Goal: Task Accomplishment & Management: Manage account settings

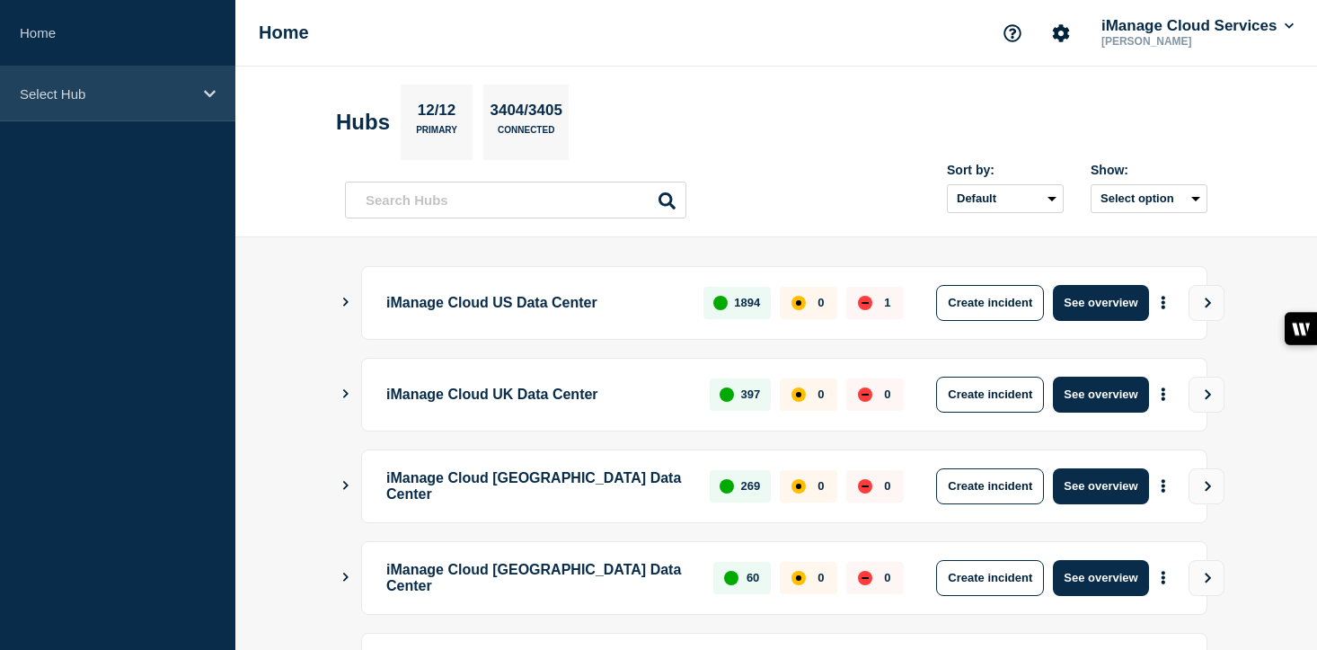
click at [196, 87] on div "Select Hub" at bounding box center [117, 93] width 235 height 55
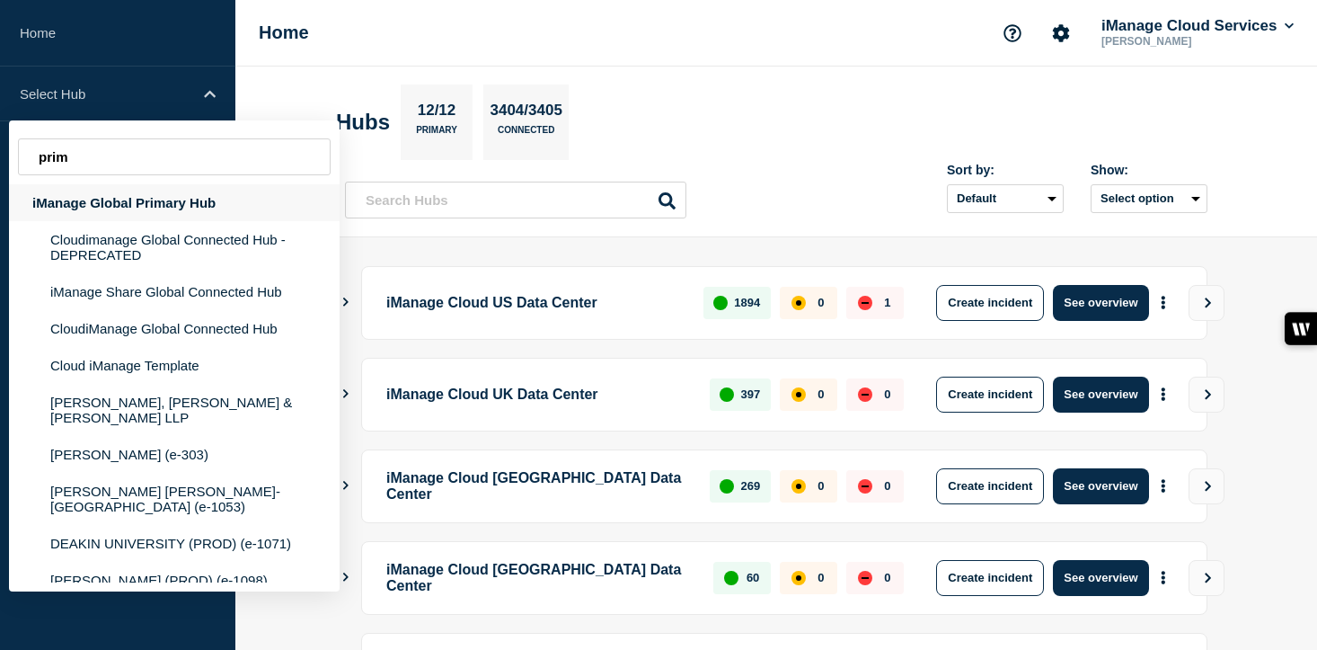
type input "prim"
click at [93, 214] on div "iManage Global Primary Hub" at bounding box center [174, 202] width 331 height 37
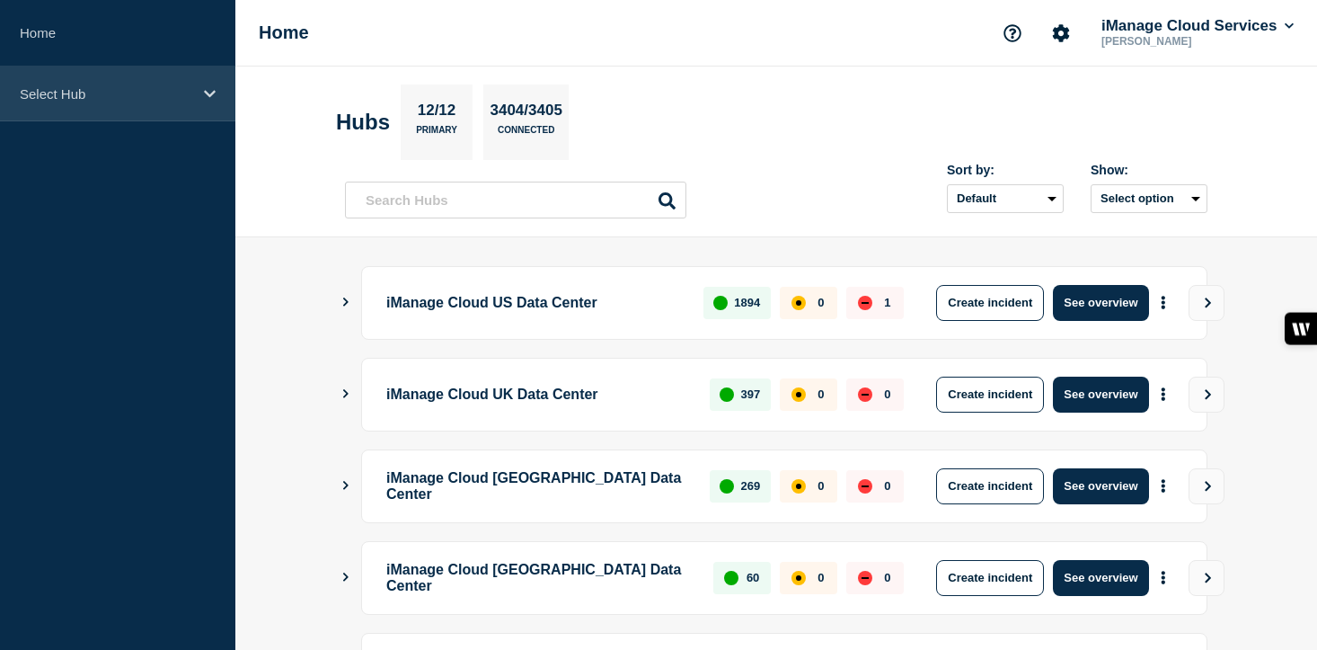
click at [178, 101] on p "Select Hub" at bounding box center [106, 93] width 173 height 15
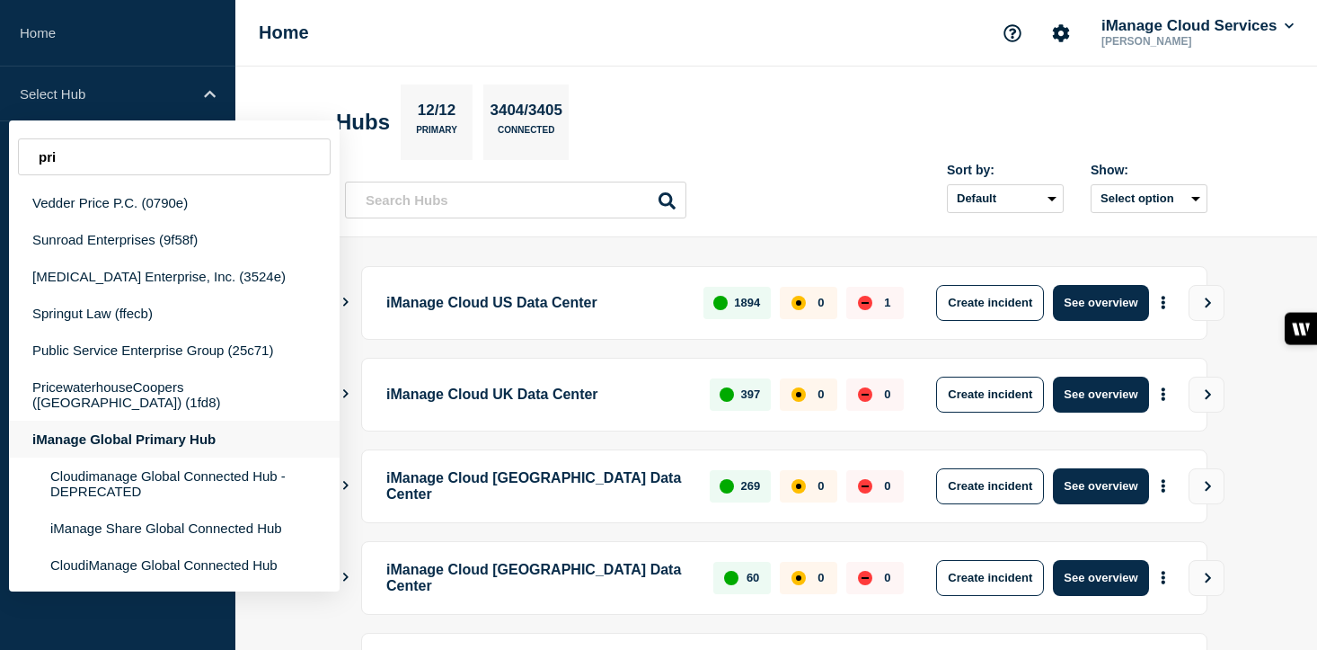
type input "pri"
click at [147, 440] on div "iManage Global Primary Hub" at bounding box center [174, 439] width 331 height 37
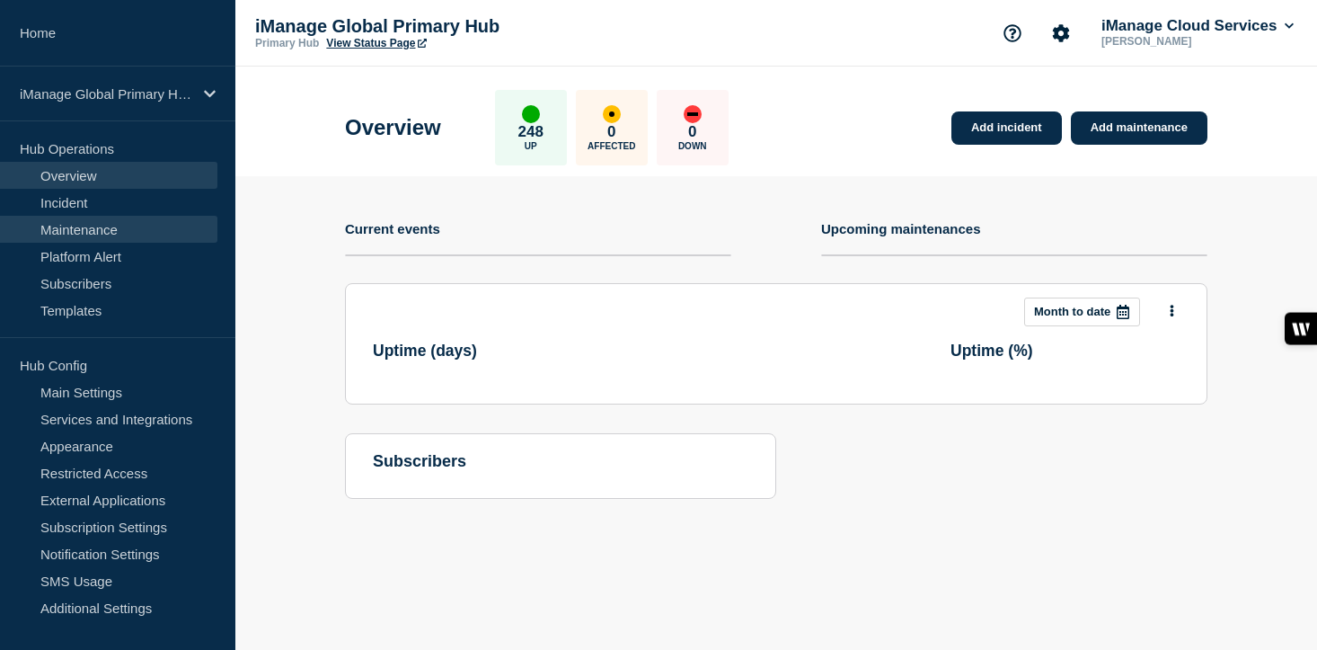
click at [113, 223] on link "Maintenance" at bounding box center [108, 229] width 217 height 27
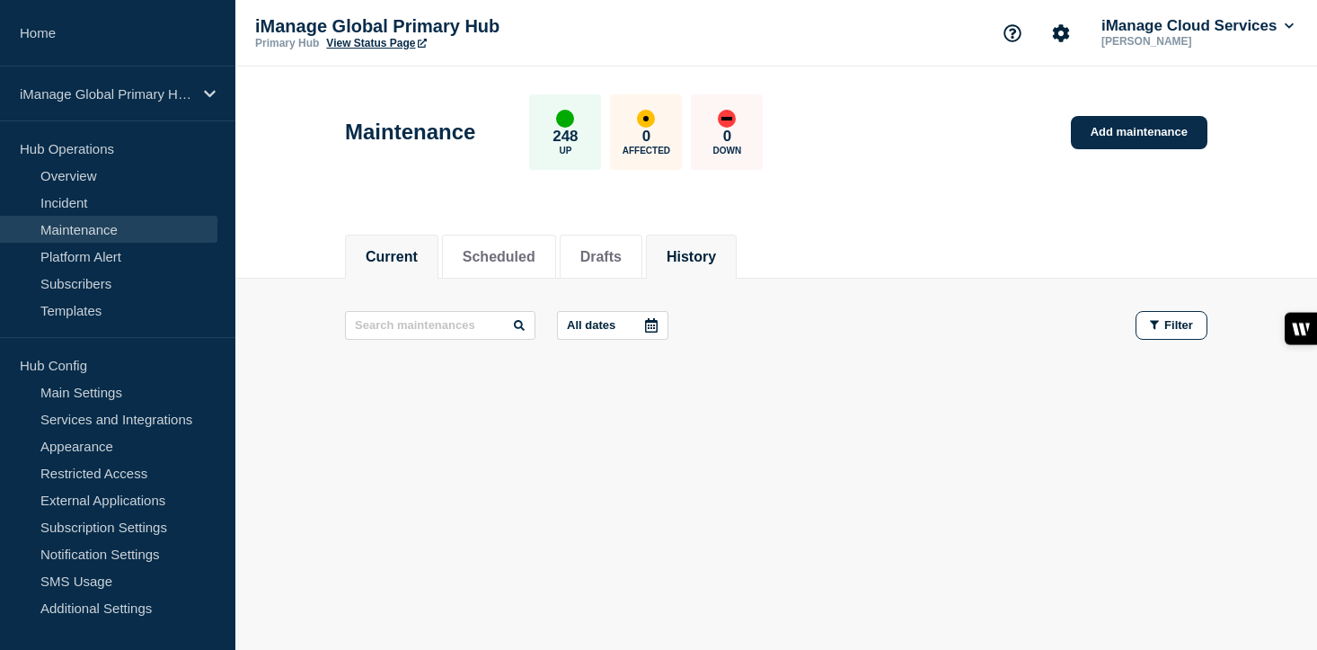
click at [702, 258] on button "History" at bounding box center [691, 257] width 49 height 16
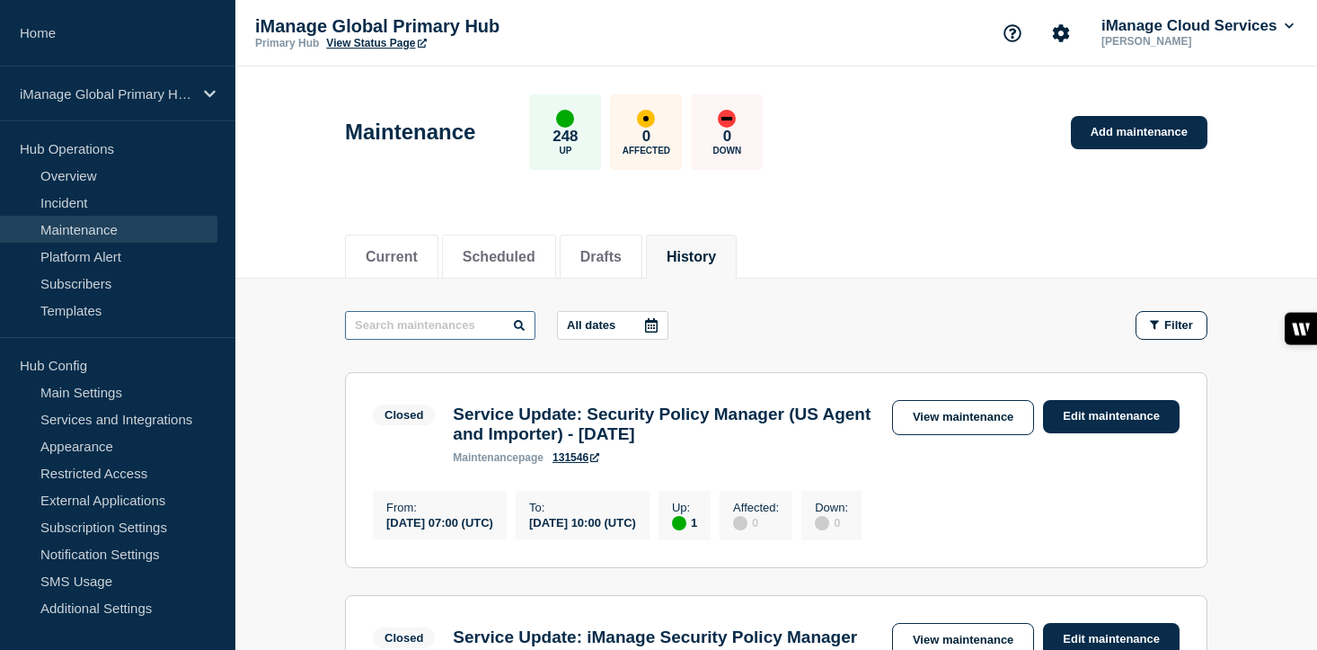
click at [403, 326] on input "text" at bounding box center [440, 325] width 191 height 29
type input "trust"
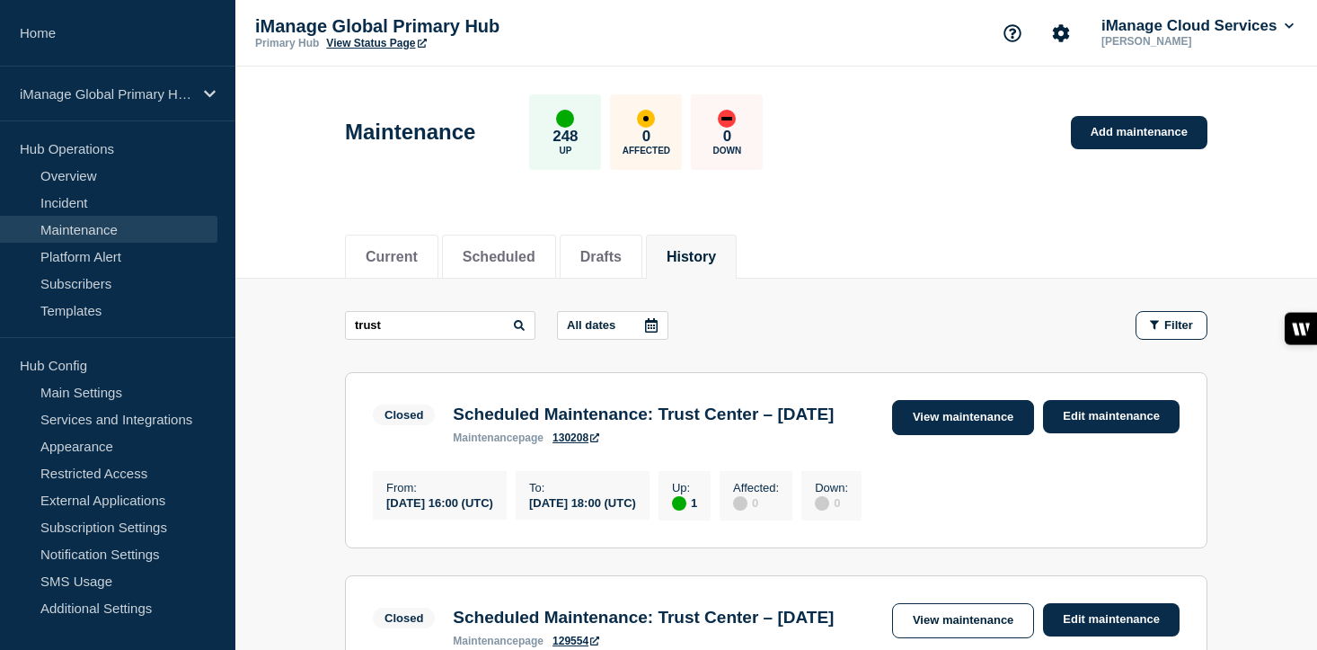
click at [976, 400] on link "View maintenance" at bounding box center [963, 417] width 142 height 35
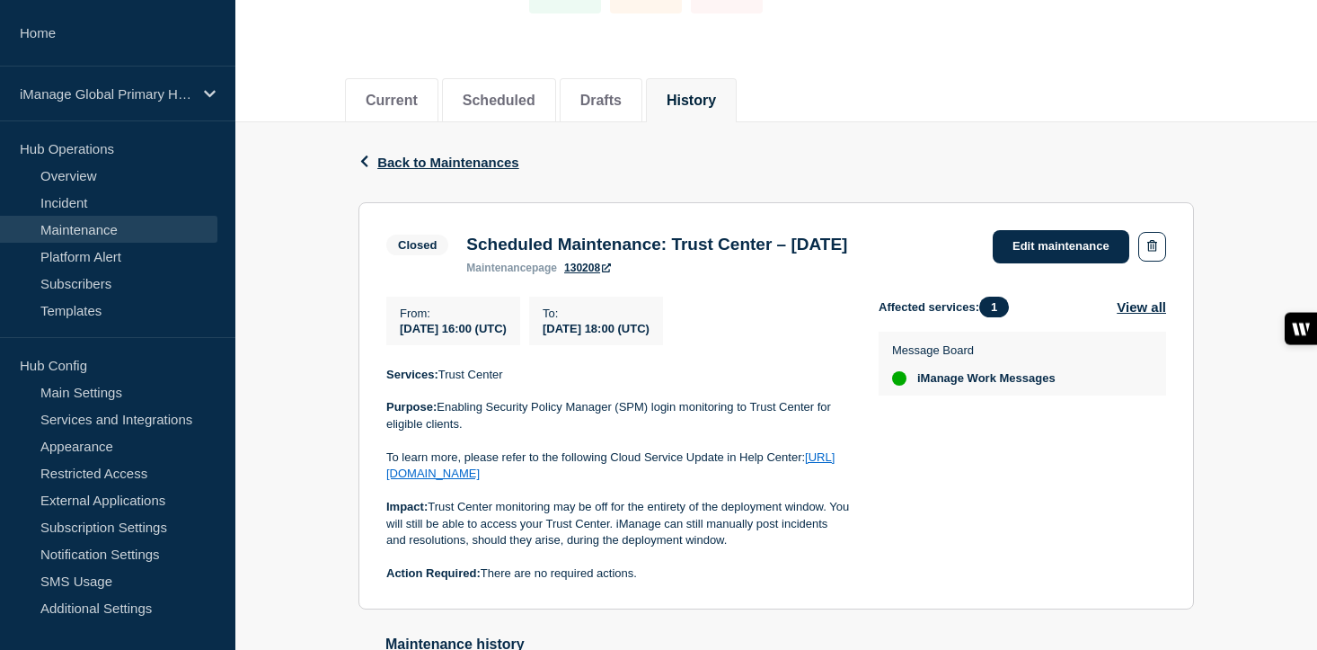
scroll to position [159, 0]
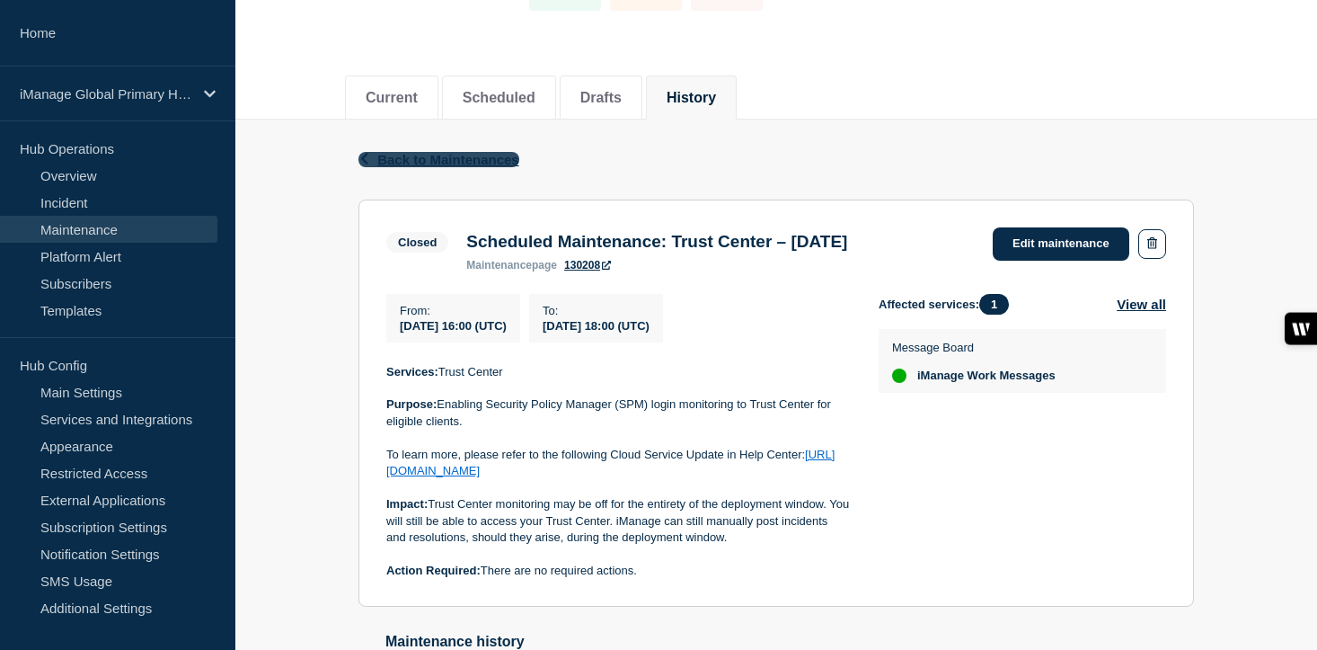
click at [459, 164] on span "Back to Maintenances" at bounding box center [448, 159] width 142 height 15
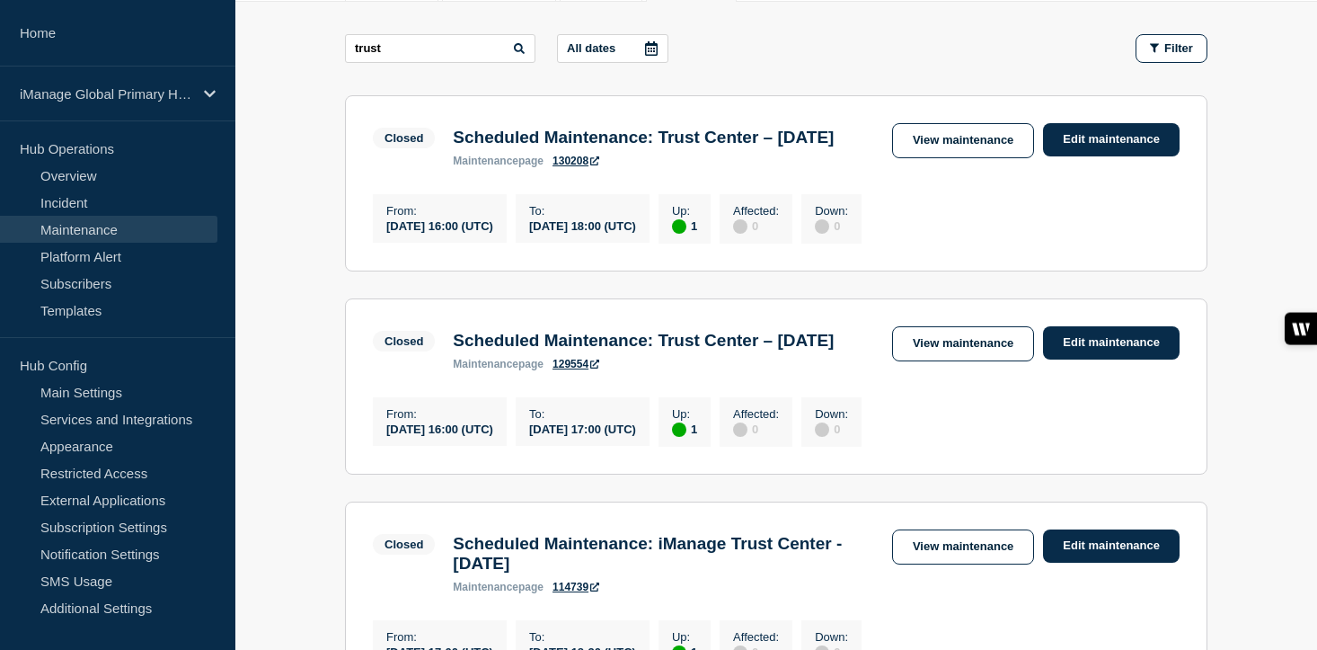
scroll to position [327, 0]
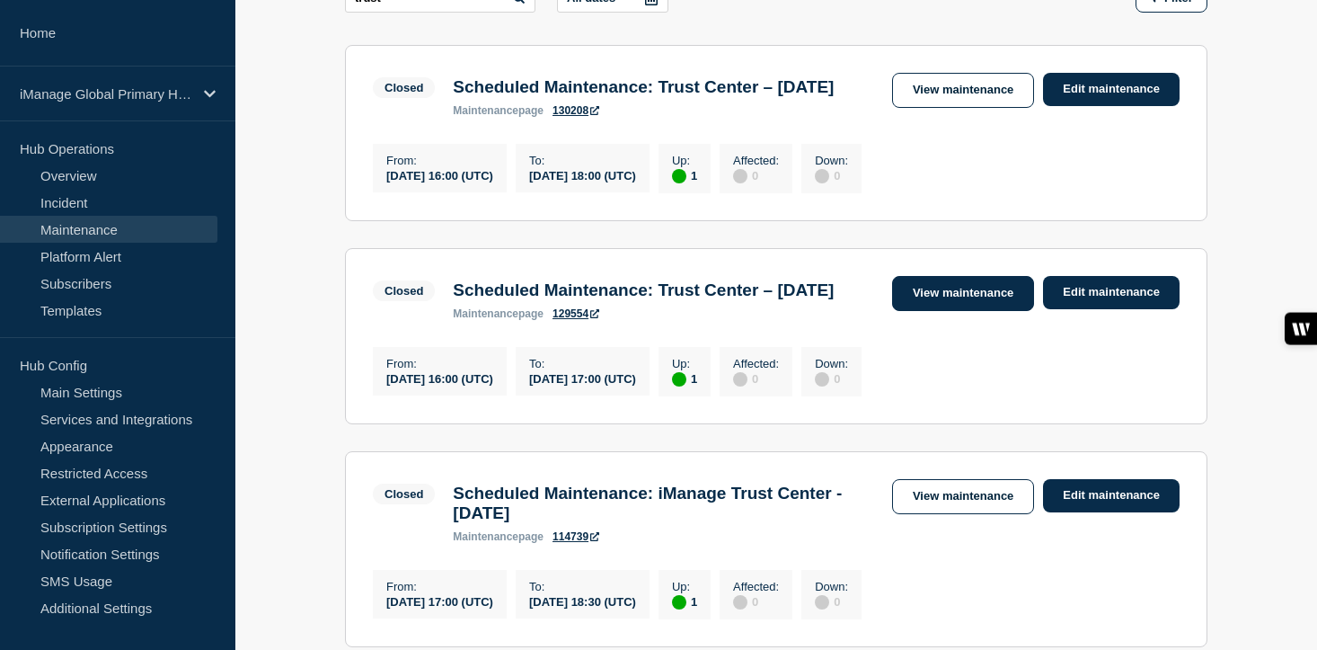
click at [985, 311] on link "View maintenance" at bounding box center [963, 293] width 142 height 35
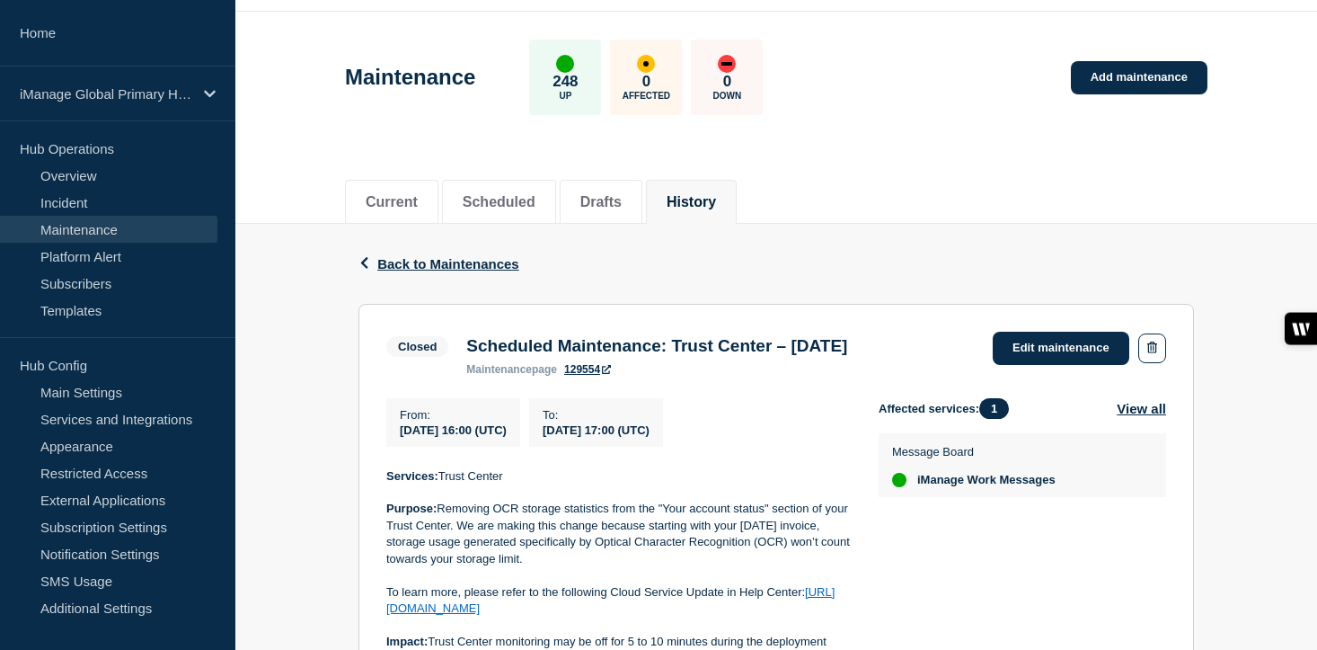
scroll to position [101, 0]
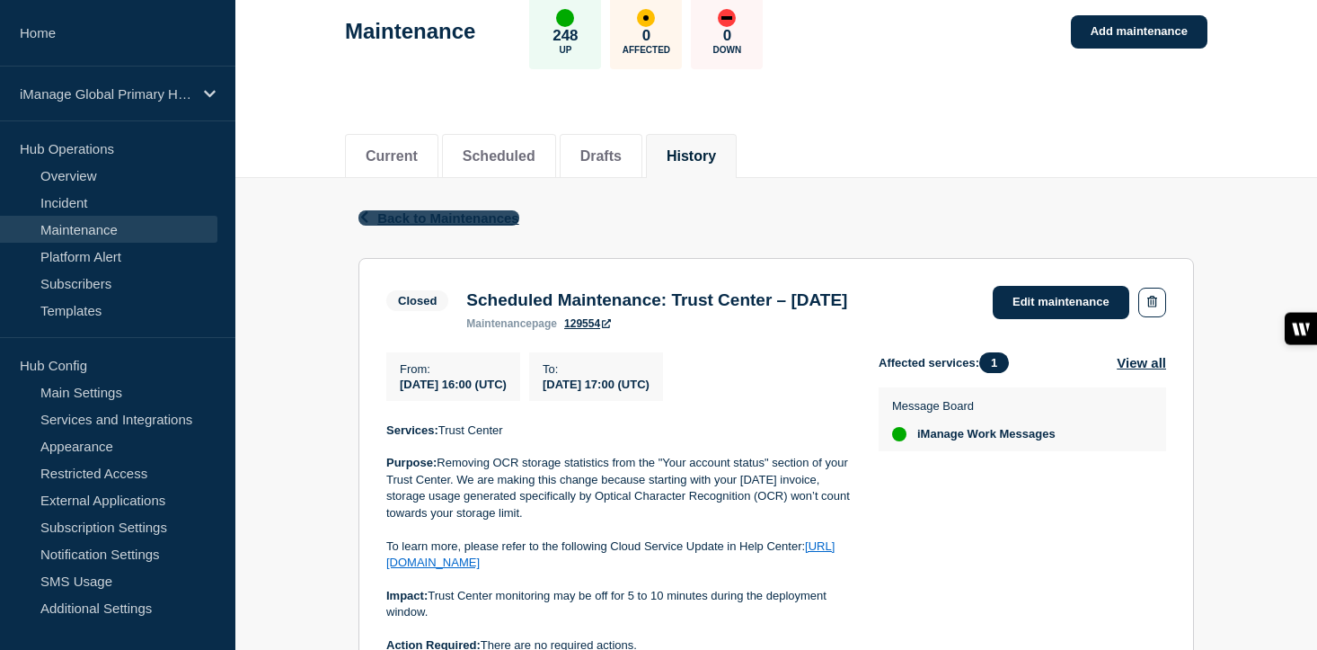
click at [478, 218] on span "Back to Maintenances" at bounding box center [448, 217] width 142 height 15
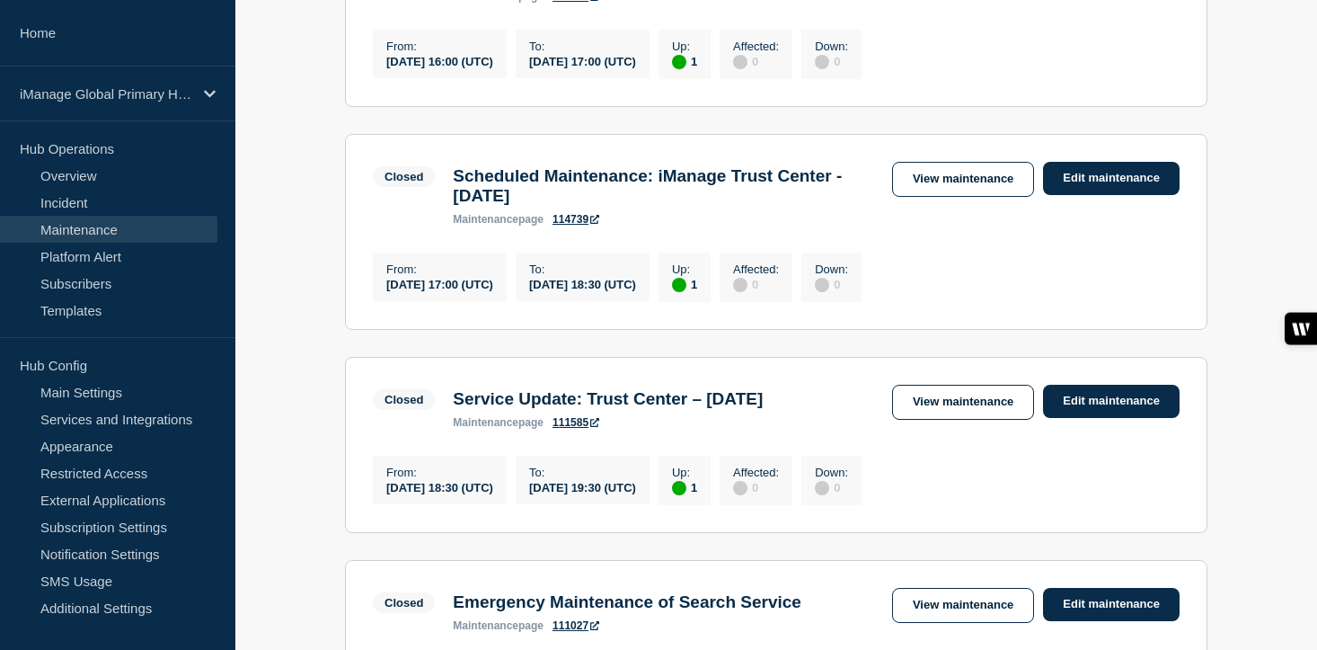
scroll to position [669, 0]
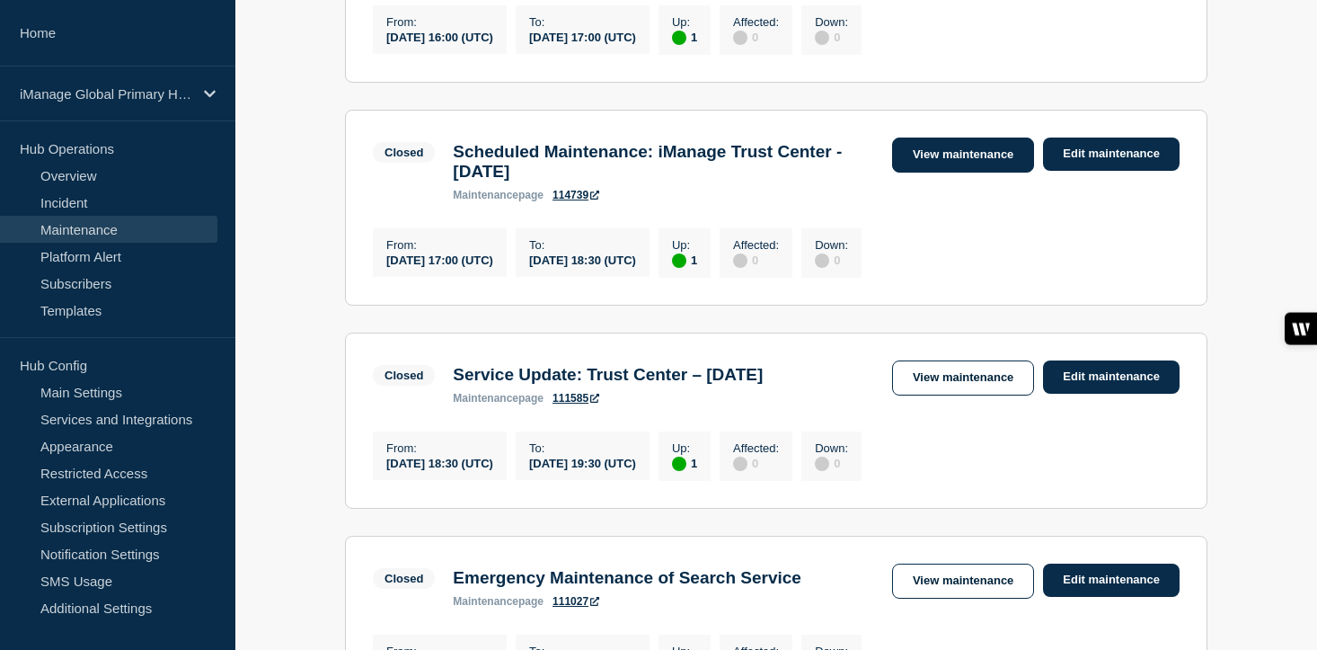
click at [965, 173] on link "View maintenance" at bounding box center [963, 154] width 142 height 35
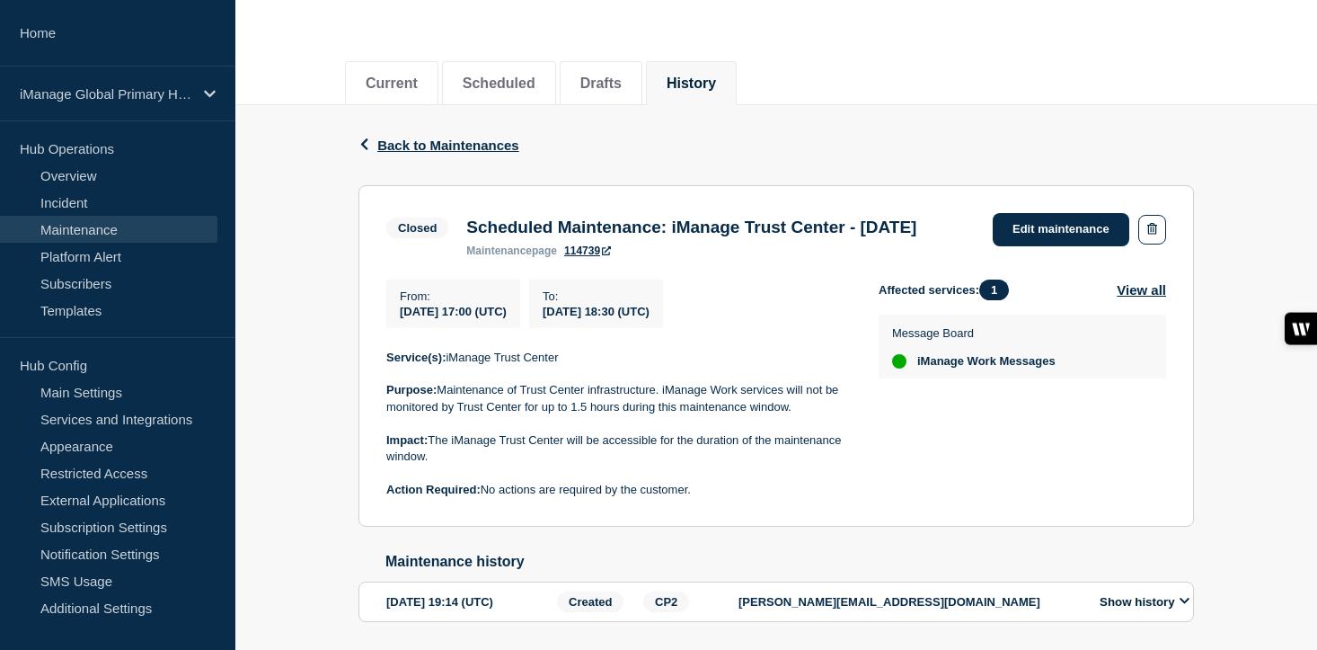
scroll to position [175, 0]
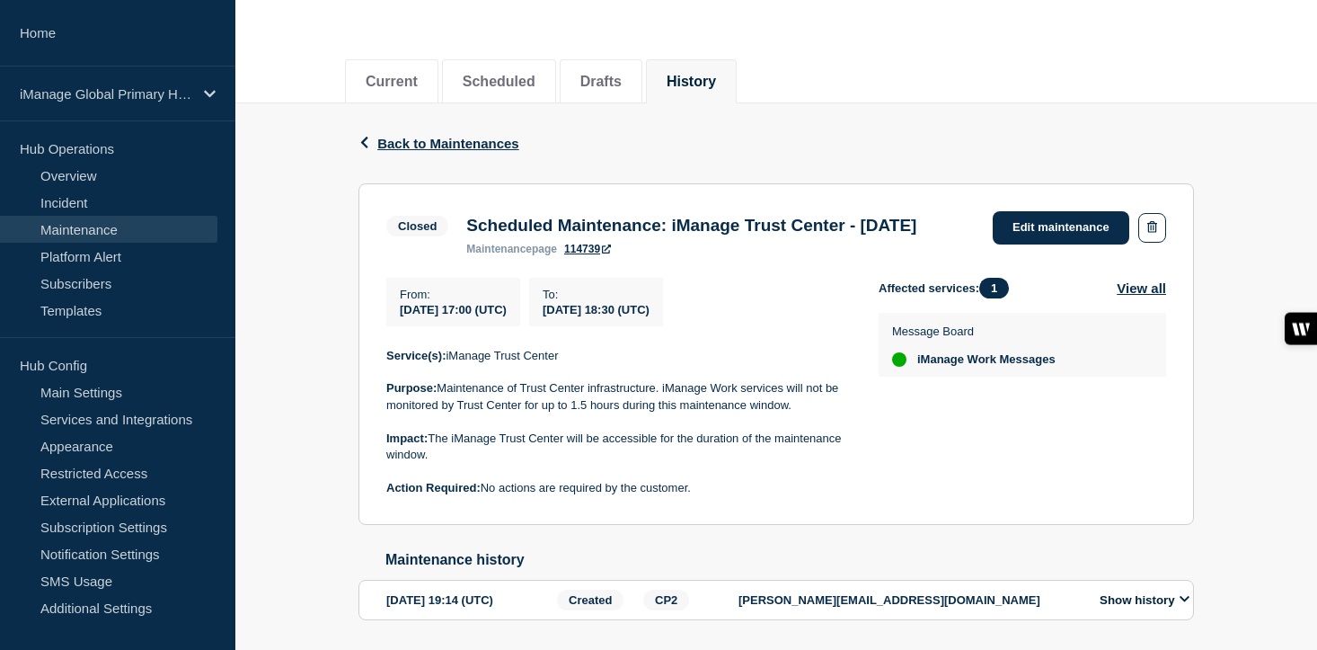
drag, startPoint x: 510, startPoint y: 251, endPoint x: 465, endPoint y: 226, distance: 51.1
click at [466, 226] on h3 "Scheduled Maintenance: iManage Trust Center - [DATE]" at bounding box center [691, 226] width 450 height 20
copy h3 "Scheduled Maintenance: iManage Trust Center - [DATE]"
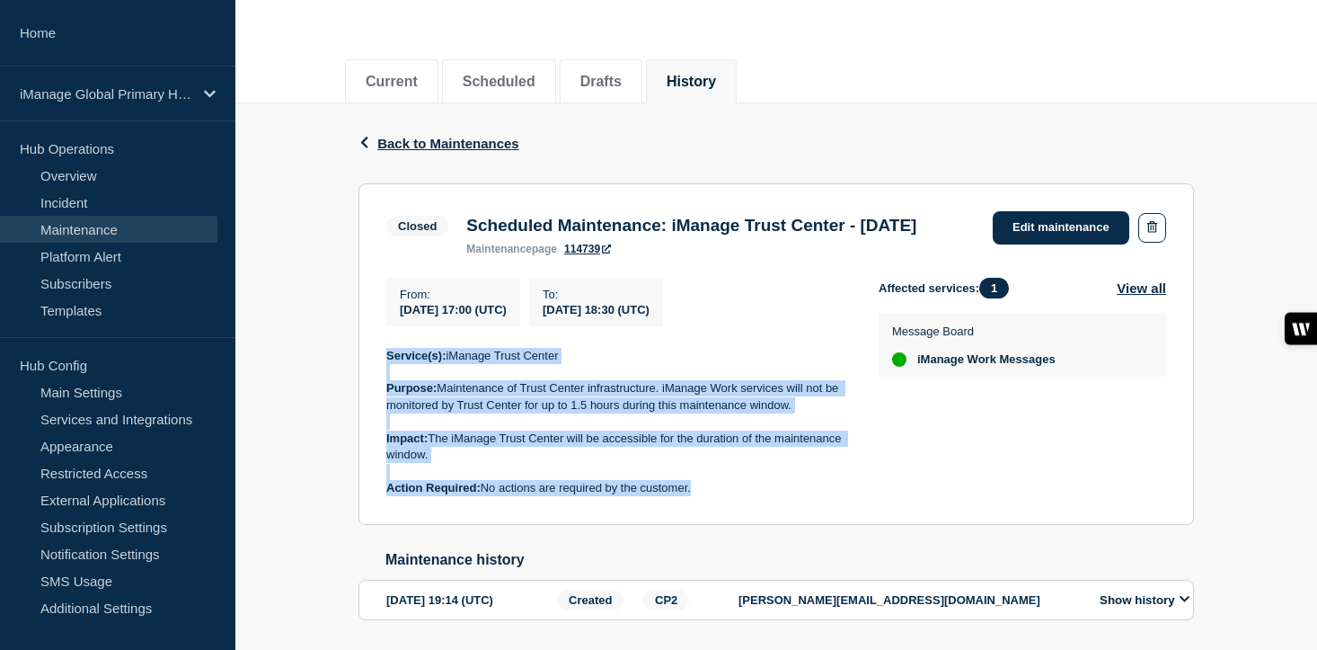
drag, startPoint x: 699, startPoint y: 527, endPoint x: 379, endPoint y: 395, distance: 346.1
click at [379, 395] on section "Closed Scheduled Maintenance: iManage Trust Center - September 25, 2024 mainten…" at bounding box center [777, 353] width 836 height 341
copy div "Service(s): iManage Trust Center Purpose: Maintenance of Trust Center infrastru…"
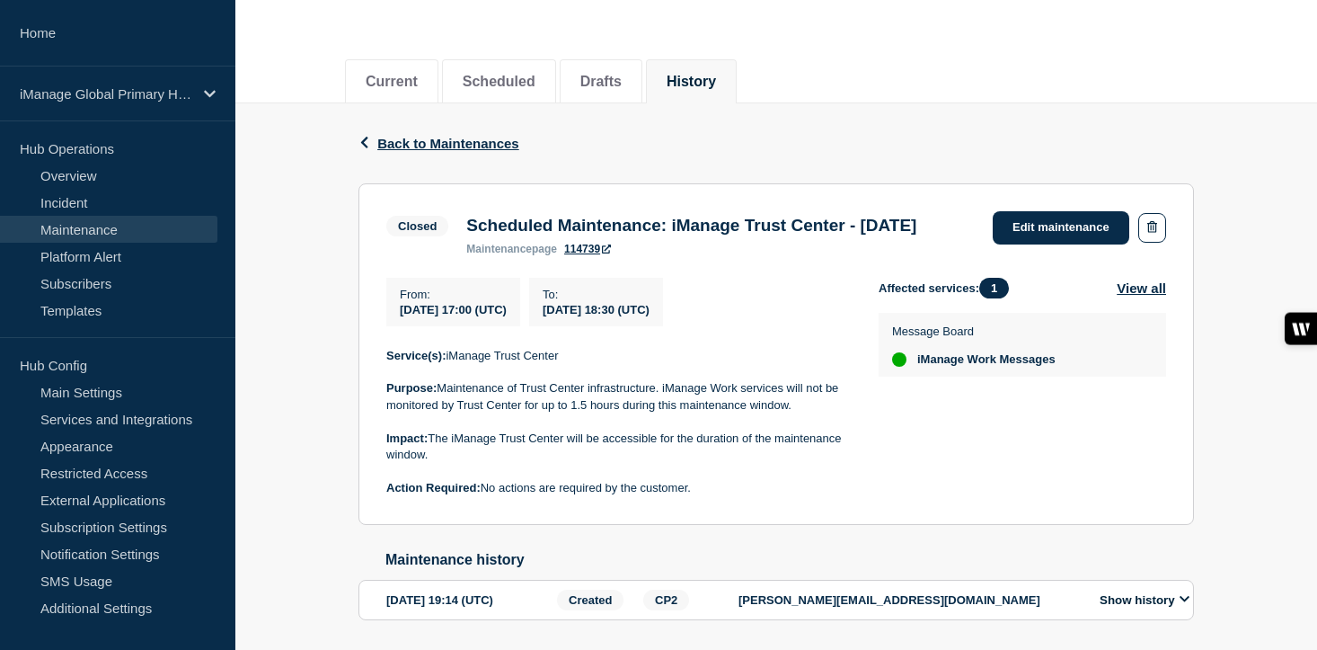
click at [424, 155] on div "Back Back to Maintenances" at bounding box center [777, 143] width 836 height 80
click at [453, 145] on span "Back to Maintenances" at bounding box center [448, 143] width 142 height 15
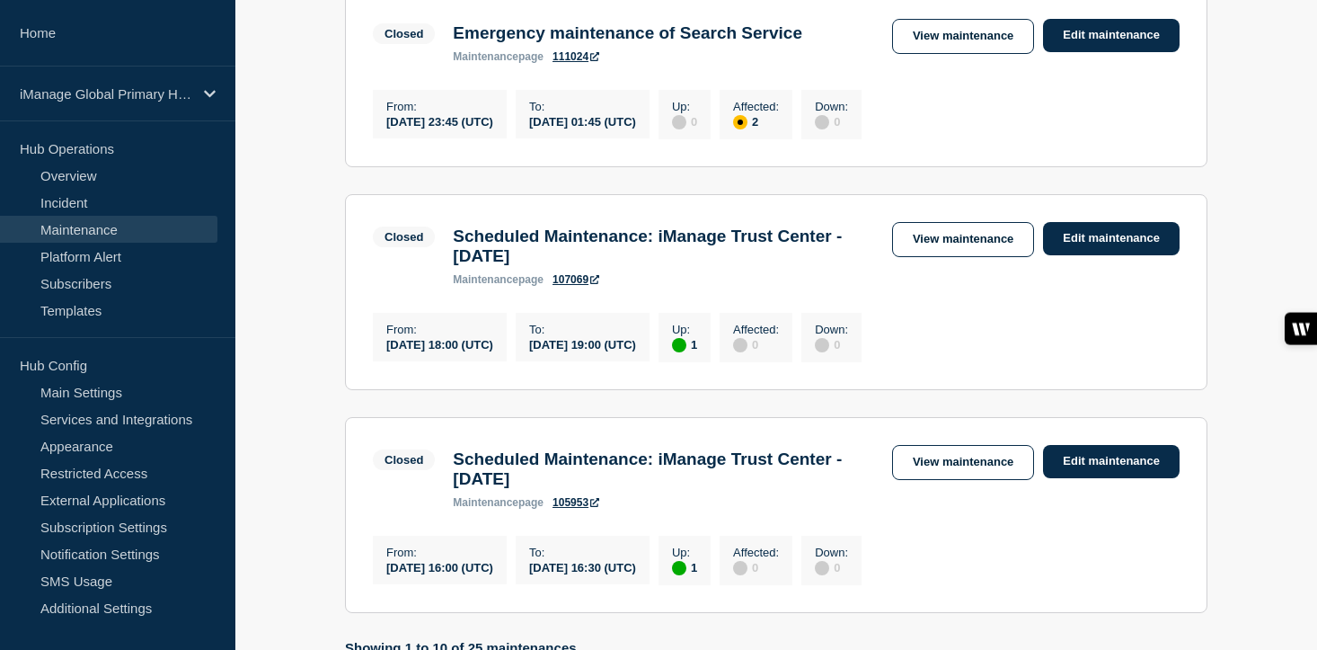
scroll to position [1830, 0]
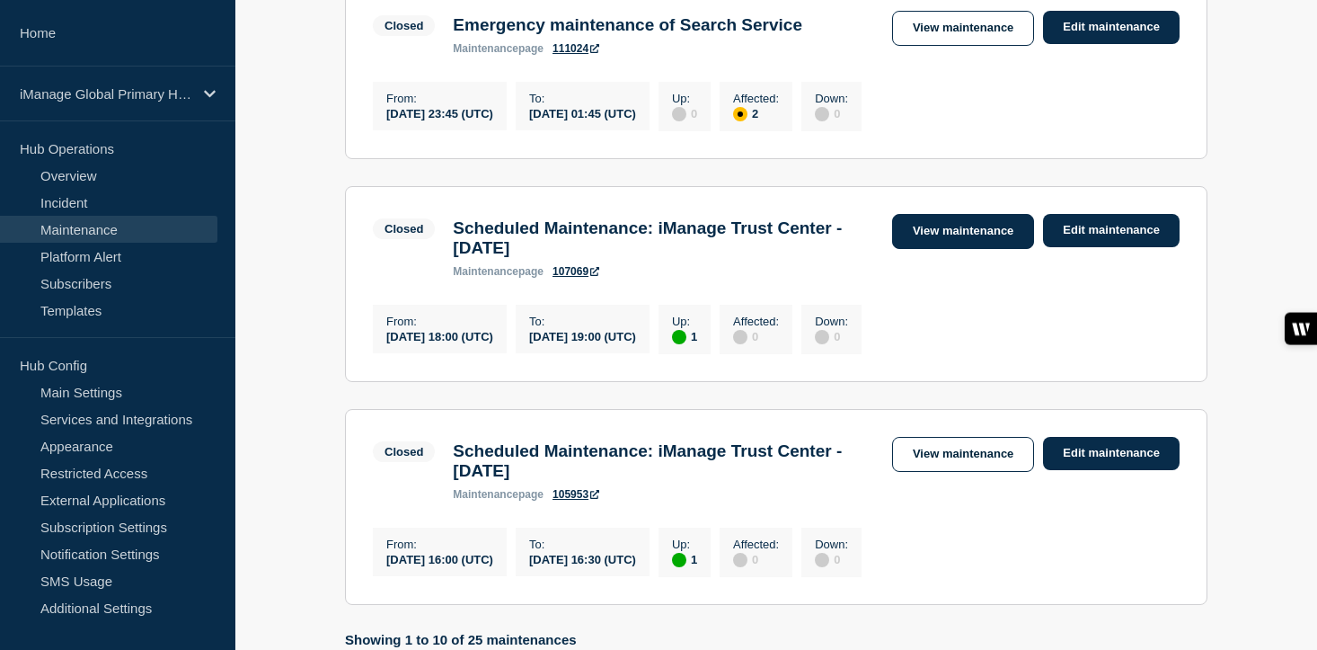
click at [930, 249] on link "View maintenance" at bounding box center [963, 231] width 142 height 35
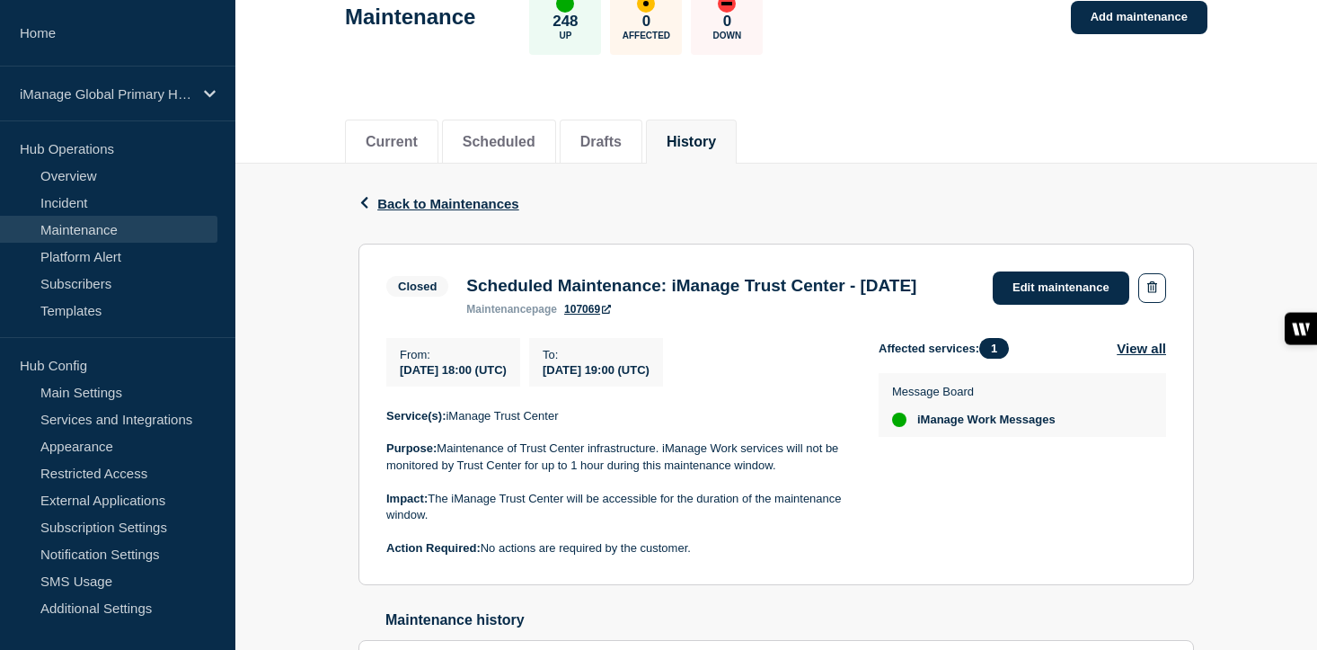
scroll to position [197, 0]
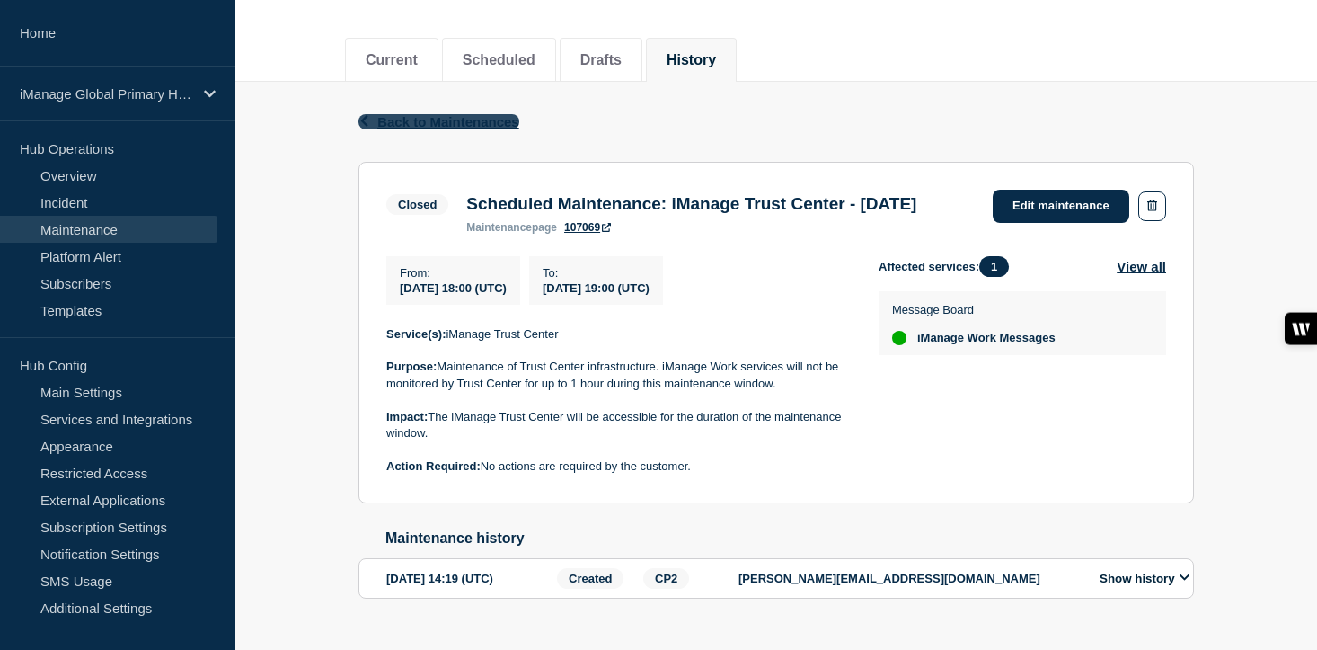
click at [462, 129] on span "Back to Maintenances" at bounding box center [448, 121] width 142 height 15
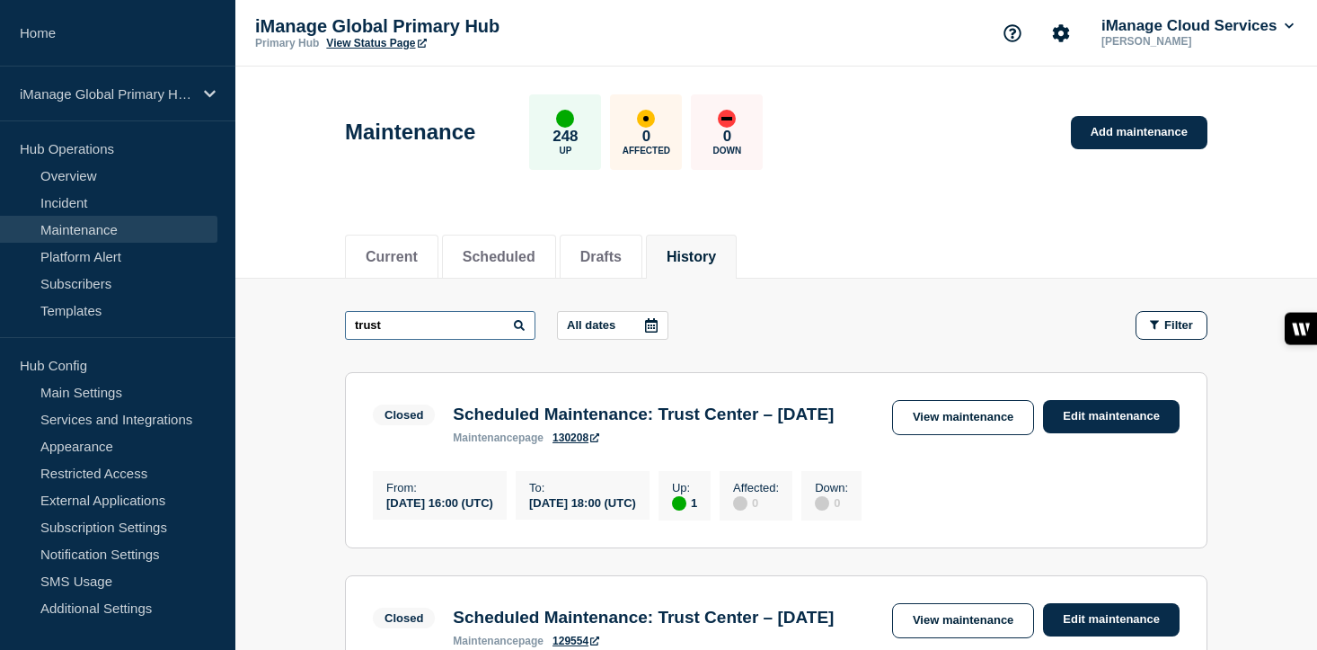
click at [394, 324] on input "trust" at bounding box center [440, 325] width 191 height 29
type input "t"
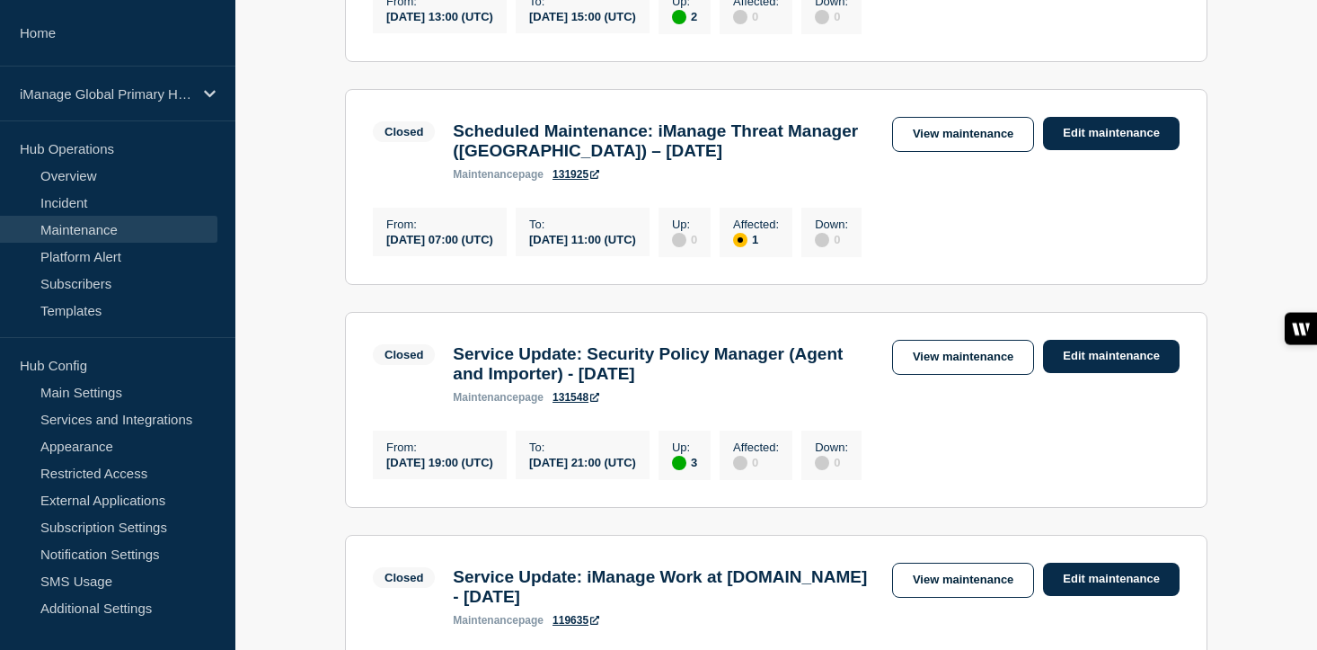
scroll to position [772, 0]
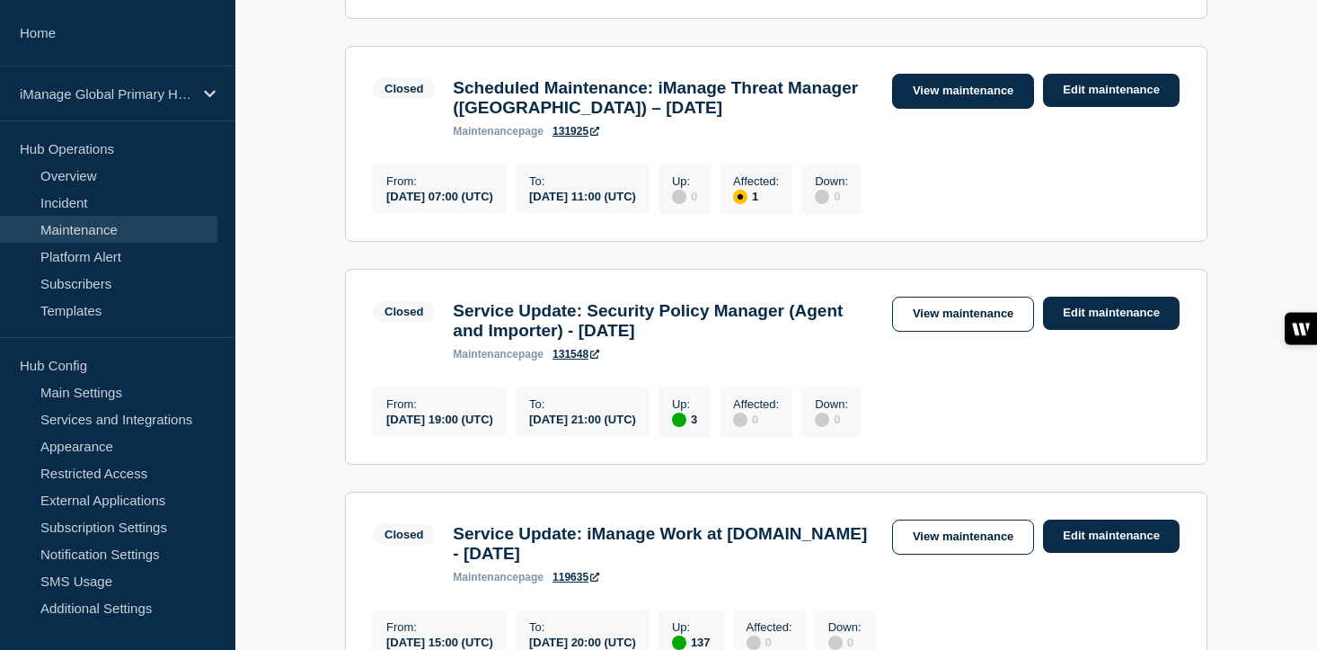
click at [954, 109] on link "View maintenance" at bounding box center [963, 91] width 142 height 35
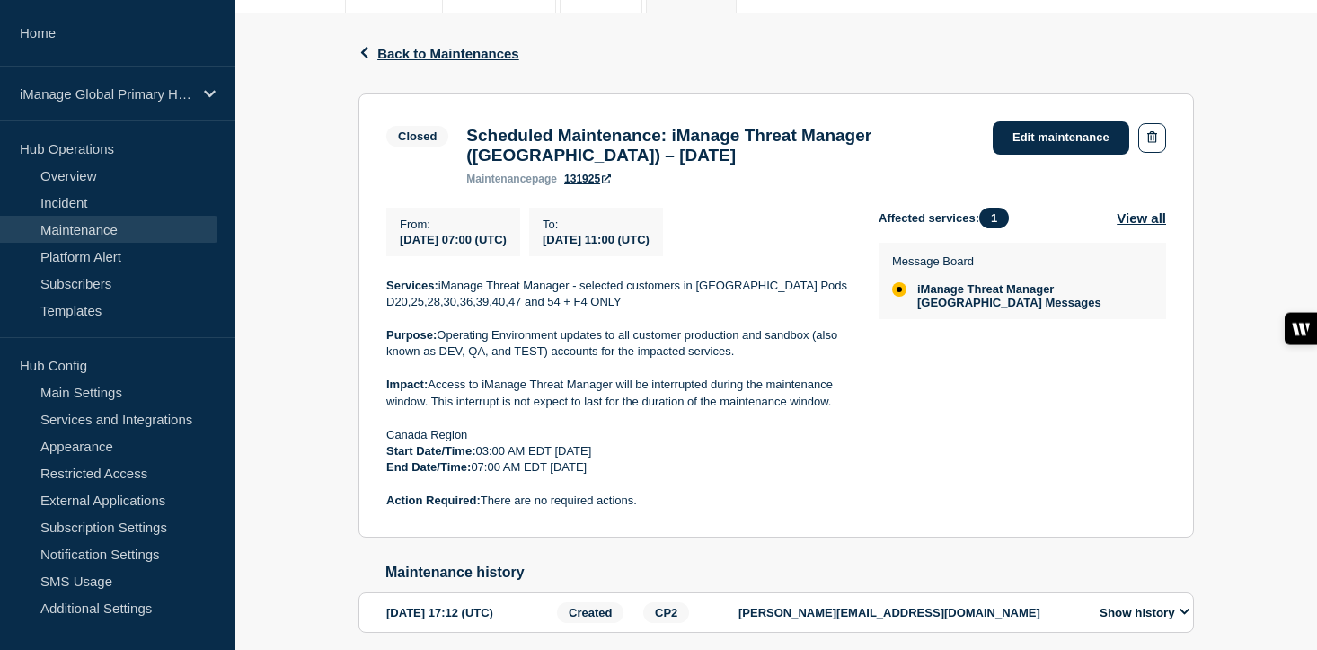
scroll to position [288, 0]
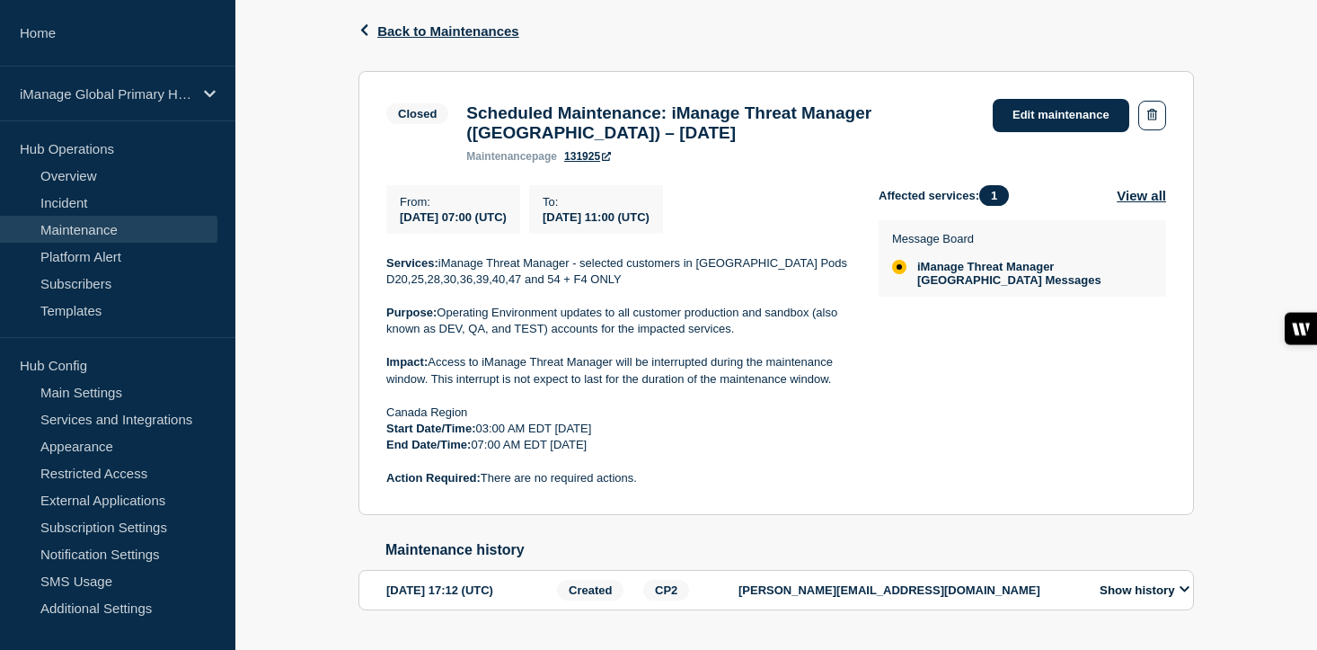
click at [655, 383] on p "Impact: Access to iManage Threat Manager will be interrupted during the mainten…" at bounding box center [618, 370] width 464 height 33
drag, startPoint x: 621, startPoint y: 382, endPoint x: 425, endPoint y: 398, distance: 196.6
click at [425, 387] on p "Impact: Access to iManage Threat Manager will be interrupted during the mainten…" at bounding box center [618, 370] width 464 height 33
copy p "will be interrupted during the maintenance window"
click at [411, 34] on span "Back to Maintenances" at bounding box center [448, 30] width 142 height 15
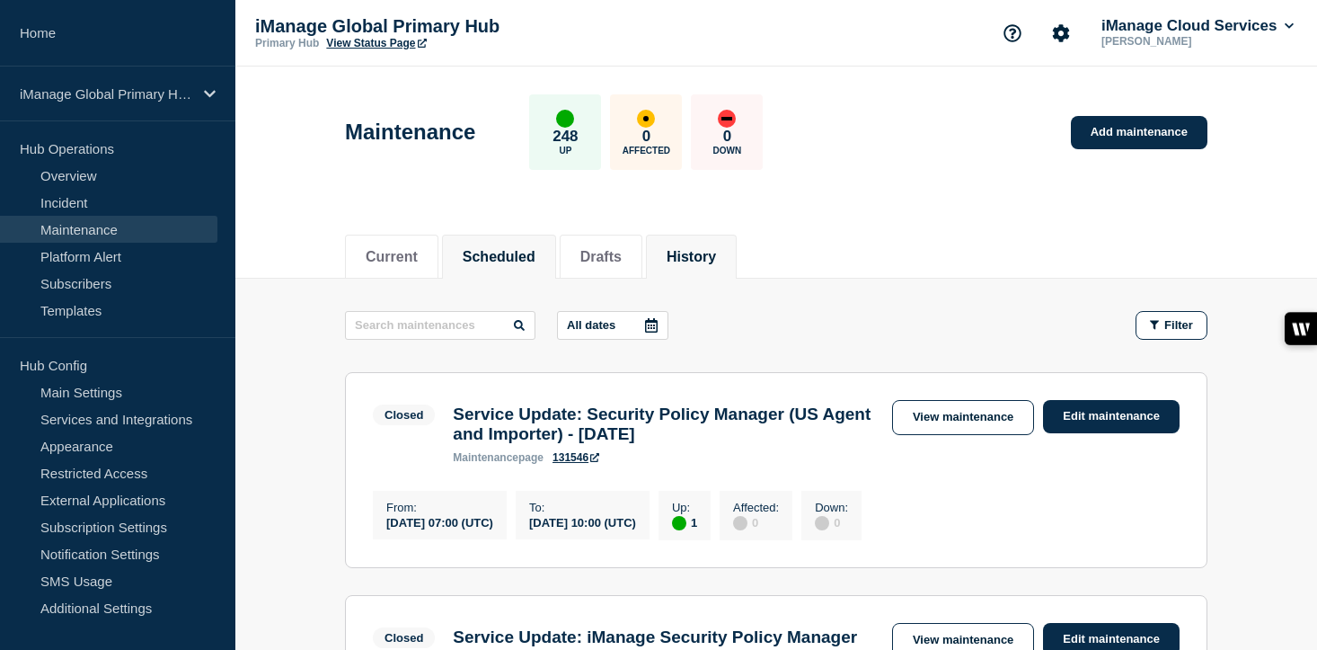
click at [505, 267] on li "Scheduled" at bounding box center [499, 257] width 114 height 44
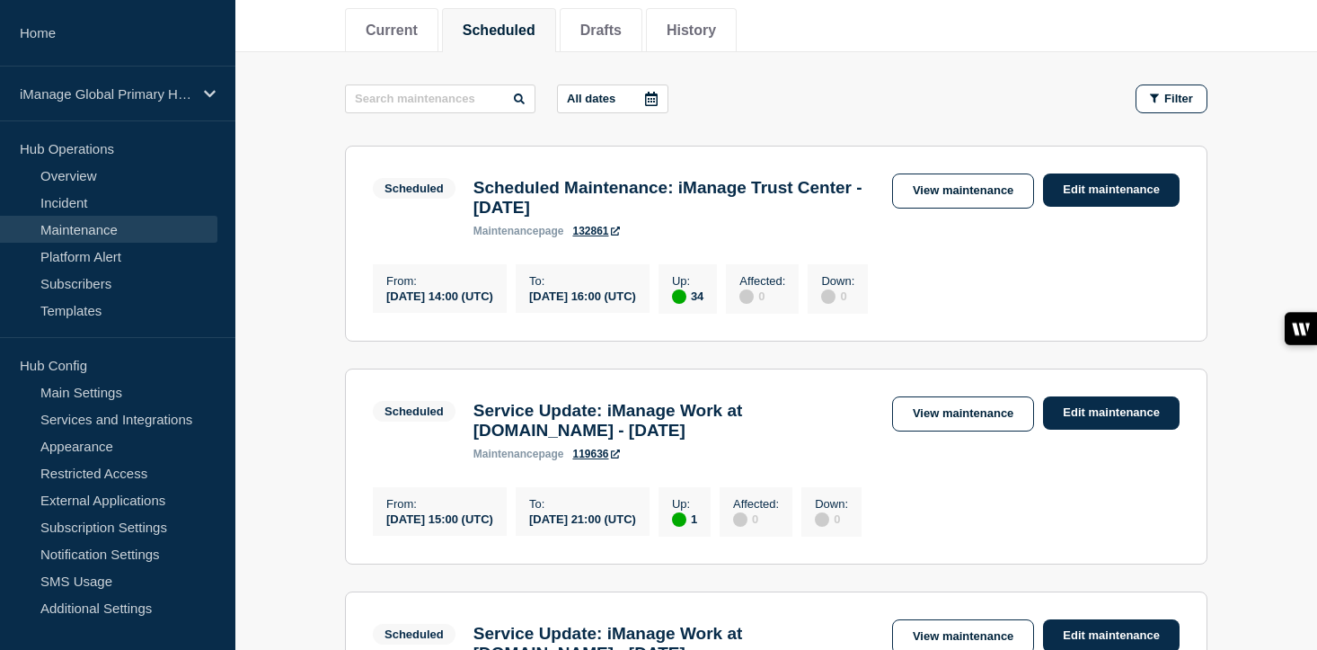
scroll to position [230, 0]
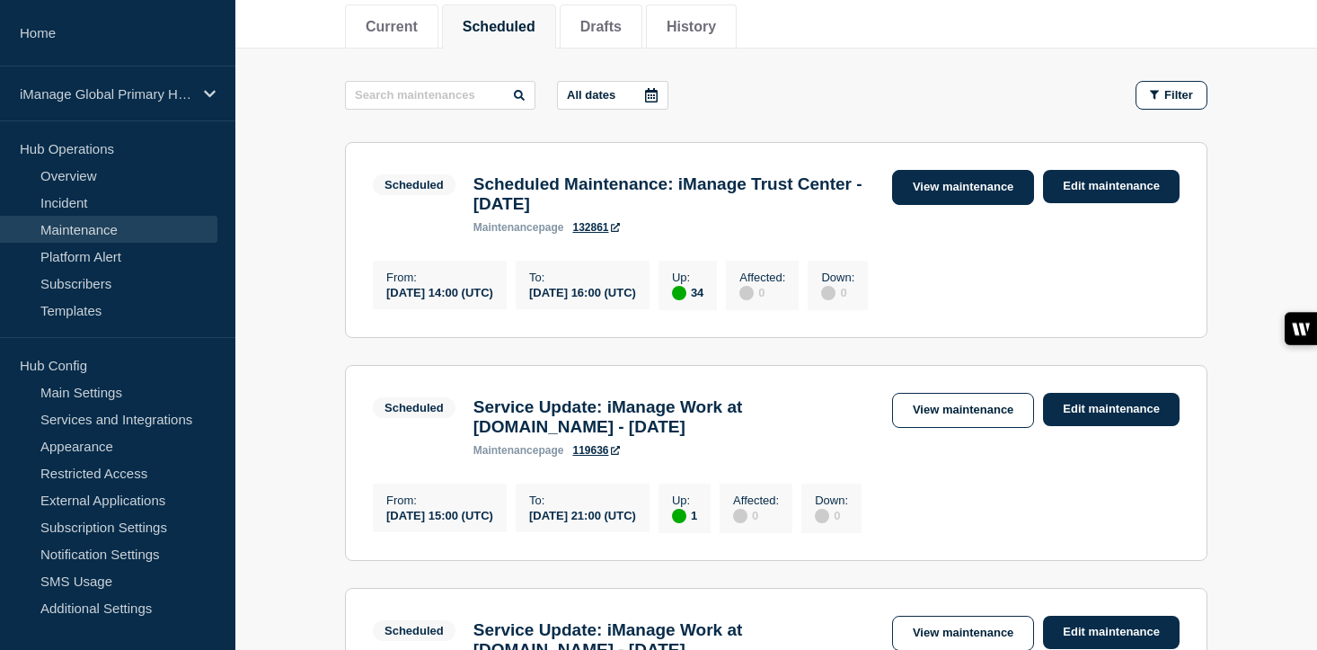
click at [944, 198] on link "View maintenance" at bounding box center [963, 187] width 142 height 35
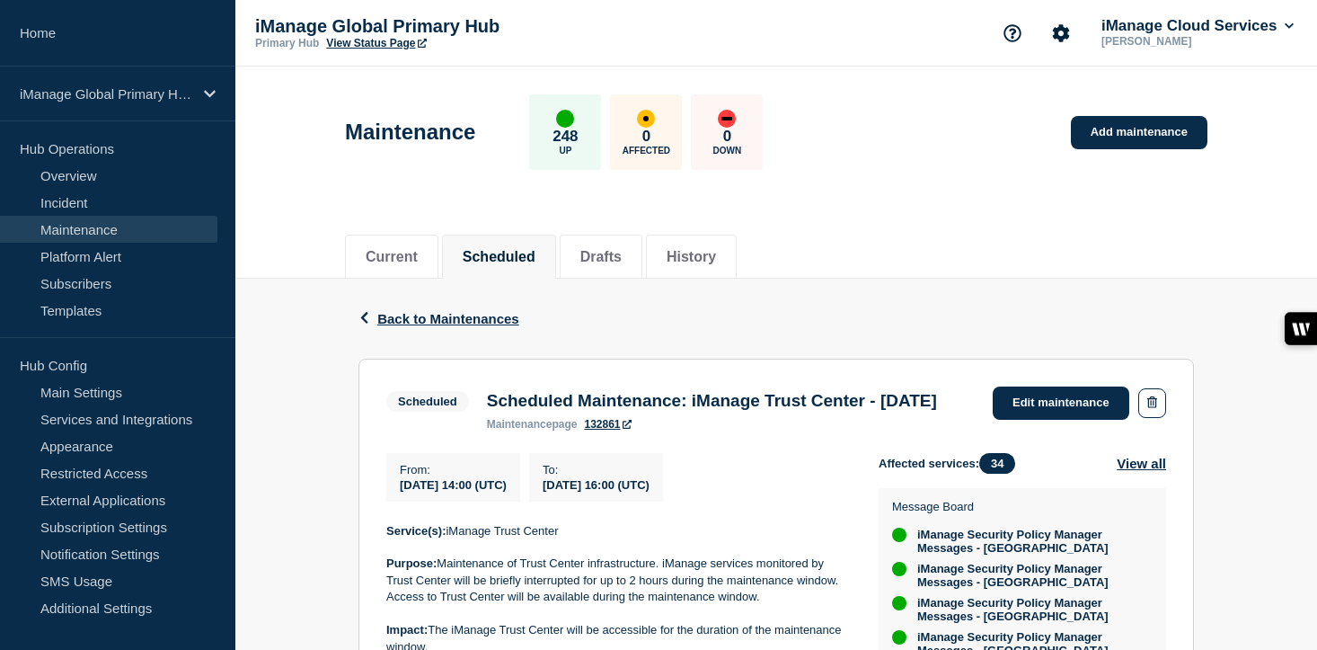
drag, startPoint x: 532, startPoint y: 430, endPoint x: 486, endPoint y: 404, distance: 52.3
click at [487, 404] on h3 "Scheduled Maintenance: iManage Trust Center - [DATE]" at bounding box center [712, 401] width 450 height 20
copy h3 "Scheduled Maintenance: iManage Trust Center - [DATE]"
click at [1067, 403] on link "Edit maintenance" at bounding box center [1061, 402] width 137 height 33
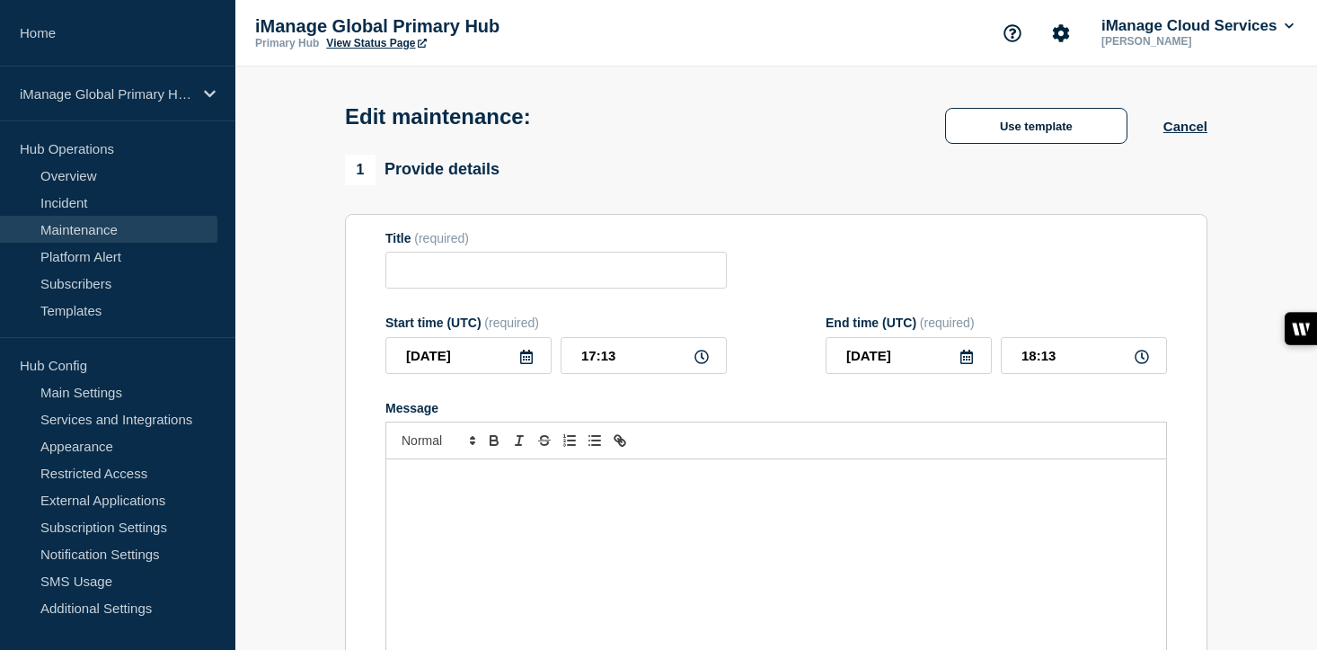
type input "Scheduled Maintenance: iManage Trust Center - [DATE]"
type input "[DATE]"
type input "14:00"
type input "[DATE]"
type input "16:00"
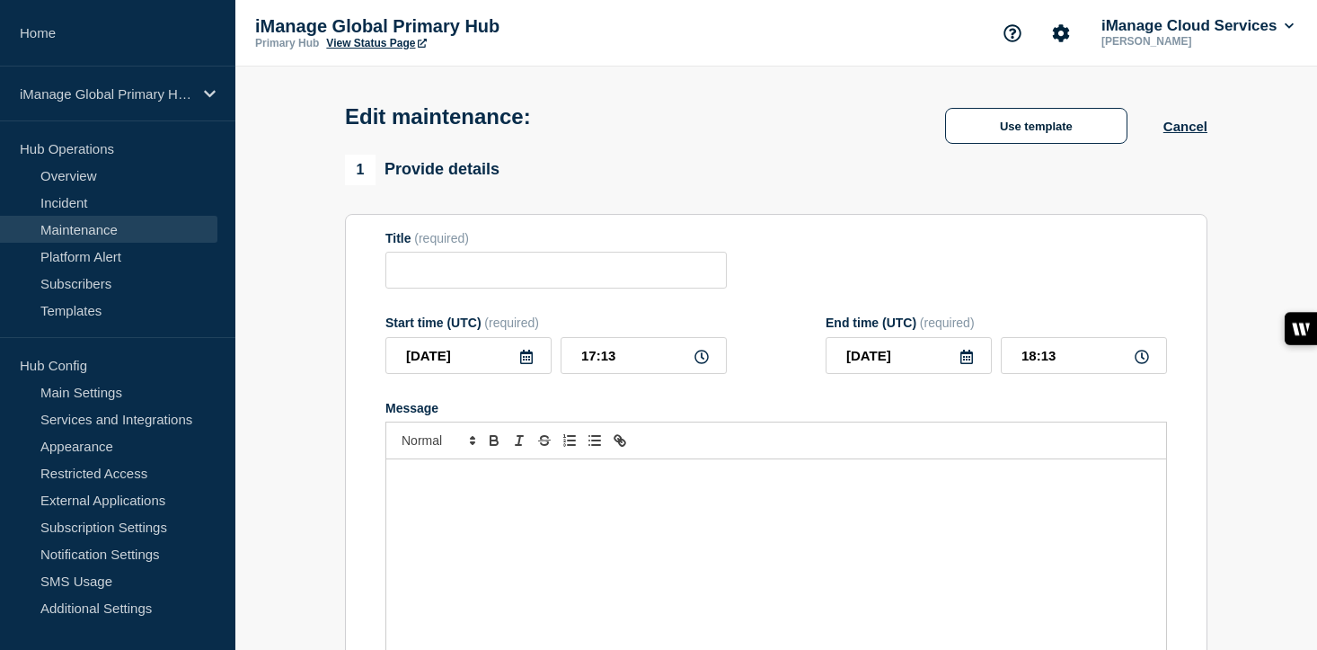
checkbox input "true"
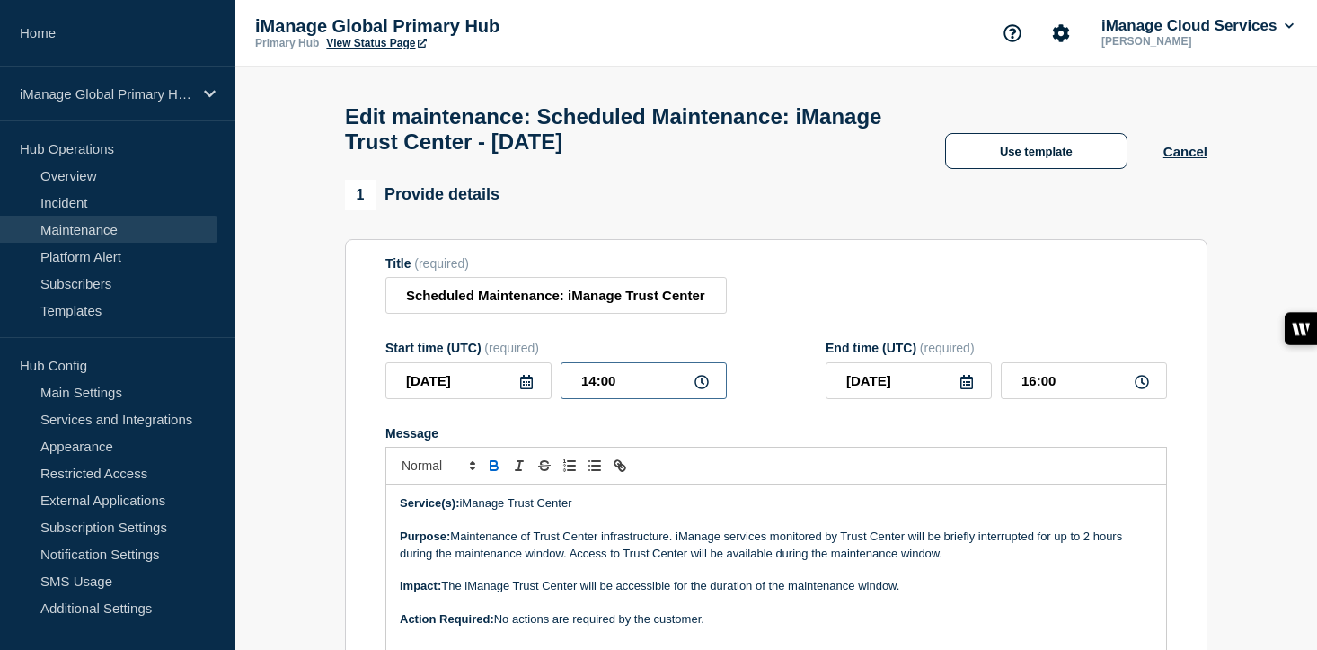
drag, startPoint x: 618, startPoint y: 402, endPoint x: 530, endPoint y: 390, distance: 88.8
click at [530, 390] on div "2025-08-21 14:00" at bounding box center [555, 380] width 341 height 37
type input "18:00"
type input "20:00"
click at [742, 441] on form "Title (required) Scheduled Maintenance: iManage Trust Center - August 21, 2025 …" at bounding box center [776, 496] width 782 height 481
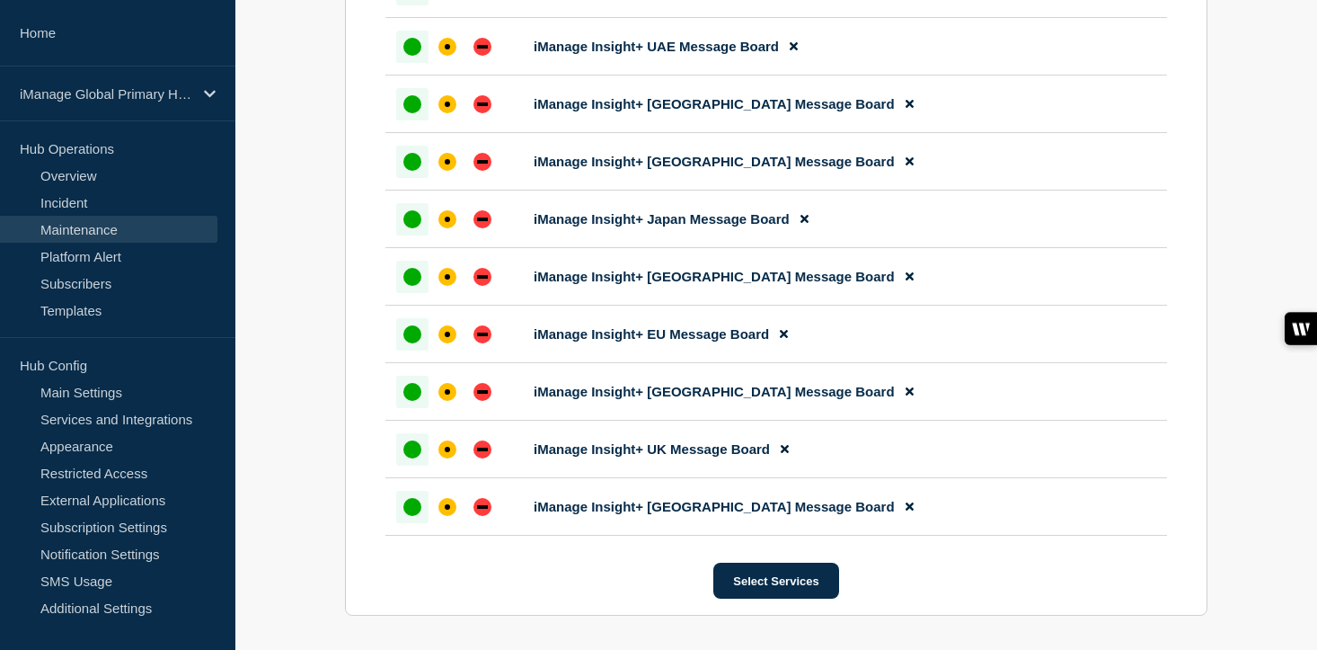
scroll to position [3097, 0]
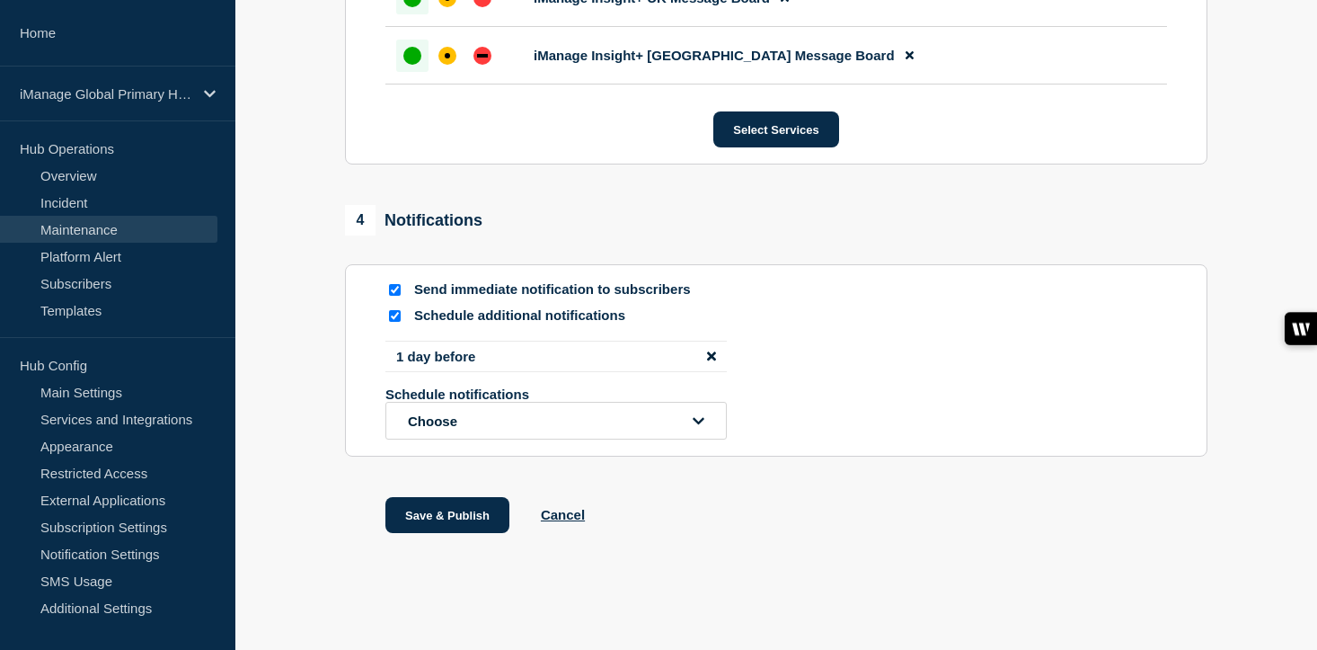
click at [390, 284] on input "Send immediate notification to subscribers" at bounding box center [395, 290] width 12 height 12
checkbox input "false"
click at [448, 520] on button "Save & Publish" at bounding box center [447, 515] width 124 height 36
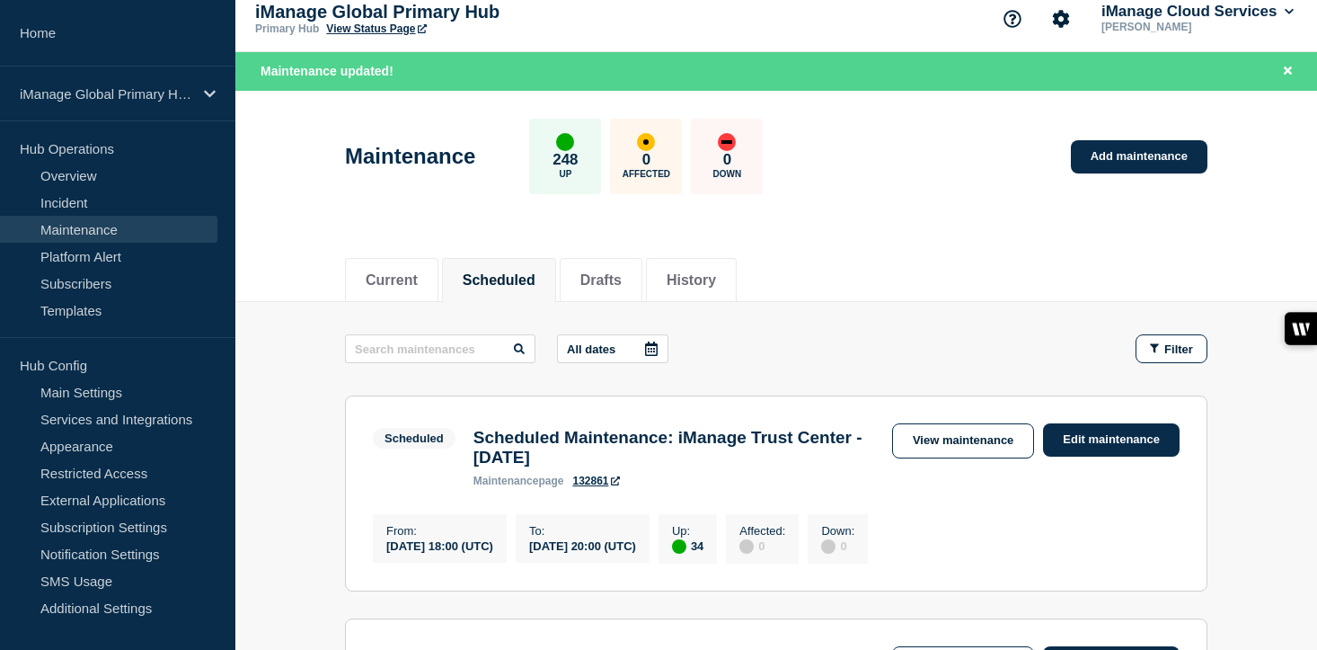
scroll to position [25, 0]
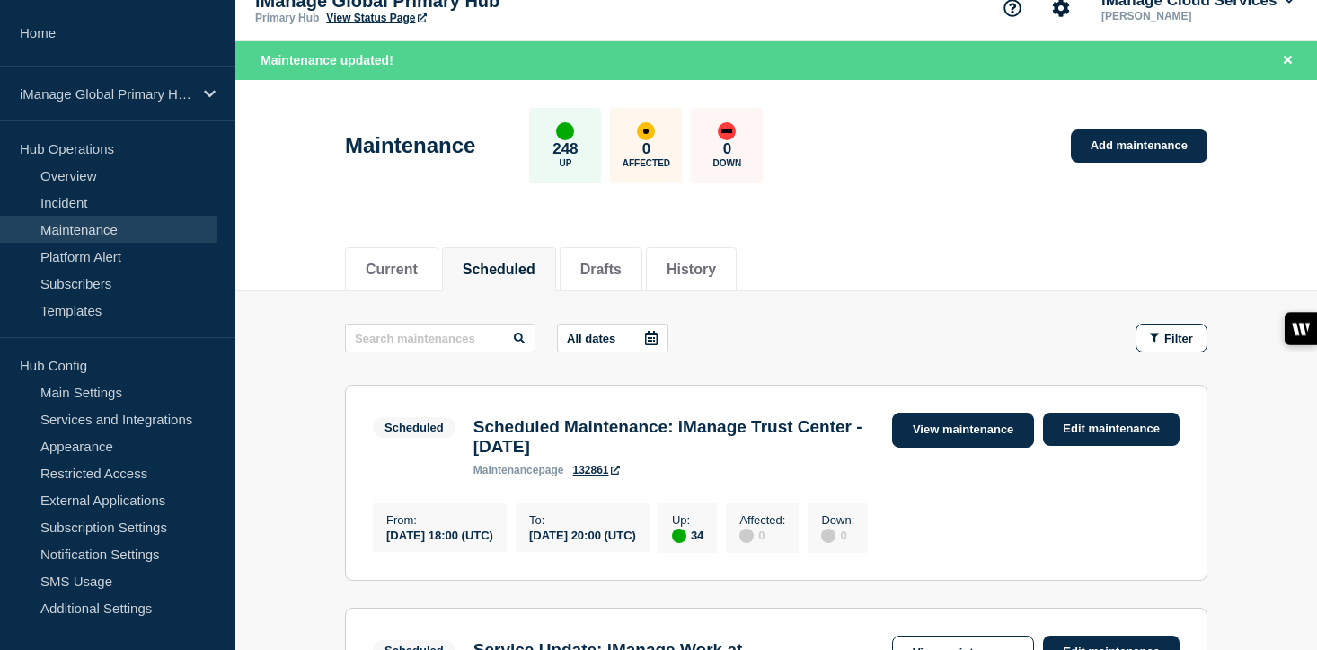
click at [987, 425] on link "View maintenance" at bounding box center [963, 429] width 142 height 35
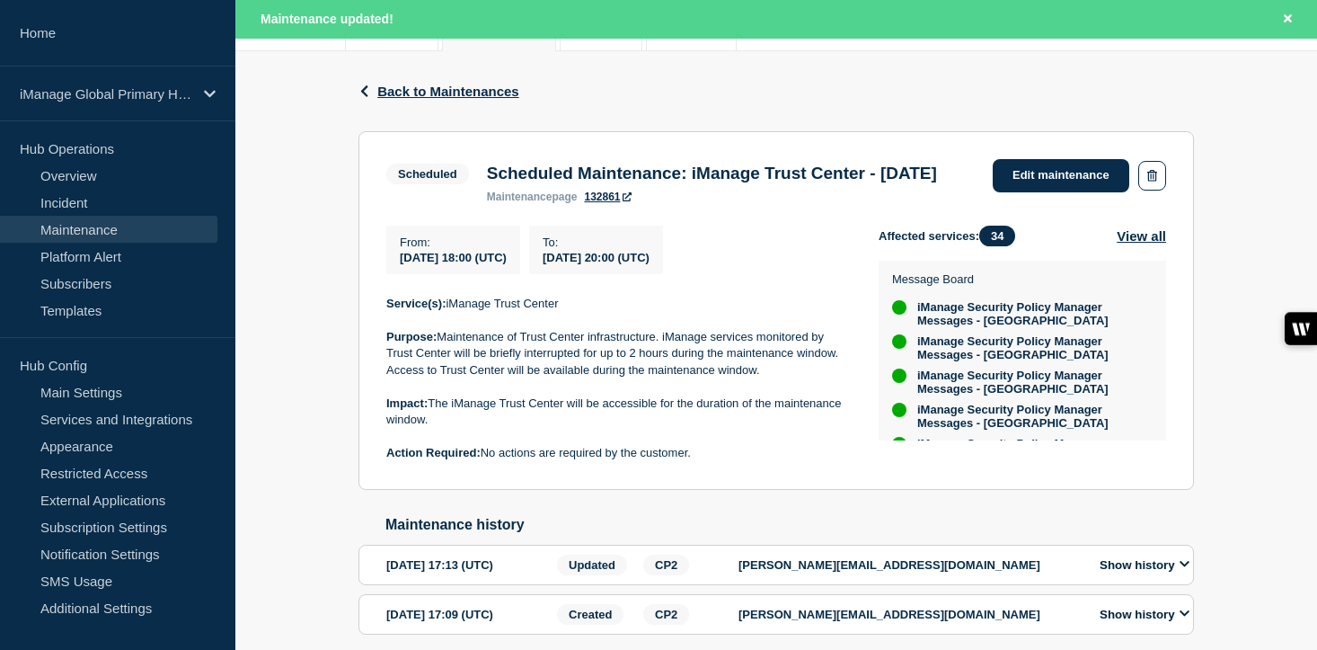
scroll to position [325, 0]
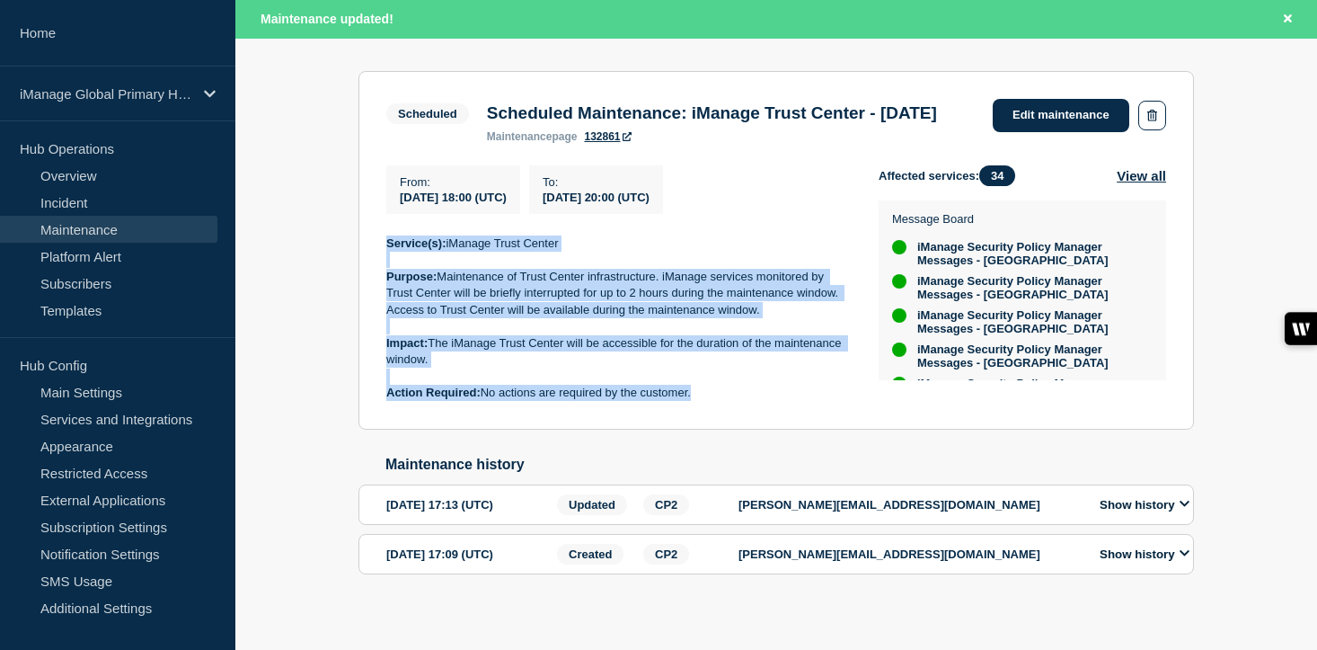
drag, startPoint x: 706, startPoint y: 428, endPoint x: 386, endPoint y: 287, distance: 349.6
click at [386, 287] on div "Service(s): iManage Trust Center Purpose: Maintenance of Trust Center infrastru…" at bounding box center [618, 318] width 464 height 166
copy div "Service(s): iManage Trust Center Purpose: Maintenance of Trust Center infrastru…"
drag, startPoint x: 537, startPoint y: 149, endPoint x: 488, endPoint y: 116, distance: 59.6
click at [488, 116] on h3 "Scheduled Maintenance: iManage Trust Center - [DATE]" at bounding box center [712, 113] width 450 height 20
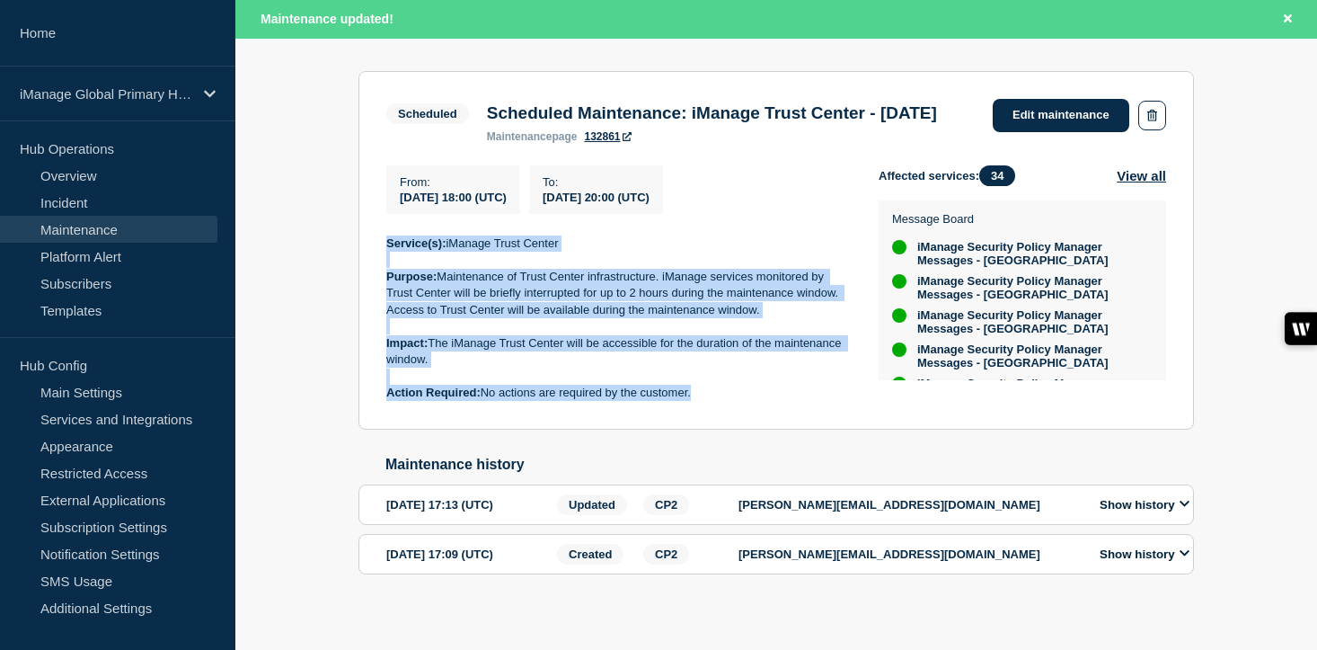
copy h3 "Scheduled Maintenance: iManage Trust Center - [DATE]"
drag, startPoint x: 699, startPoint y: 436, endPoint x: 342, endPoint y: 264, distance: 395.9
click at [342, 264] on div "Back Back to Maintenances Scheduled Scheduled Maintenance: iManage Trust Center…" at bounding box center [776, 311] width 1082 height 640
copy div "Service(s): iManage Trust Center Purpose: Maintenance of Trust Center infrastru…"
drag, startPoint x: 536, startPoint y: 139, endPoint x: 479, endPoint y: 111, distance: 63.5
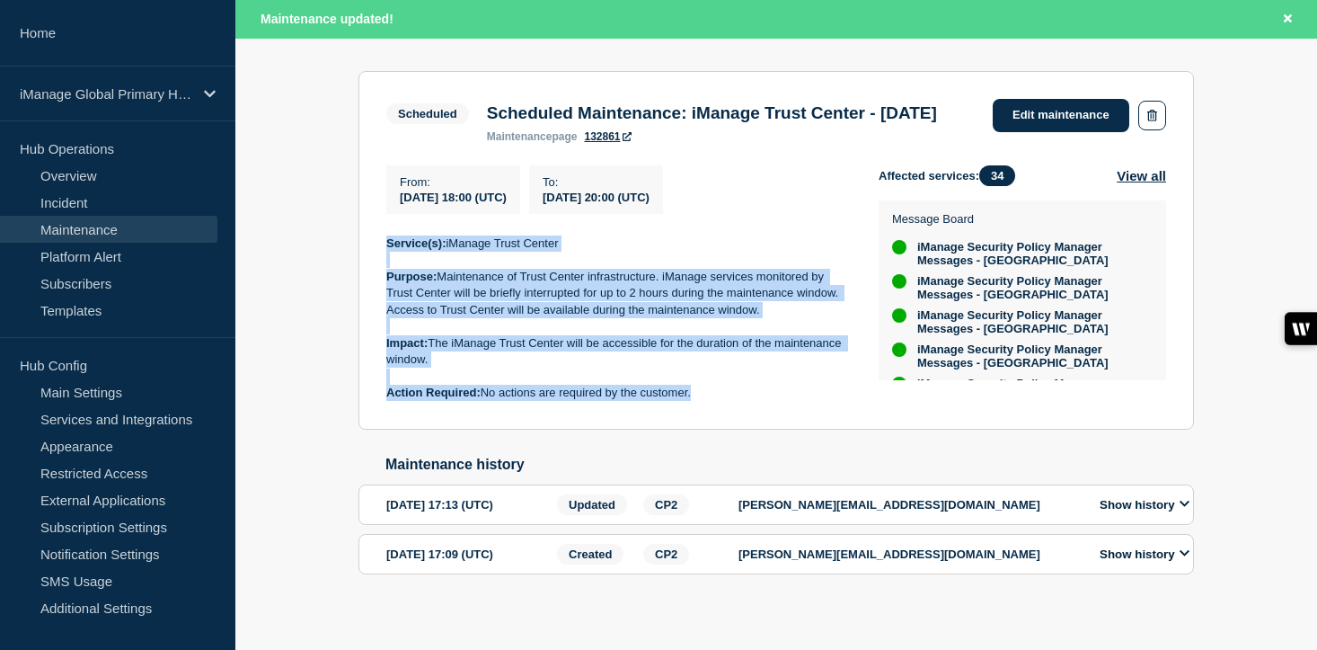
click at [479, 111] on div "Scheduled Maintenance: iManage Trust Center - August 21, 2025 maintenance page …" at bounding box center [712, 123] width 468 height 40
copy h3 "Scheduled Maintenance: iManage Trust Center - [DATE]"
drag, startPoint x: 711, startPoint y: 439, endPoint x: 371, endPoint y: 280, distance: 375.1
click at [371, 280] on section "Scheduled Scheduled Maintenance: iManage Trust Center - August 21, 2025 mainten…" at bounding box center [777, 250] width 836 height 359
copy div "Service(s): iManage Trust Center Purpose: Maintenance of Trust Center infrastru…"
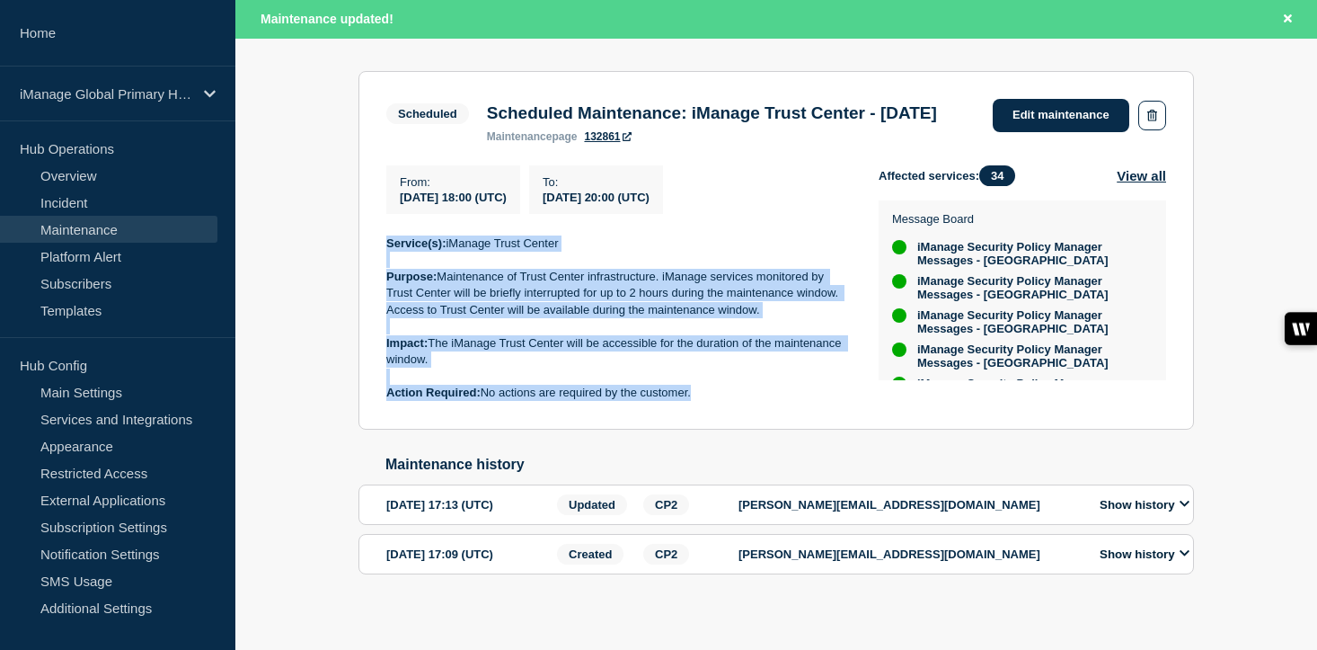
drag, startPoint x: 522, startPoint y: 143, endPoint x: 483, endPoint y: 112, distance: 50.0
click at [483, 112] on div "Scheduled Maintenance: iManage Trust Center - August 21, 2025 maintenance page …" at bounding box center [712, 123] width 468 height 40
copy h3 "Scheduled Maintenance: iManage Trust Center - [DATE]"
drag, startPoint x: 719, startPoint y: 434, endPoint x: 368, endPoint y: 273, distance: 386.4
click at [368, 273] on section "Scheduled Scheduled Maintenance: iManage Trust Center - August 21, 2025 mainten…" at bounding box center [777, 250] width 836 height 359
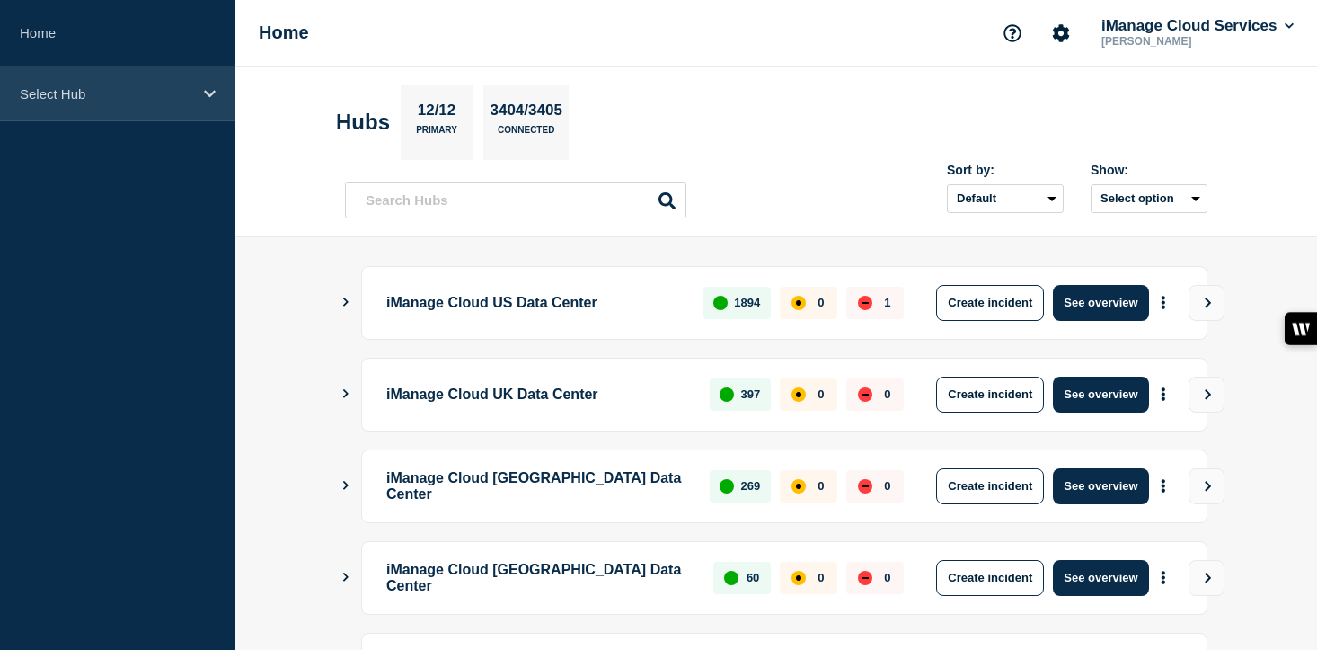
click at [127, 99] on p "Select Hub" at bounding box center [106, 93] width 173 height 15
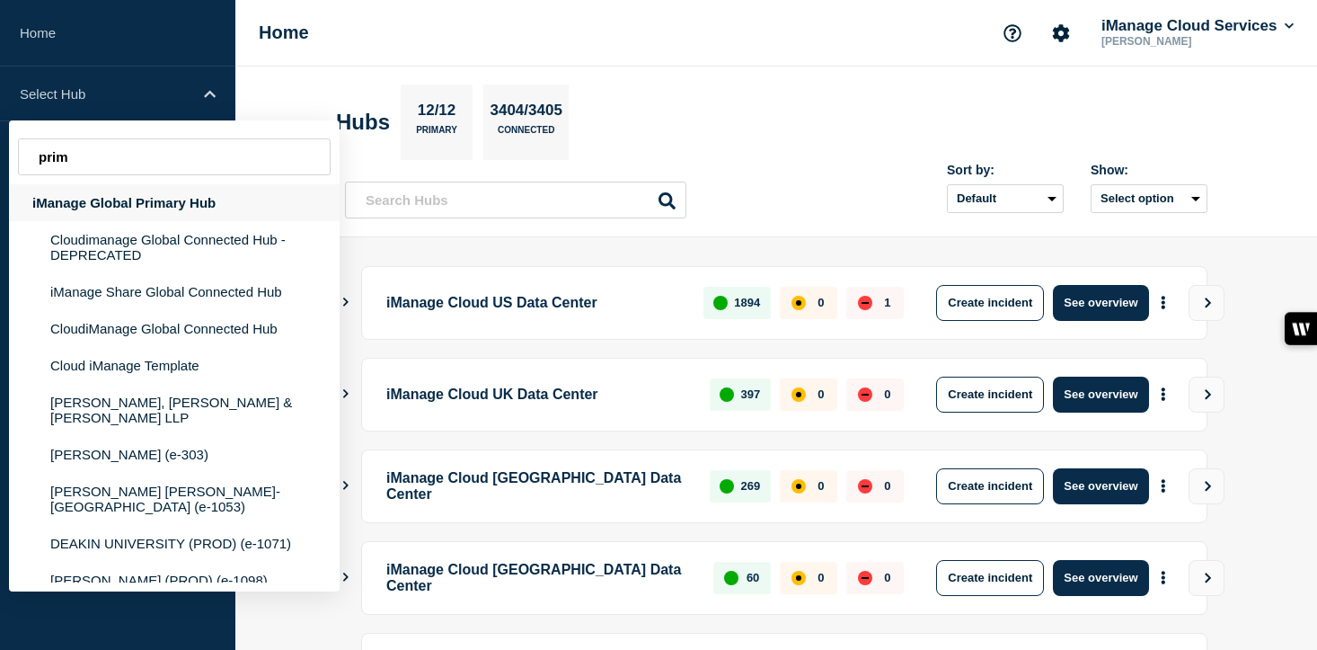
type input "prim"
click at [190, 208] on div "iManage Global Primary Hub" at bounding box center [174, 202] width 331 height 37
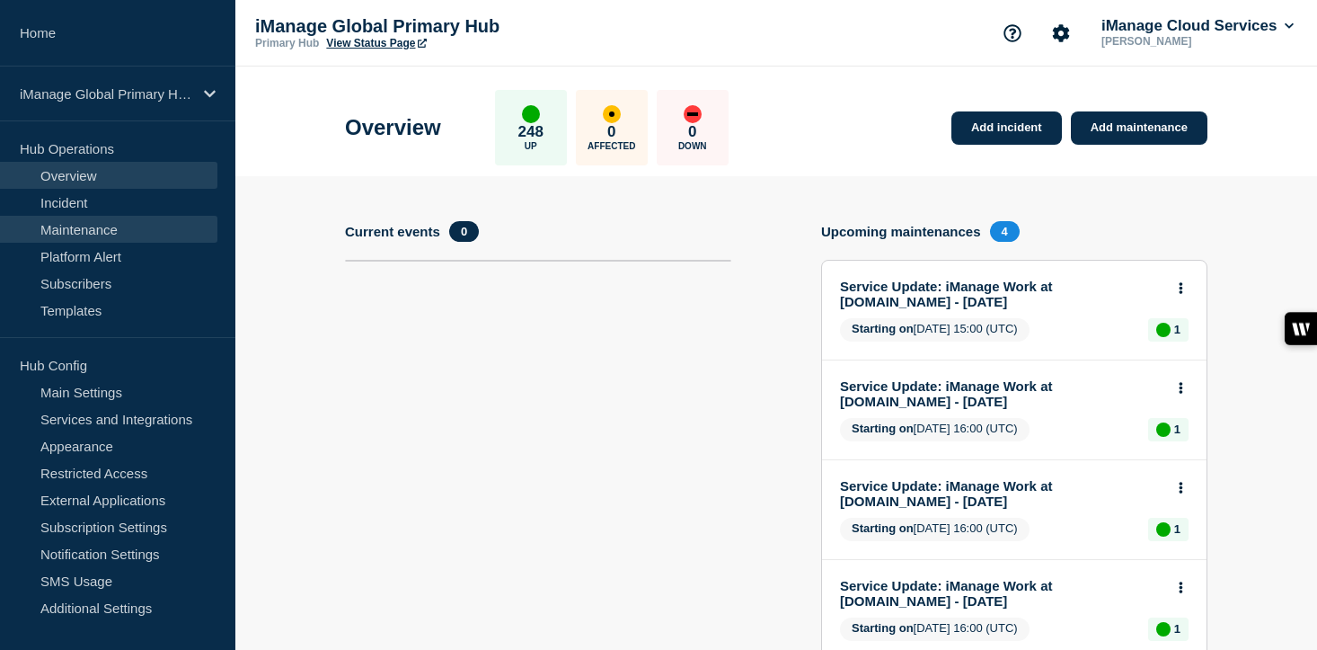
click at [137, 229] on link "Maintenance" at bounding box center [108, 229] width 217 height 27
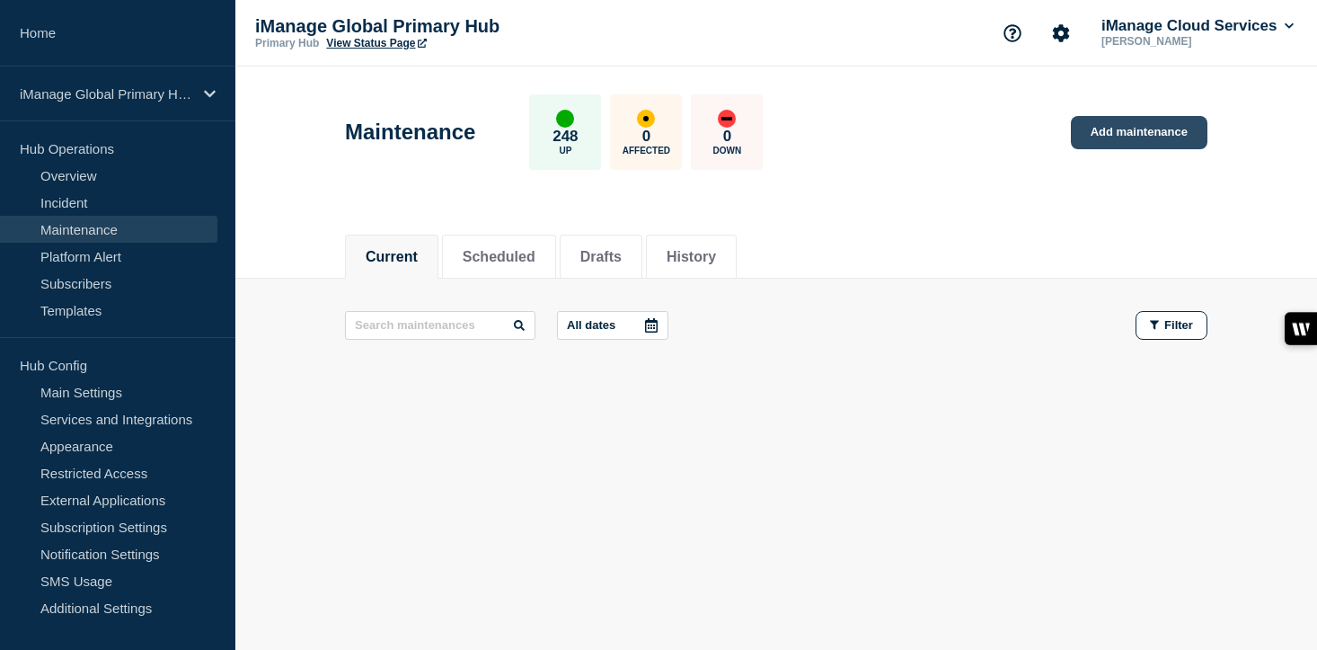
click at [1139, 124] on link "Add maintenance" at bounding box center [1139, 132] width 137 height 33
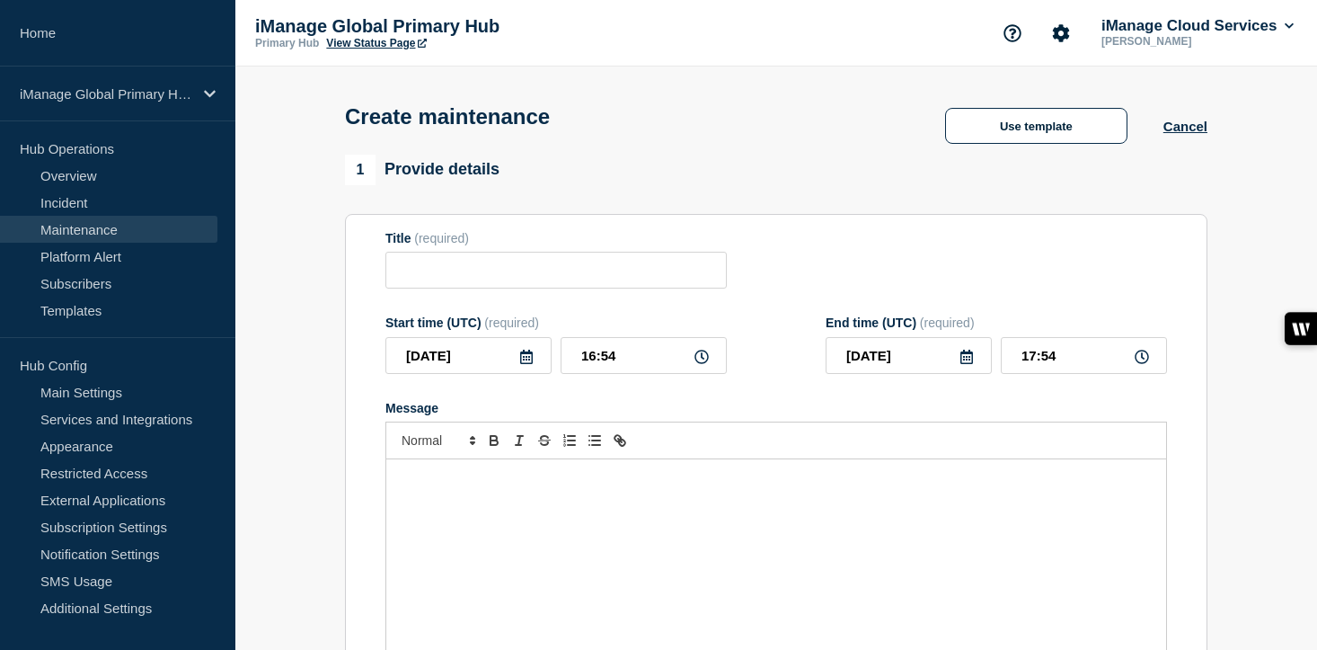
checkbox input "true"
click at [465, 285] on input "Title" at bounding box center [555, 270] width 341 height 37
paste input "Scheduled Maintenance: iManage Trust Center - [DATE]"
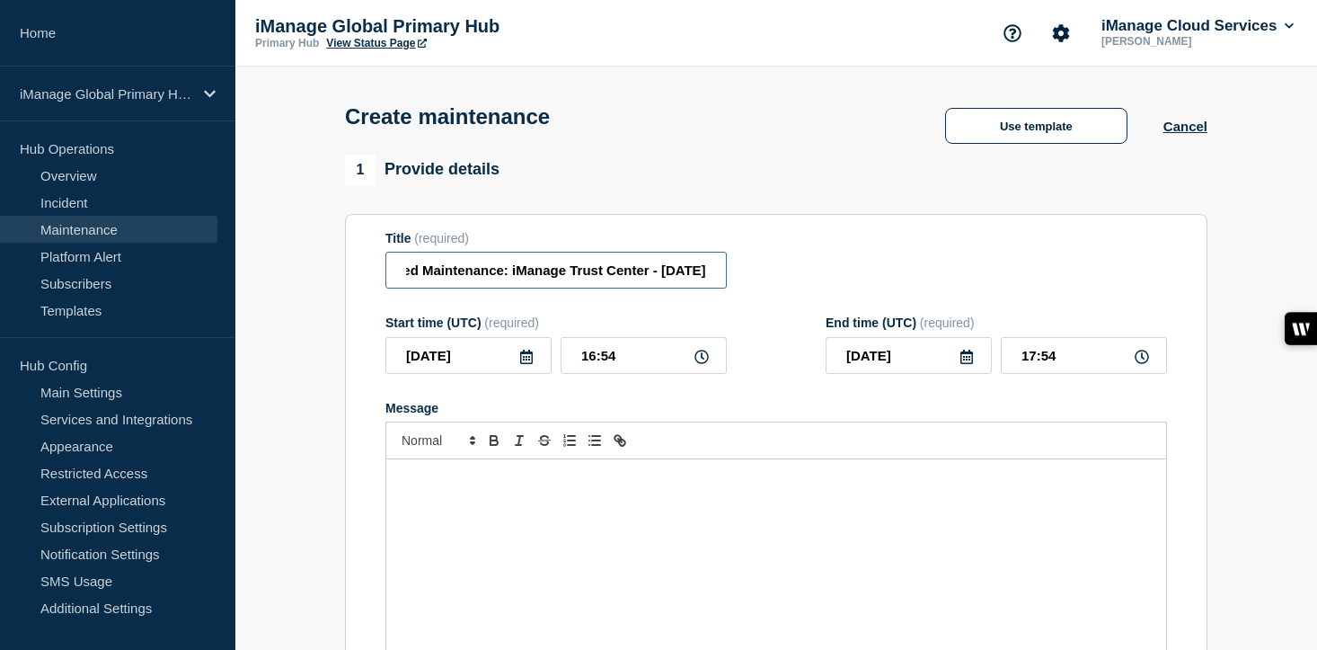
scroll to position [0, 137]
click at [664, 277] on input "Scheduled Maintenance: iManage Trust Center - [DATE]" at bounding box center [555, 270] width 341 height 37
click at [654, 279] on input "Scheduled Maintenance: iManage Trust Center - [DATE]" at bounding box center [555, 270] width 341 height 37
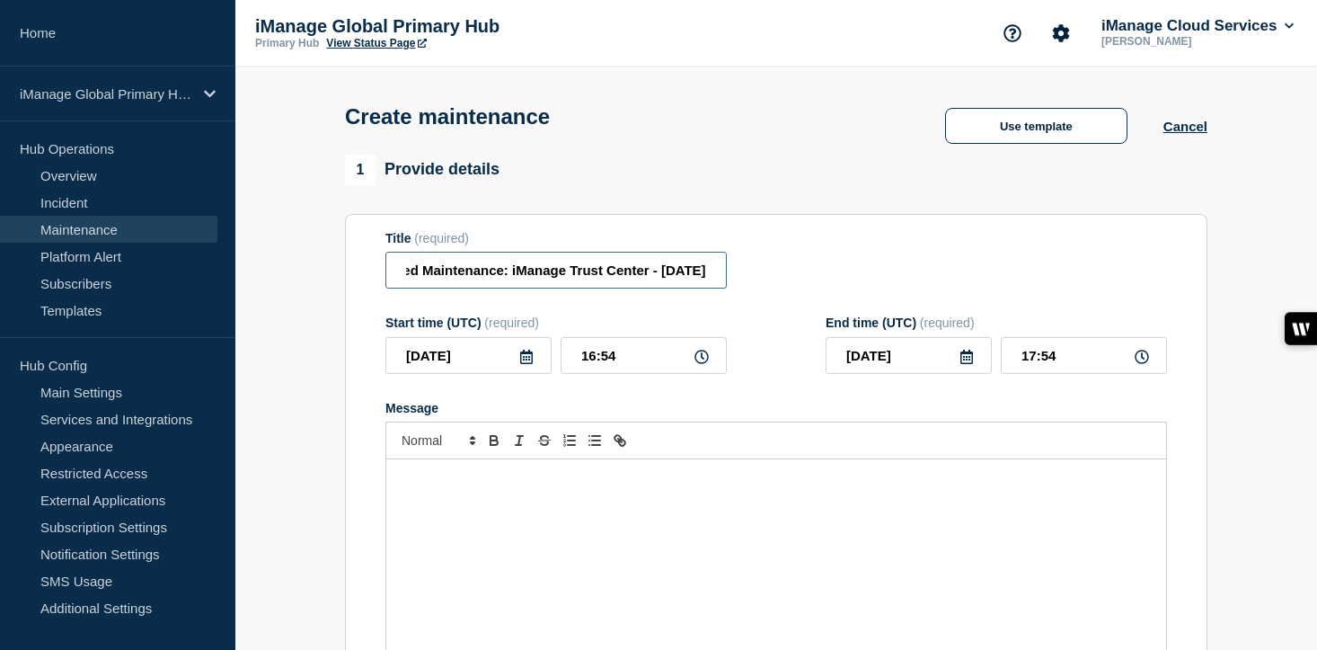
type input "Scheduled Maintenance: iManage Trust Center - [DATE]"
click at [529, 364] on icon at bounding box center [526, 357] width 13 height 14
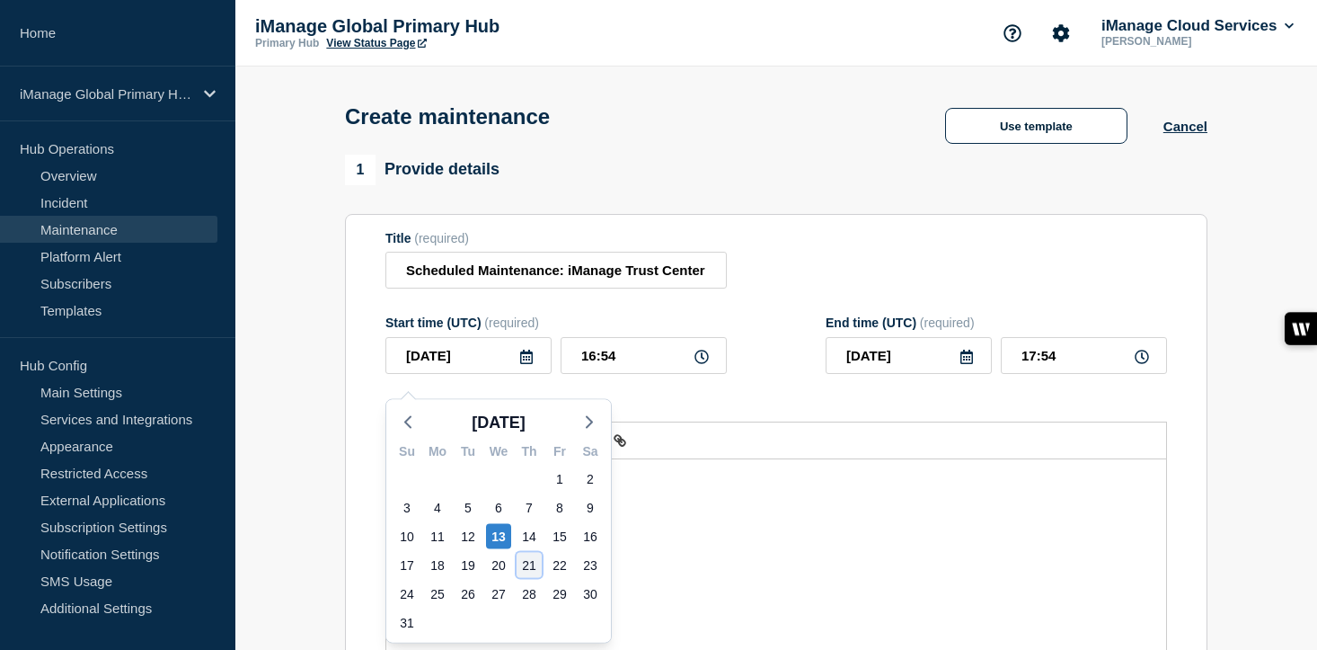
click at [522, 567] on div "21" at bounding box center [529, 565] width 25 height 25
type input "[DATE]"
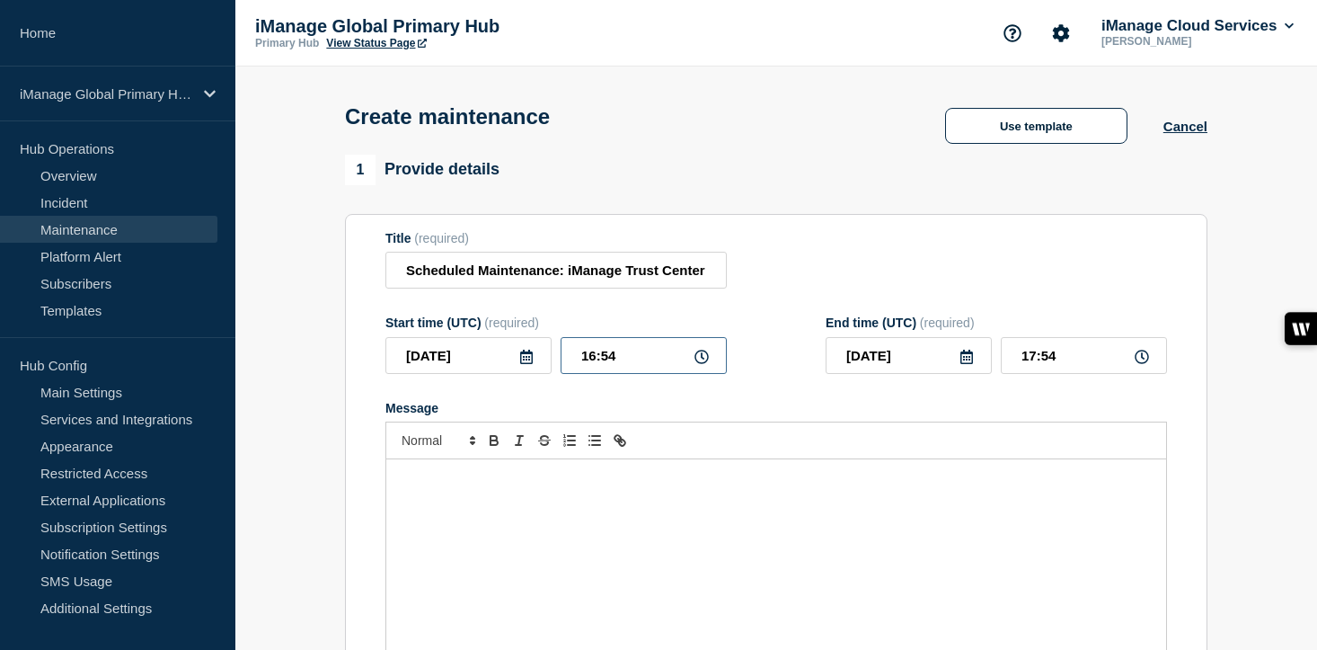
drag, startPoint x: 631, startPoint y: 370, endPoint x: 561, endPoint y: 367, distance: 70.2
click at [561, 367] on input "16:54" at bounding box center [644, 355] width 166 height 37
type input "14:00"
click at [1068, 367] on input "15:00" at bounding box center [1084, 355] width 166 height 37
type input "16:00"
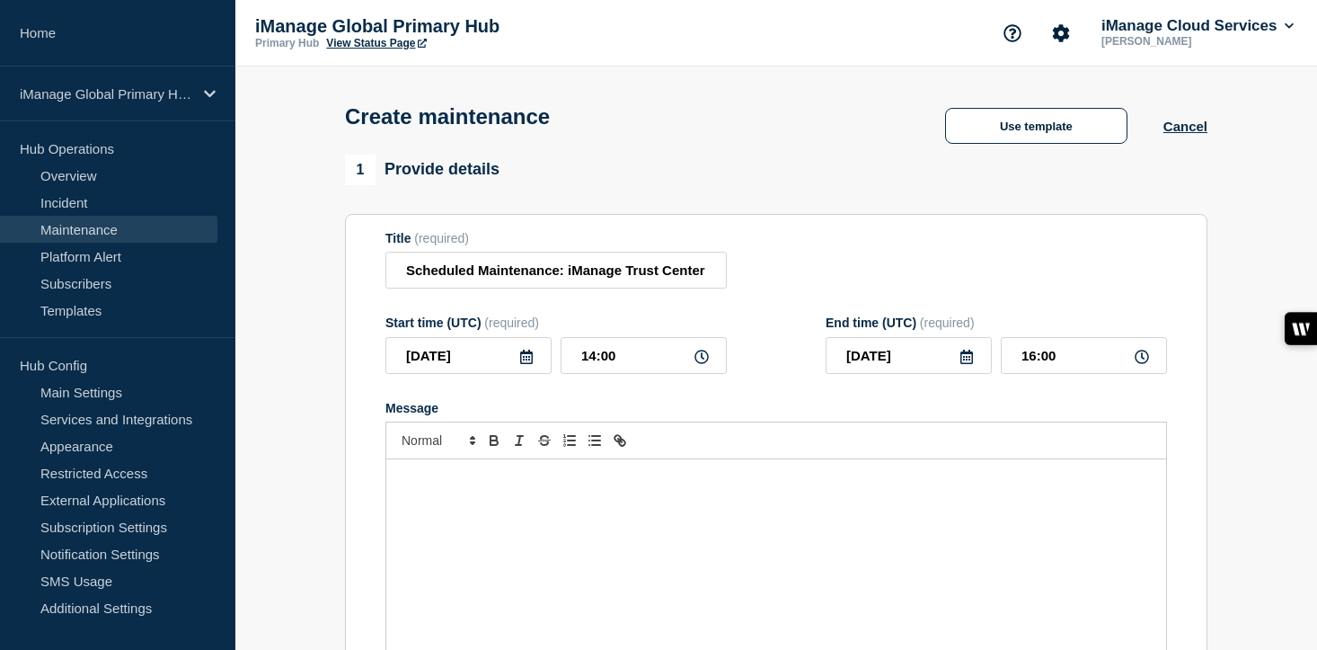
click at [938, 414] on form "Title (required) Scheduled Maintenance: iManage Trust Center - [DATE] Start tim…" at bounding box center [776, 471] width 782 height 481
click at [437, 486] on p "Message" at bounding box center [776, 478] width 753 height 16
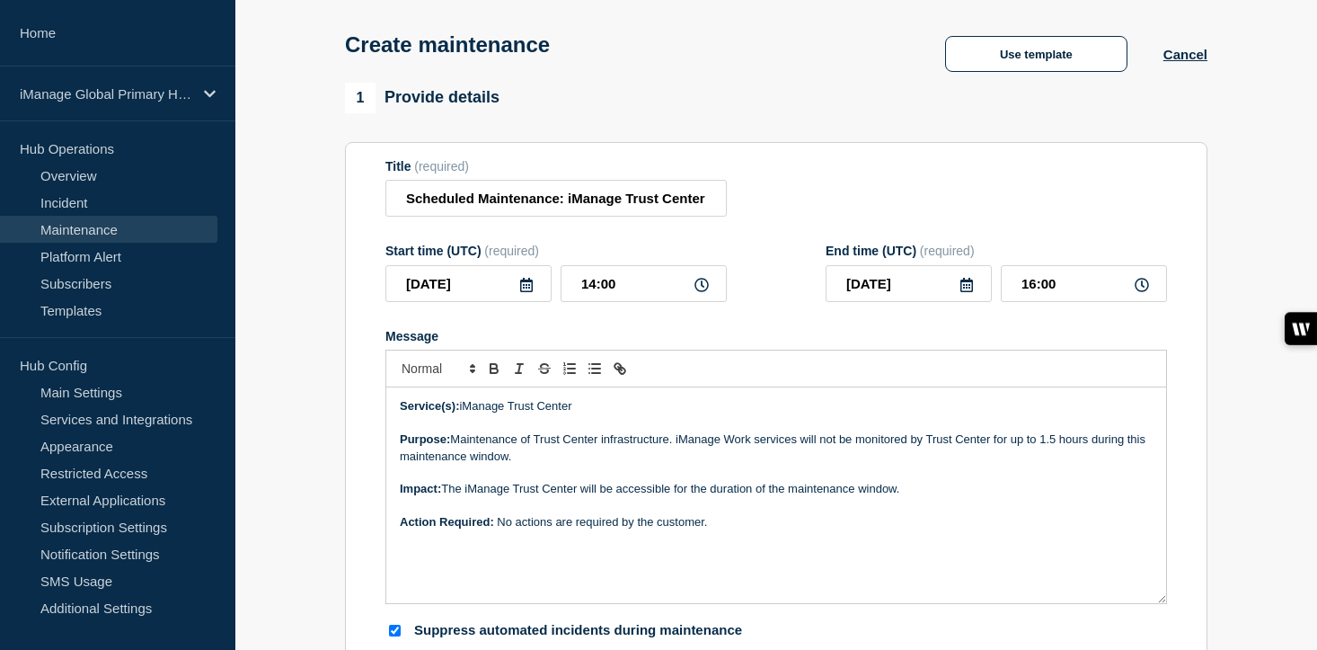
scroll to position [75, 0]
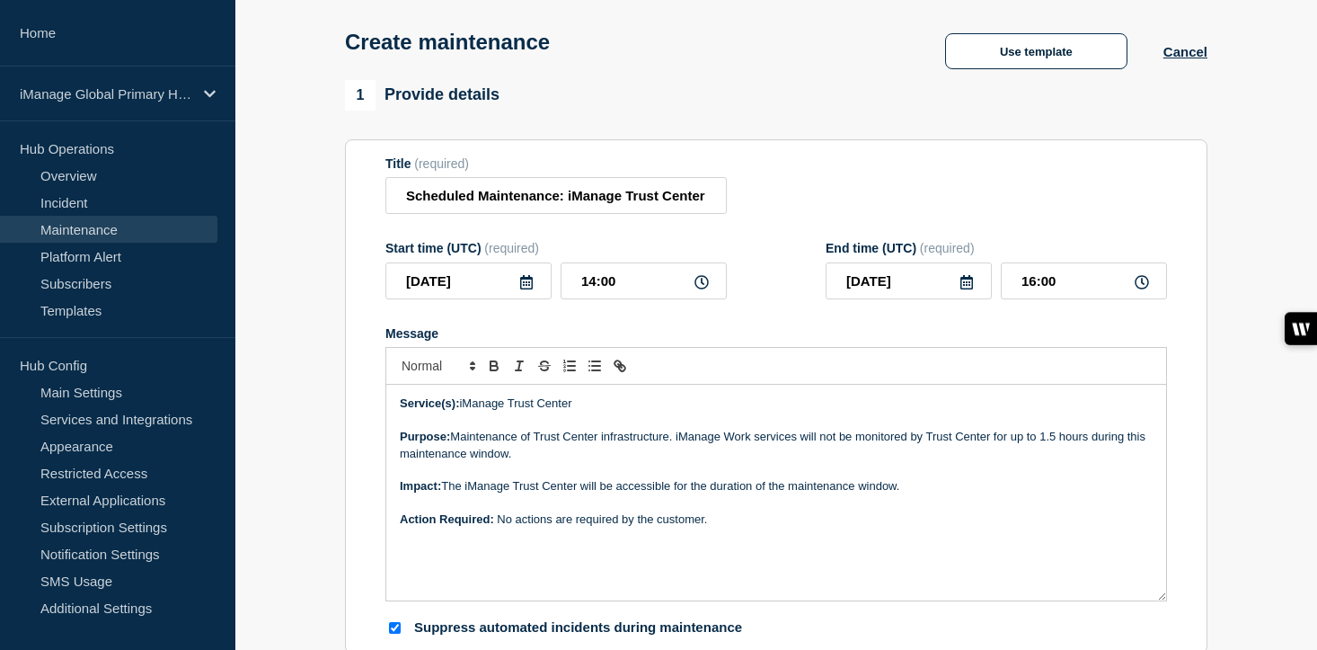
click at [825, 456] on p "Purpose: Maintenance of Trust Center infrastructure. iManage Work services will…" at bounding box center [776, 445] width 753 height 33
paste div "Message"
click at [824, 455] on p "Purpose: Maintenance of Trust Center infrastructure. iManage Work services will…" at bounding box center [776, 445] width 753 height 33
click at [1064, 456] on p "Purpose: Maintenance of Trust Center infrastructure. iManage Work services will…" at bounding box center [776, 445] width 753 height 33
drag, startPoint x: 1066, startPoint y: 456, endPoint x: 451, endPoint y: 472, distance: 614.9
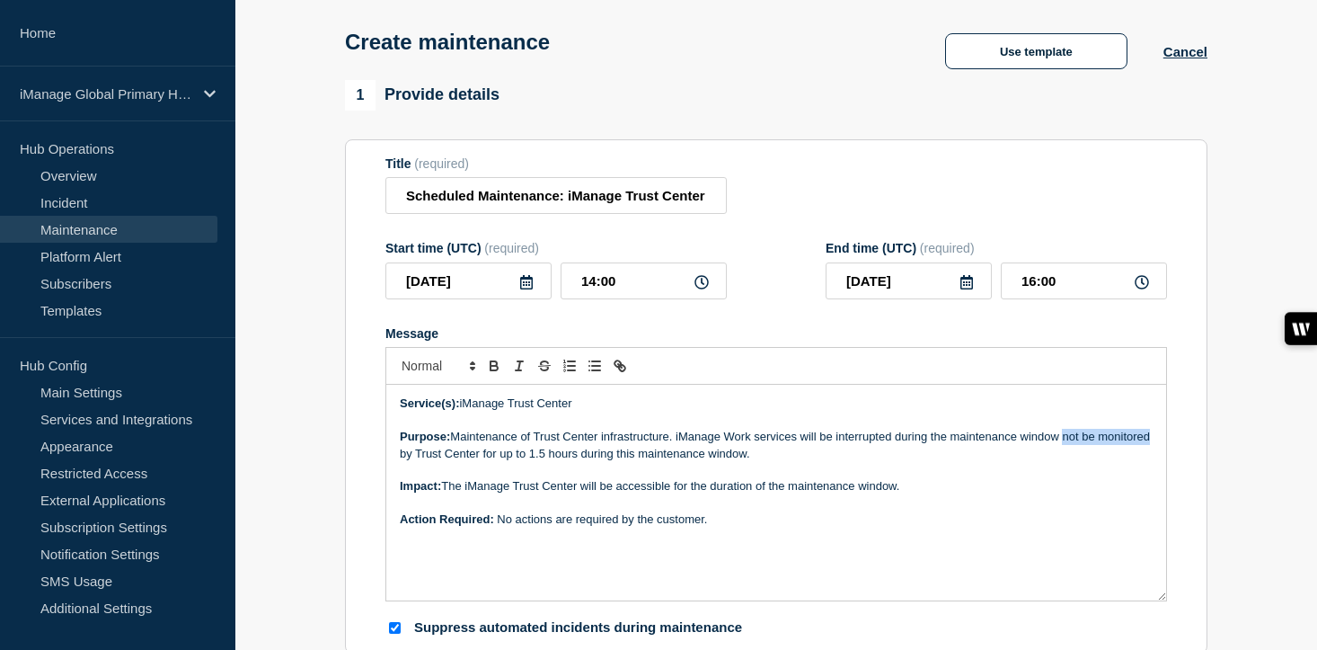
click at [451, 462] on p "Purpose: Maintenance of Trust Center infrastructure. iManage Work services will…" at bounding box center [776, 445] width 753 height 33
click at [577, 478] on p "Message" at bounding box center [776, 470] width 753 height 16
click at [928, 458] on p "Purpose: Maintenance of Trust Center infrastructure. iManage Work services will…" at bounding box center [776, 445] width 753 height 33
click at [754, 455] on p "Purpose: Maintenance of Trust Center infrastructure. iManage Work services will…" at bounding box center [776, 445] width 753 height 33
click at [805, 455] on p "Purpose: Maintenance of Trust Center infrastructure. iManage services will be i…" at bounding box center [776, 445] width 753 height 33
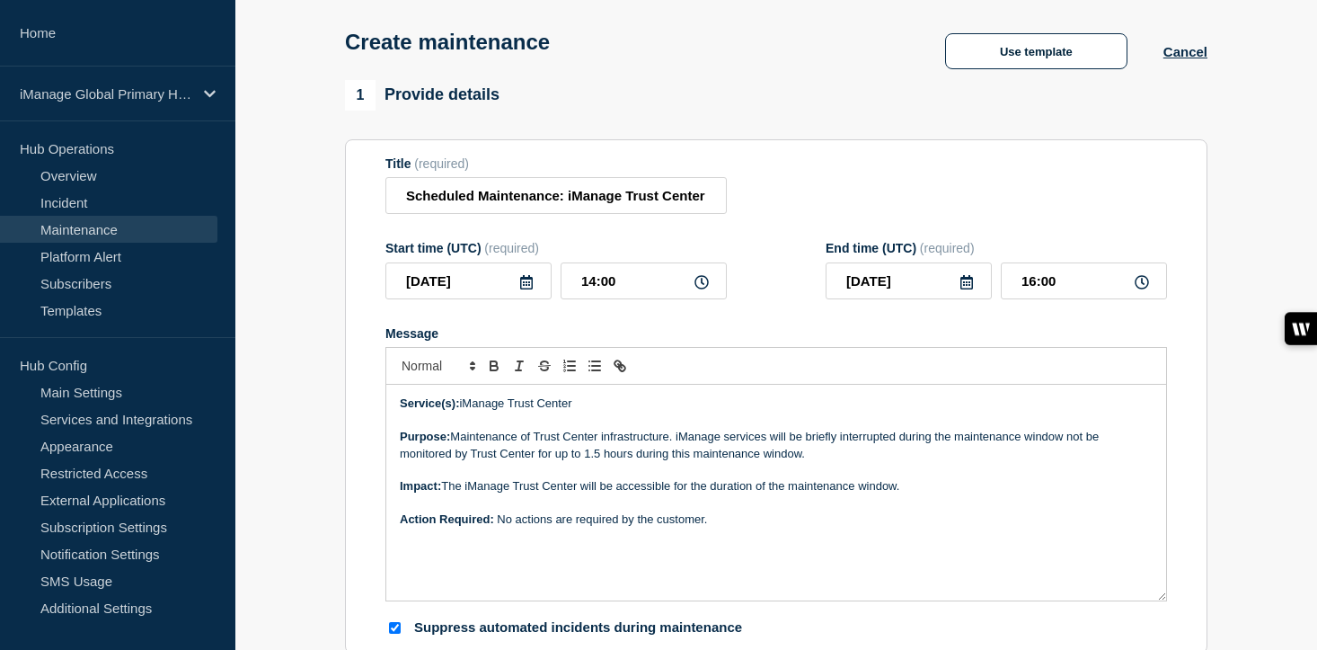
click at [856, 462] on p "Purpose: Maintenance of Trust Center infrastructure. iManage services will be b…" at bounding box center [776, 445] width 753 height 33
click at [771, 455] on p "Purpose: Maintenance of Trust Center infrastructure. iManage services will be b…" at bounding box center [776, 445] width 753 height 33
drag, startPoint x: 511, startPoint y: 470, endPoint x: 681, endPoint y: 472, distance: 169.8
click at [681, 462] on p "Purpose: Maintenance of Trust Center infrastructure. iManage services monitored…" at bounding box center [776, 445] width 753 height 33
click at [775, 456] on p "Purpose: Maintenance of Trust Center infrastructure. iManage services monitored…" at bounding box center [776, 445] width 753 height 33
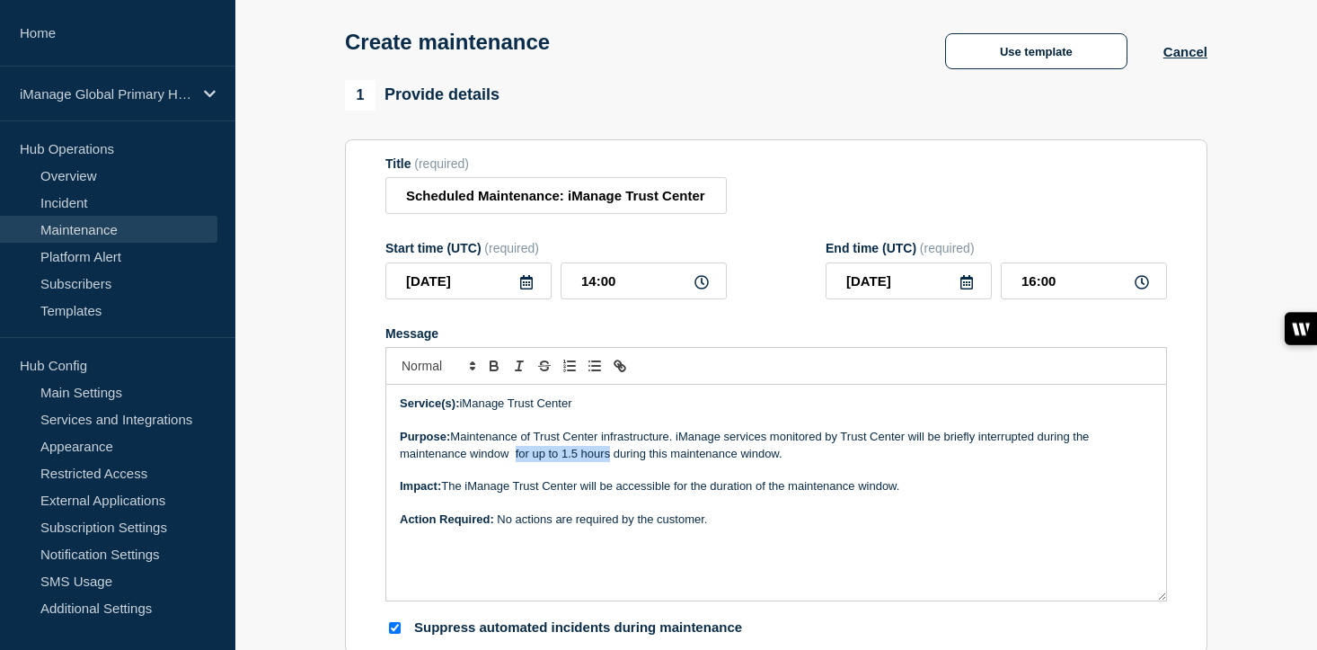
drag, startPoint x: 516, startPoint y: 470, endPoint x: 609, endPoint y: 473, distance: 93.5
click at [609, 462] on p "Purpose: Maintenance of Trust Center infrastructure. iManage services monitored…" at bounding box center [776, 445] width 753 height 33
copy p "for up to 1.5 hours"
click at [1037, 456] on p "Purpose: Maintenance of Trust Center infrastructure. iManage services monitored…" at bounding box center [776, 445] width 753 height 33
click at [1101, 457] on p "Purpose: Maintenance of Trust Center infrastructure. iManage services monitored…" at bounding box center [776, 445] width 753 height 33
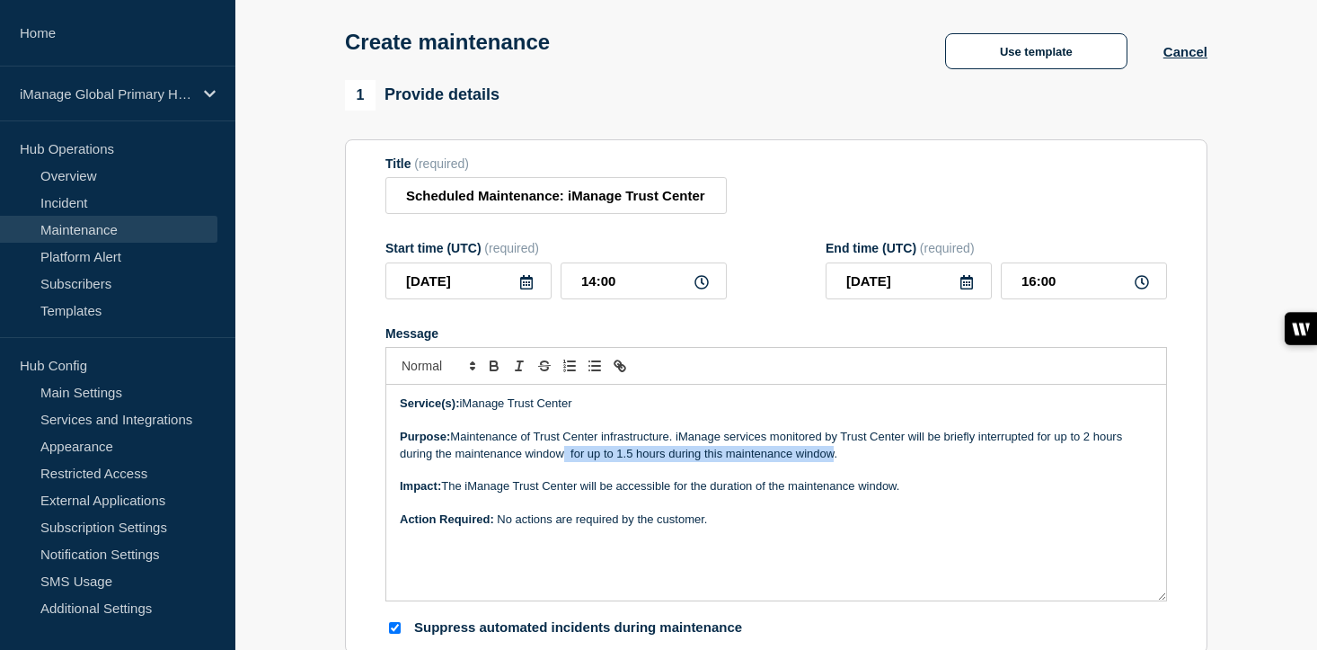
drag, startPoint x: 831, startPoint y: 471, endPoint x: 565, endPoint y: 474, distance: 266.0
click at [565, 462] on p "Purpose: Maintenance of Trust Center infrastructure. iManage services monitored…" at bounding box center [776, 445] width 753 height 33
click at [646, 462] on p "Purpose: Maintenance of Trust Center infrastructure. iManage services monitored…" at bounding box center [776, 445] width 753 height 33
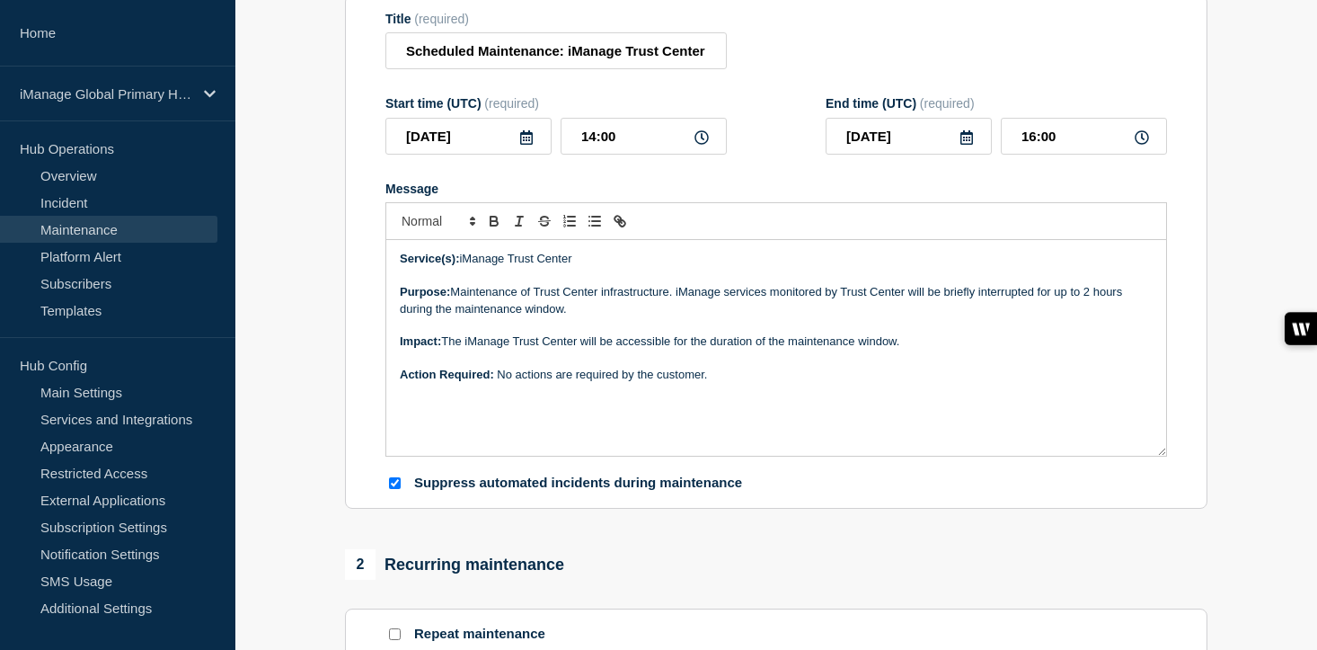
click at [808, 452] on div "Service(s): iManage Trust Center Purpose: Maintenance of Trust Center infrastru…" at bounding box center [776, 348] width 780 height 216
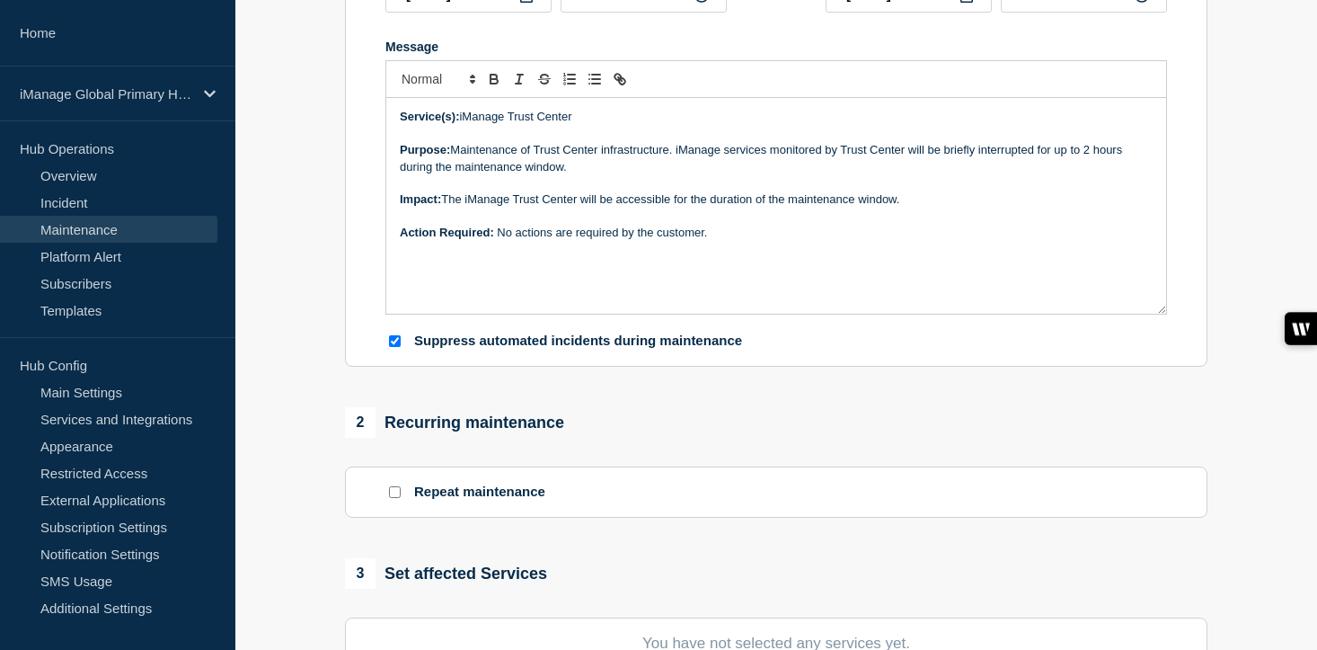
scroll to position [521, 0]
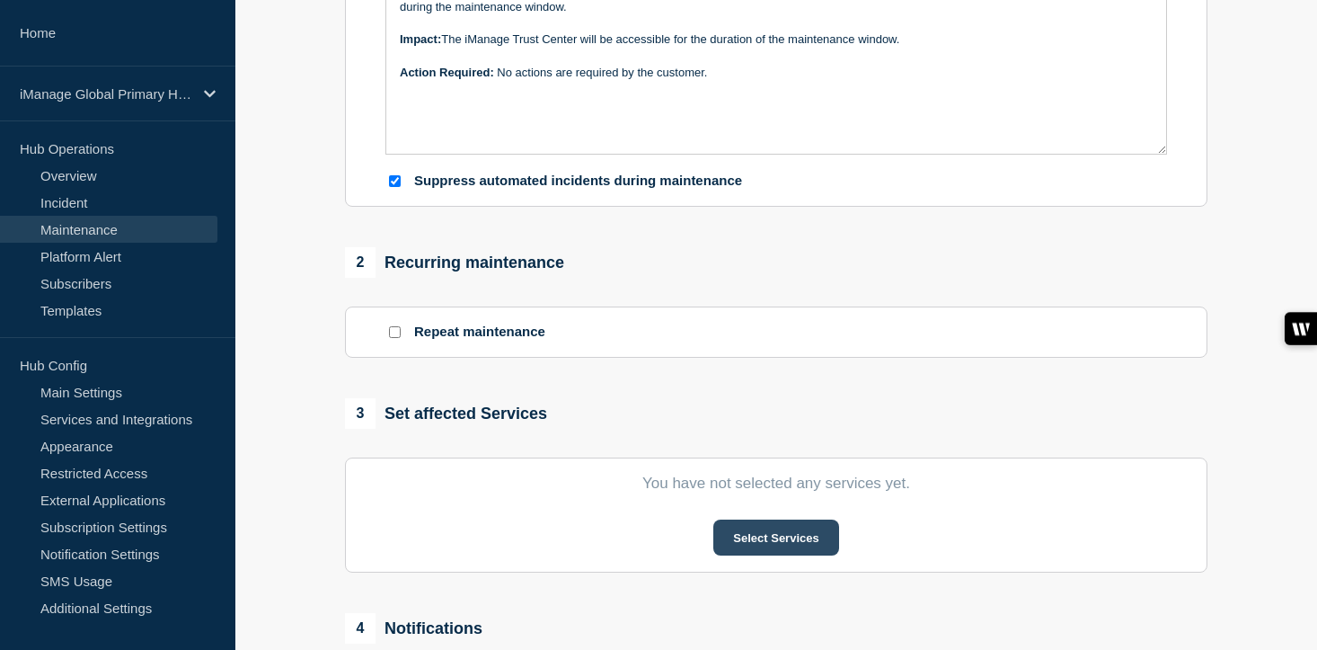
click at [784, 555] on button "Select Services" at bounding box center [775, 537] width 125 height 36
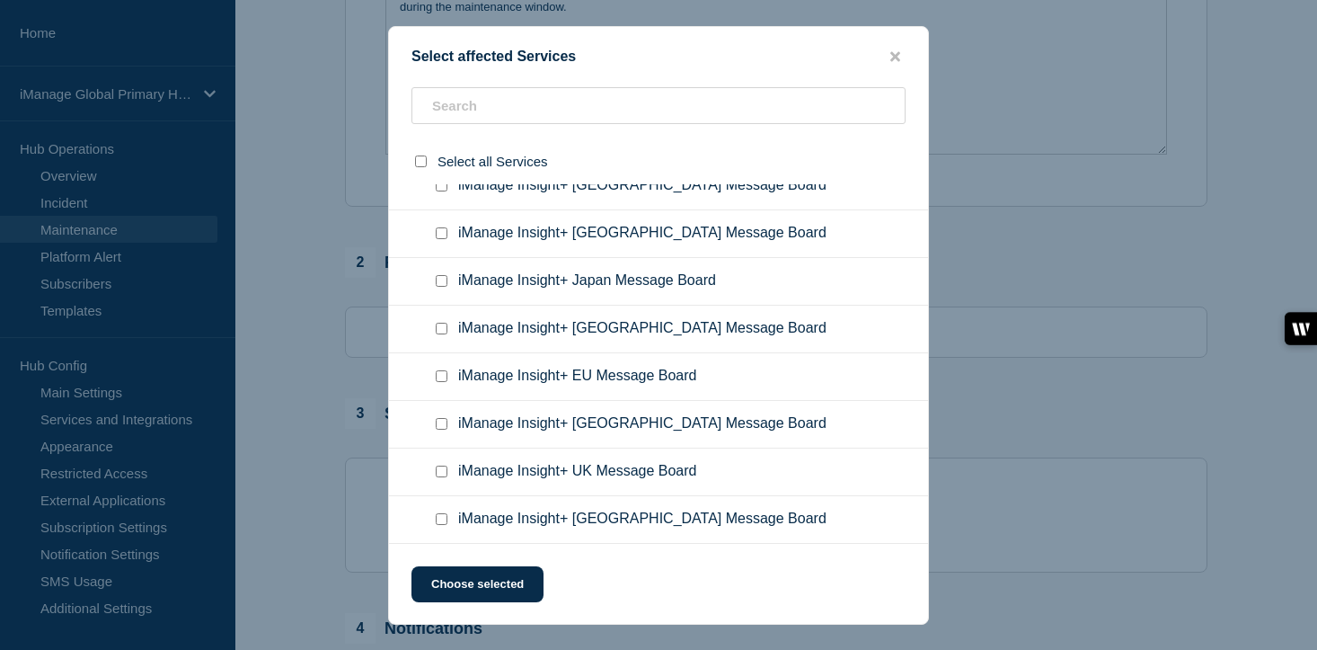
scroll to position [12562, 0]
checkbox input "false"
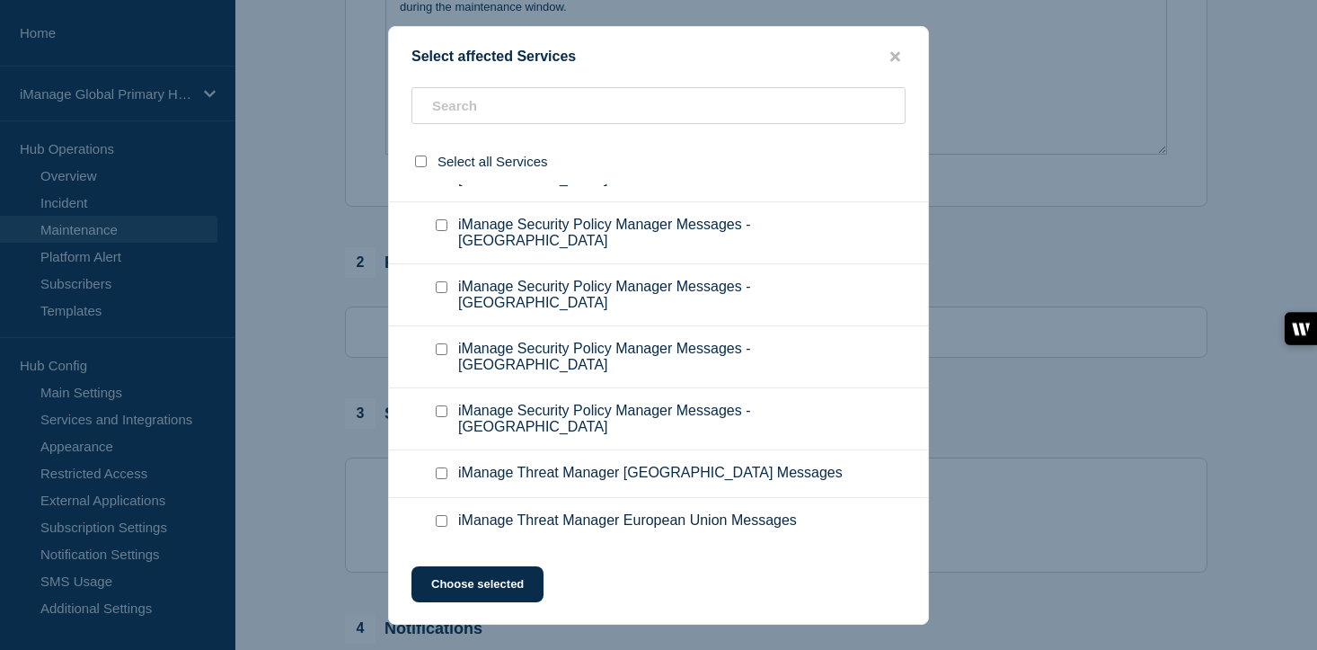
scroll to position [11341, 0]
checkbox input "true"
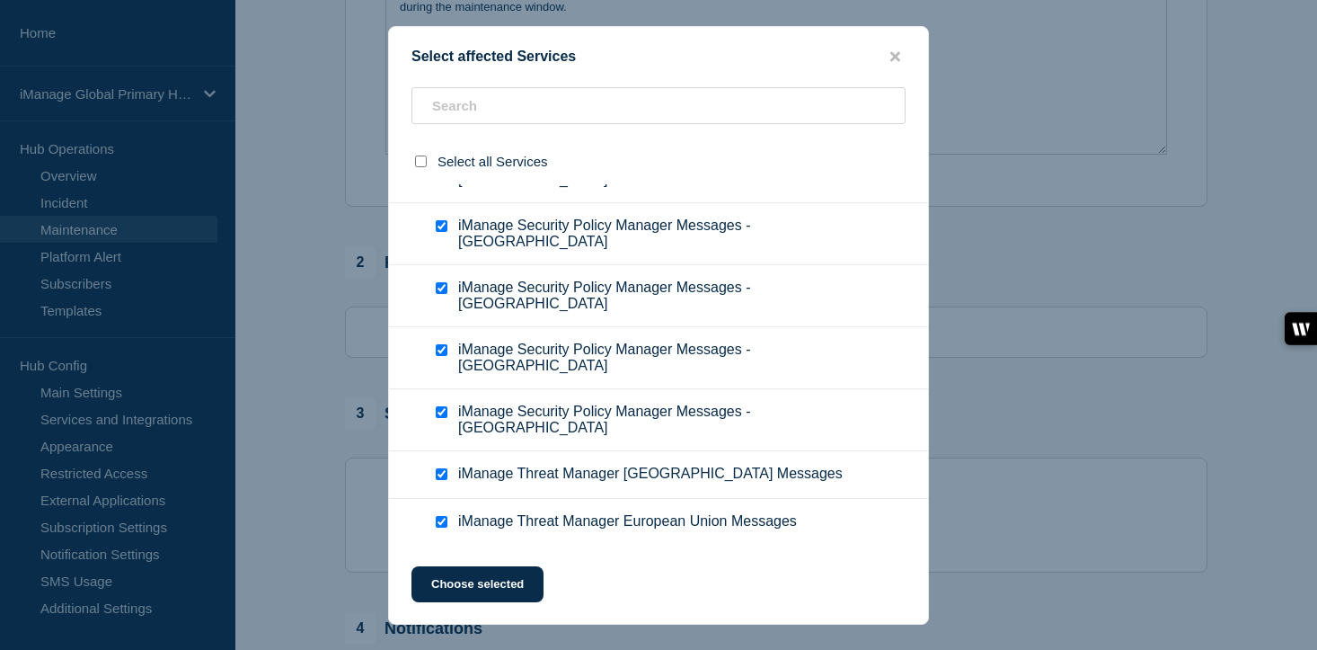
checkbox input "true"
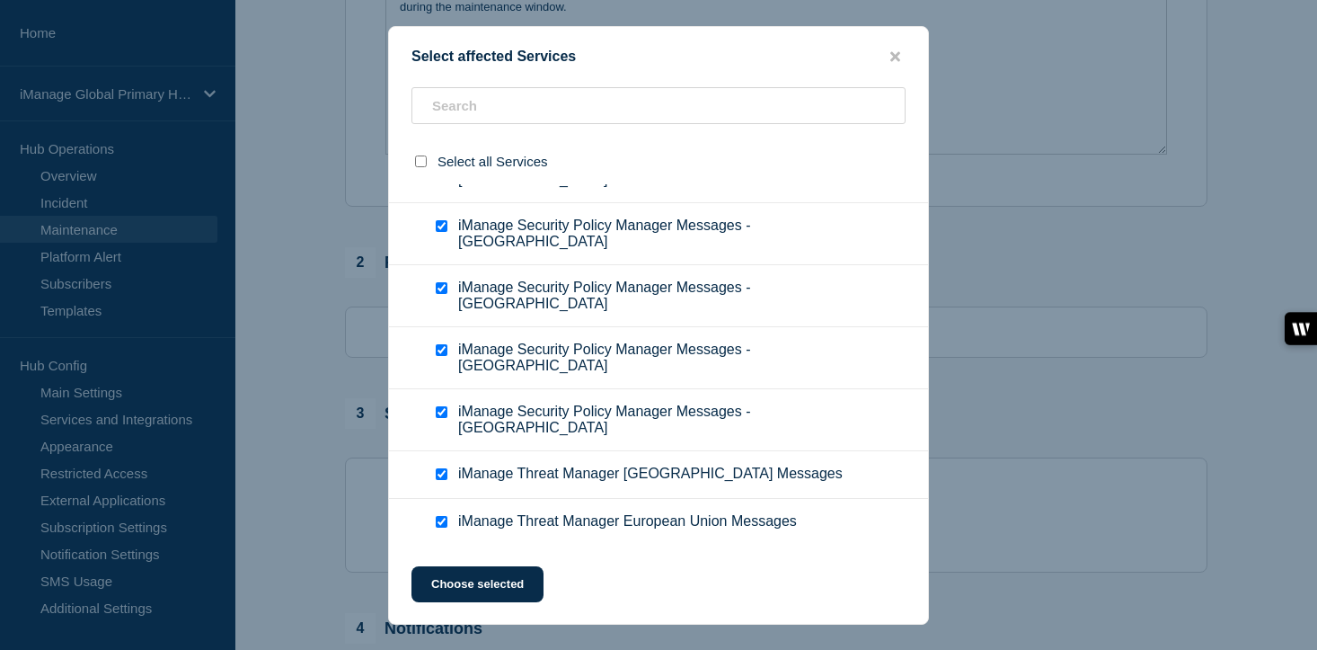
checkbox input "true"
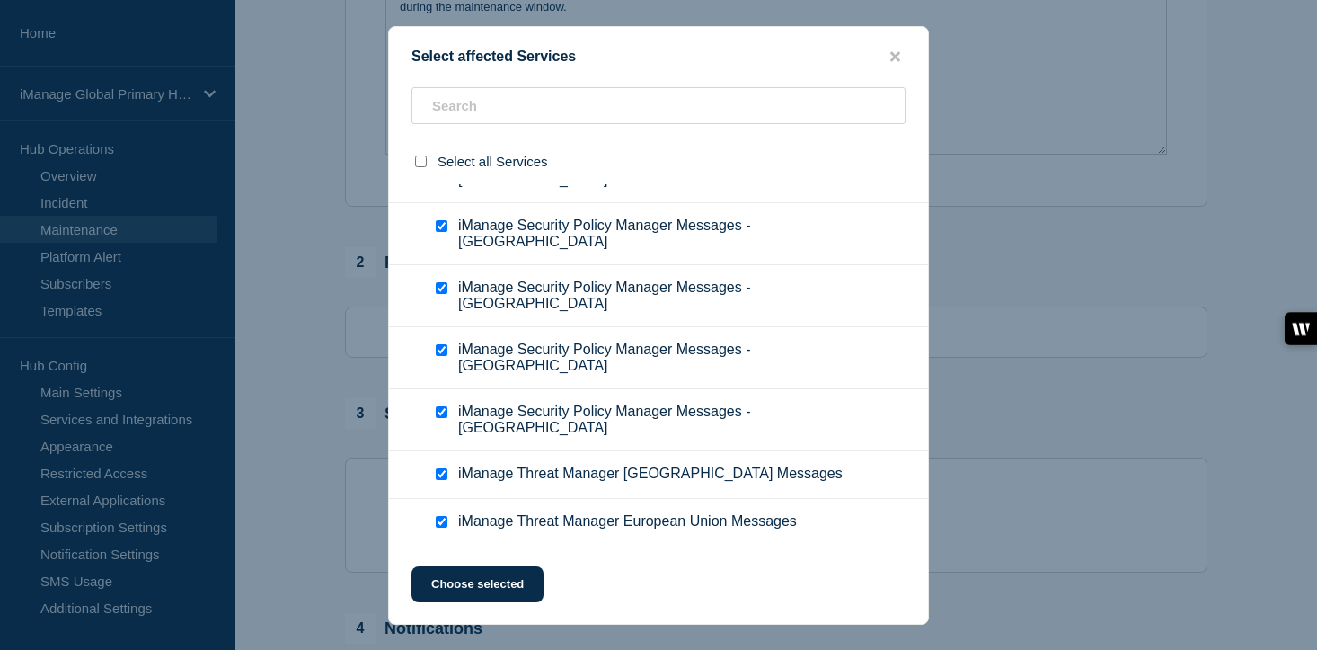
checkbox input "true"
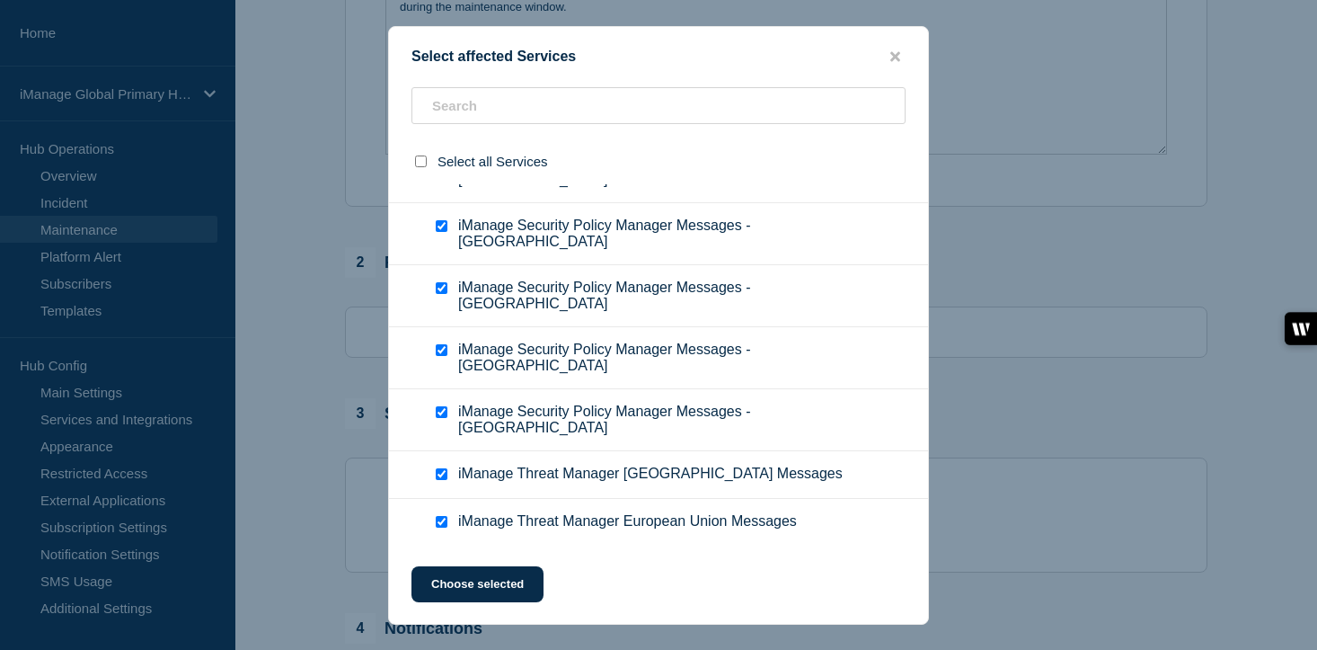
checkbox input "true"
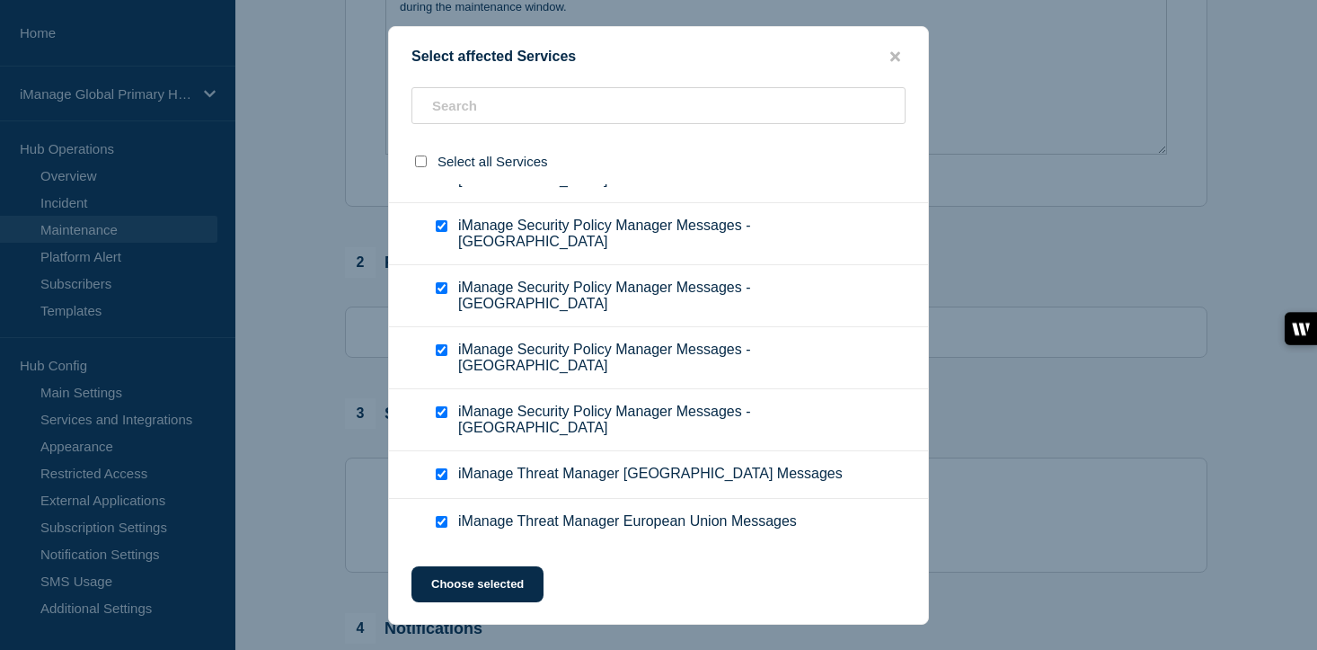
checkbox input "true"
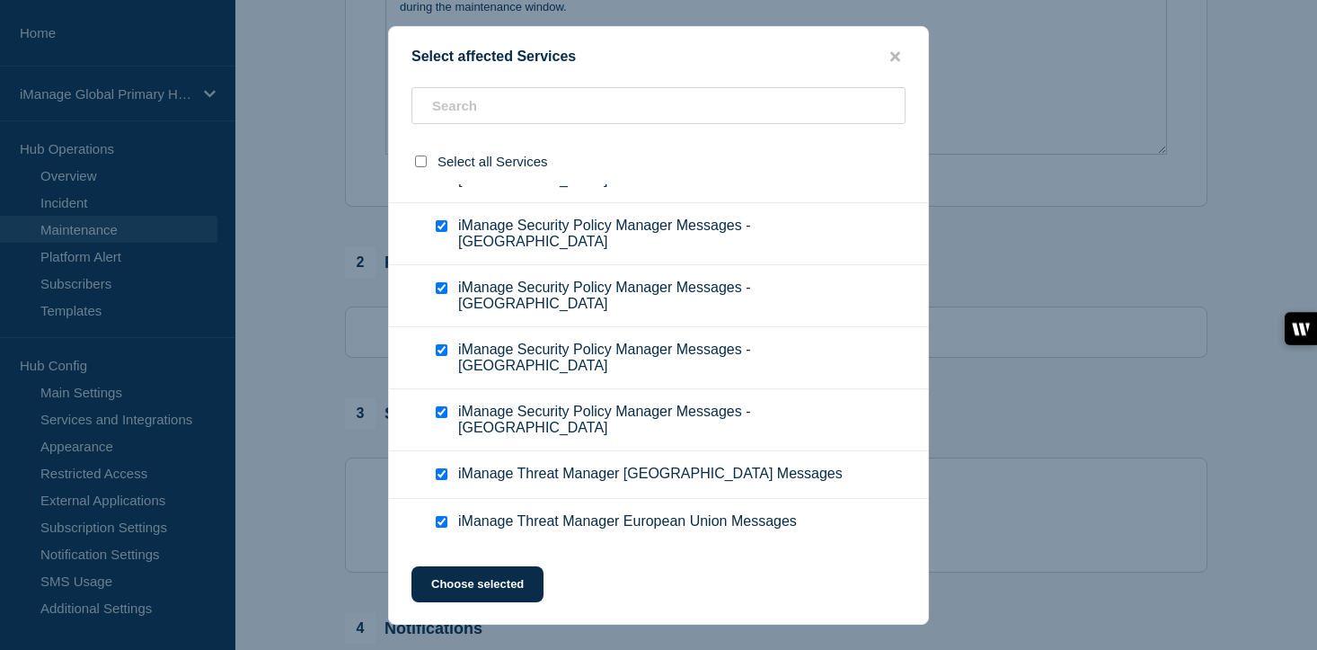
checkbox input "true"
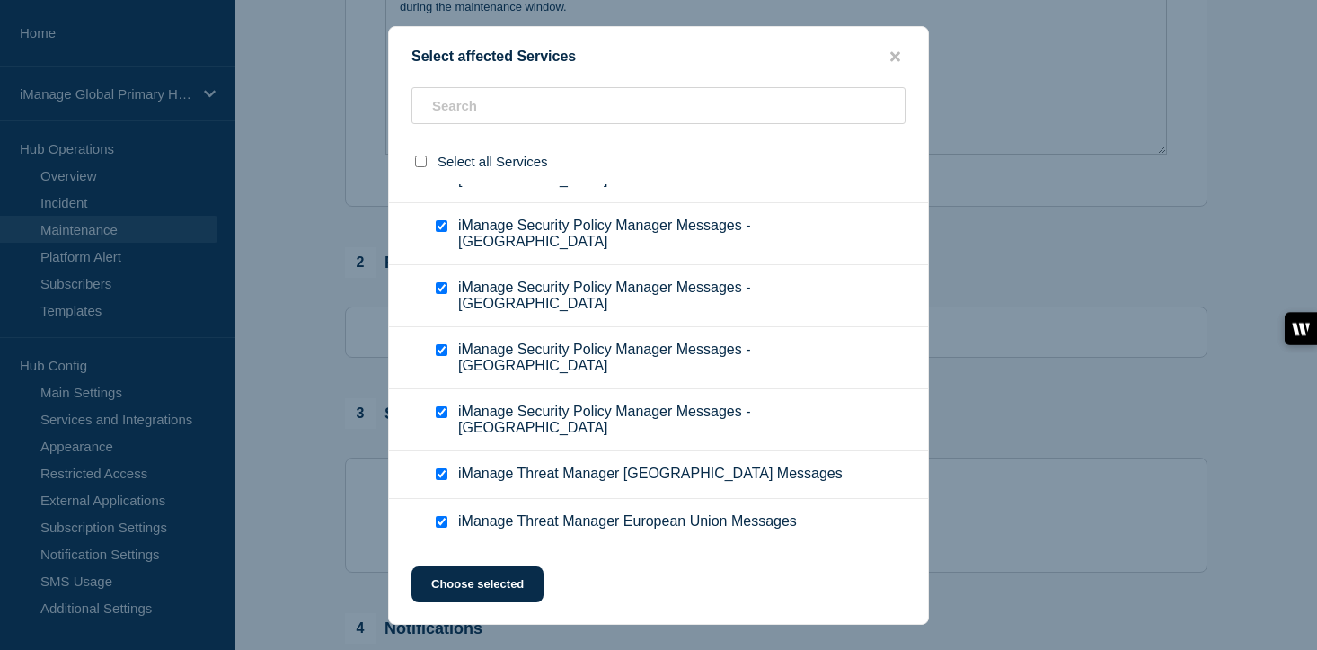
checkbox input "true"
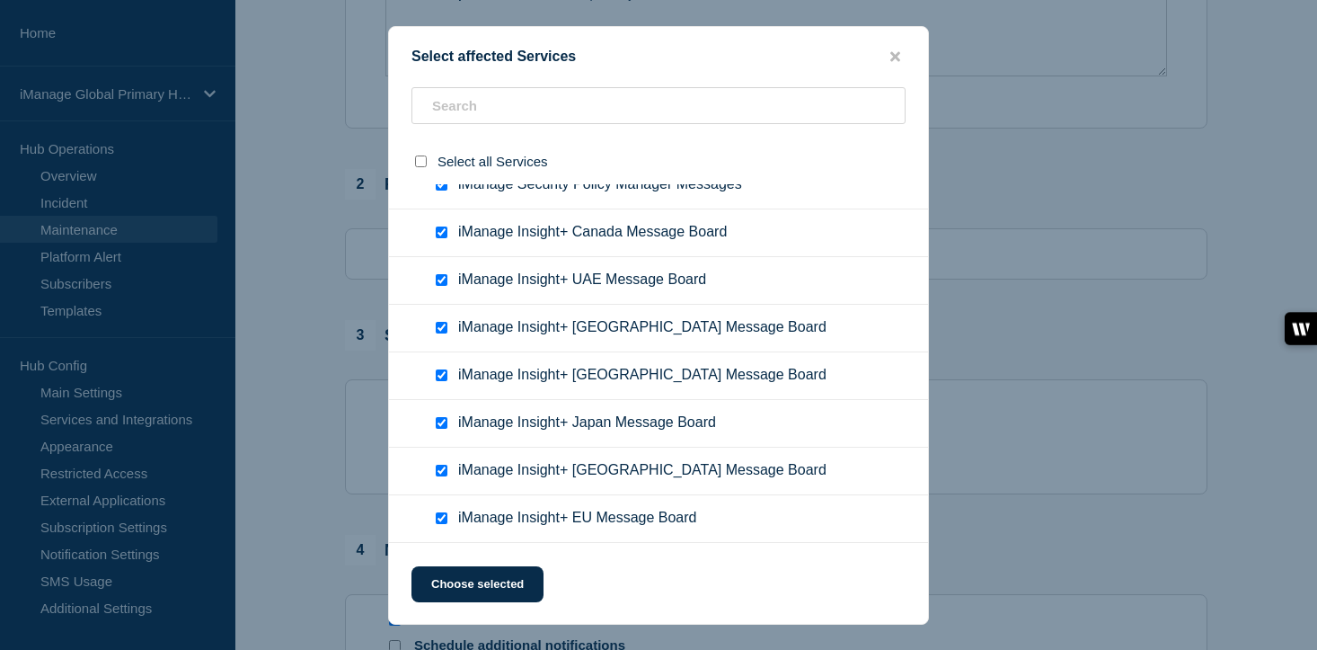
scroll to position [604, 0]
checkbox input "false"
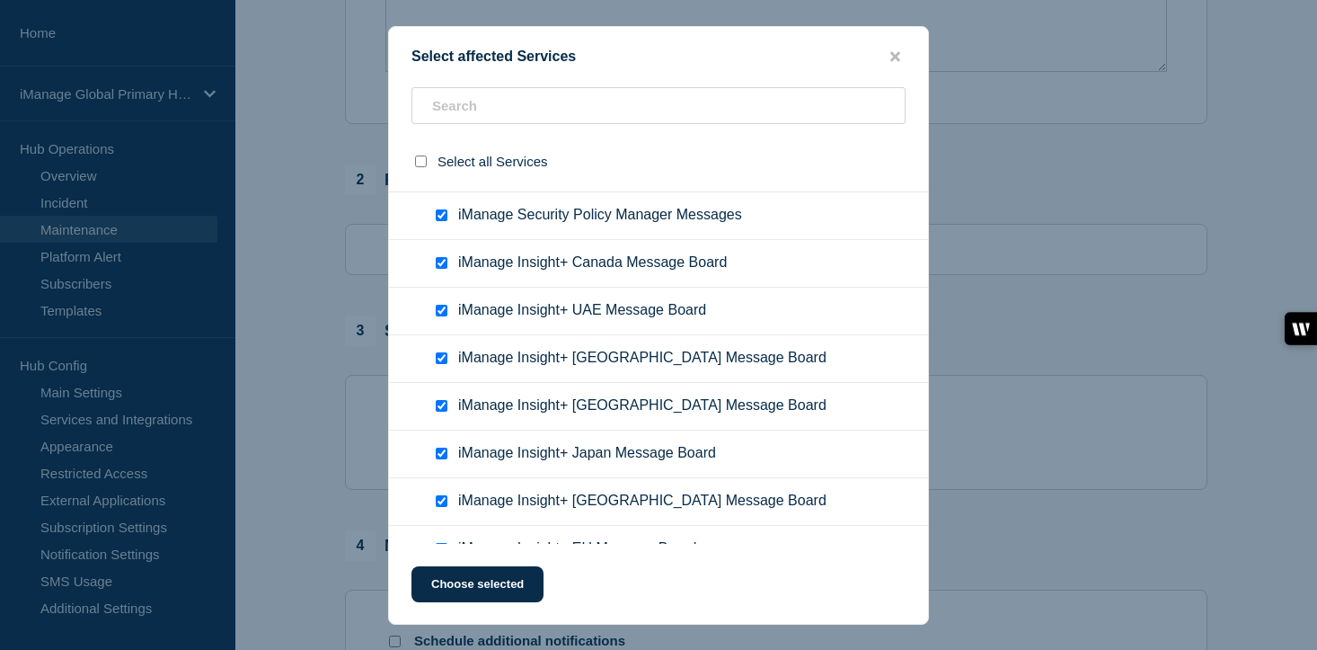
scroll to position [12516, 0]
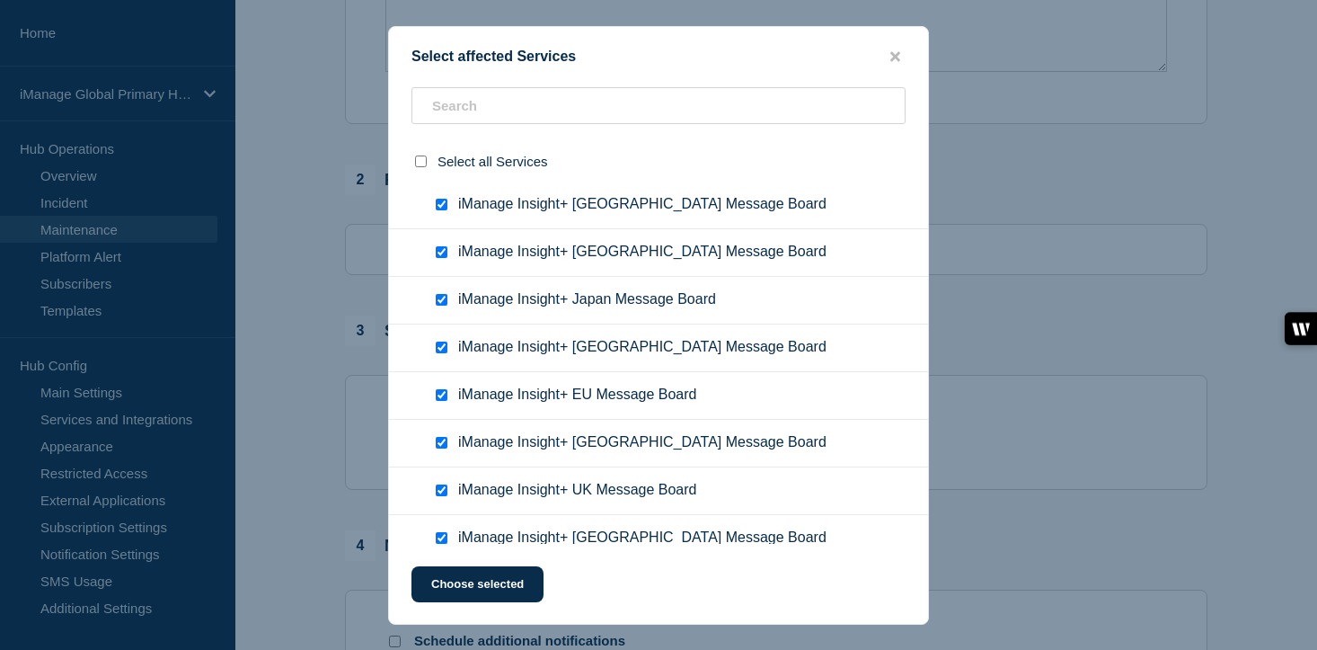
click at [444, 67] on input "iManage Security Policy Manager Messages checkbox" at bounding box center [442, 62] width 12 height 12
checkbox input "false"
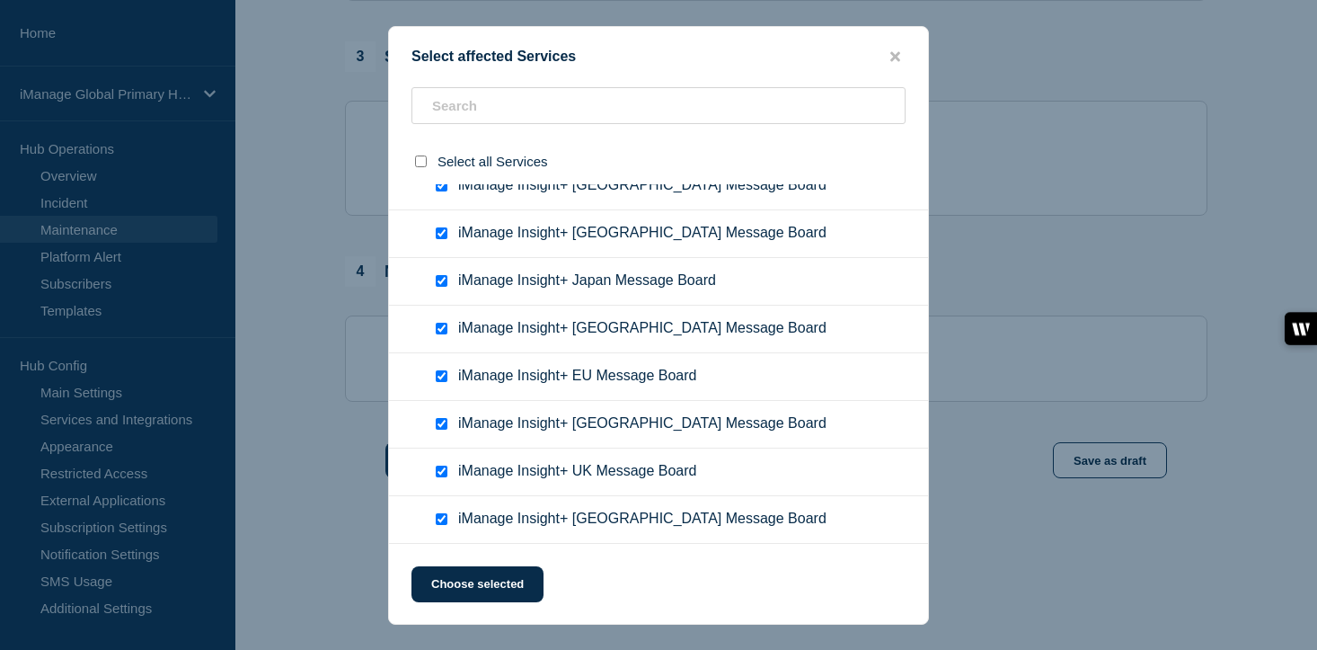
scroll to position [896, 0]
click at [497, 585] on button "Choose selected" at bounding box center [478, 584] width 132 height 36
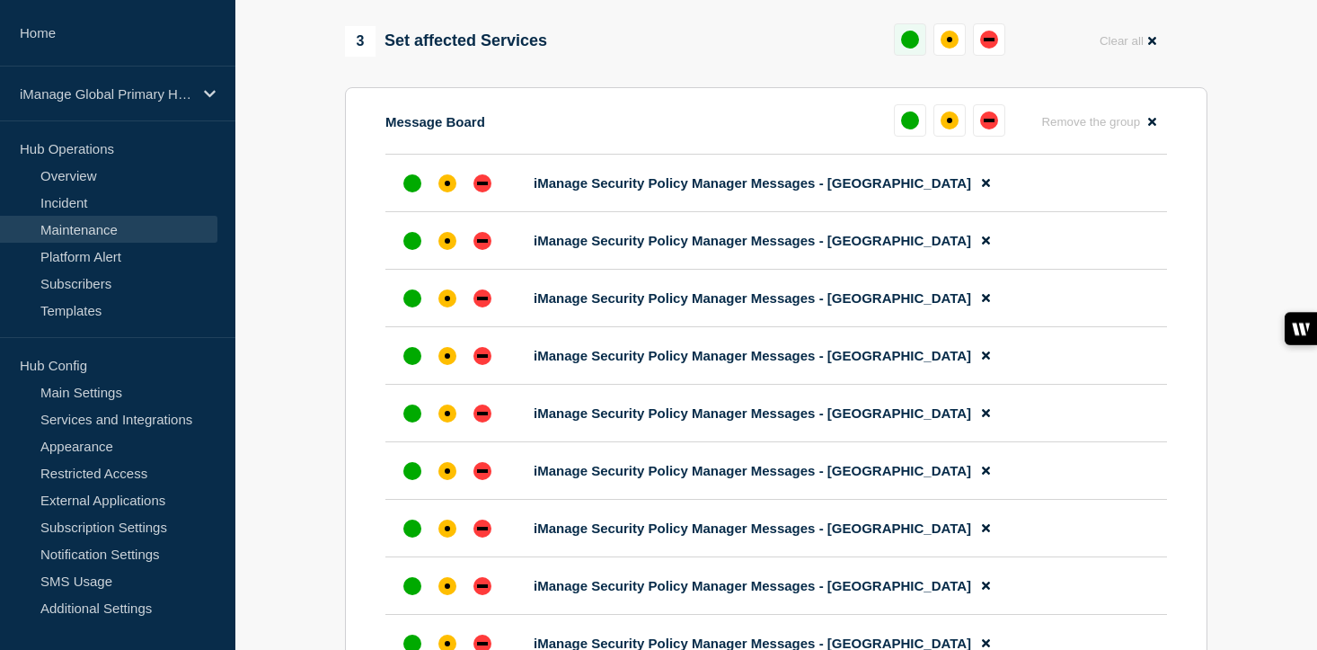
click at [911, 49] on div "up" at bounding box center [910, 40] width 18 height 18
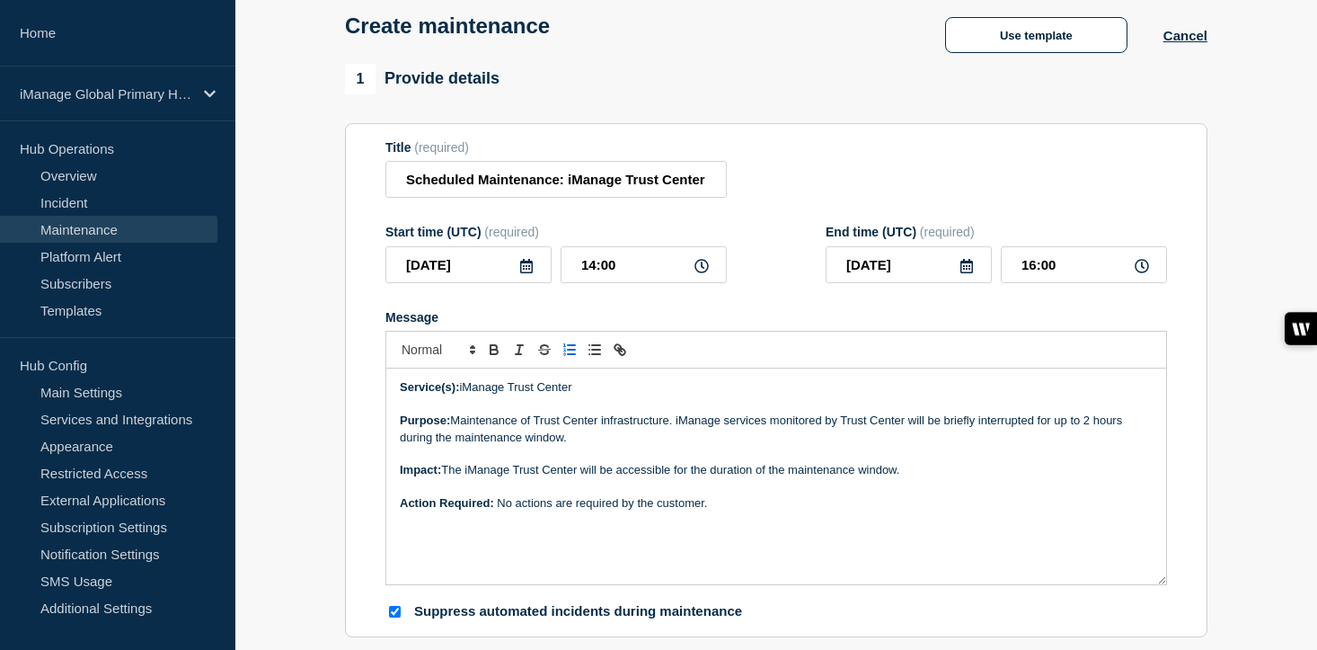
scroll to position [102, 0]
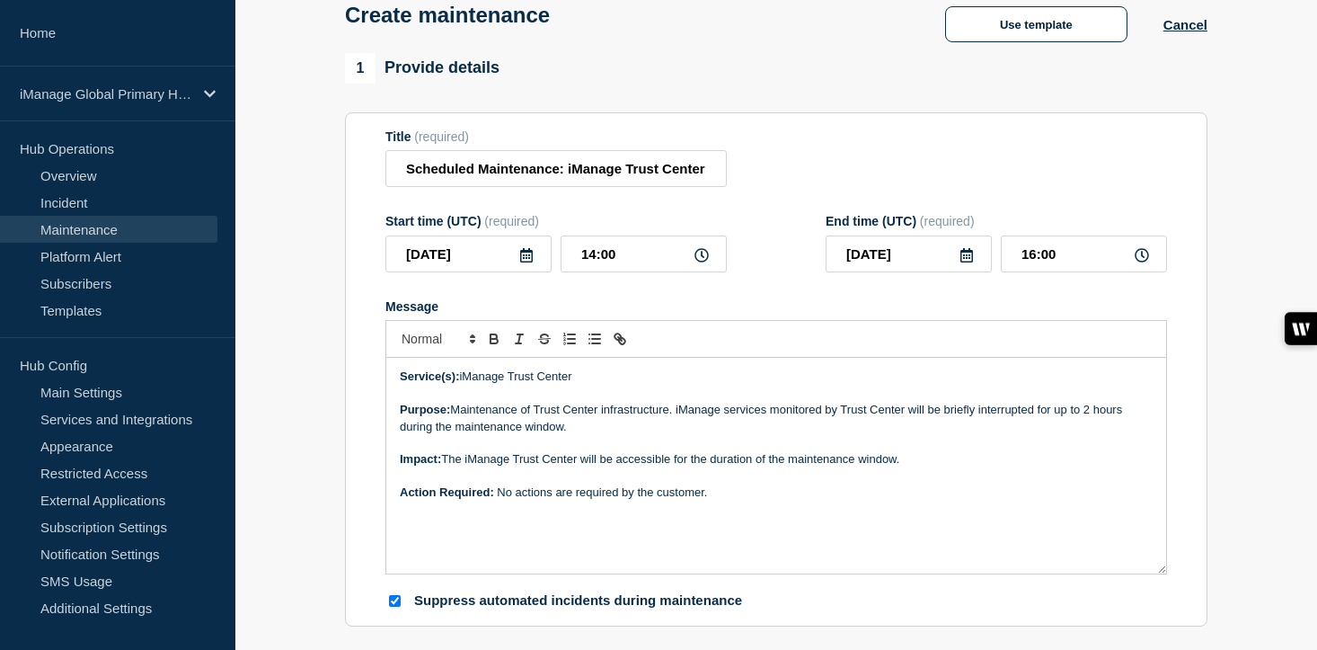
click at [583, 435] on p "Purpose: Maintenance of Trust Center infrastructure. iManage services monitored…" at bounding box center [776, 418] width 753 height 33
click at [800, 501] on p "﻿Action Required: No actions are required by the customer." at bounding box center [776, 492] width 753 height 16
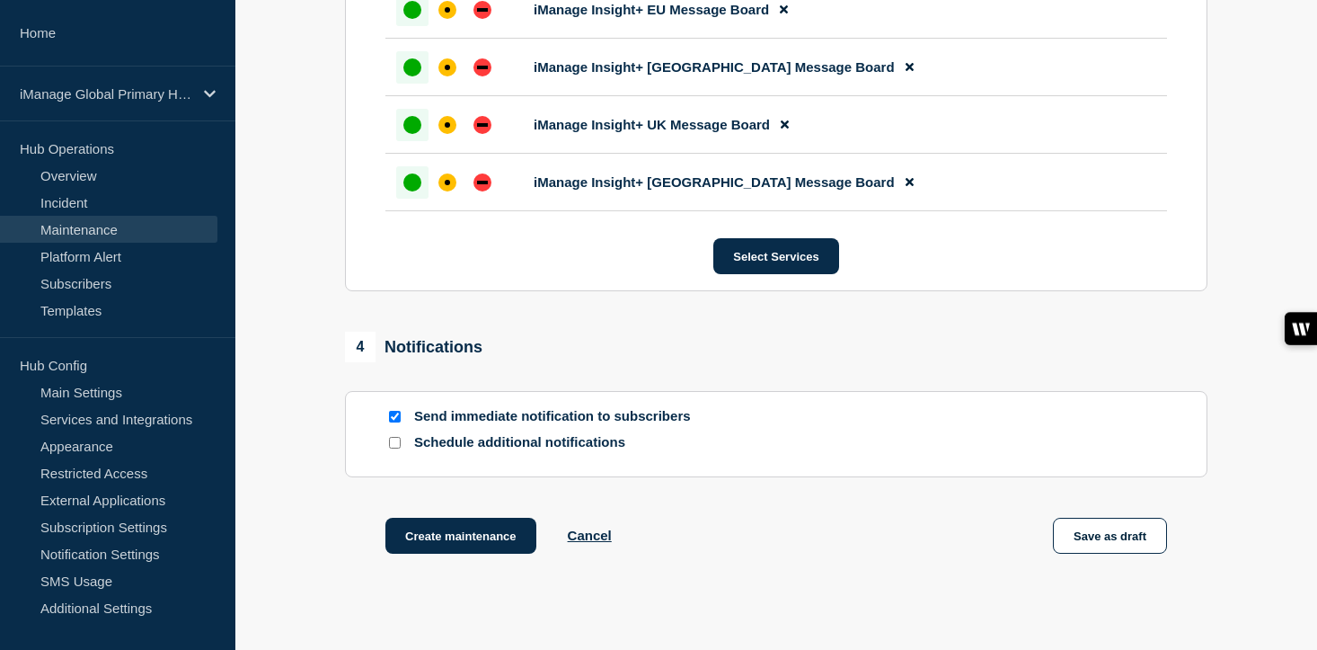
scroll to position [3044, 0]
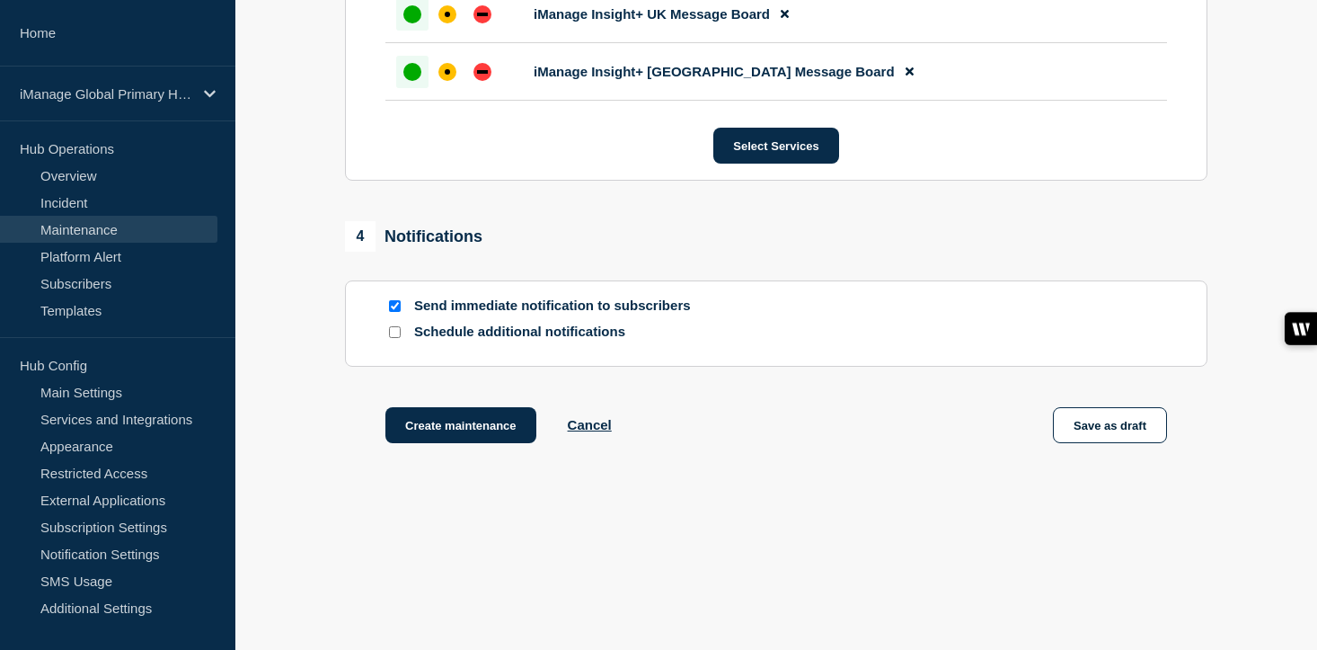
click at [394, 336] on input "Schedule additional notifications" at bounding box center [395, 332] width 12 height 12
checkbox input "true"
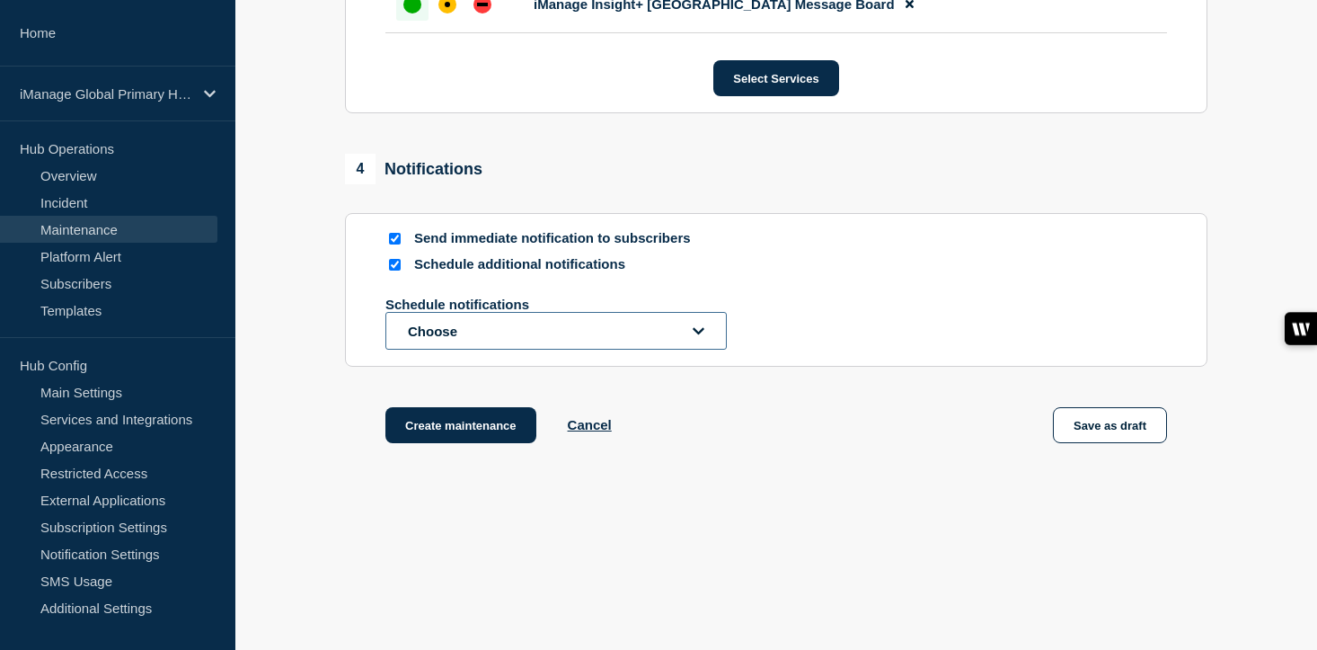
click at [439, 350] on button "Choose" at bounding box center [555, 331] width 341 height 38
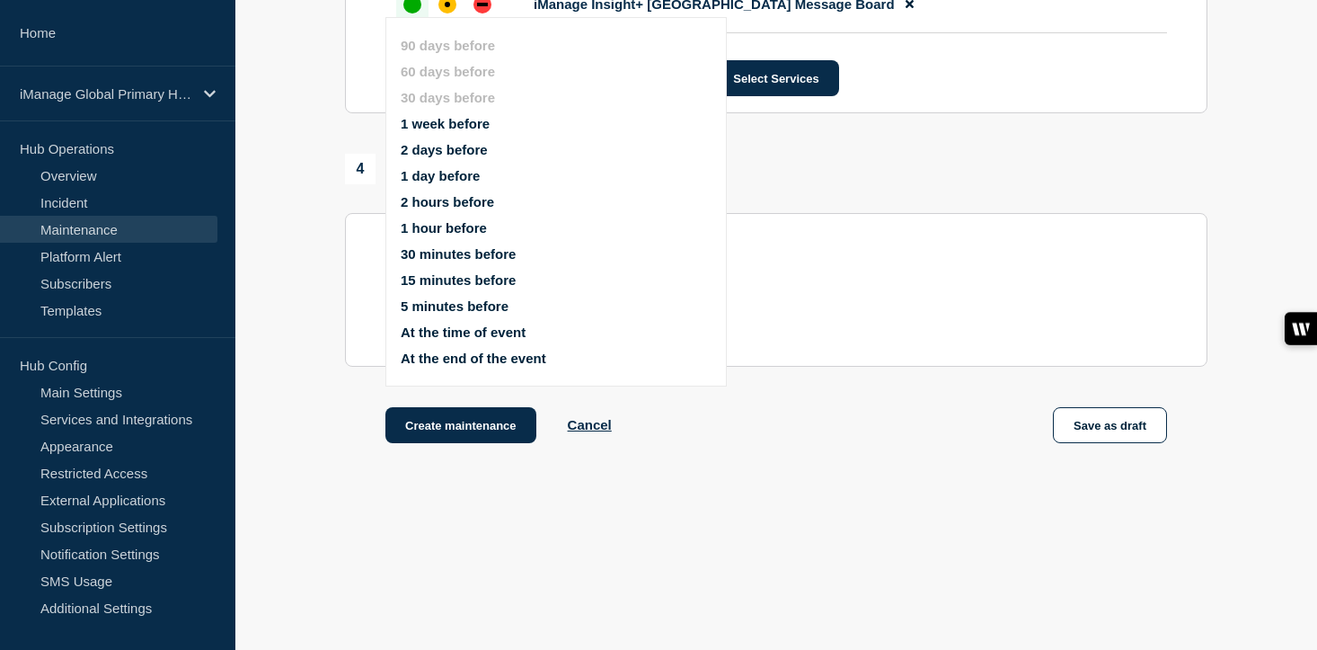
click at [447, 116] on button "1 week before" at bounding box center [445, 123] width 89 height 15
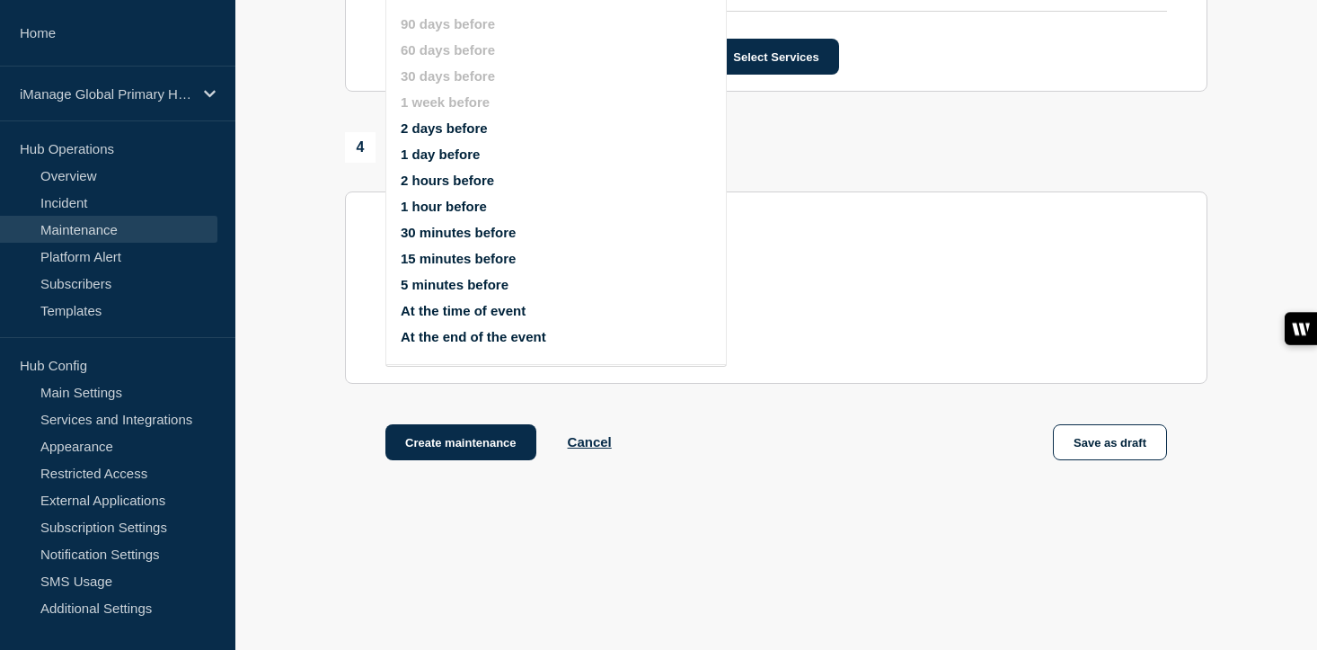
click at [433, 162] on button "1 day before" at bounding box center [440, 153] width 79 height 15
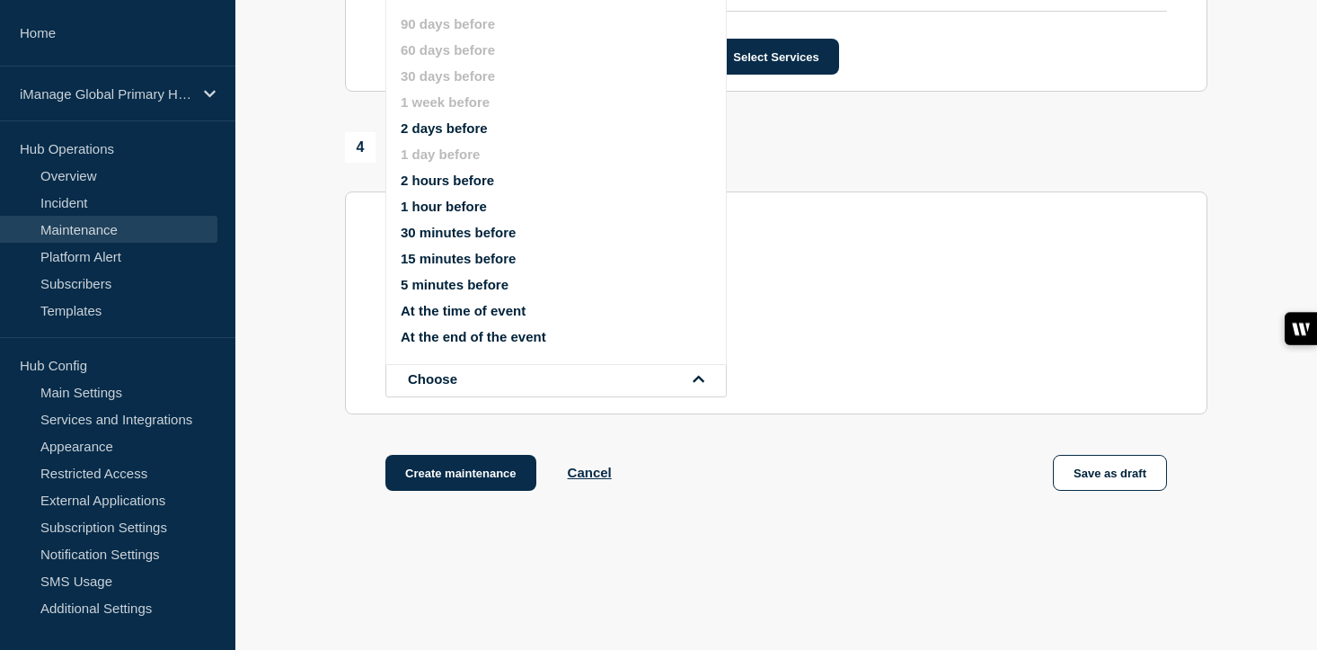
click at [709, 288] on icon "disable notification 1 week before" at bounding box center [711, 283] width 9 height 9
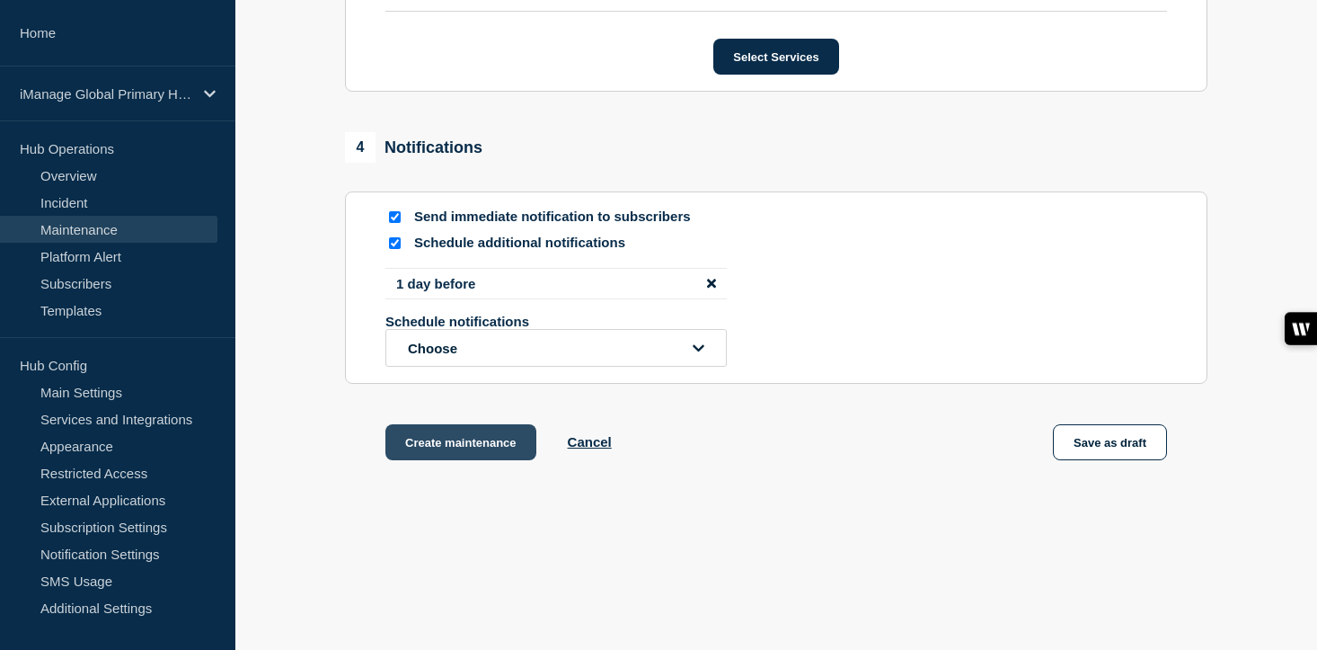
click at [464, 460] on button "Create maintenance" at bounding box center [460, 442] width 151 height 36
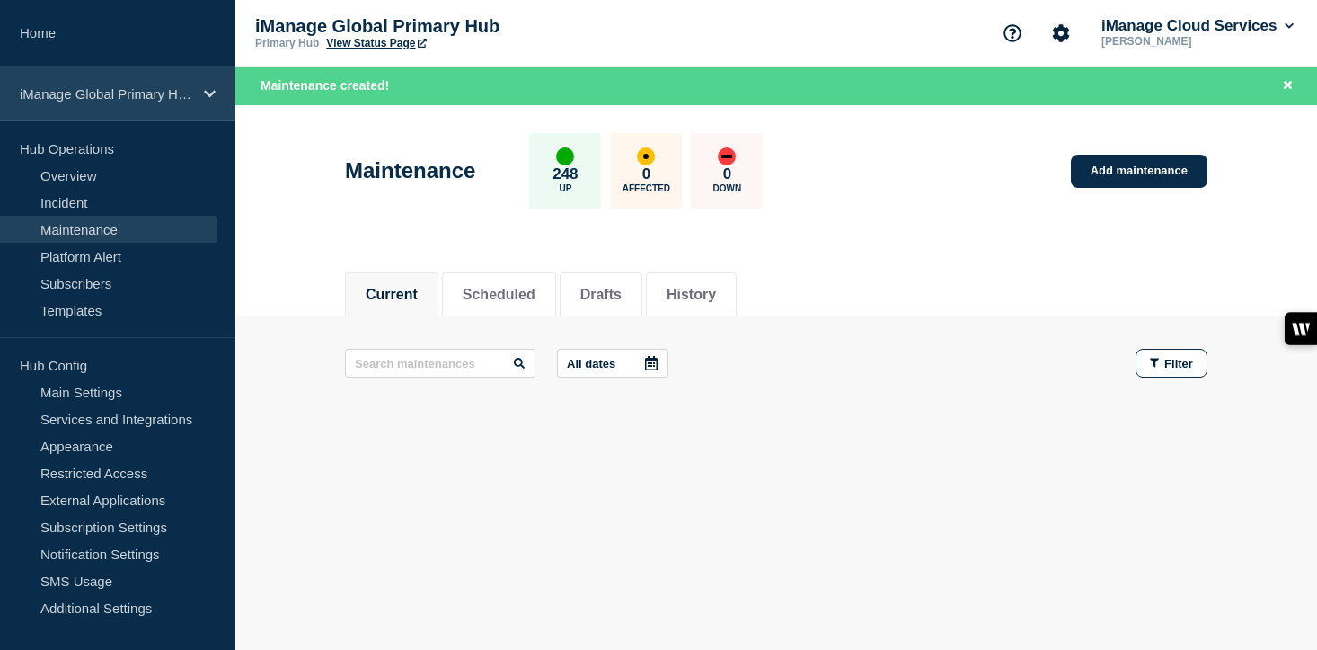
click at [204, 95] on icon at bounding box center [210, 93] width 12 height 13
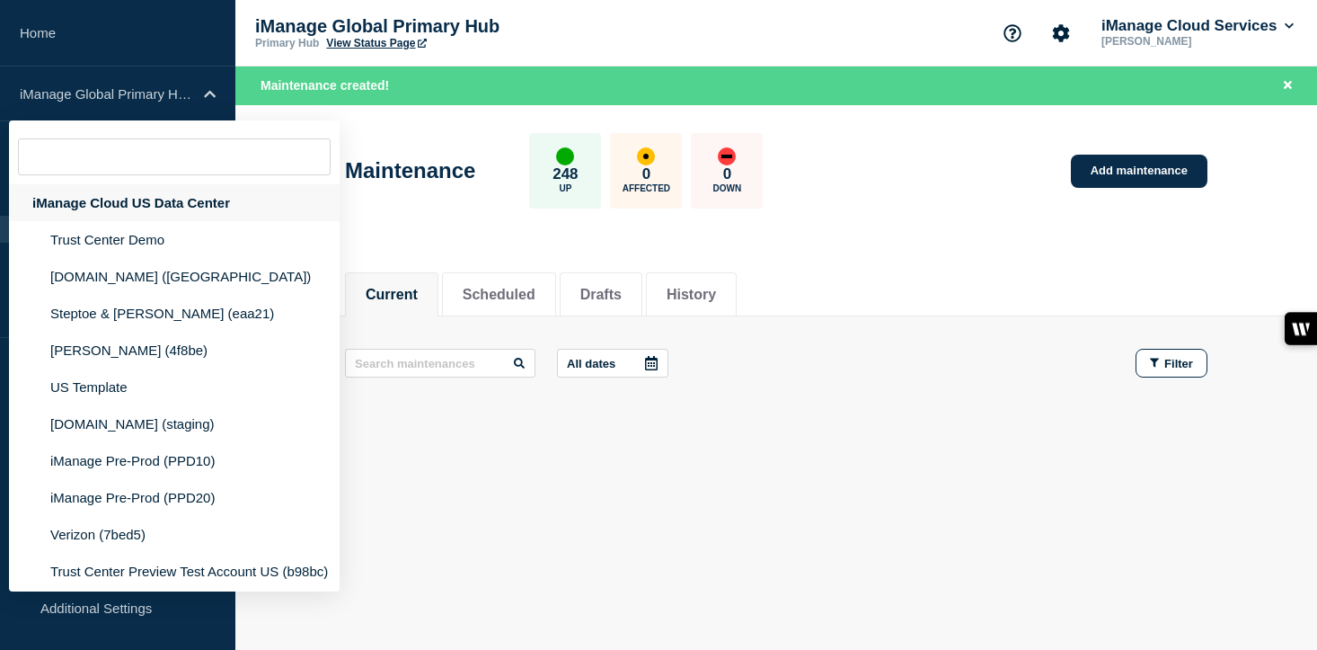
click at [182, 208] on div "iManage Cloud US Data Center" at bounding box center [174, 202] width 331 height 37
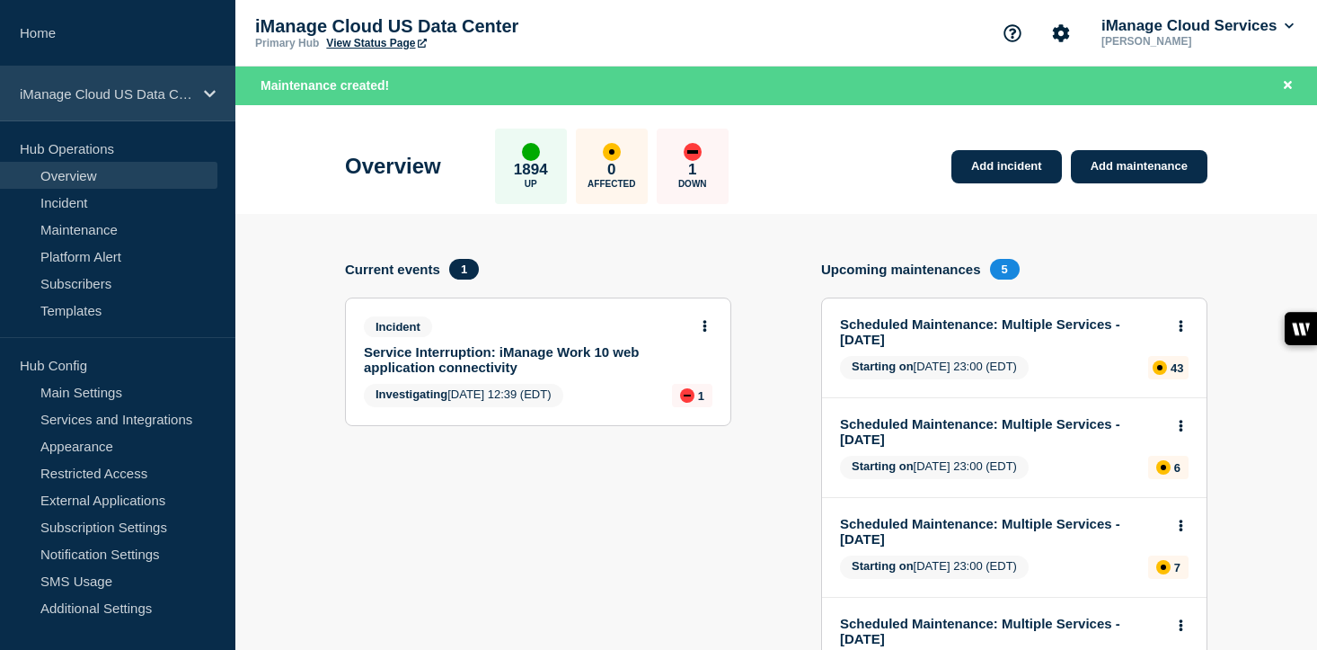
click at [156, 95] on p "iManage Cloud US Data Center" at bounding box center [106, 93] width 173 height 15
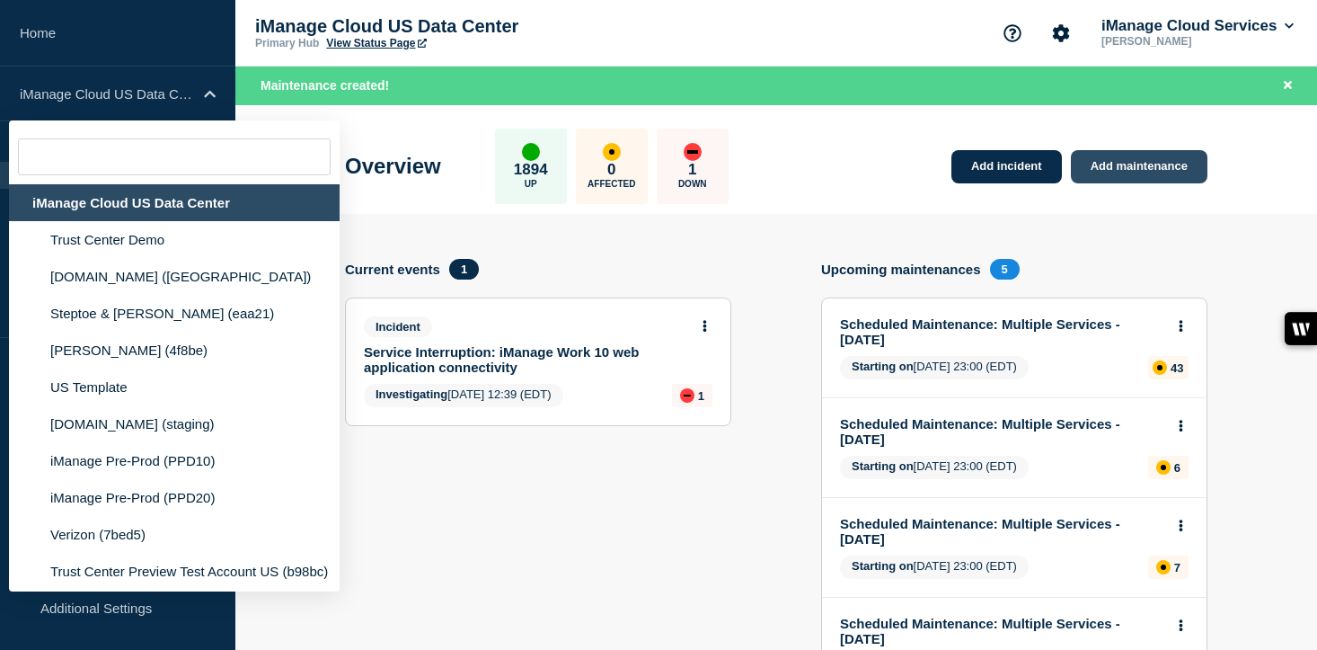
click at [1171, 173] on link "Add maintenance" at bounding box center [1139, 166] width 137 height 33
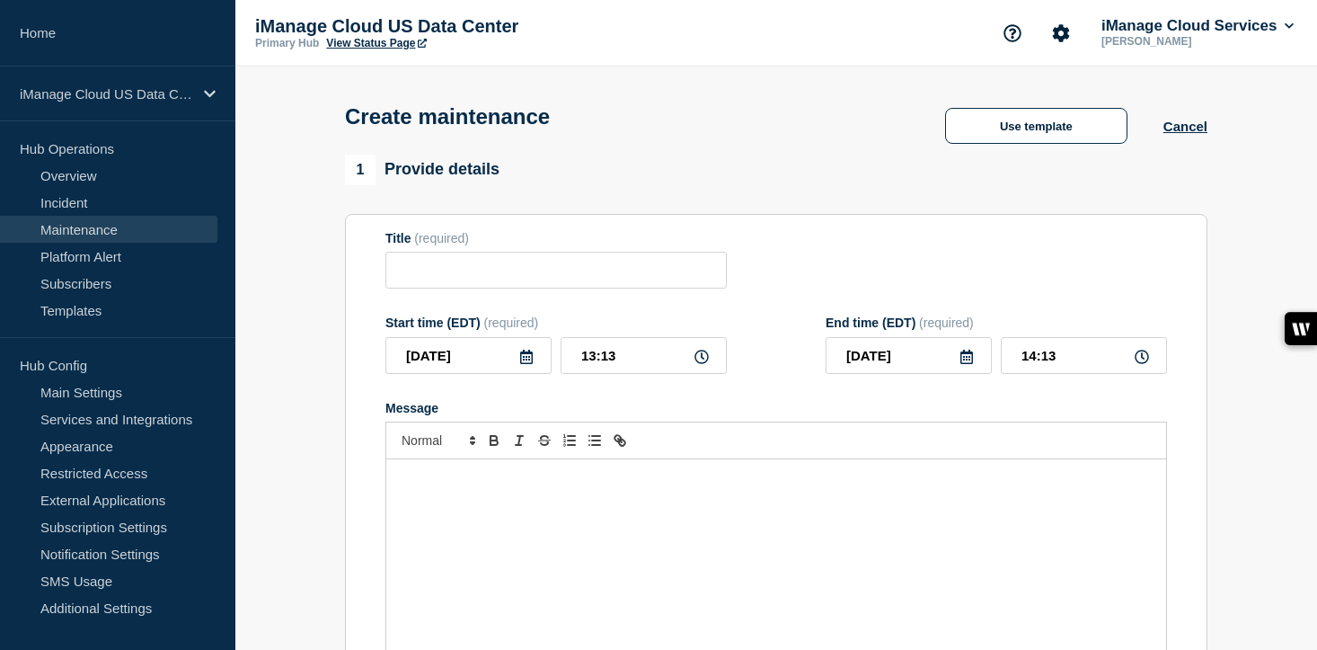
checkbox input "true"
click at [416, 288] on input "Title" at bounding box center [555, 270] width 341 height 37
paste input "Scheduled Maintenance: iManage Trust Center - [DATE]"
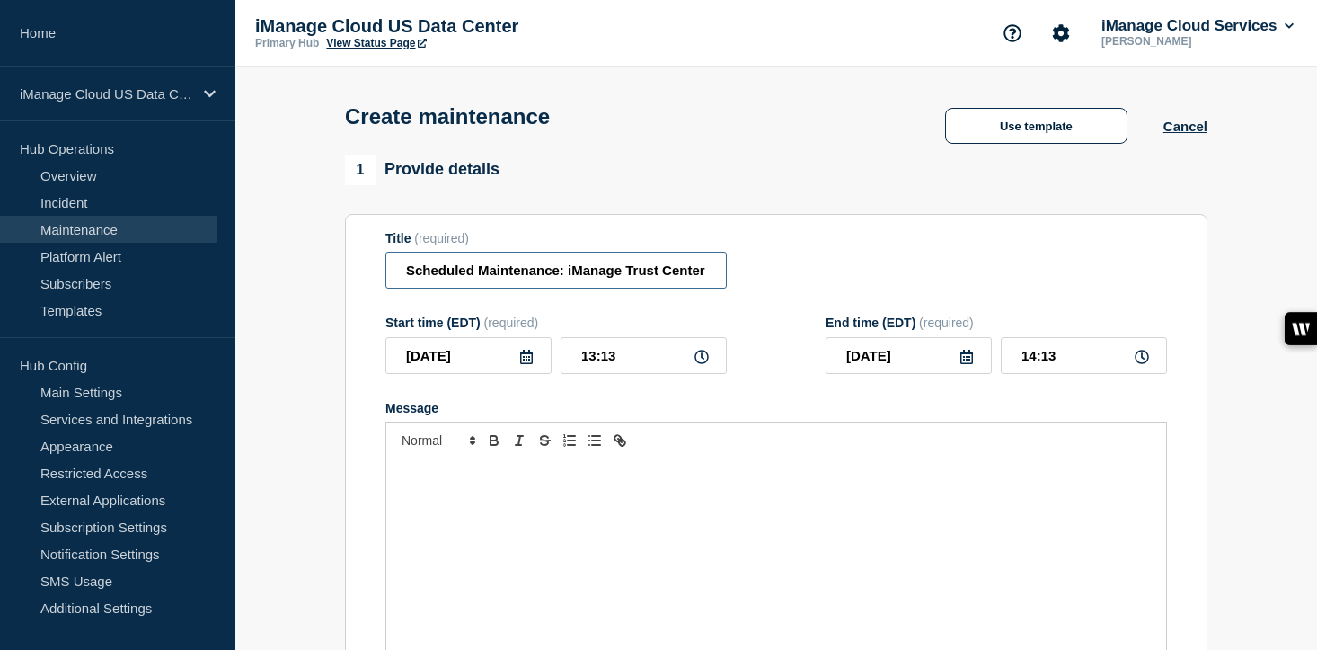
scroll to position [0, 111]
type input "Scheduled Maintenance: iManage Trust Center - [DATE]"
click at [533, 364] on icon at bounding box center [526, 357] width 14 height 14
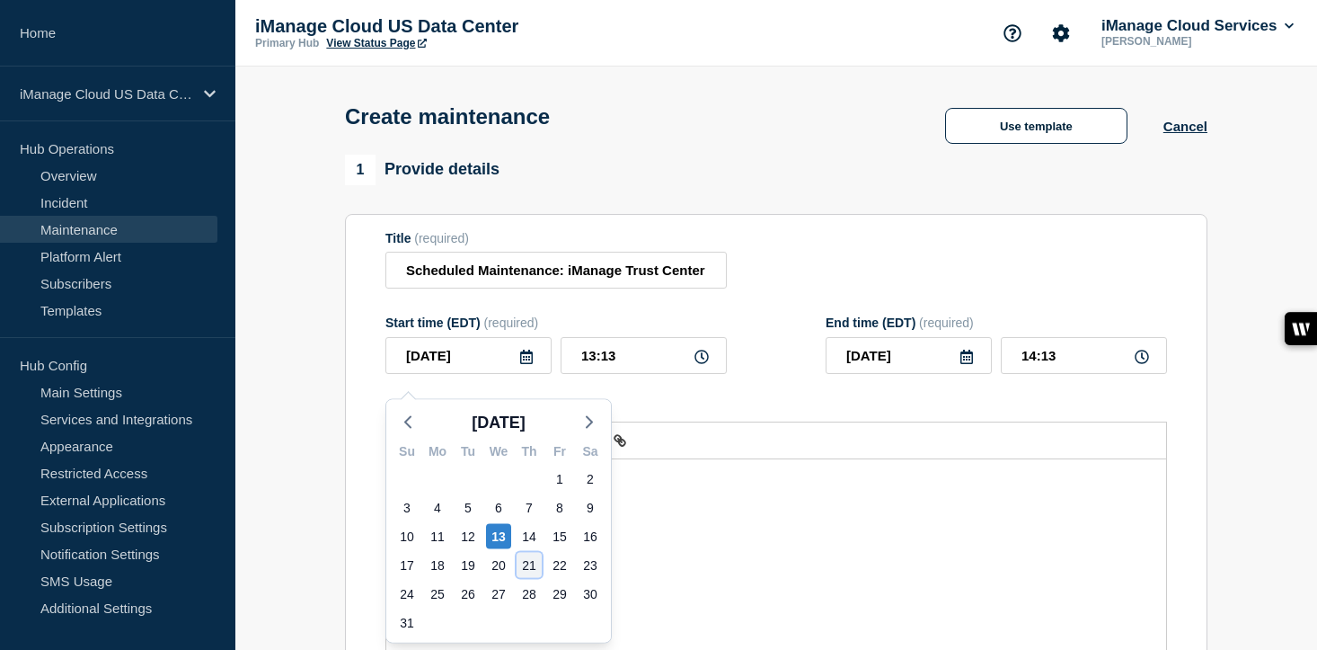
click at [529, 567] on div "21" at bounding box center [529, 565] width 25 height 25
type input "[DATE]"
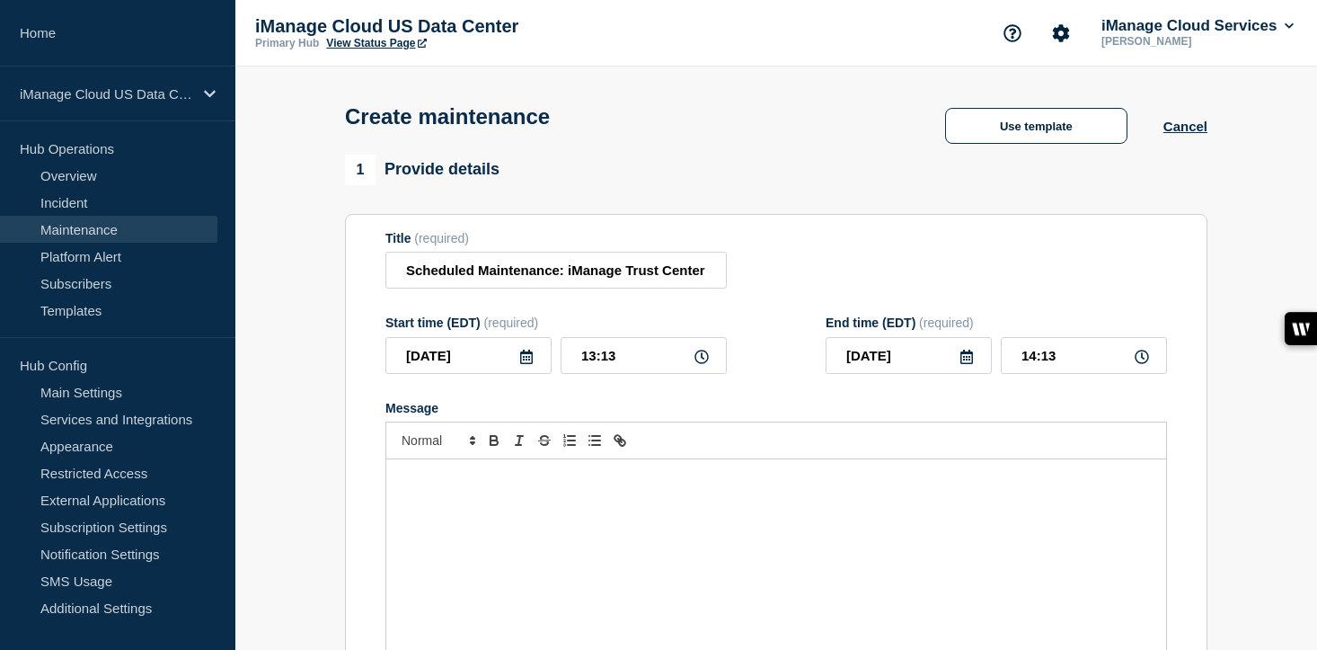
click at [561, 601] on div "Message" at bounding box center [776, 567] width 780 height 216
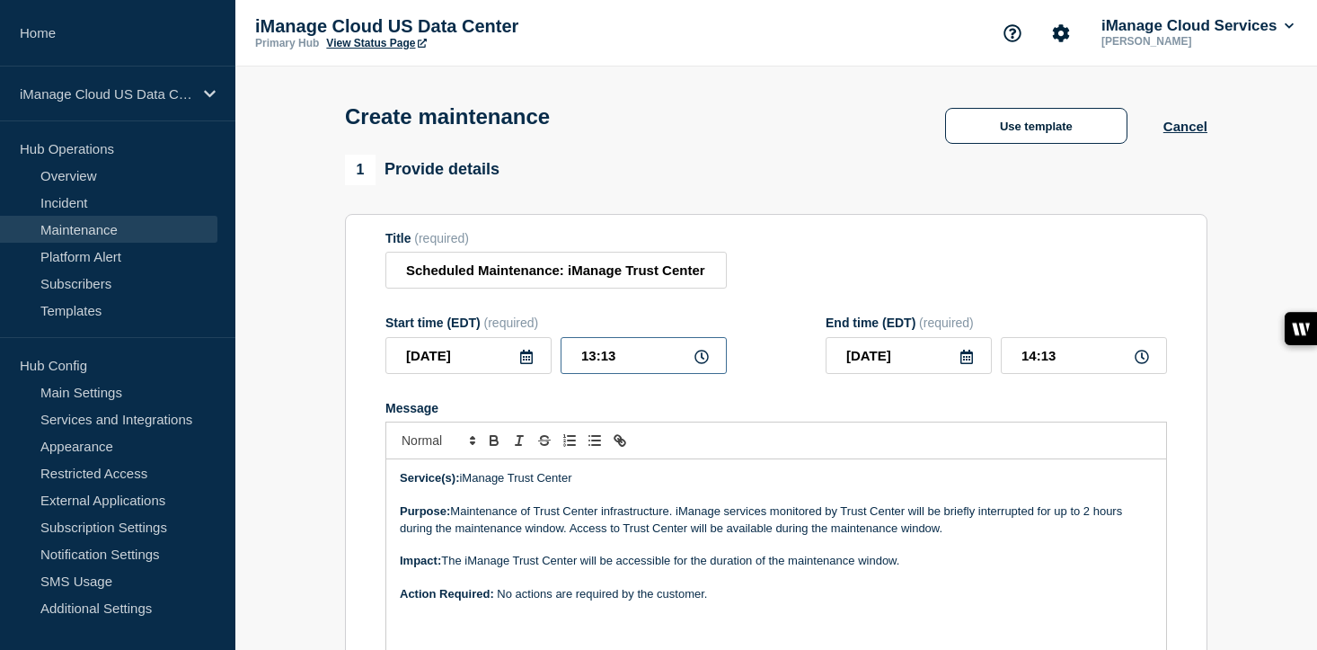
click at [647, 367] on input "13:13" at bounding box center [644, 355] width 166 height 37
drag, startPoint x: 647, startPoint y: 367, endPoint x: 558, endPoint y: 367, distance: 89.0
click at [558, 367] on div "[DATE] 13:13" at bounding box center [555, 355] width 341 height 37
type input "14:00"
drag, startPoint x: 1073, startPoint y: 364, endPoint x: 983, endPoint y: 364, distance: 89.9
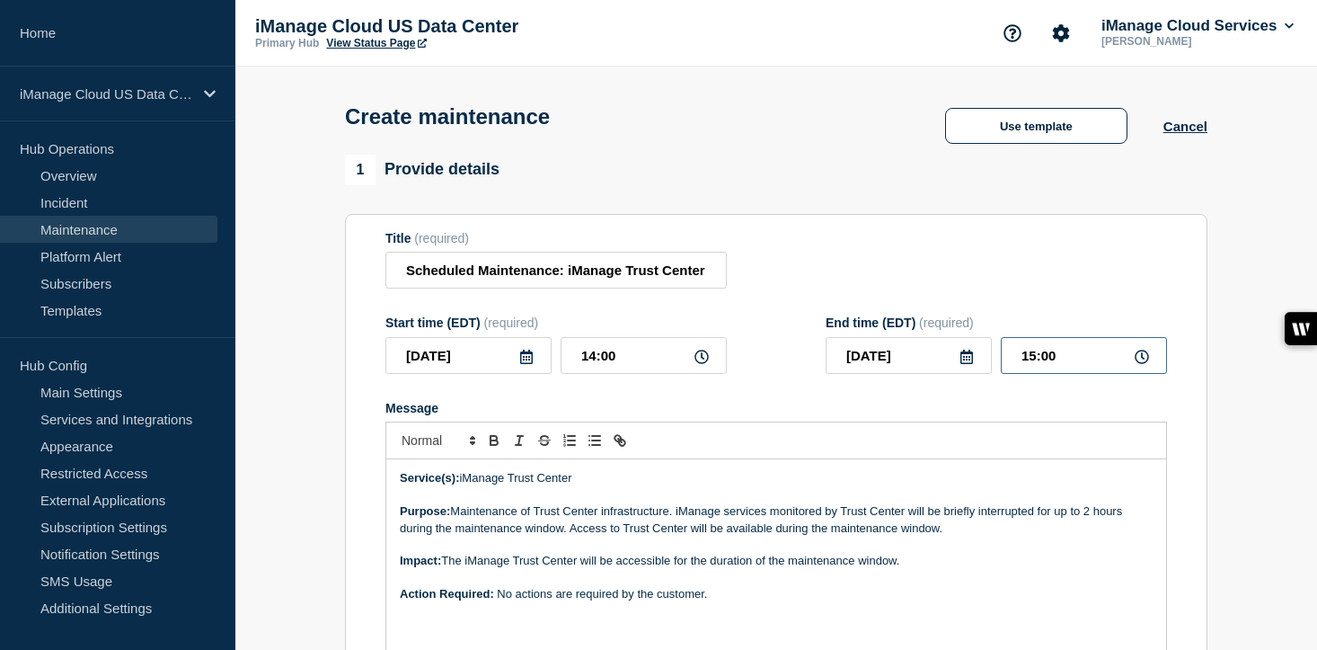
click at [983, 364] on div "[DATE] 15:00" at bounding box center [996, 355] width 341 height 37
type input "16:00"
click at [836, 415] on div "Message" at bounding box center [776, 408] width 782 height 14
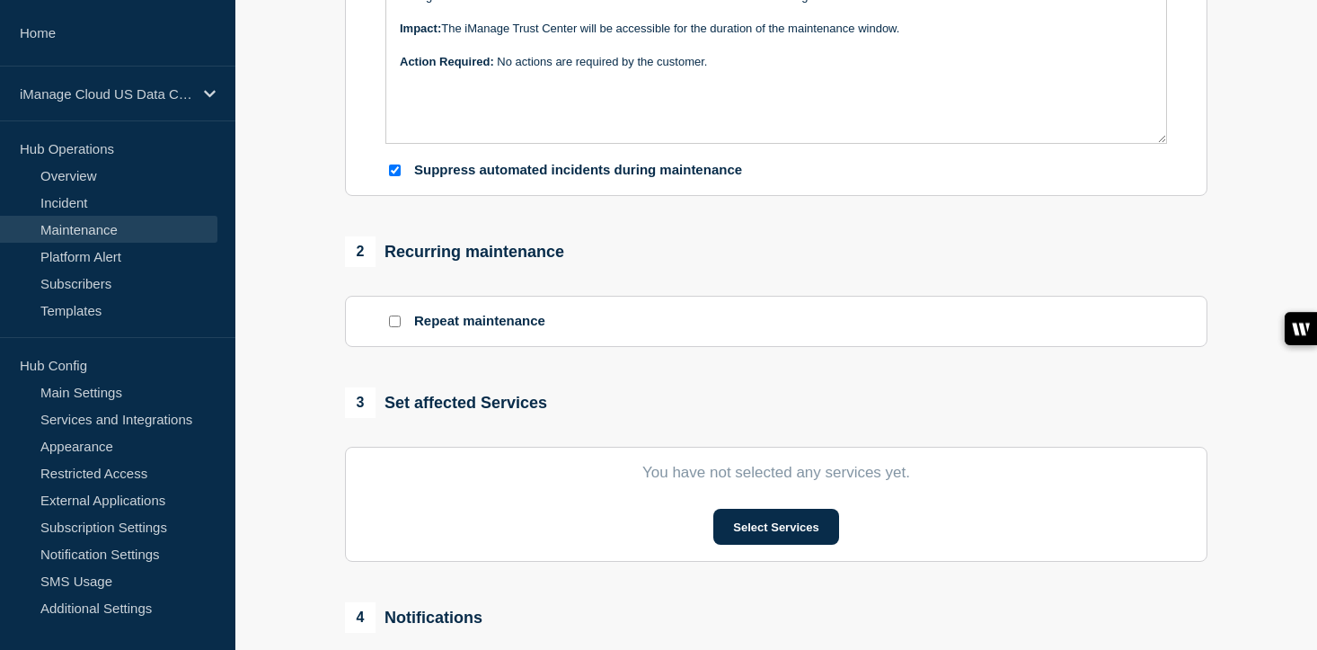
scroll to position [582, 0]
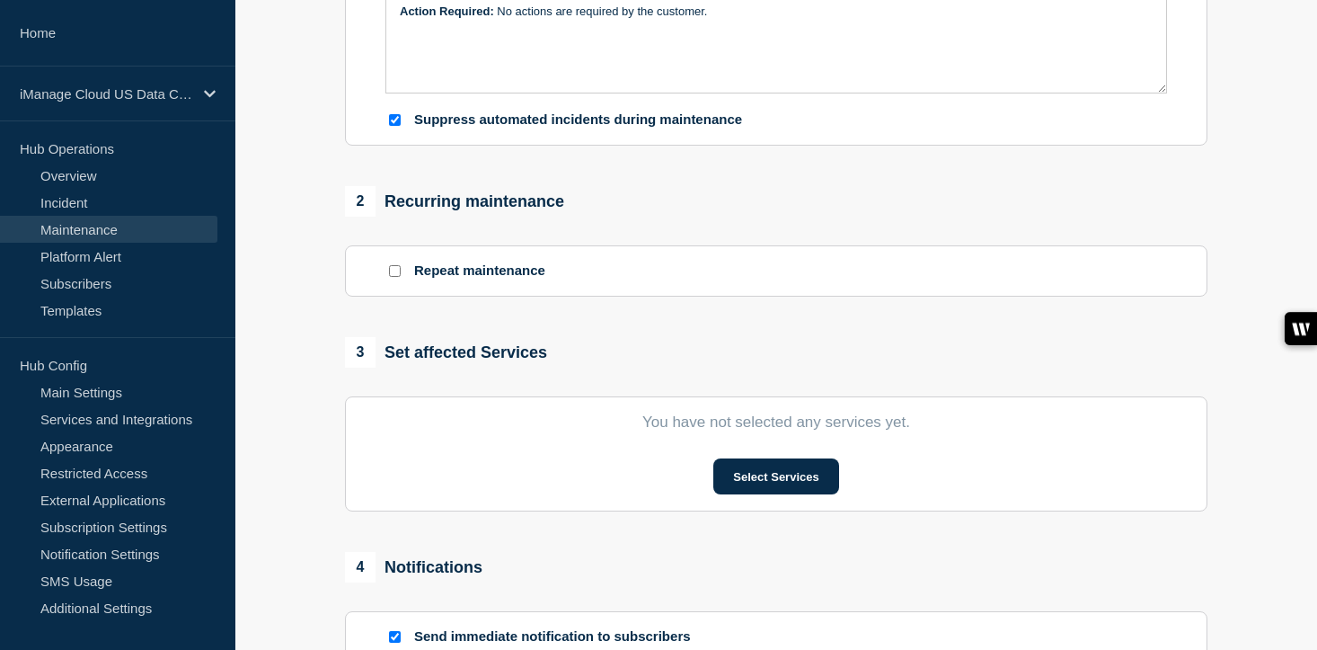
click at [788, 511] on section "You have not selected any services yet. Select Services" at bounding box center [776, 453] width 863 height 115
click at [788, 494] on button "Select Services" at bounding box center [775, 476] width 125 height 36
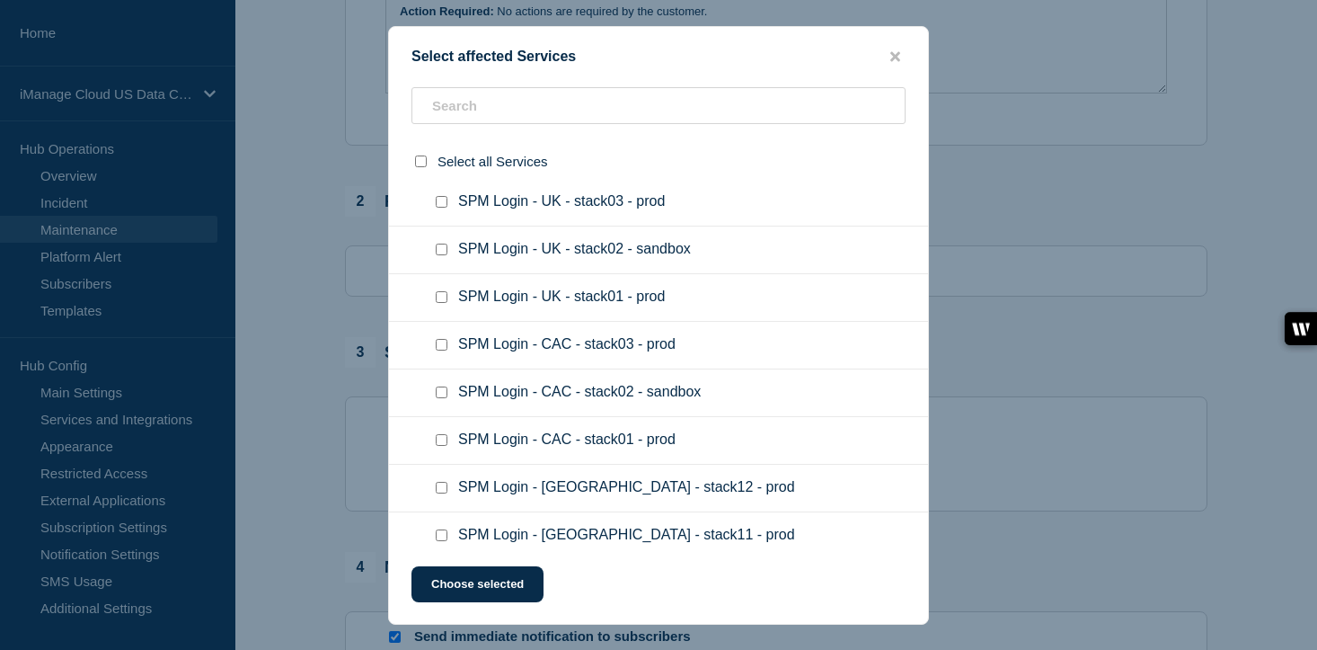
scroll to position [94334, 0]
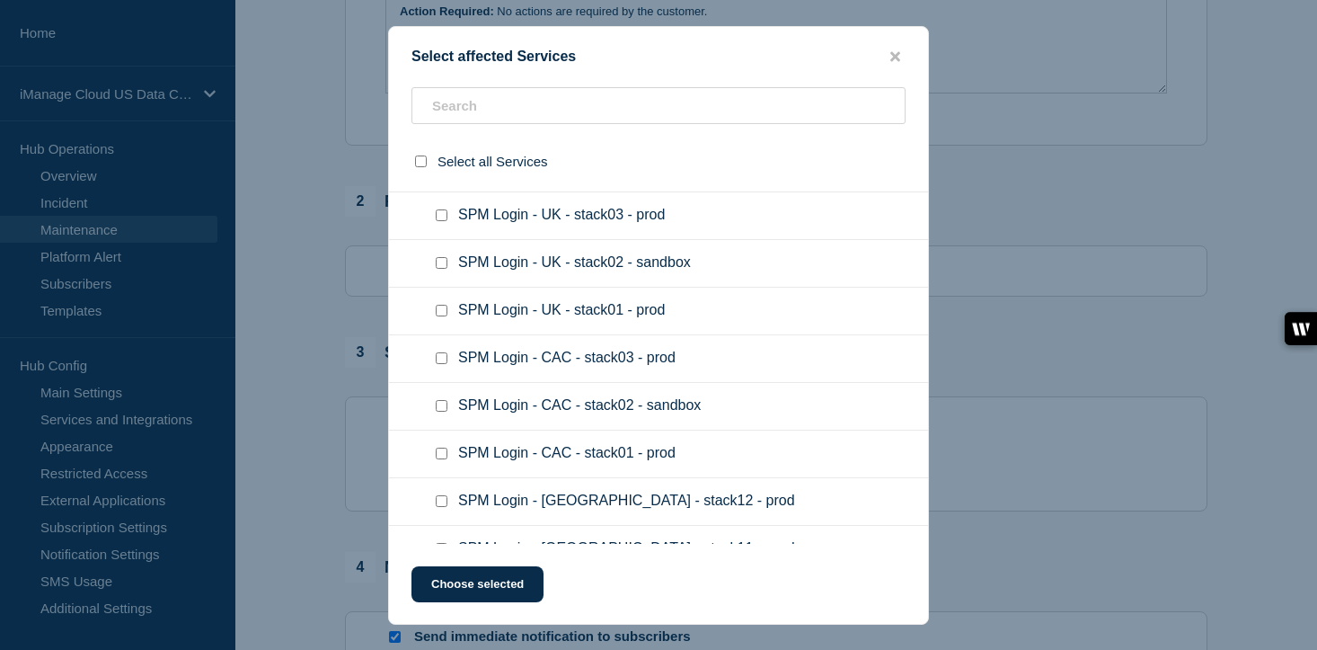
checkbox input "true"
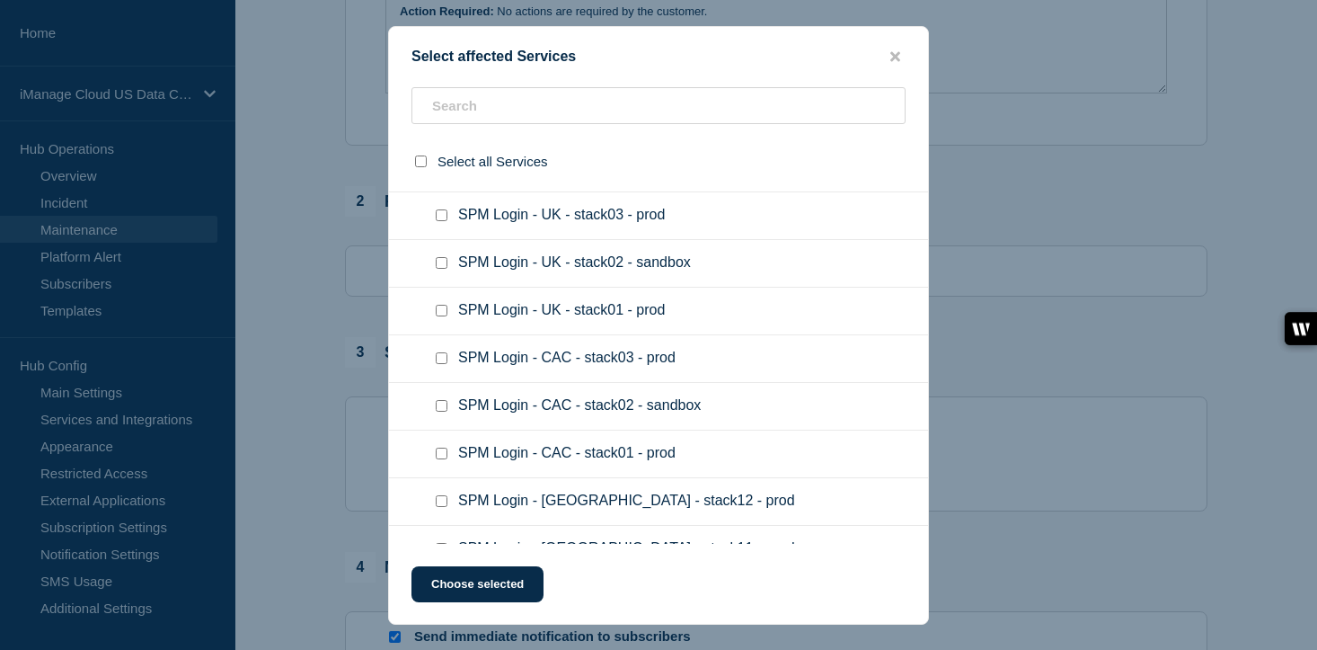
checkbox input "true"
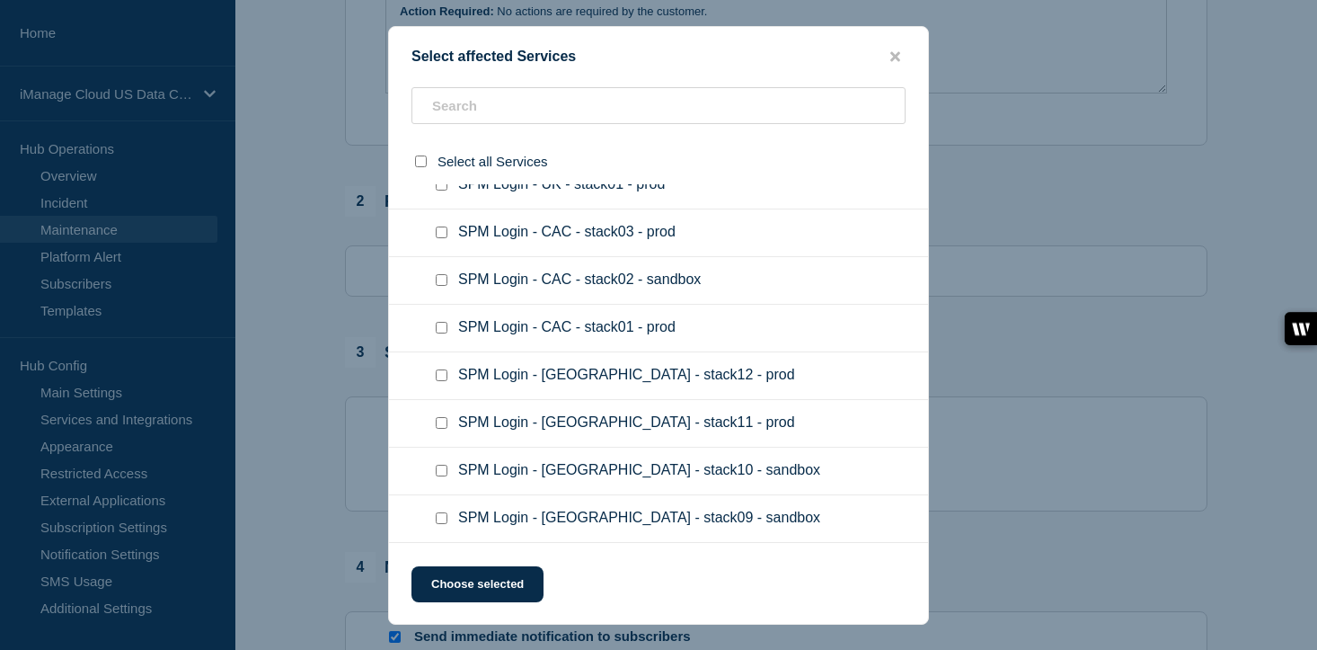
scroll to position [94553, 0]
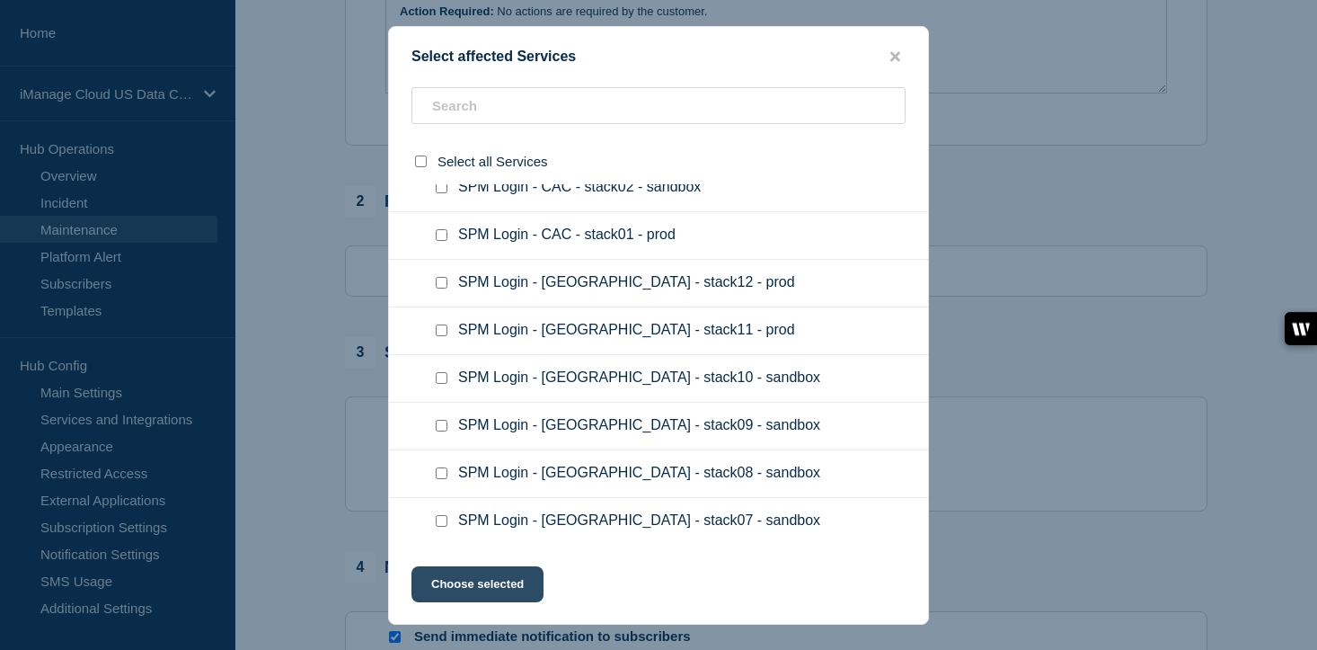
click at [490, 585] on button "Choose selected" at bounding box center [478, 584] width 132 height 36
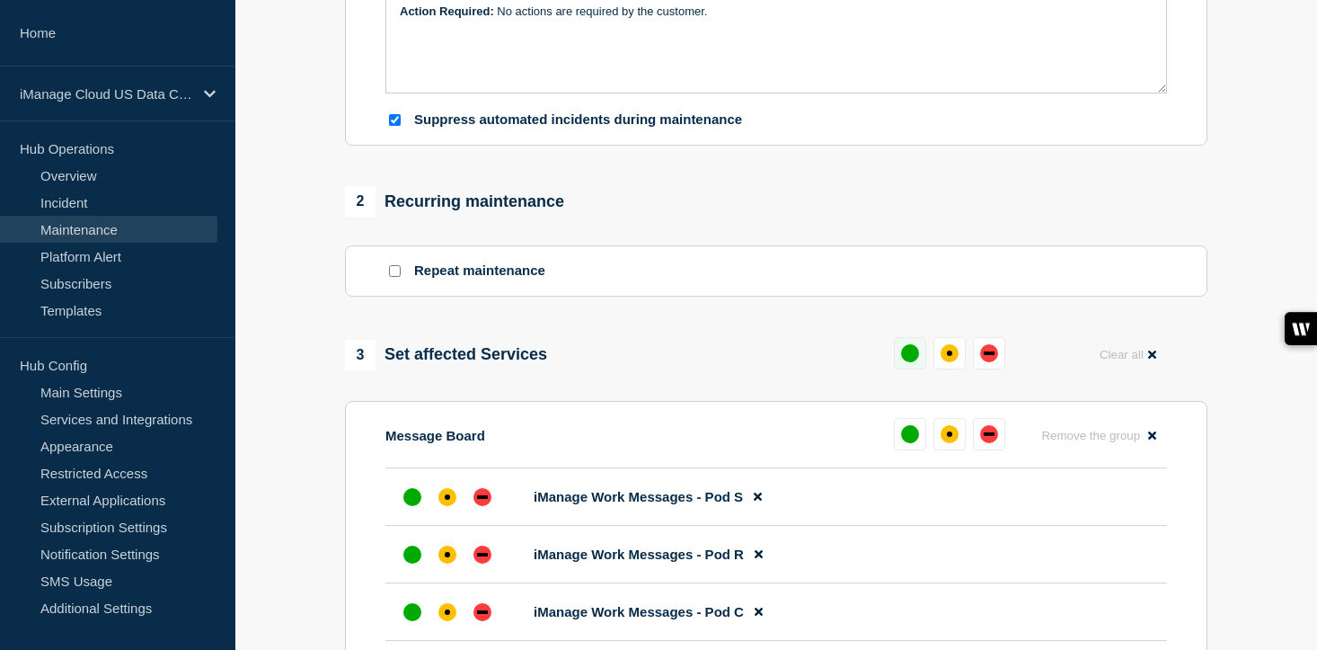
click at [908, 367] on button at bounding box center [910, 353] width 32 height 32
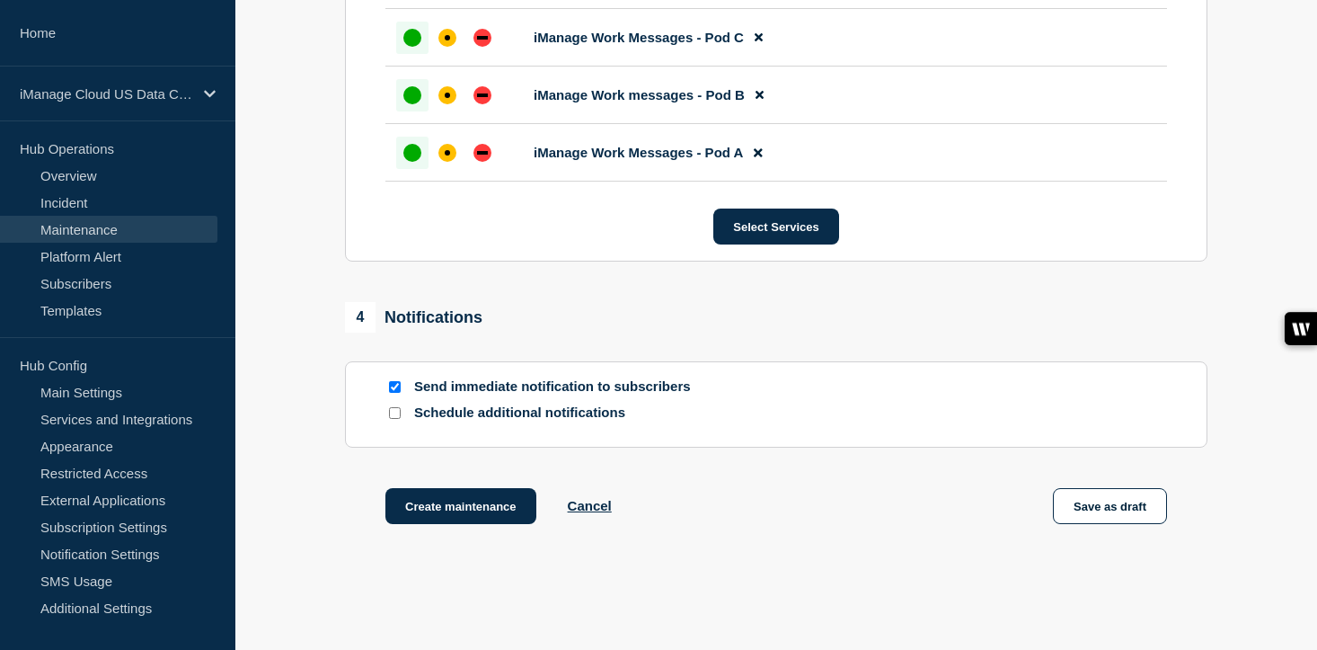
scroll to position [1190, 0]
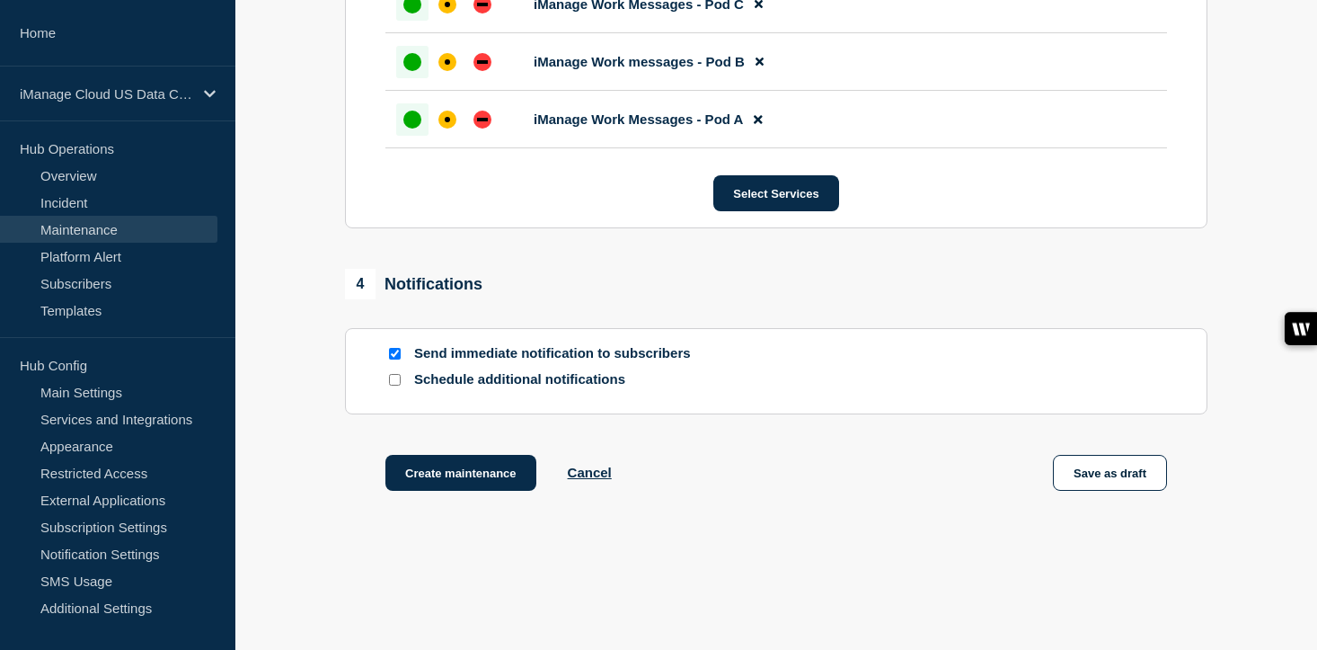
click at [393, 385] on input "Schedule additional notifications" at bounding box center [395, 380] width 12 height 12
checkbox input "true"
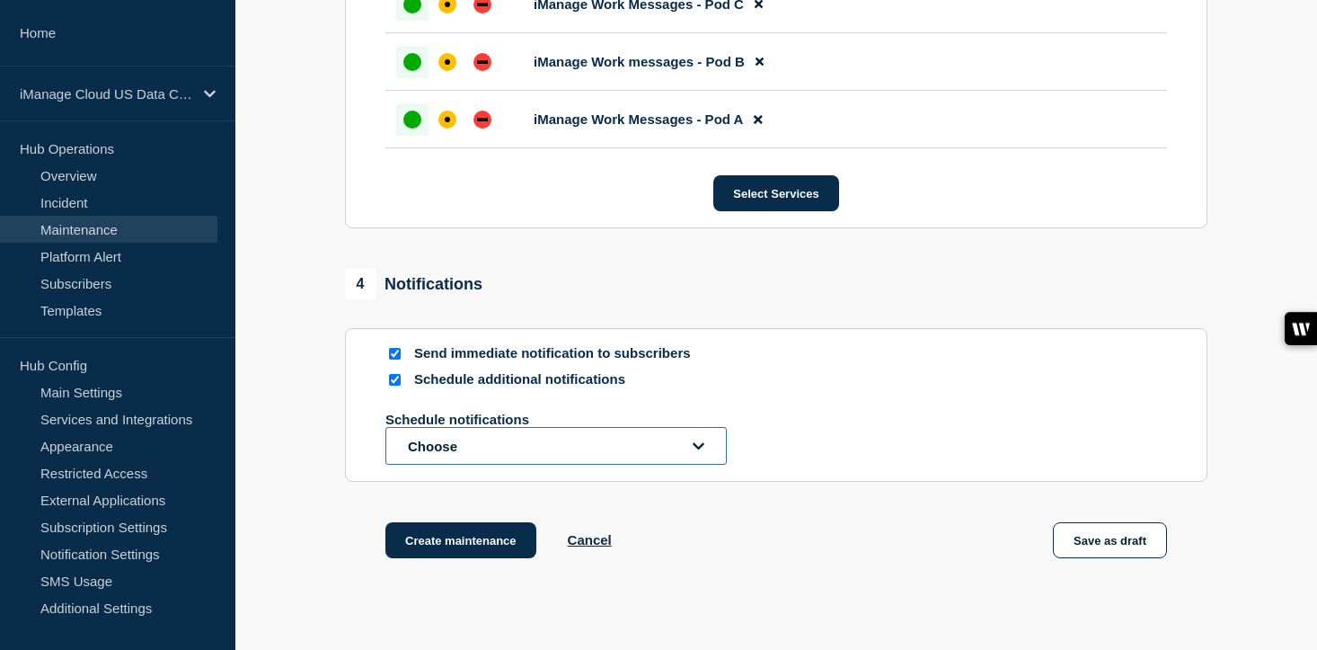
click at [447, 465] on button "Choose" at bounding box center [555, 446] width 341 height 38
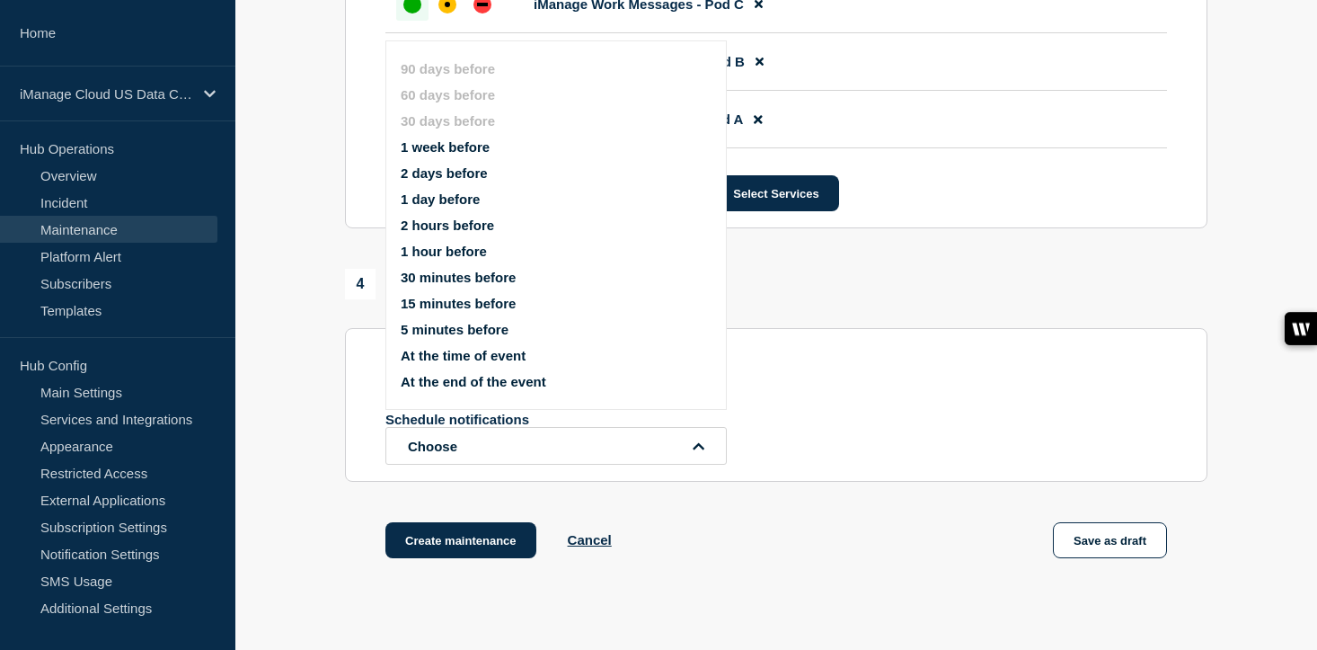
click at [420, 207] on button "1 day before" at bounding box center [440, 198] width 79 height 15
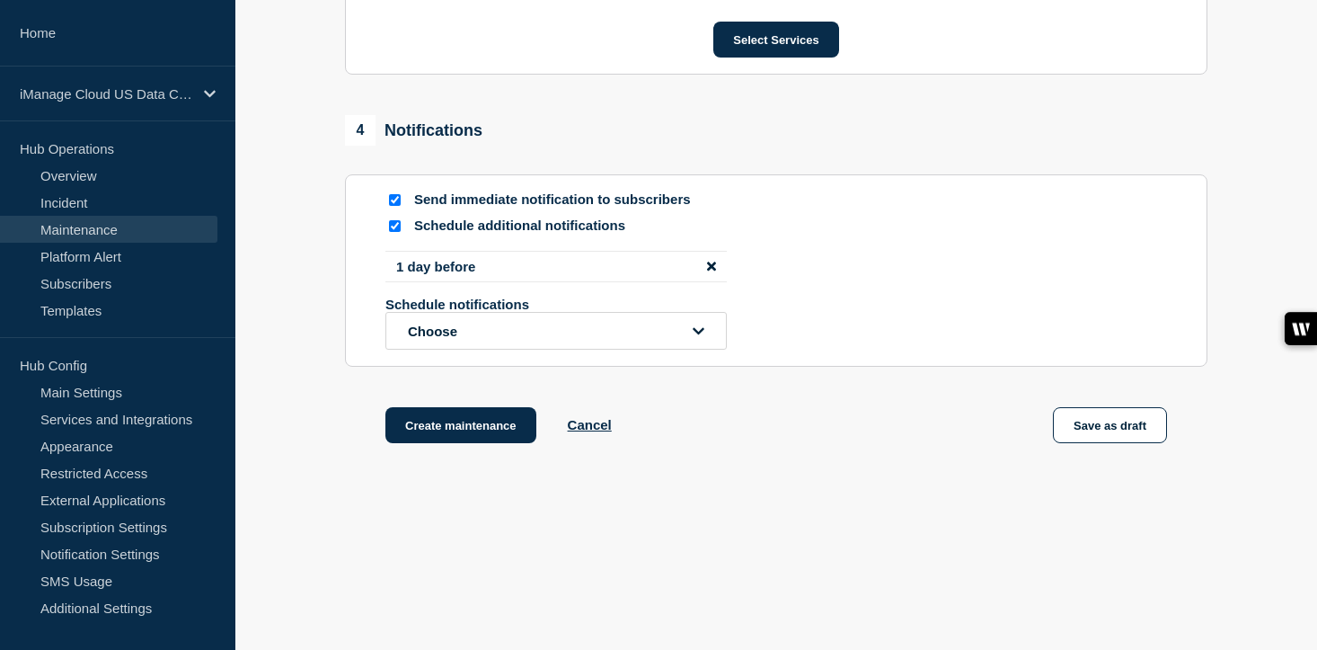
scroll to position [1397, 0]
click at [462, 423] on button "Create maintenance" at bounding box center [460, 425] width 151 height 36
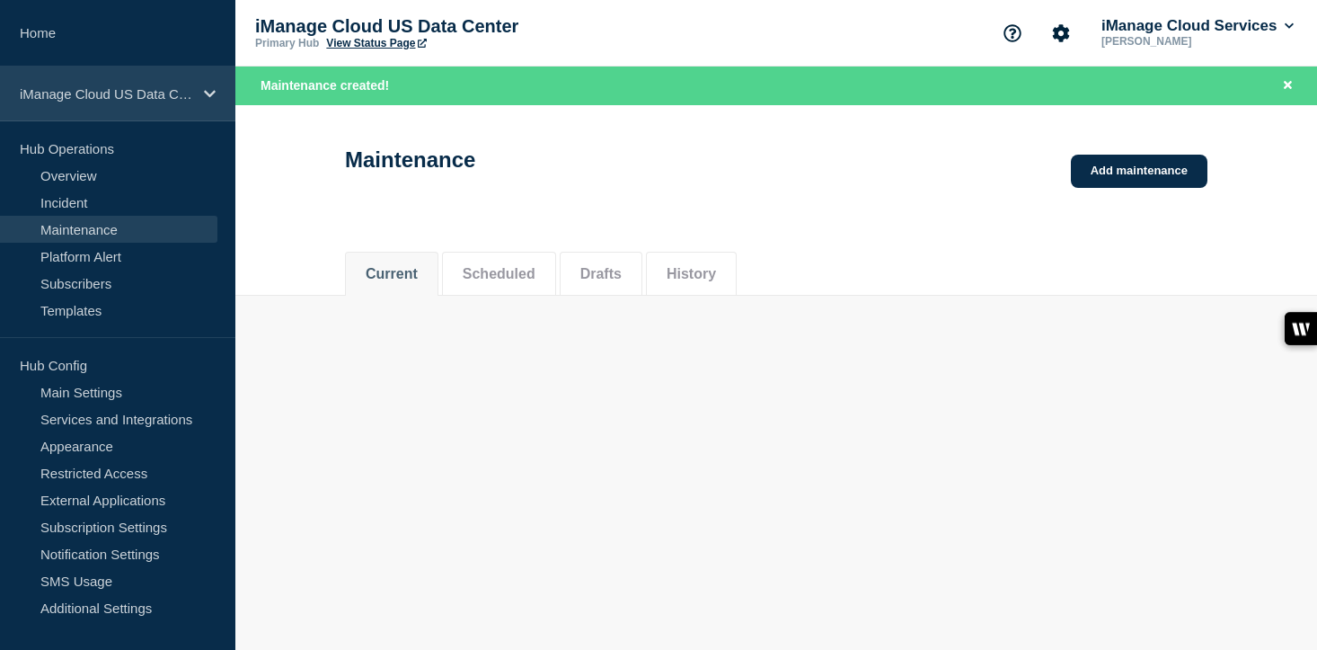
click at [182, 98] on p "iManage Cloud US Data Center" at bounding box center [106, 93] width 173 height 15
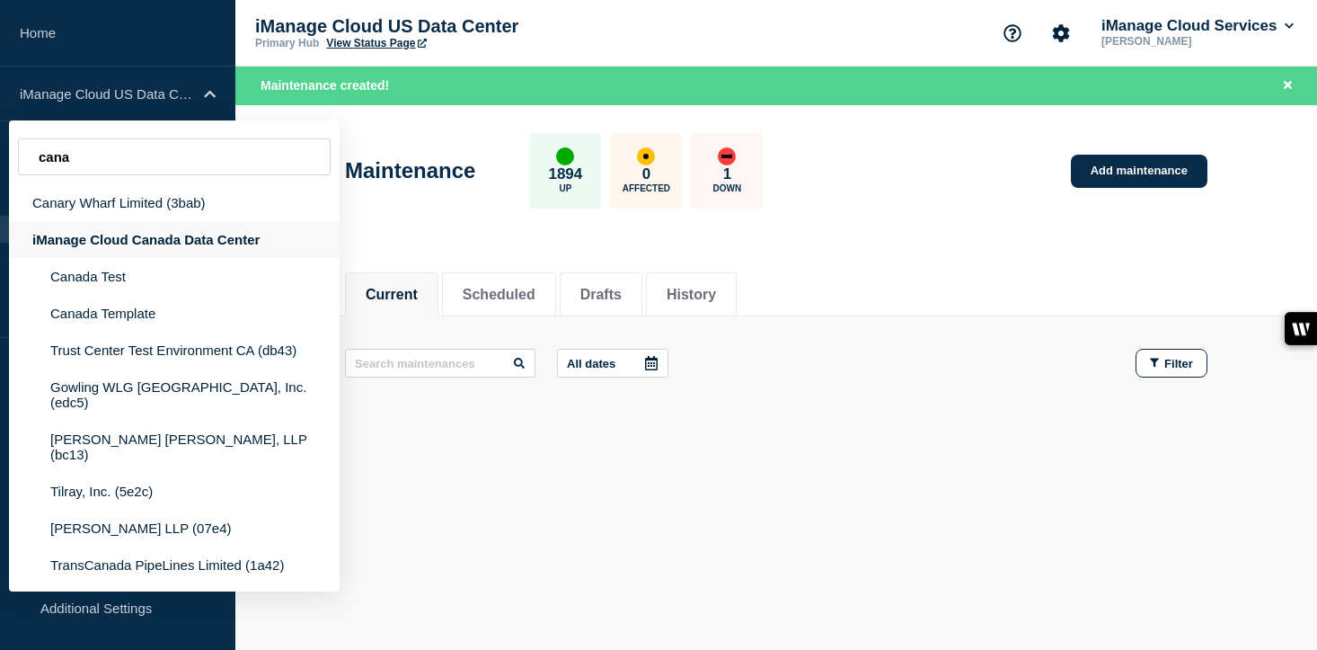
type input "cana"
click at [197, 238] on div "iManage Cloud Canada Data Center" at bounding box center [174, 239] width 331 height 37
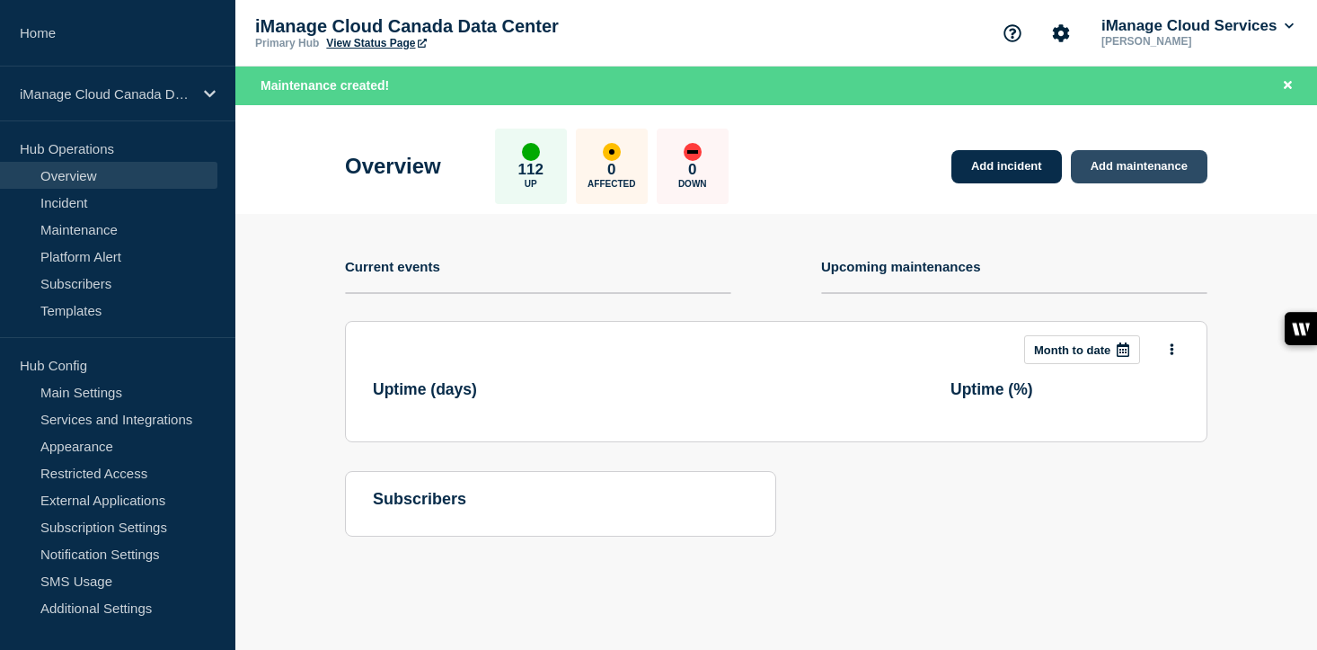
click at [1181, 174] on link "Add maintenance" at bounding box center [1139, 166] width 137 height 33
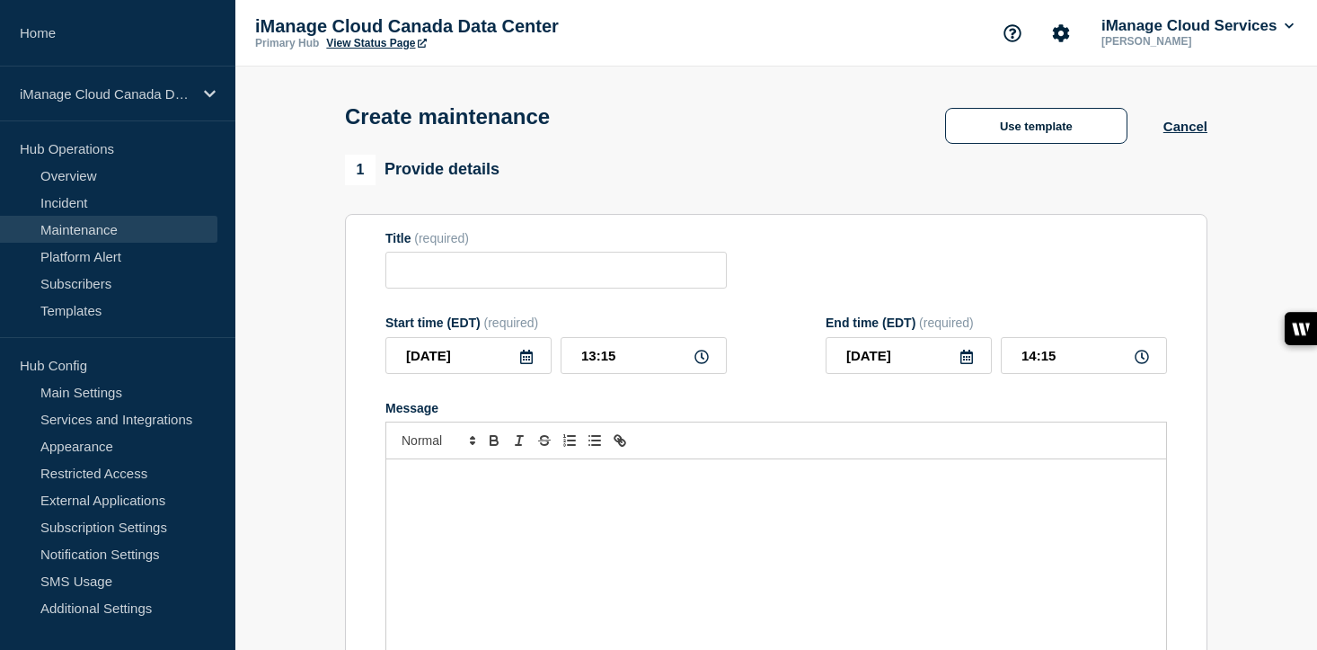
click at [559, 519] on div "Message" at bounding box center [776, 567] width 780 height 216
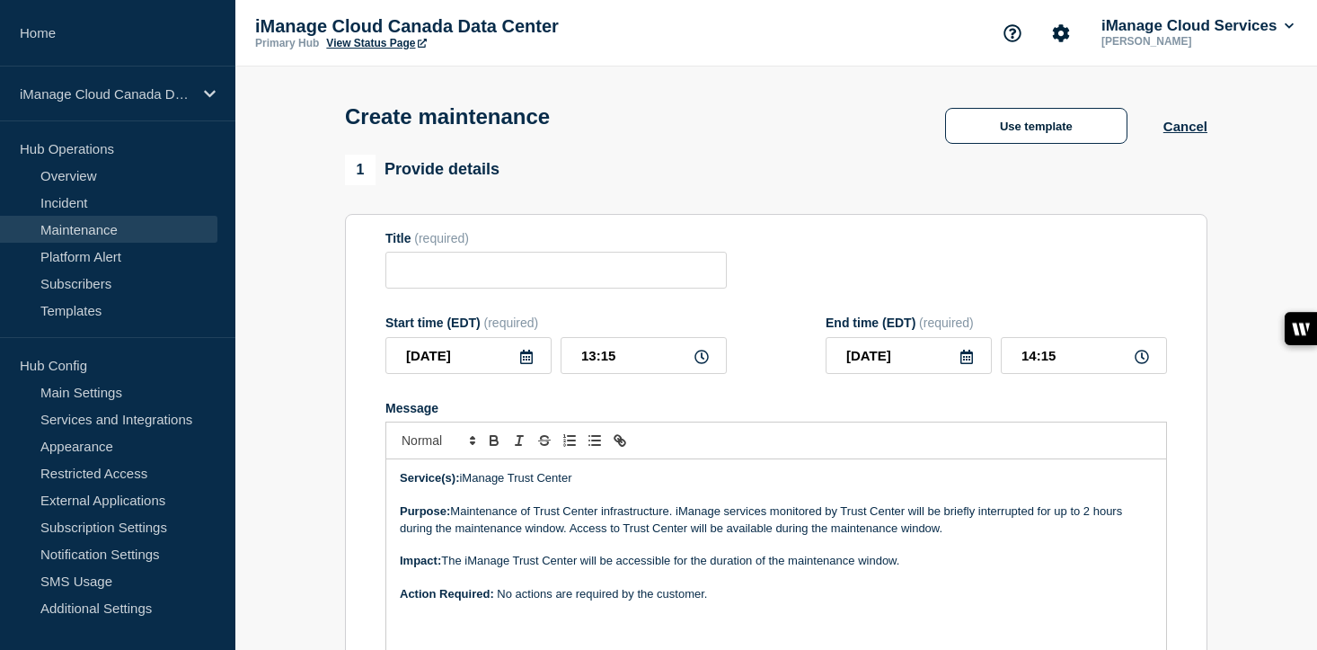
checkbox input "true"
click at [429, 263] on input "Title" at bounding box center [555, 270] width 341 height 37
paste input "Scheduled Maintenance: iManage Trust Center - [DATE]"
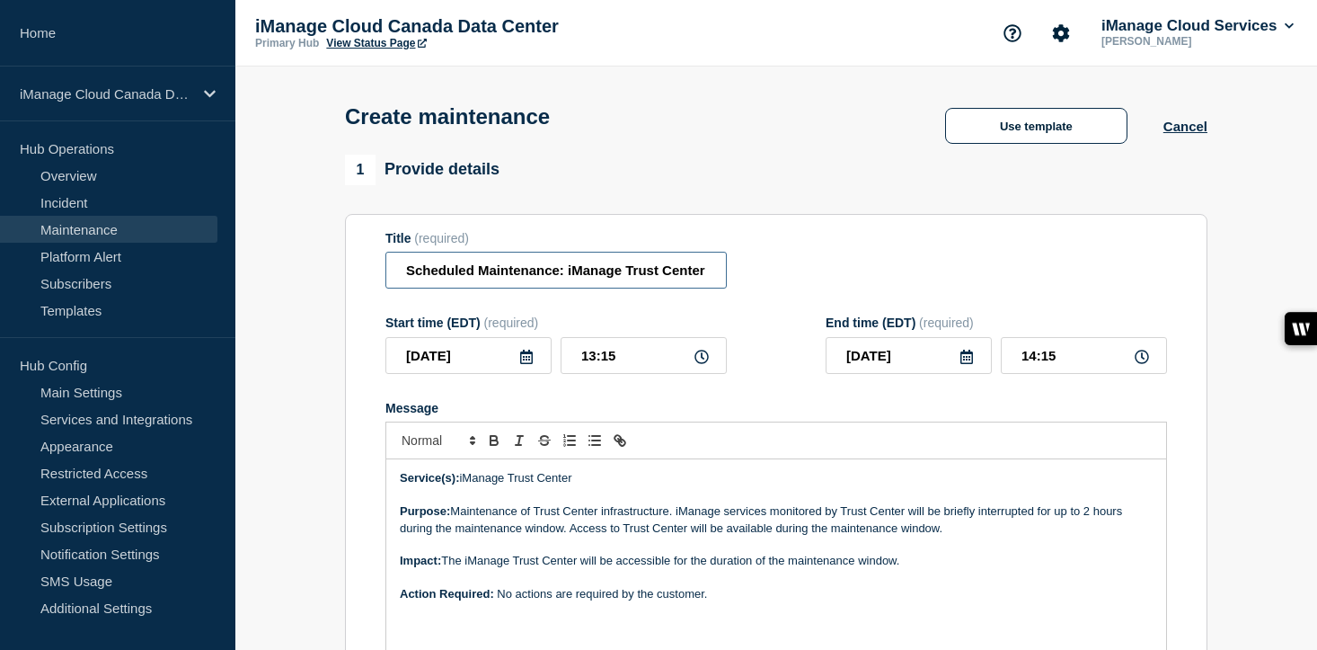
scroll to position [0, 111]
type input "Scheduled Maintenance: iManage Trust Center - [DATE]"
click at [527, 364] on icon at bounding box center [526, 357] width 14 height 14
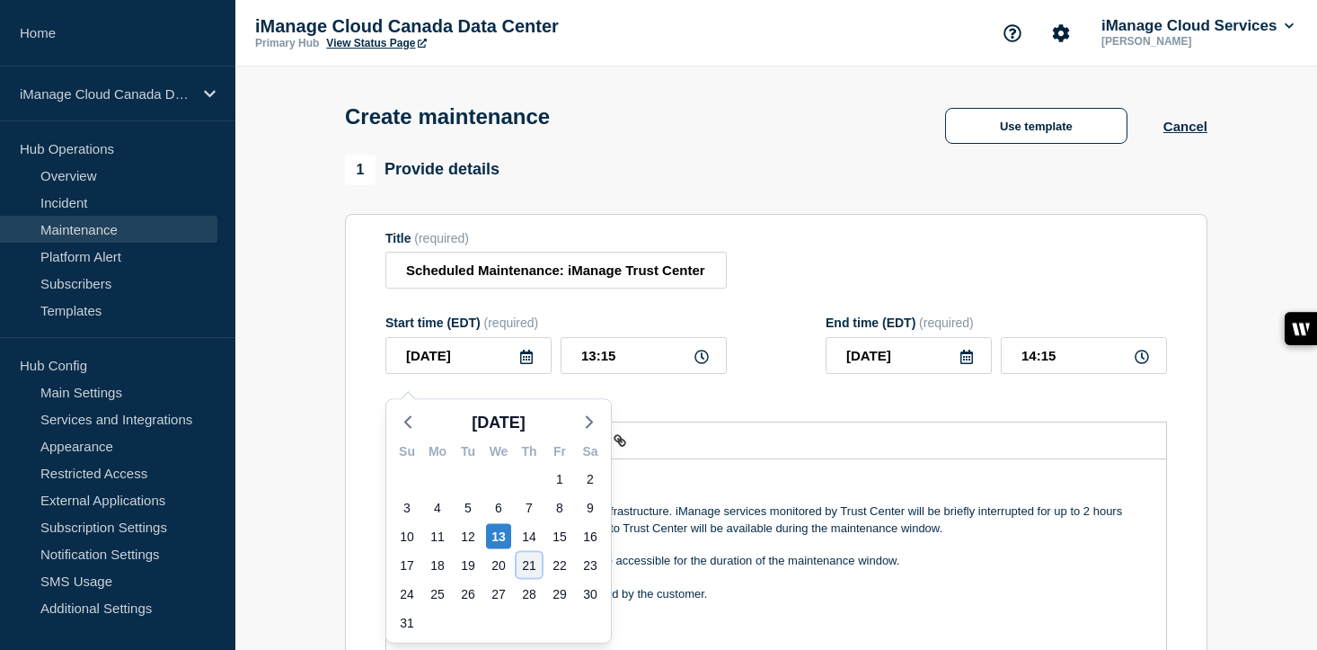
click at [519, 564] on div "21" at bounding box center [529, 565] width 25 height 25
type input "[DATE]"
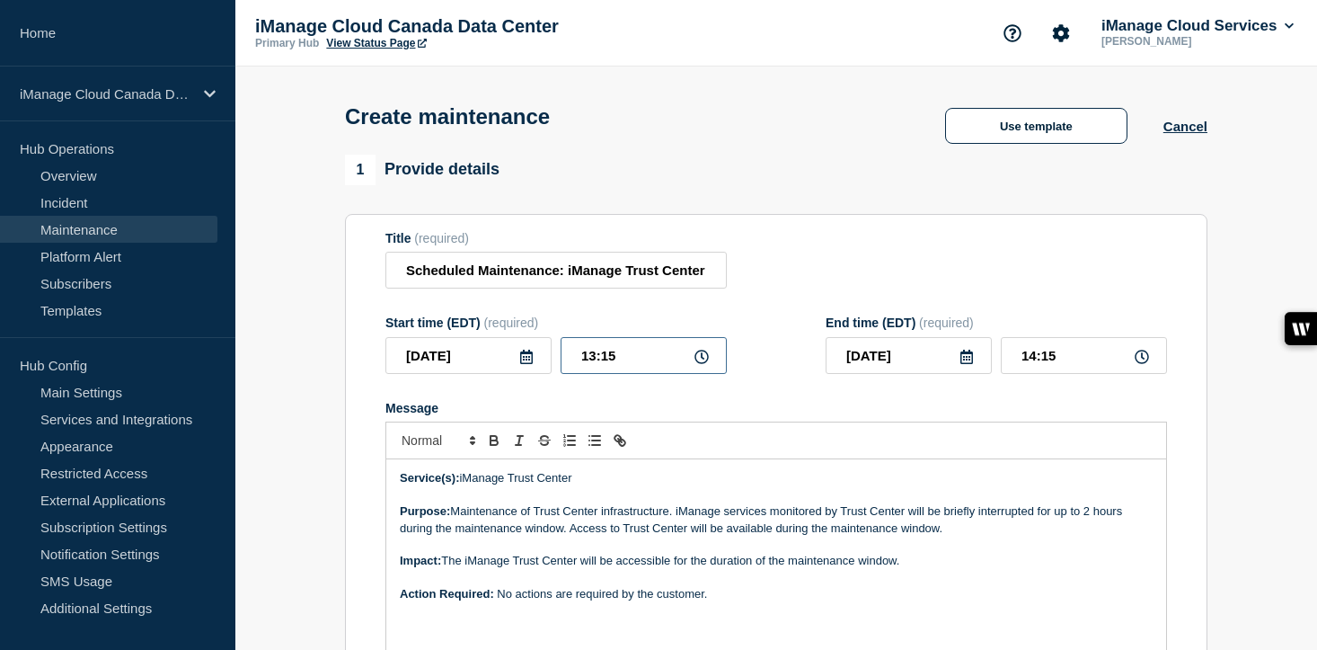
drag, startPoint x: 622, startPoint y: 377, endPoint x: 555, endPoint y: 369, distance: 66.9
click at [555, 369] on div "[DATE] 13:15" at bounding box center [555, 355] width 341 height 37
type input "14:00"
click at [1106, 366] on input "15:00" at bounding box center [1084, 355] width 166 height 37
drag, startPoint x: 1106, startPoint y: 366, endPoint x: 969, endPoint y: 366, distance: 137.5
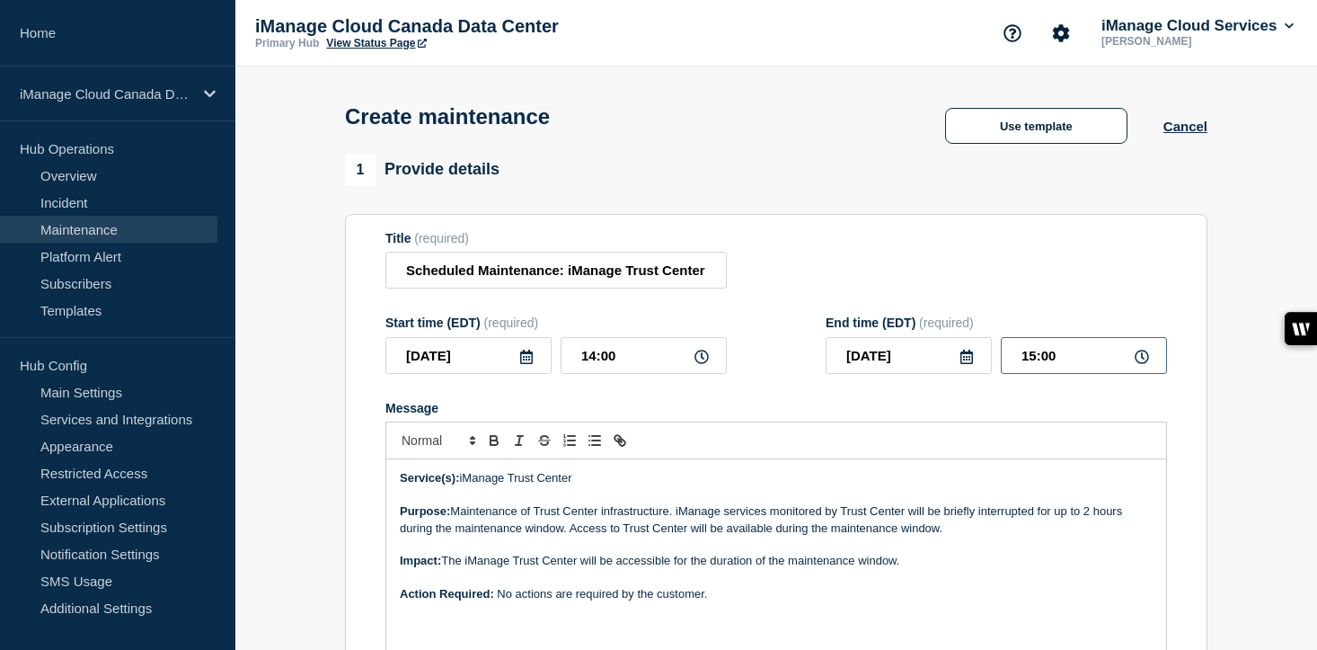
click at [969, 366] on div "[DATE] 15:00" at bounding box center [996, 355] width 341 height 37
type input "16:00"
click at [852, 442] on div at bounding box center [776, 440] width 782 height 38
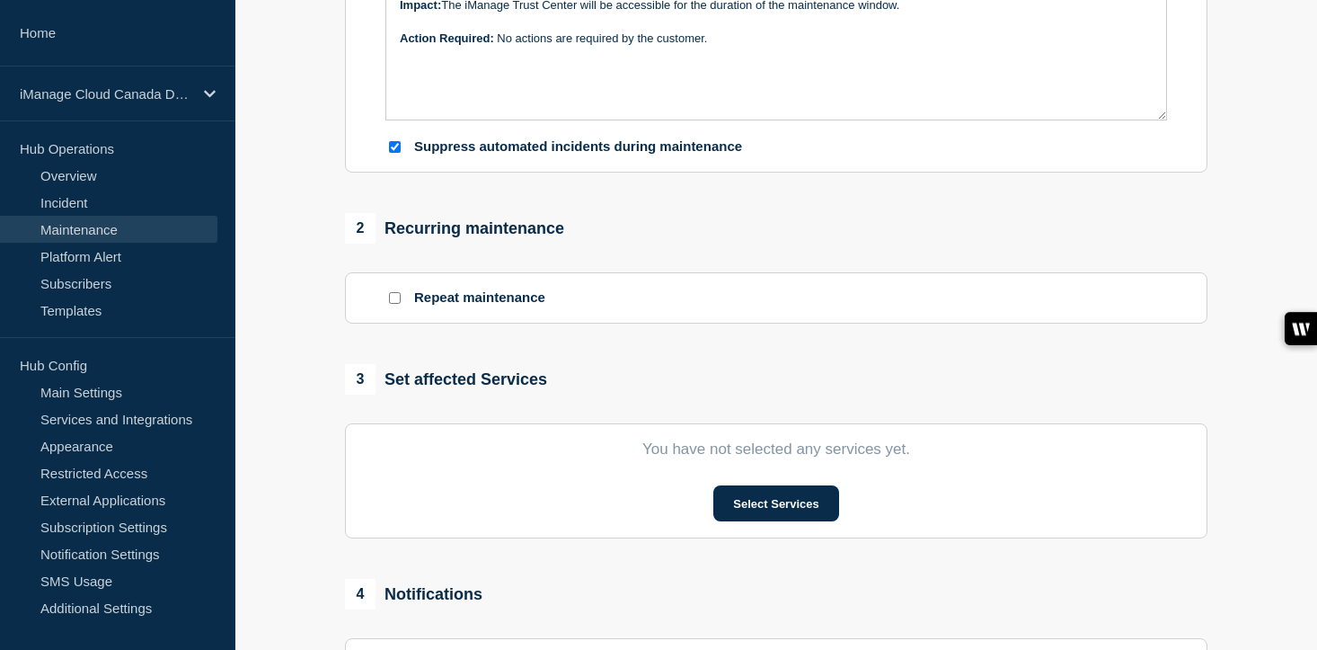
scroll to position [602, 0]
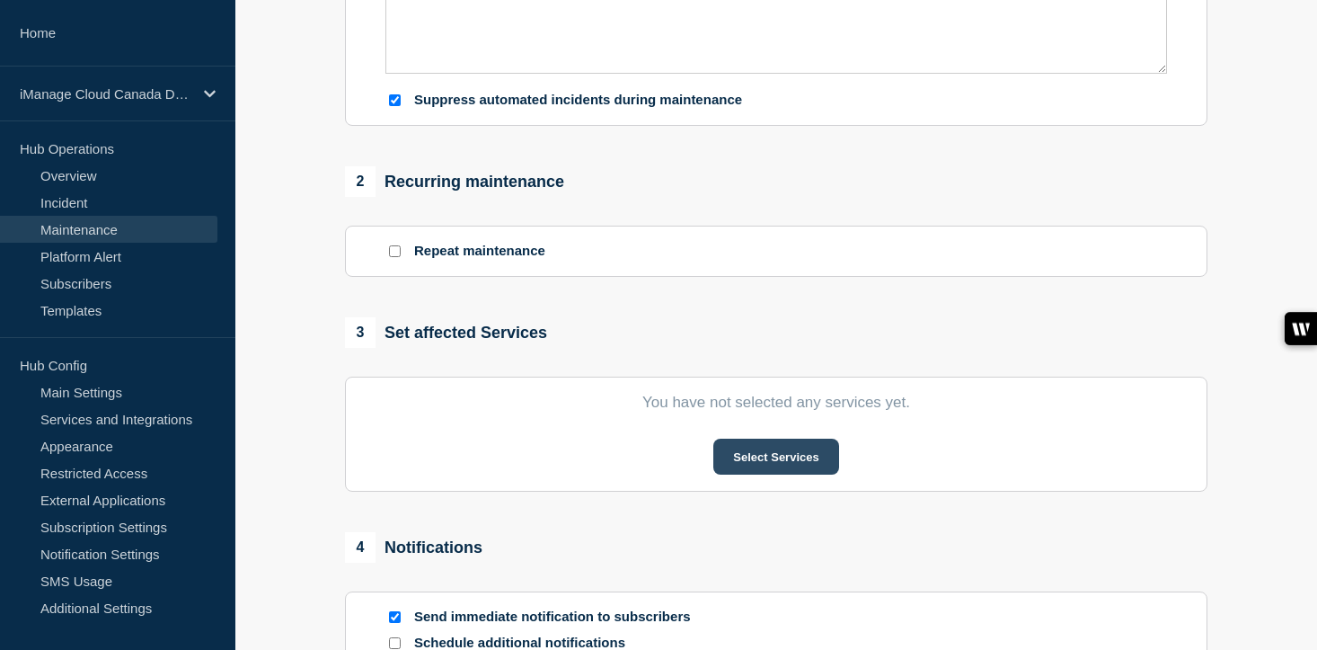
click at [789, 474] on button "Select Services" at bounding box center [775, 457] width 125 height 36
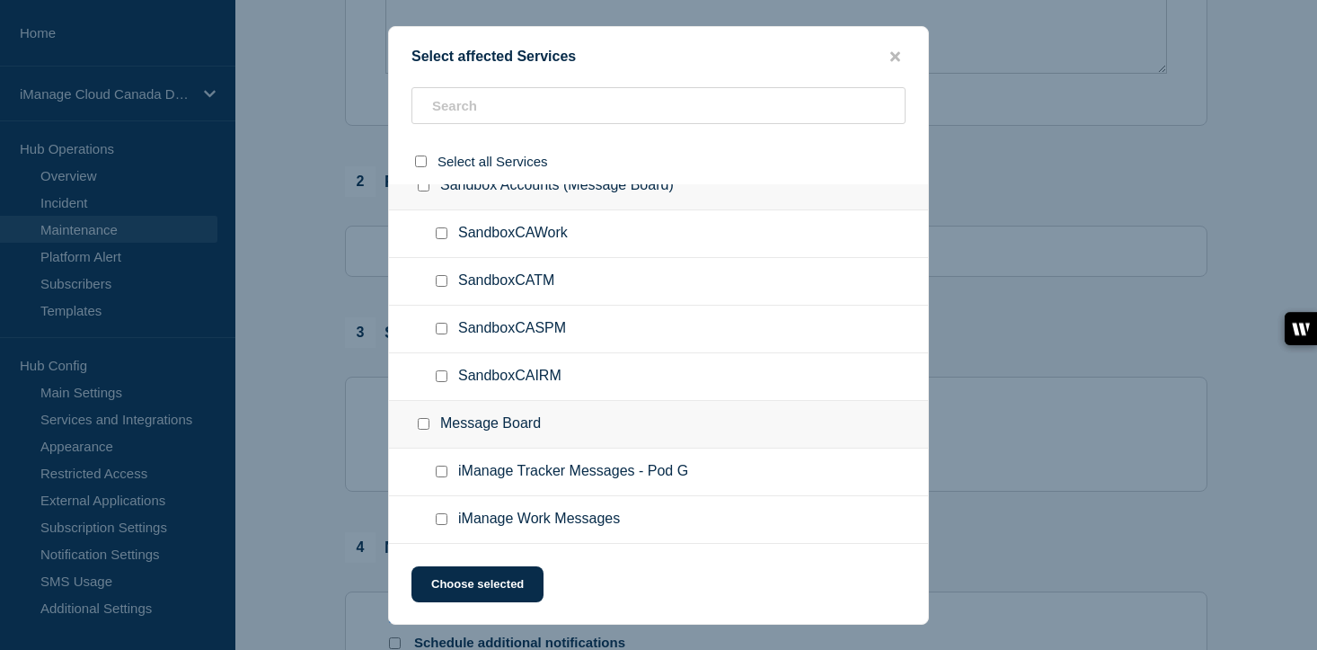
scroll to position [5473, 0]
click at [440, 521] on input "iManage Work Messages checkbox" at bounding box center [442, 519] width 12 height 12
checkbox input "true"
click at [473, 595] on button "Choose selected" at bounding box center [478, 584] width 132 height 36
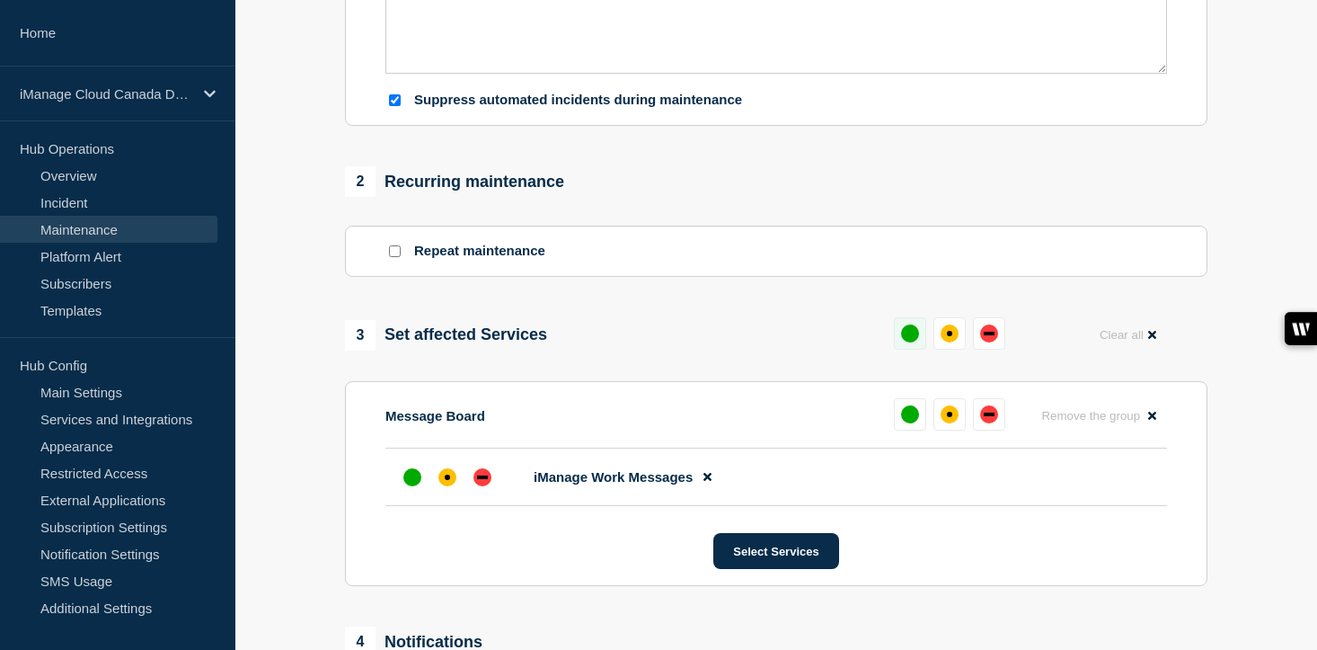
click at [909, 342] on div "up" at bounding box center [910, 333] width 18 height 18
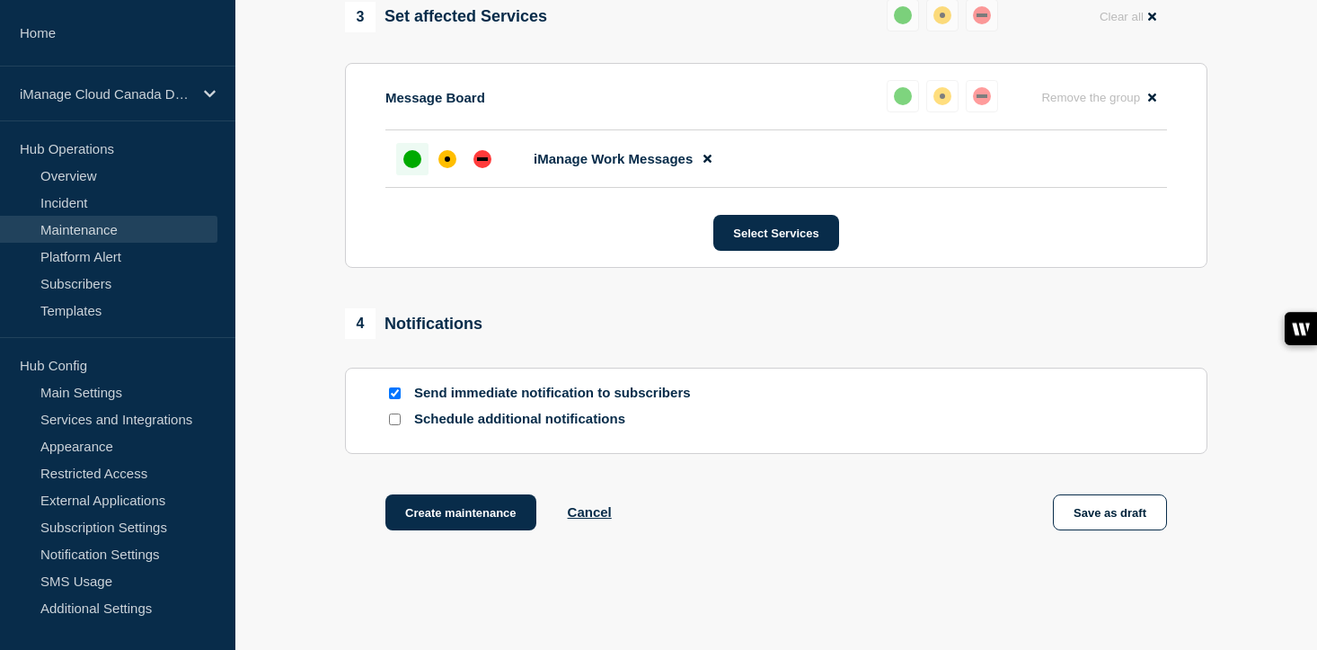
scroll to position [1042, 0]
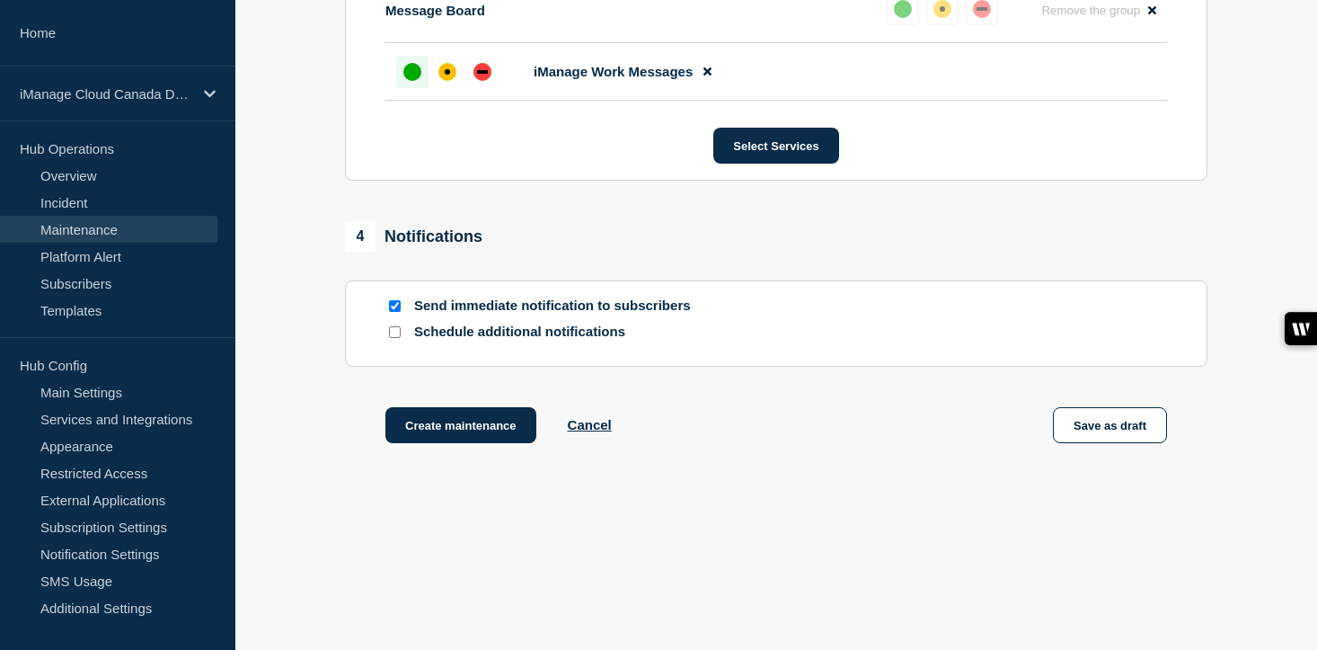
click at [393, 332] on input "Schedule additional notifications" at bounding box center [395, 332] width 12 height 12
checkbox input "true"
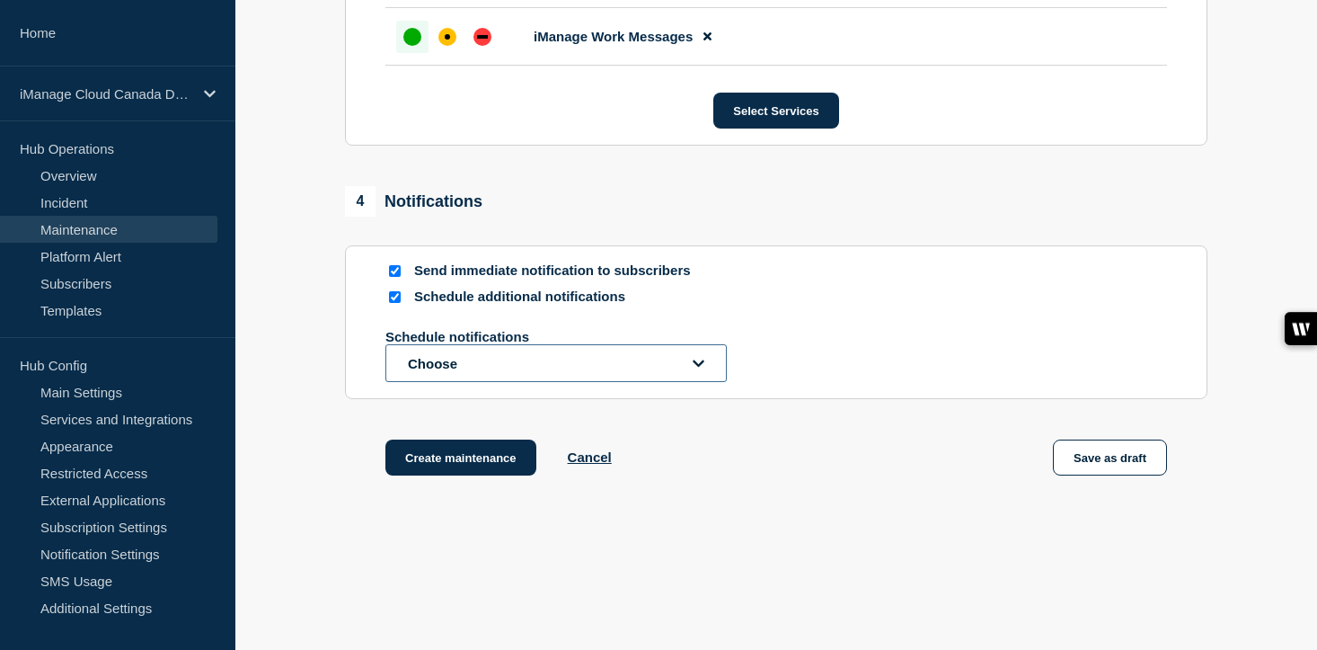
click at [447, 382] on button "Choose" at bounding box center [555, 363] width 341 height 38
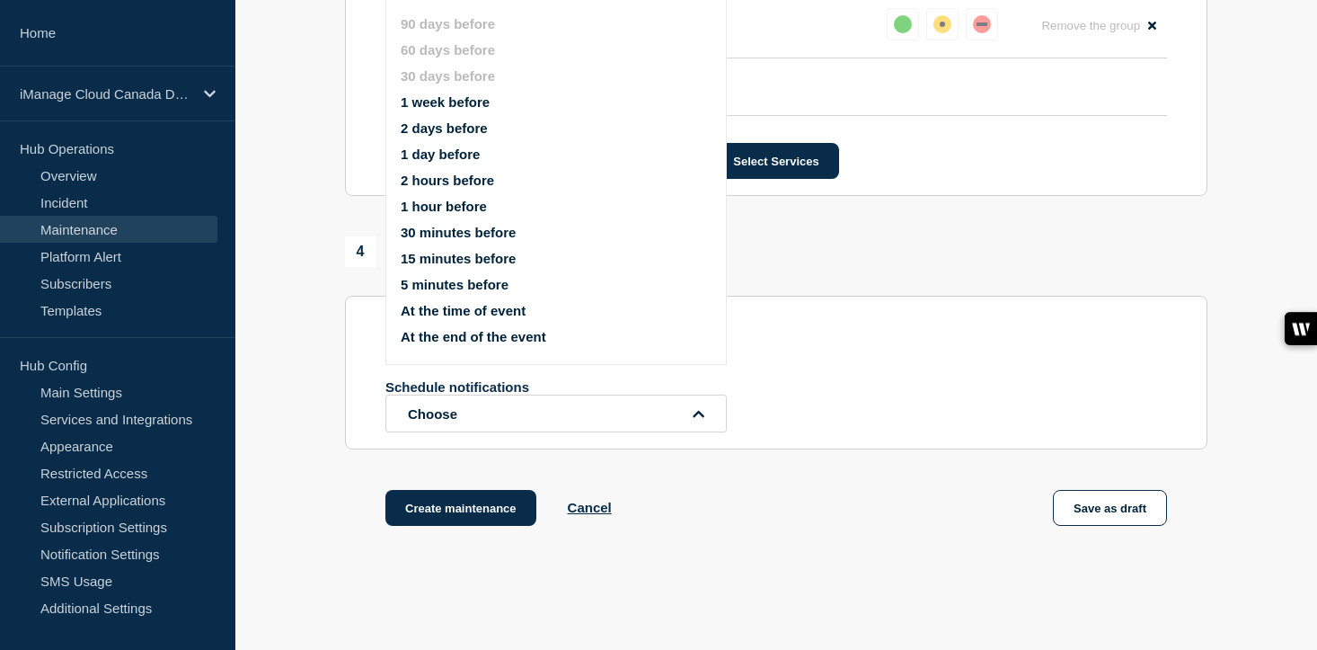
click at [451, 162] on button "1 day before" at bounding box center [440, 153] width 79 height 15
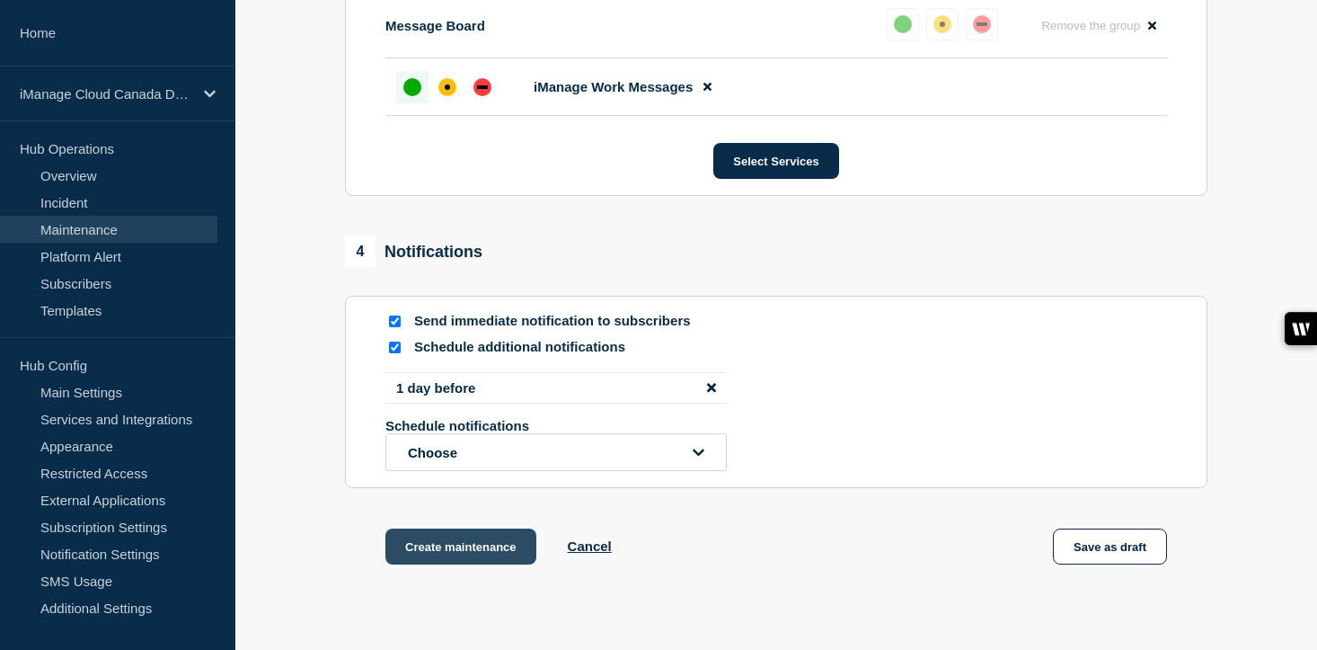
click at [465, 564] on button "Create maintenance" at bounding box center [460, 546] width 151 height 36
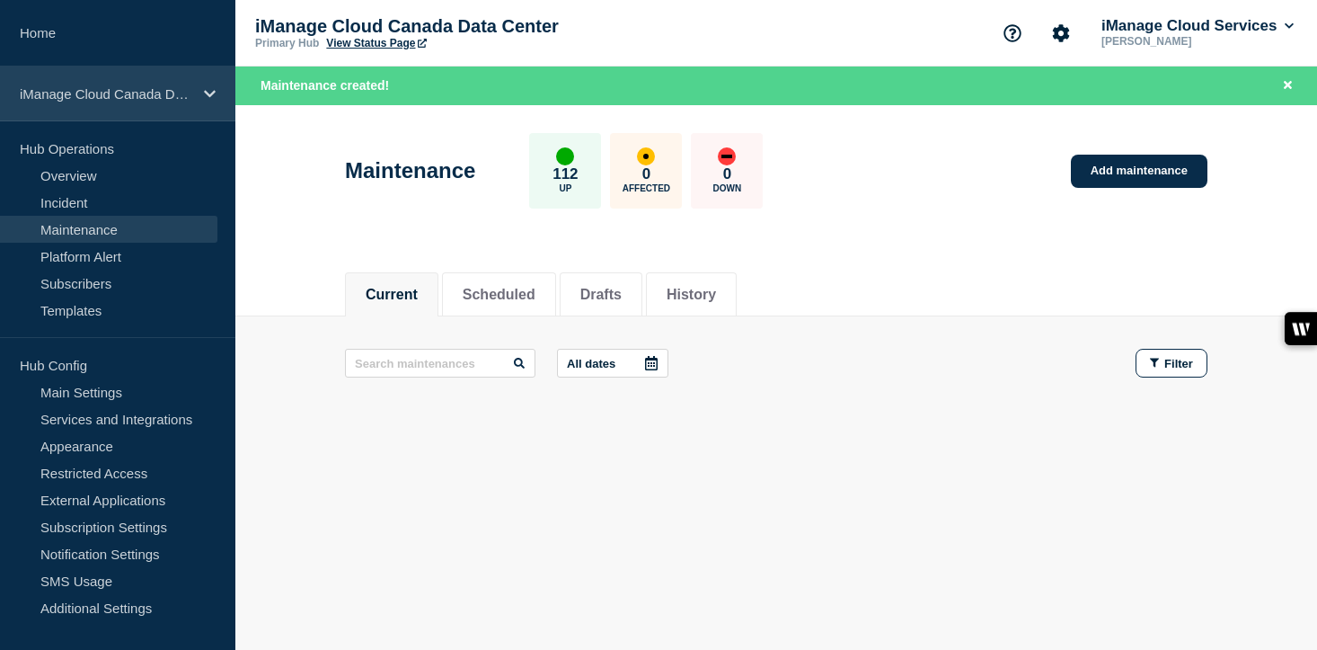
click at [155, 102] on p "iManage Cloud Canada Data Center" at bounding box center [106, 93] width 173 height 15
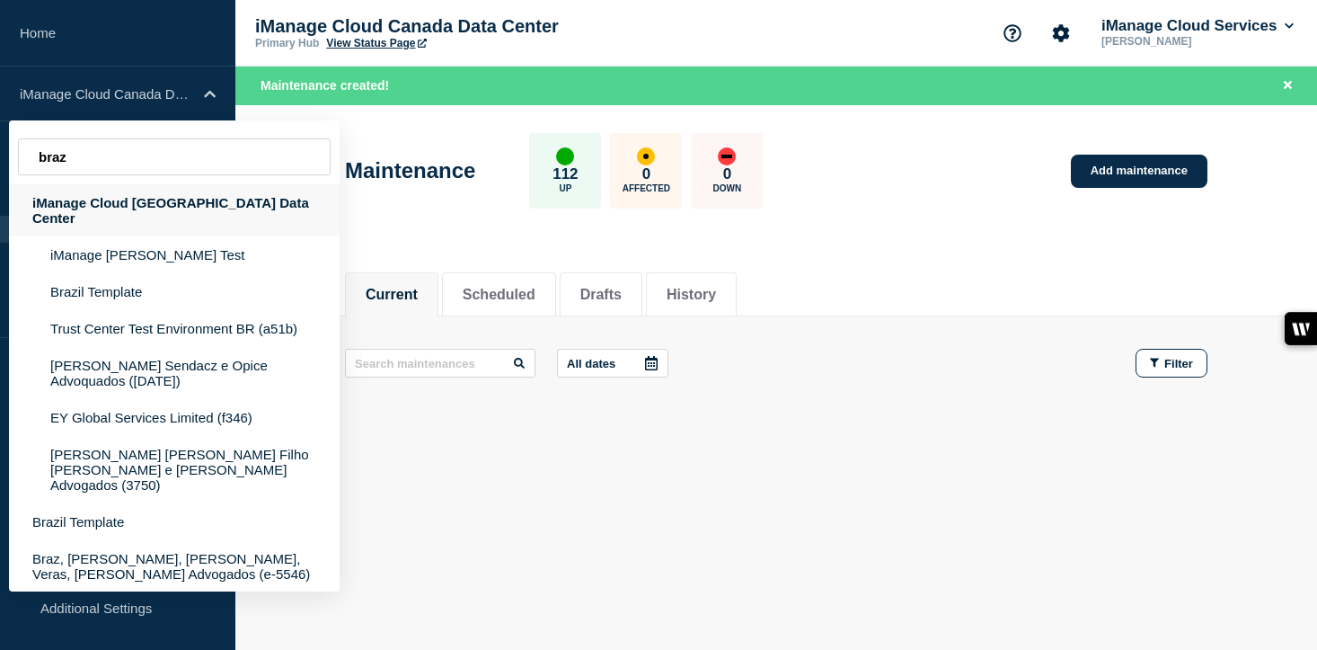
type input "braz"
click at [174, 214] on div "iManage Cloud [GEOGRAPHIC_DATA] Data Center" at bounding box center [174, 210] width 331 height 52
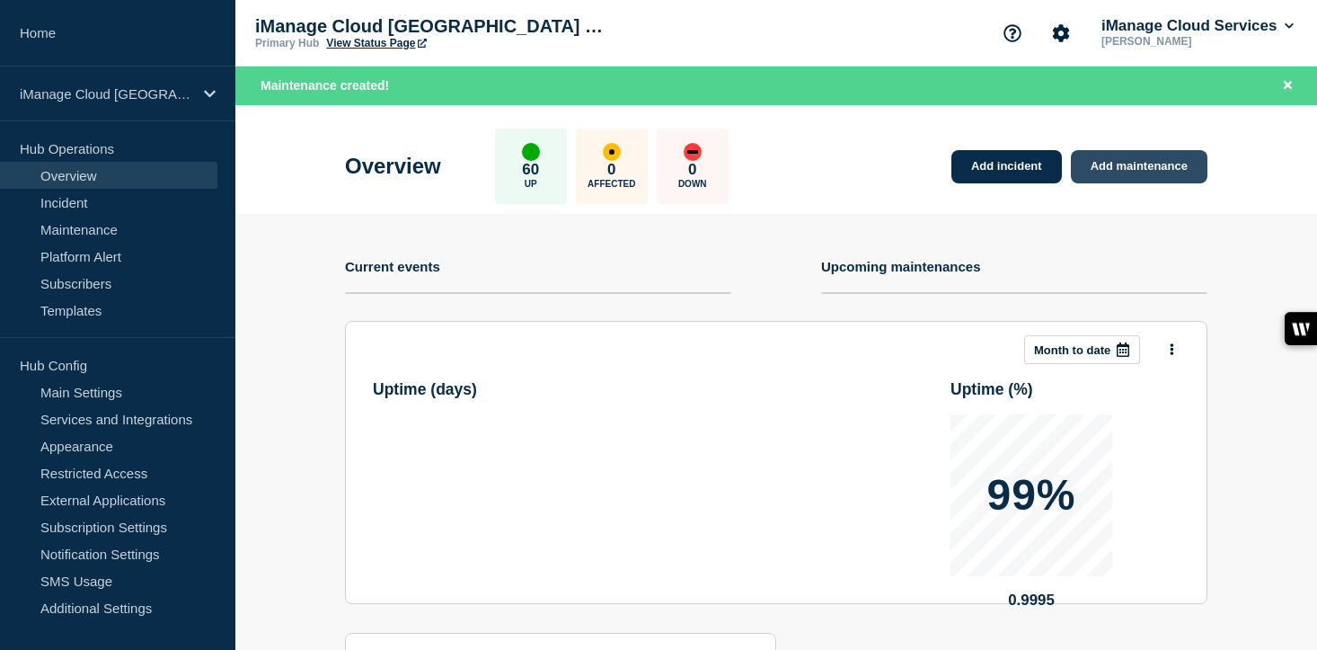
click at [1148, 175] on link "Add maintenance" at bounding box center [1139, 166] width 137 height 33
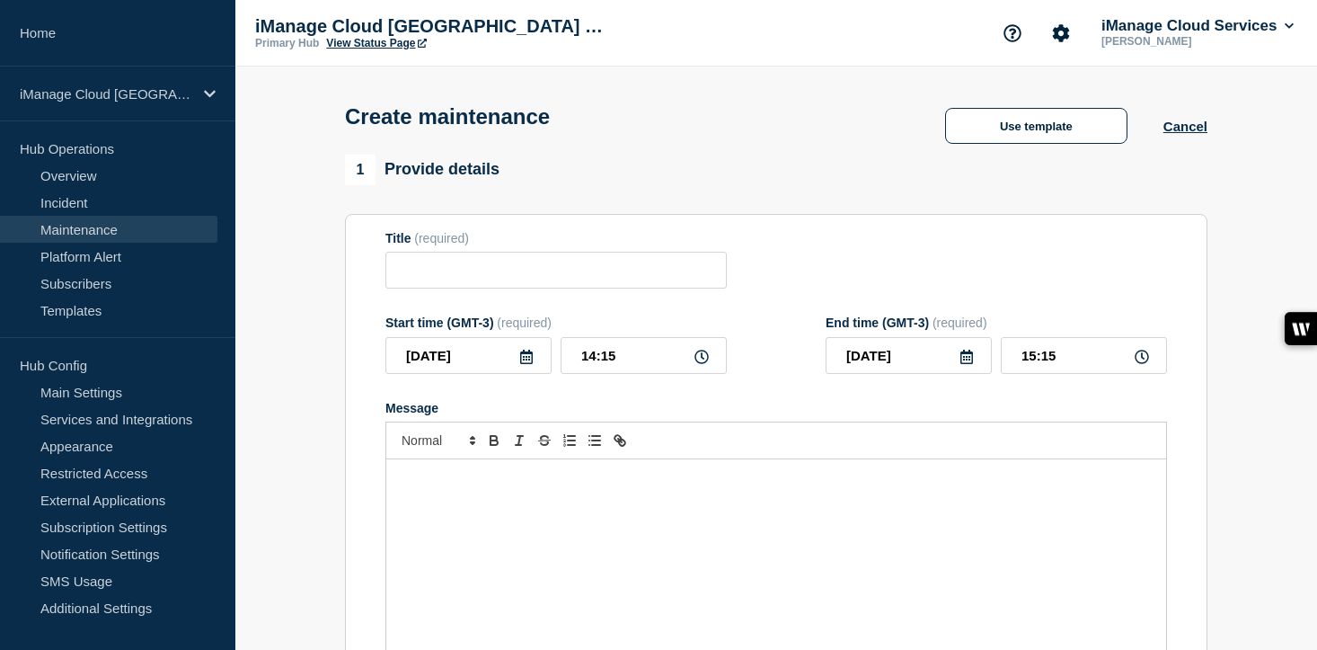
checkbox input "true"
click at [433, 535] on div "Message" at bounding box center [776, 567] width 780 height 216
click at [420, 279] on input "Title" at bounding box center [555, 270] width 341 height 37
paste input "Scheduled Maintenance: iManage Trust Center - [DATE]"
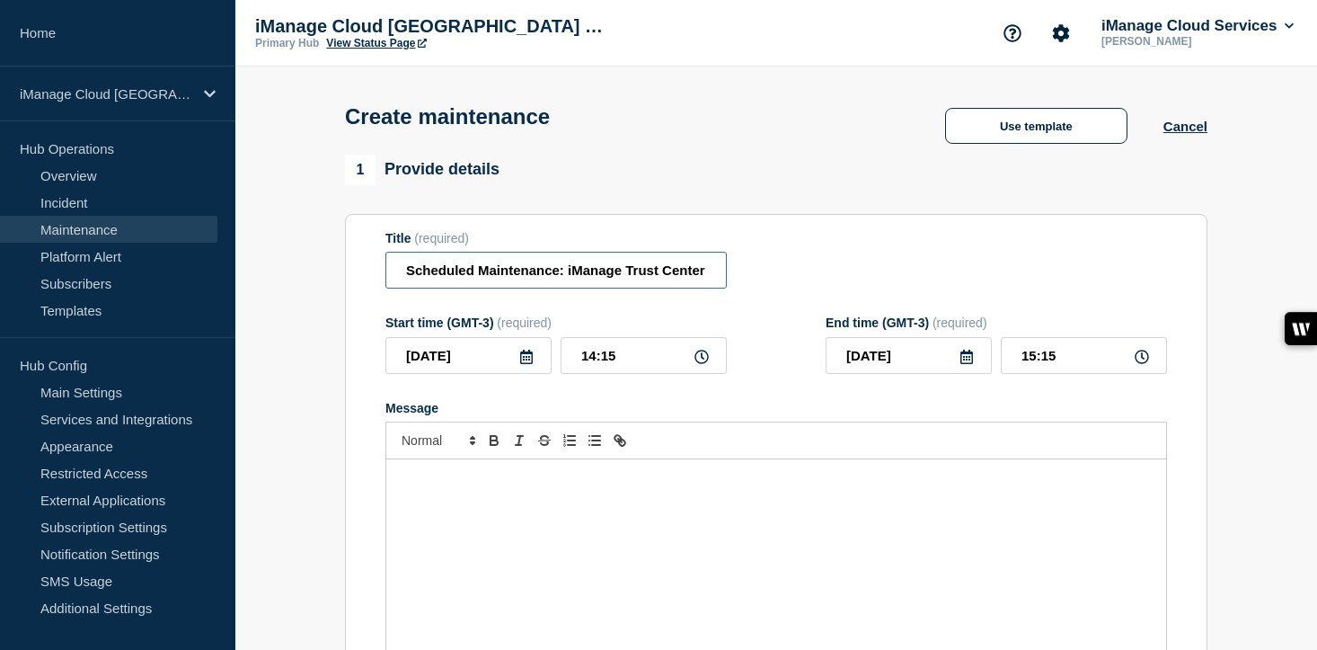
scroll to position [0, 111]
type input "Scheduled Maintenance: iManage Trust Center - [DATE]"
click at [512, 361] on input "[DATE]" at bounding box center [468, 355] width 166 height 37
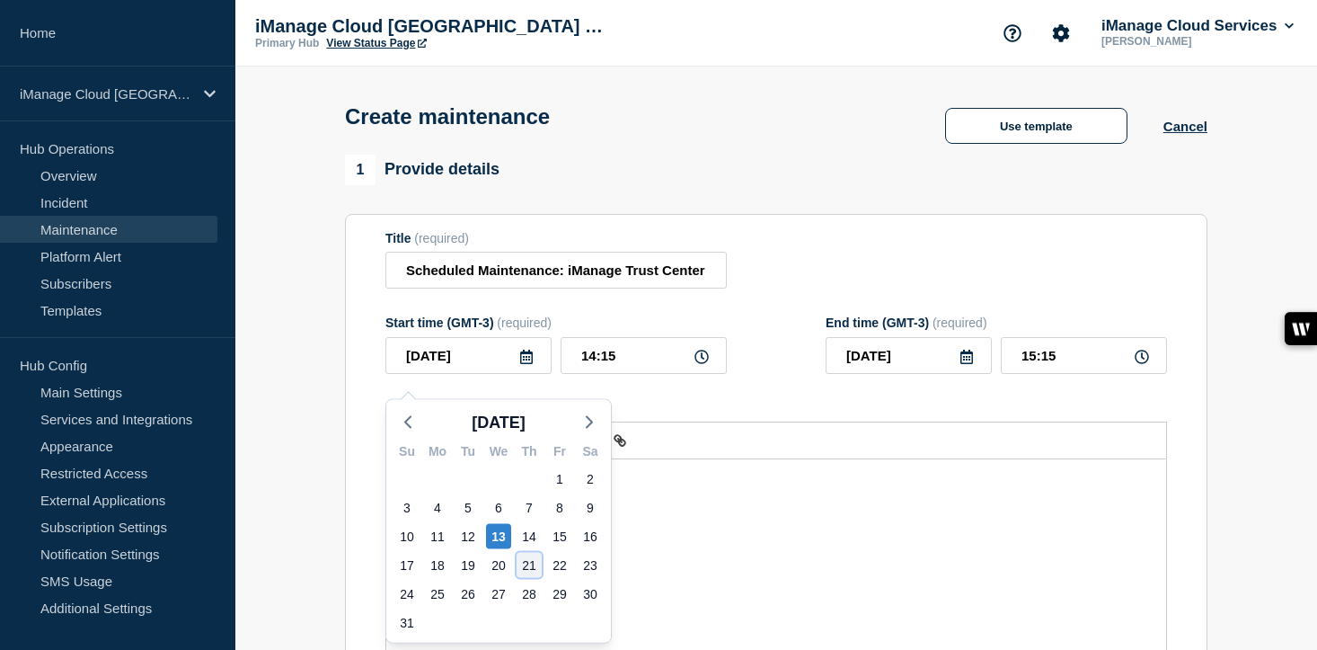
click at [533, 563] on div "21" at bounding box center [529, 565] width 25 height 25
type input "[DATE]"
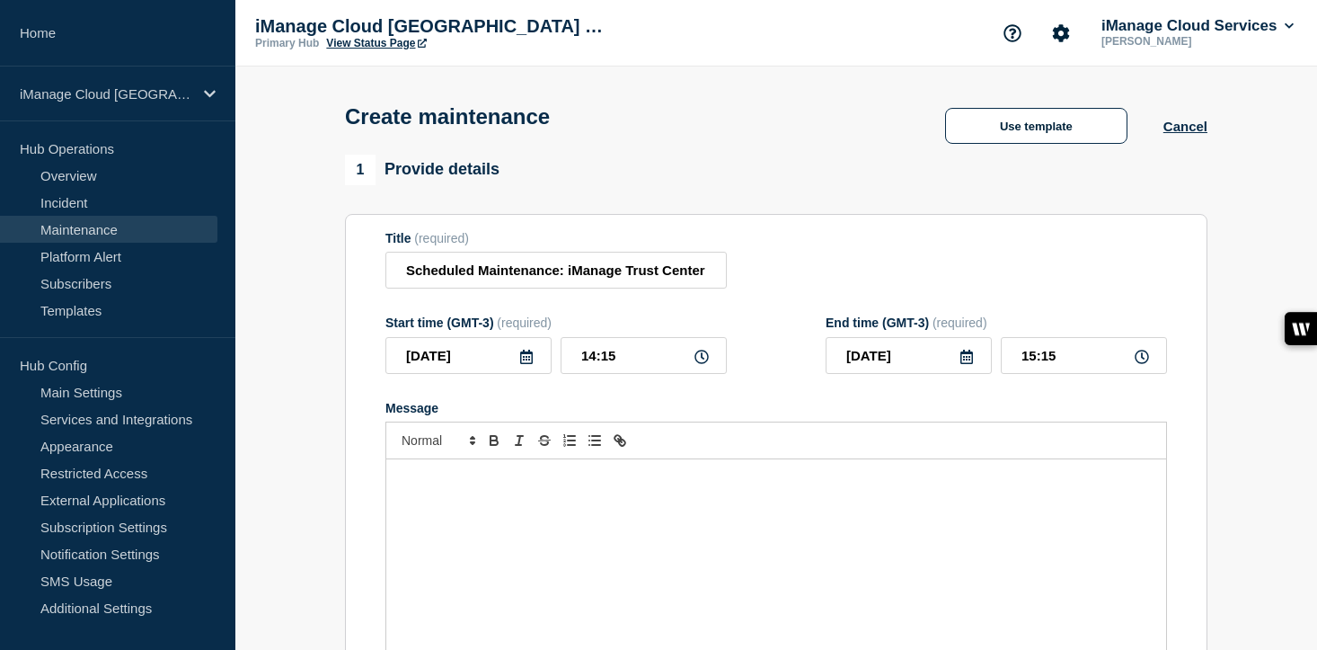
click at [418, 510] on div "Message" at bounding box center [776, 567] width 780 height 216
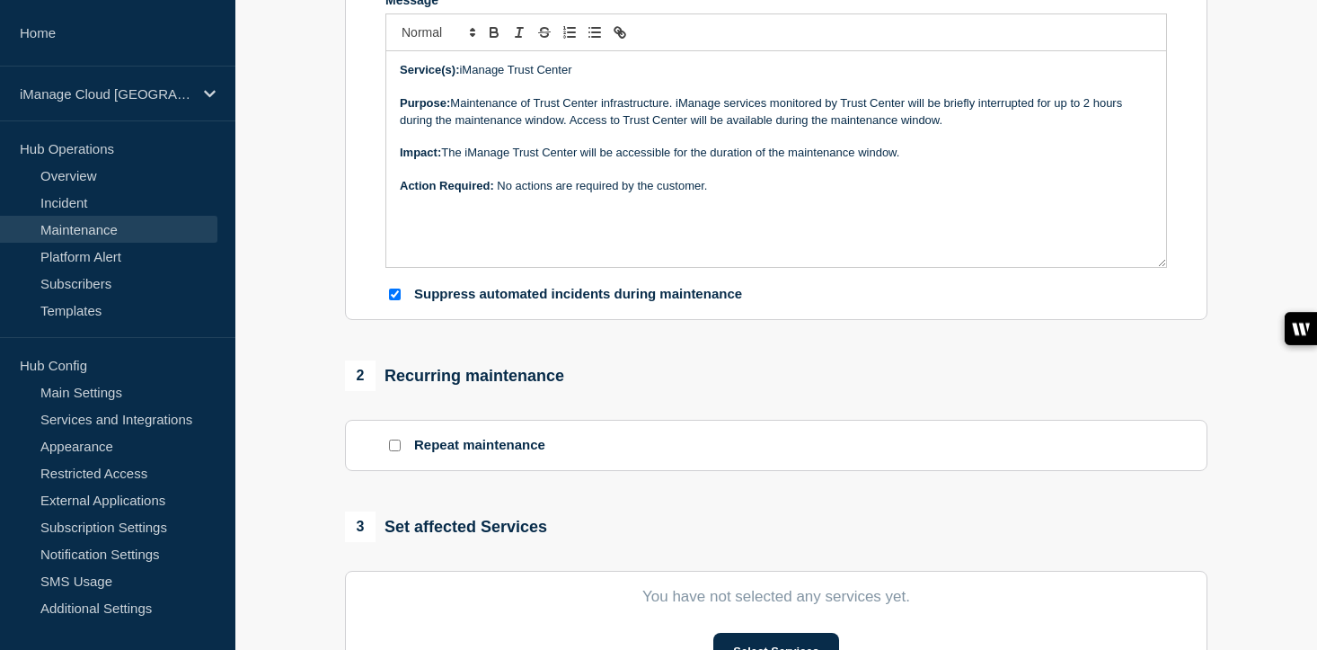
scroll to position [627, 0]
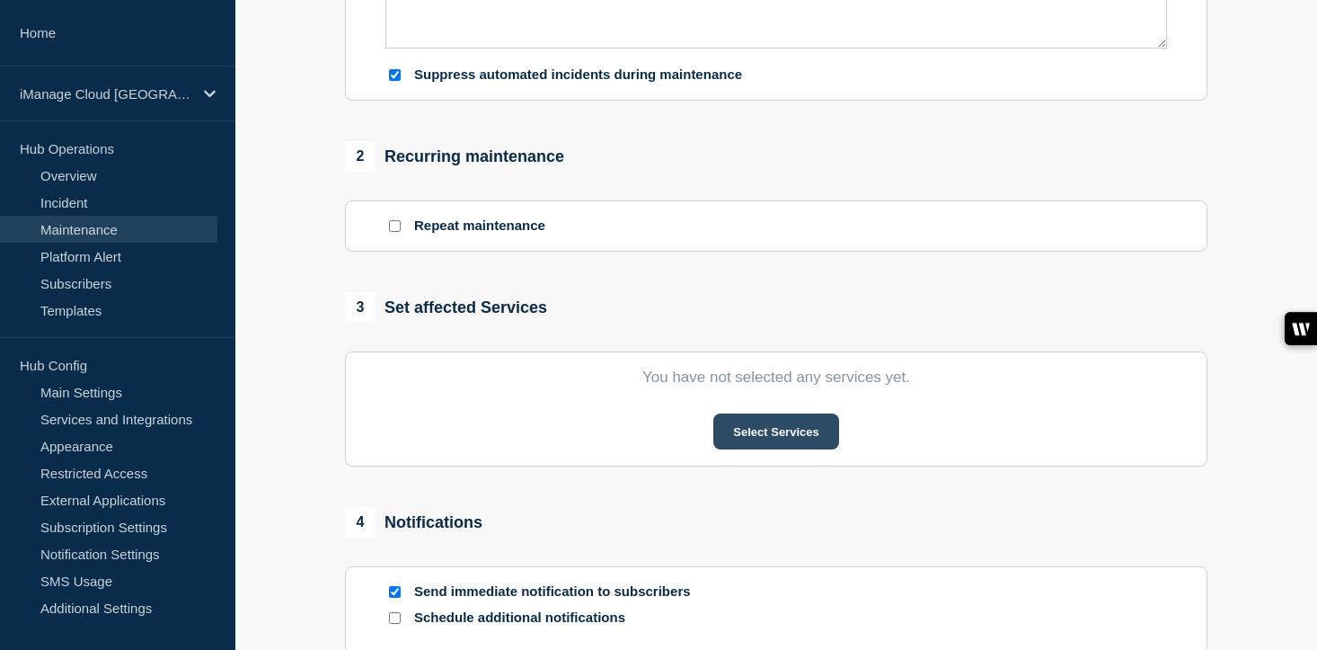
click at [811, 443] on button "Select Services" at bounding box center [775, 431] width 125 height 36
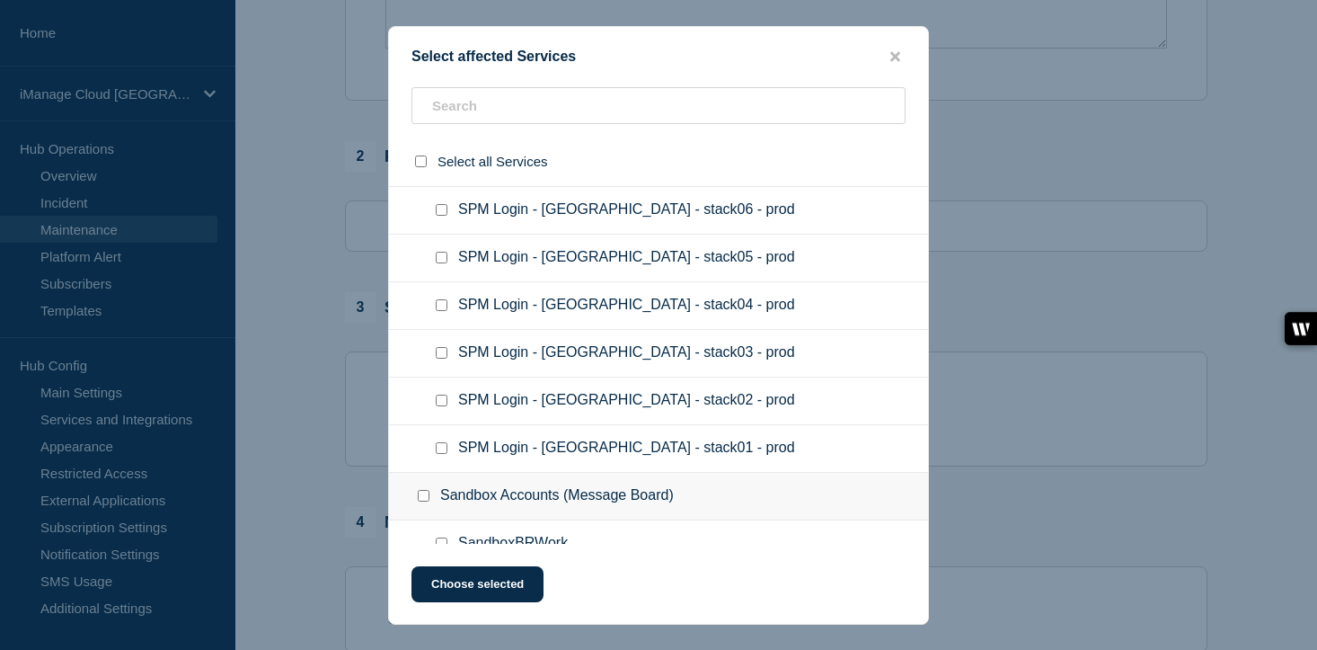
scroll to position [2982, 0]
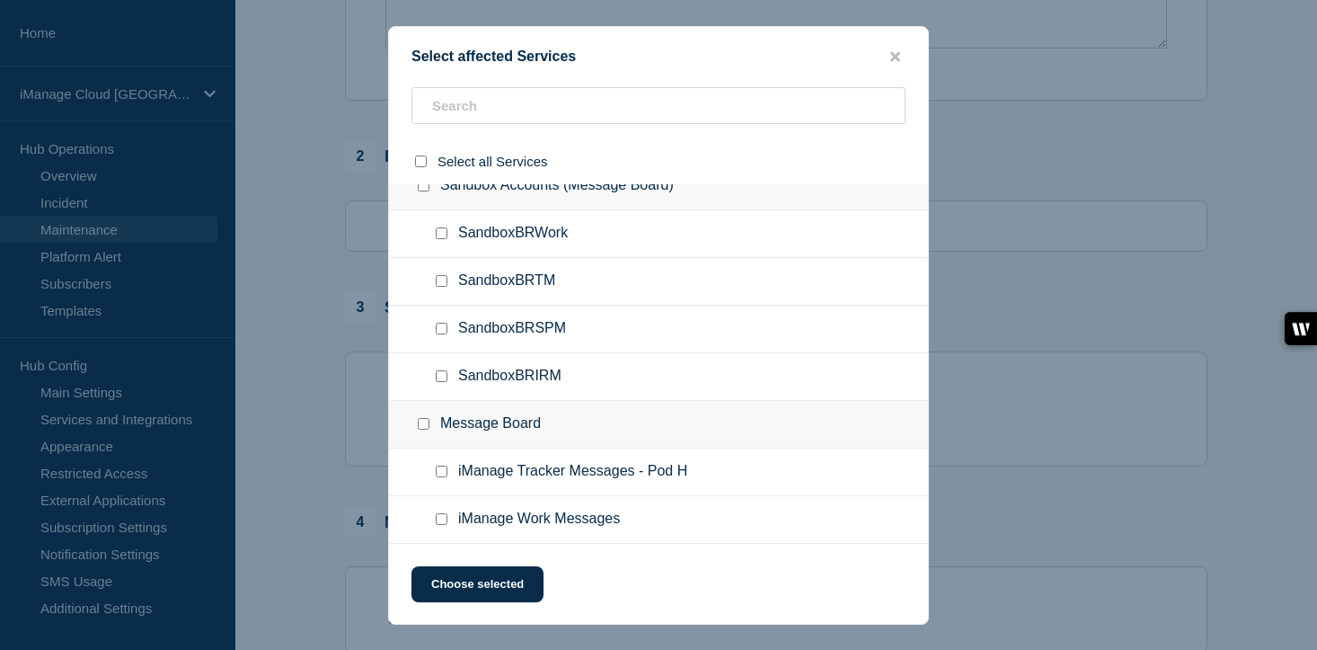
click at [444, 519] on input "iManage Work Messages checkbox" at bounding box center [442, 519] width 12 height 12
checkbox input "true"
click at [469, 598] on button "Choose selected" at bounding box center [478, 584] width 132 height 36
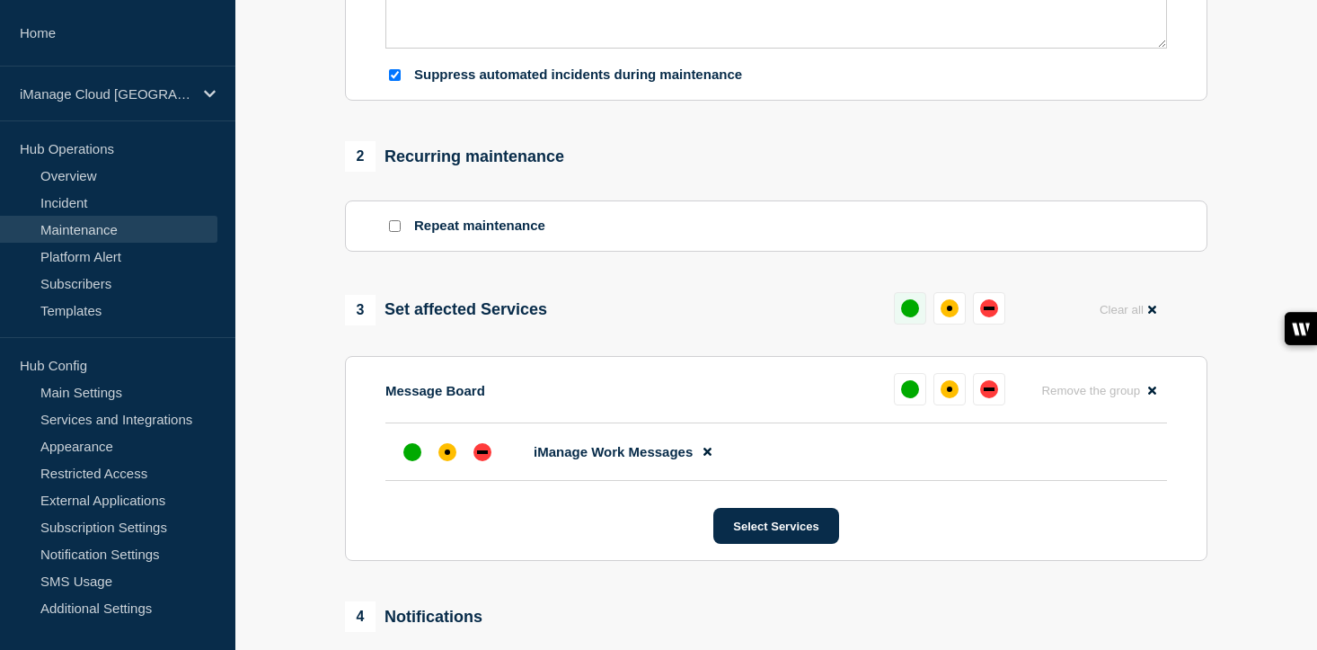
click at [911, 317] on div "up" at bounding box center [910, 308] width 18 height 18
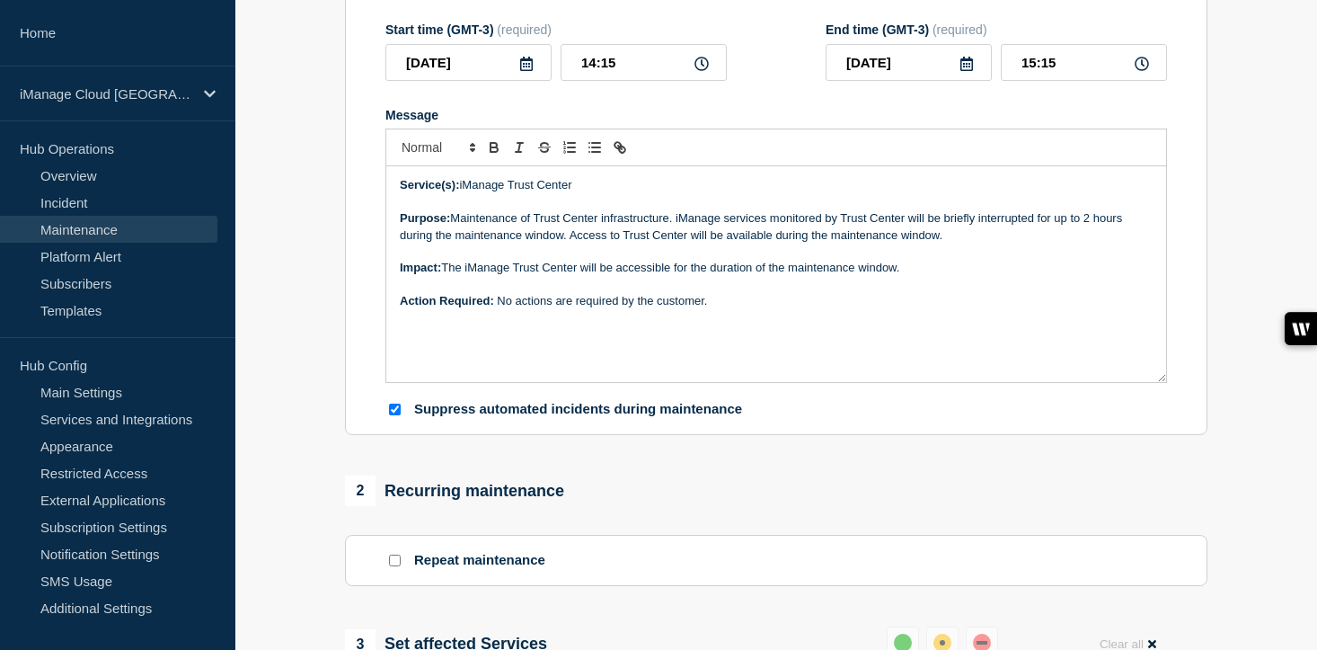
scroll to position [0, 0]
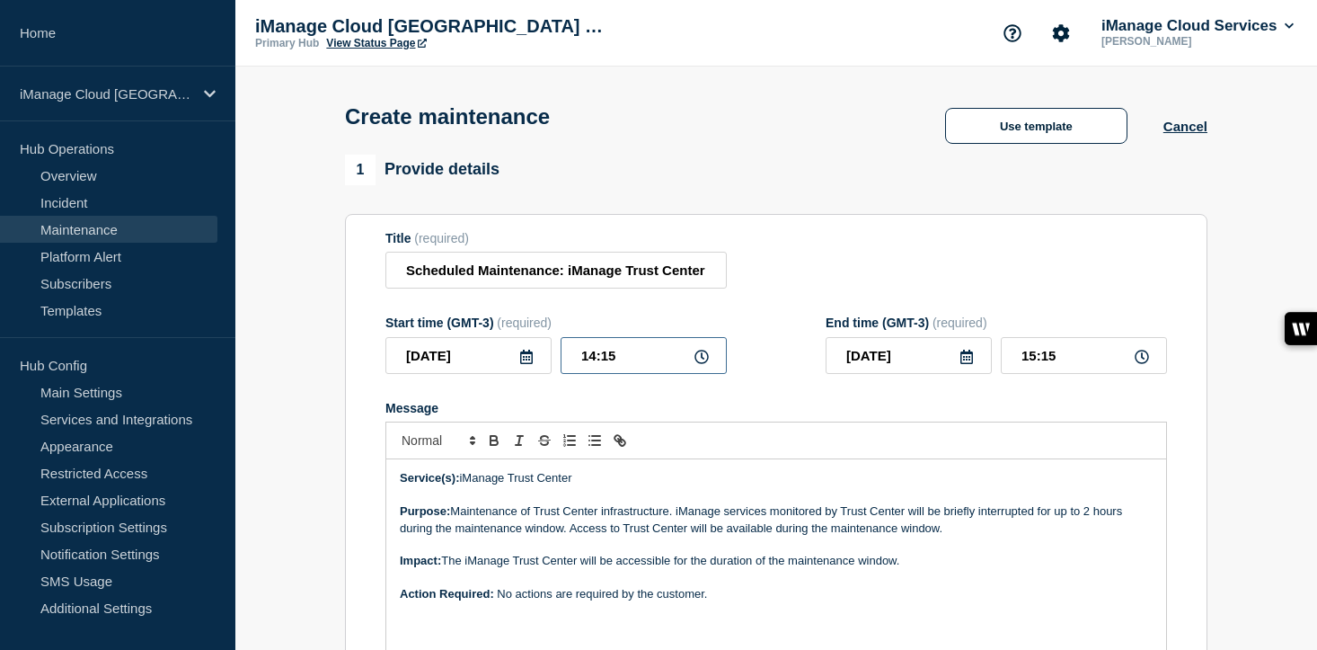
drag, startPoint x: 620, startPoint y: 365, endPoint x: 548, endPoint y: 365, distance: 71.9
click at [548, 365] on div "[DATE] 14:15" at bounding box center [555, 355] width 341 height 37
type input "15:00"
drag, startPoint x: 1065, startPoint y: 374, endPoint x: 980, endPoint y: 373, distance: 84.5
click at [980, 373] on div "[DATE] 16:00" at bounding box center [996, 355] width 341 height 37
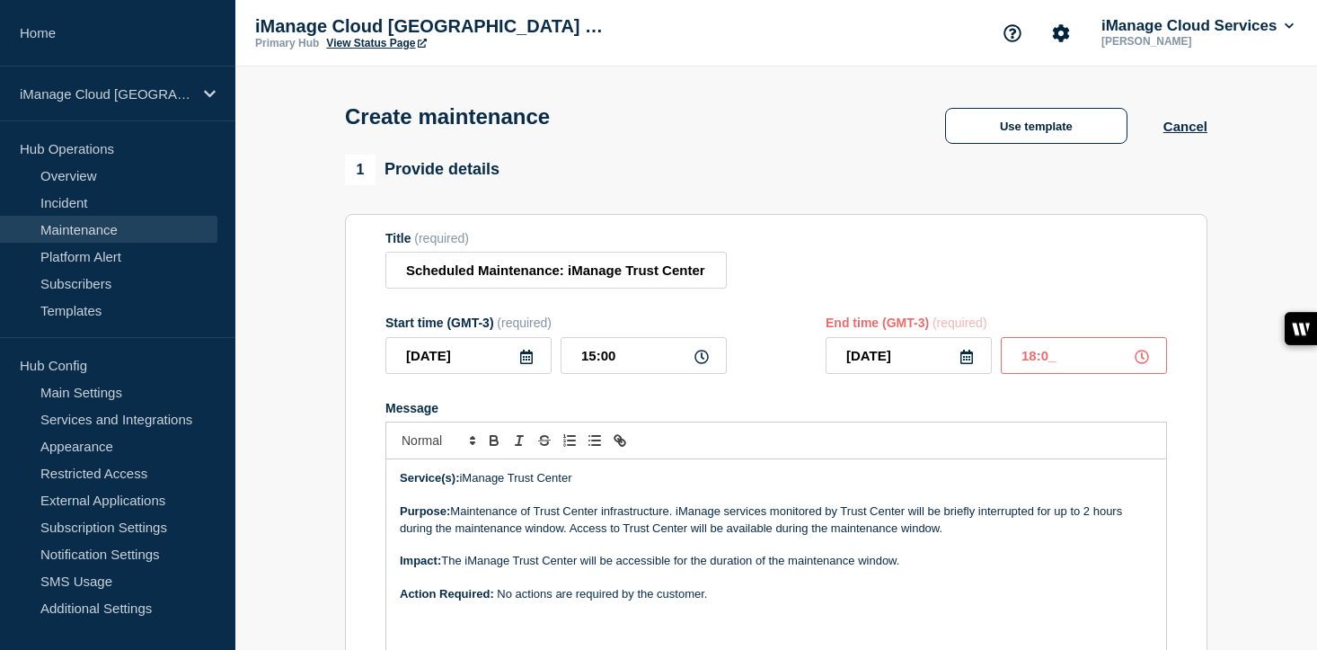
type input "18:00"
click at [929, 433] on div "Message Service(s): iManage Trust Center Purpose: Maintenance of Trust Center i…" at bounding box center [776, 539] width 782 height 276
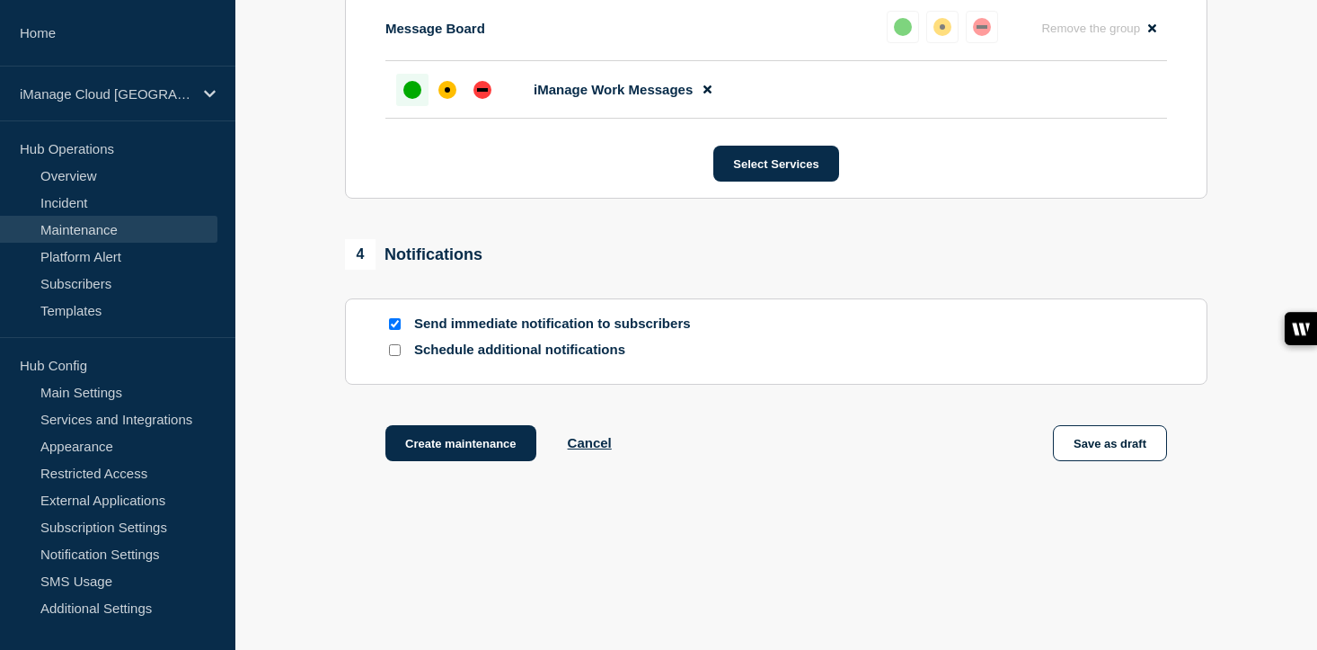
scroll to position [1004, 0]
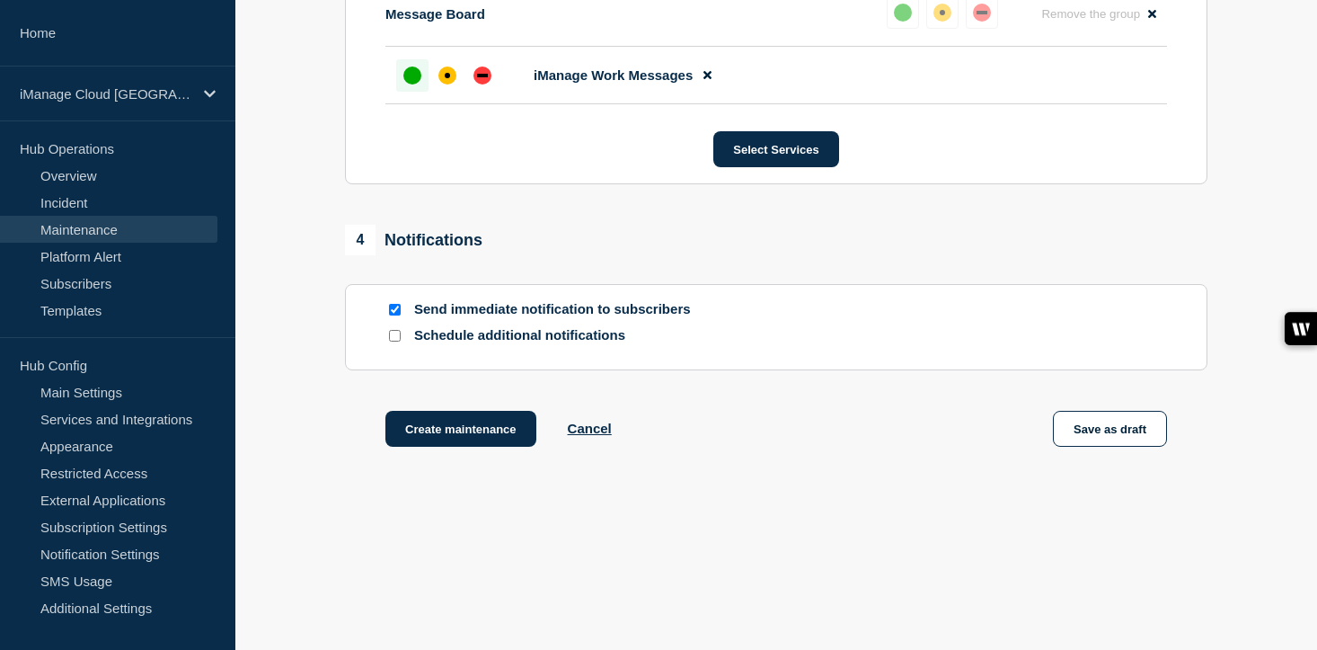
click at [397, 341] on input "Schedule additional notifications" at bounding box center [395, 336] width 12 height 12
checkbox input "true"
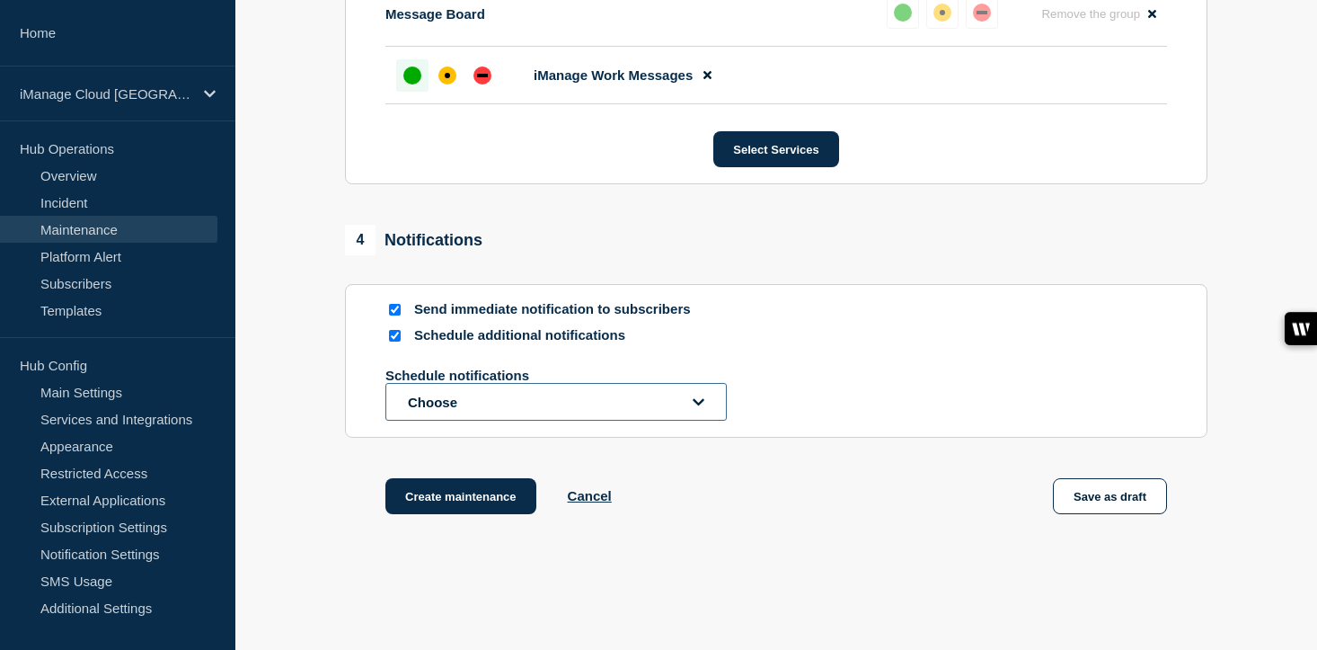
click at [478, 421] on button "Choose" at bounding box center [555, 402] width 341 height 38
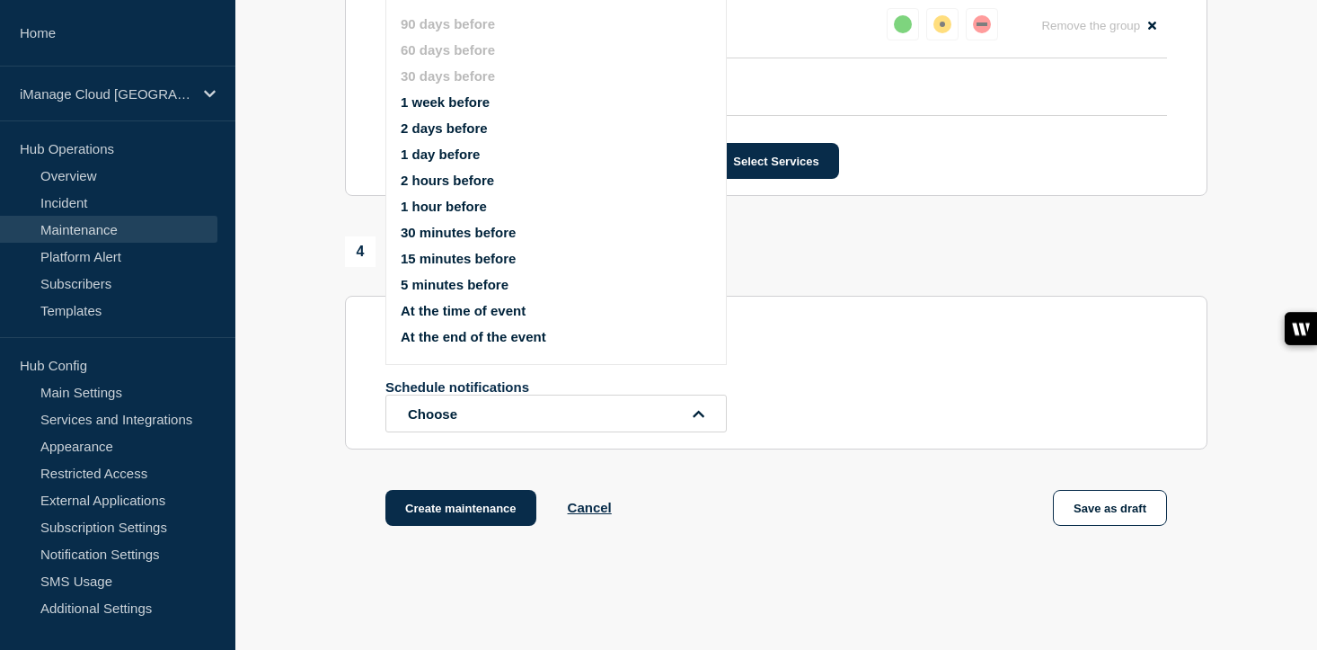
click at [449, 162] on button "1 day before" at bounding box center [440, 153] width 79 height 15
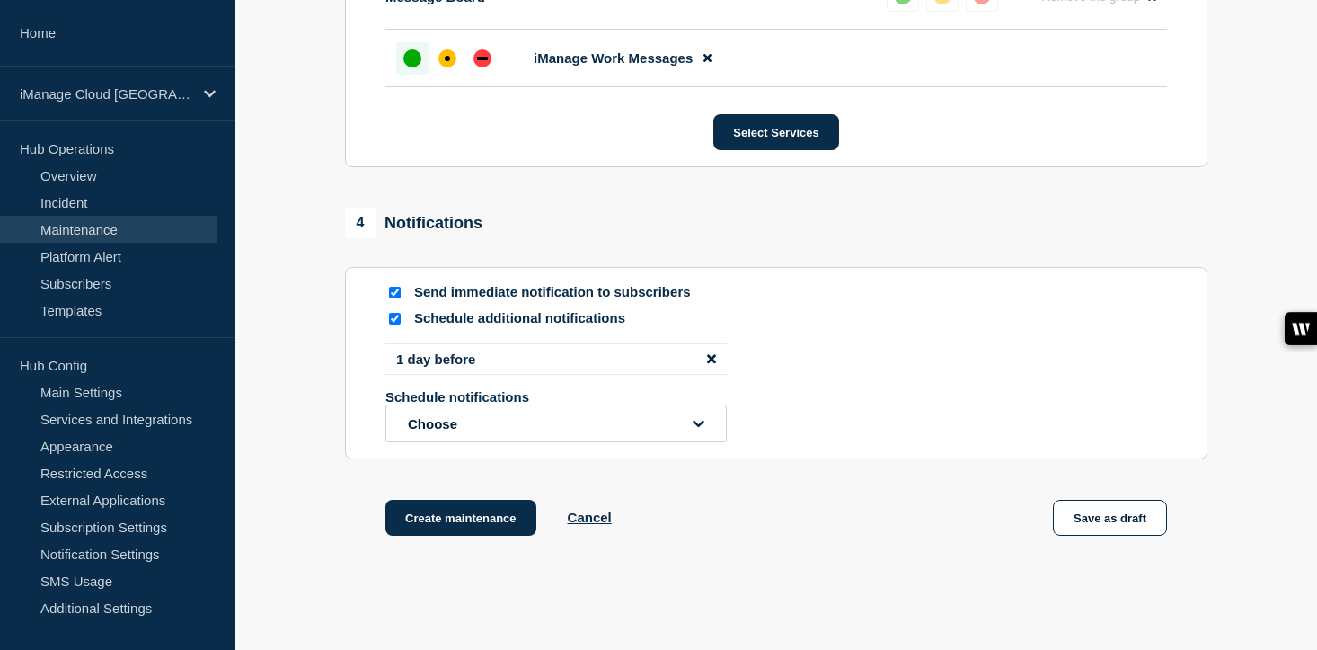
scroll to position [1155, 0]
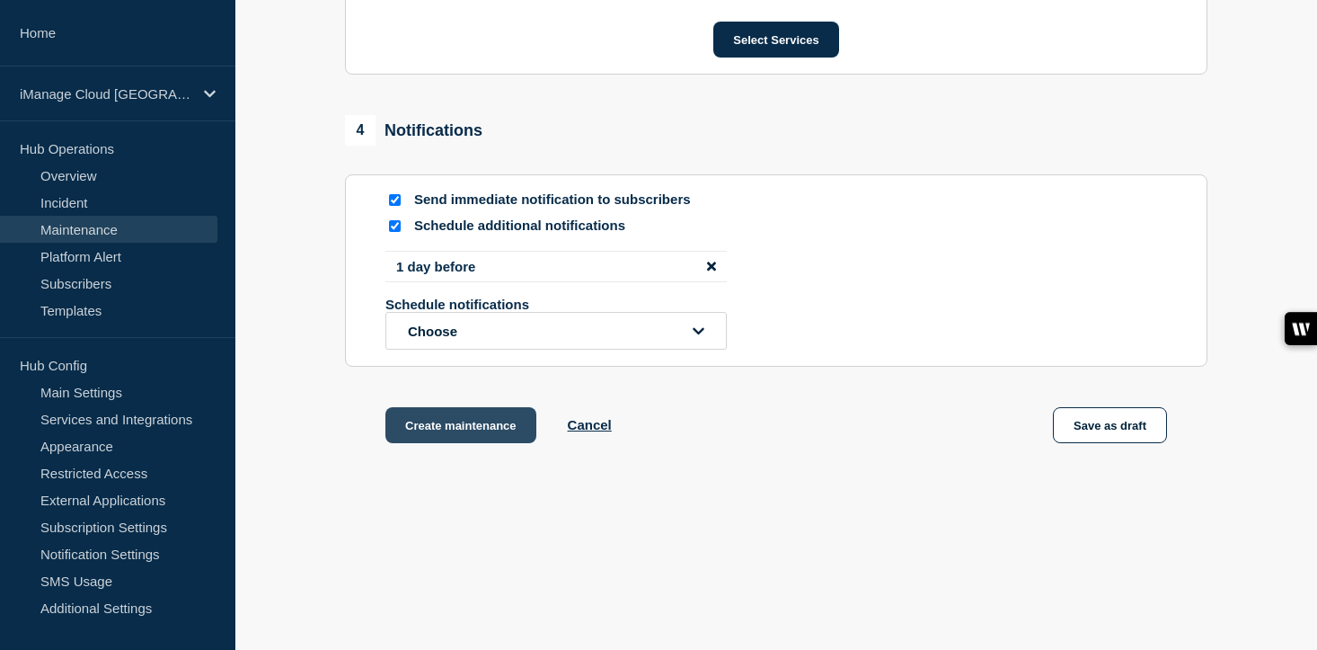
click at [514, 426] on button "Create maintenance" at bounding box center [460, 425] width 151 height 36
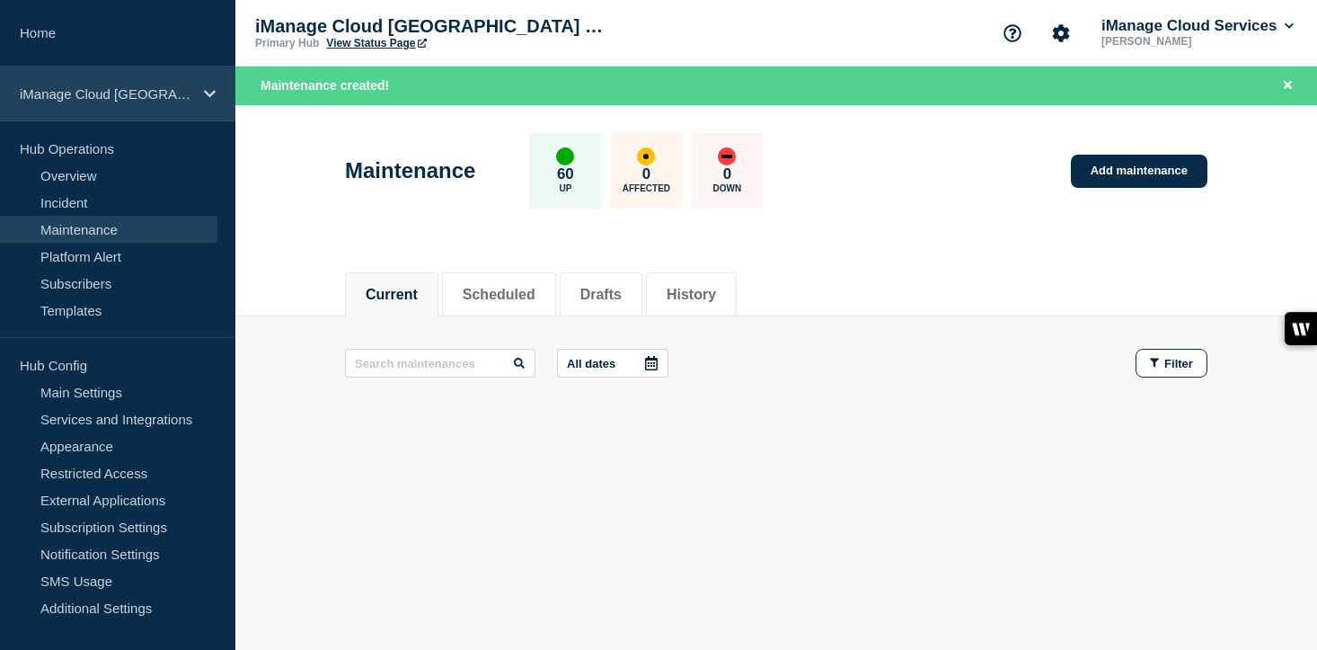
click at [140, 104] on div "iManage Cloud [GEOGRAPHIC_DATA] Data Center" at bounding box center [117, 93] width 235 height 55
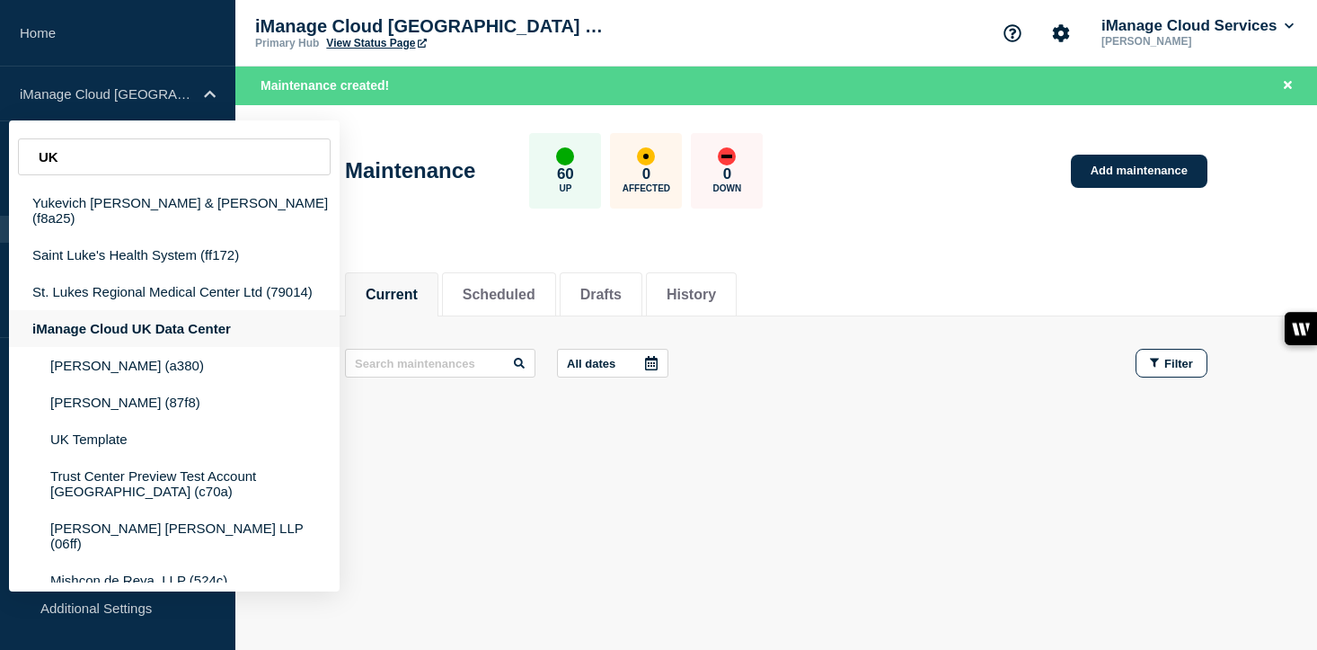
type input "UK"
click at [95, 320] on div "iManage Cloud UK Data Center" at bounding box center [174, 328] width 331 height 37
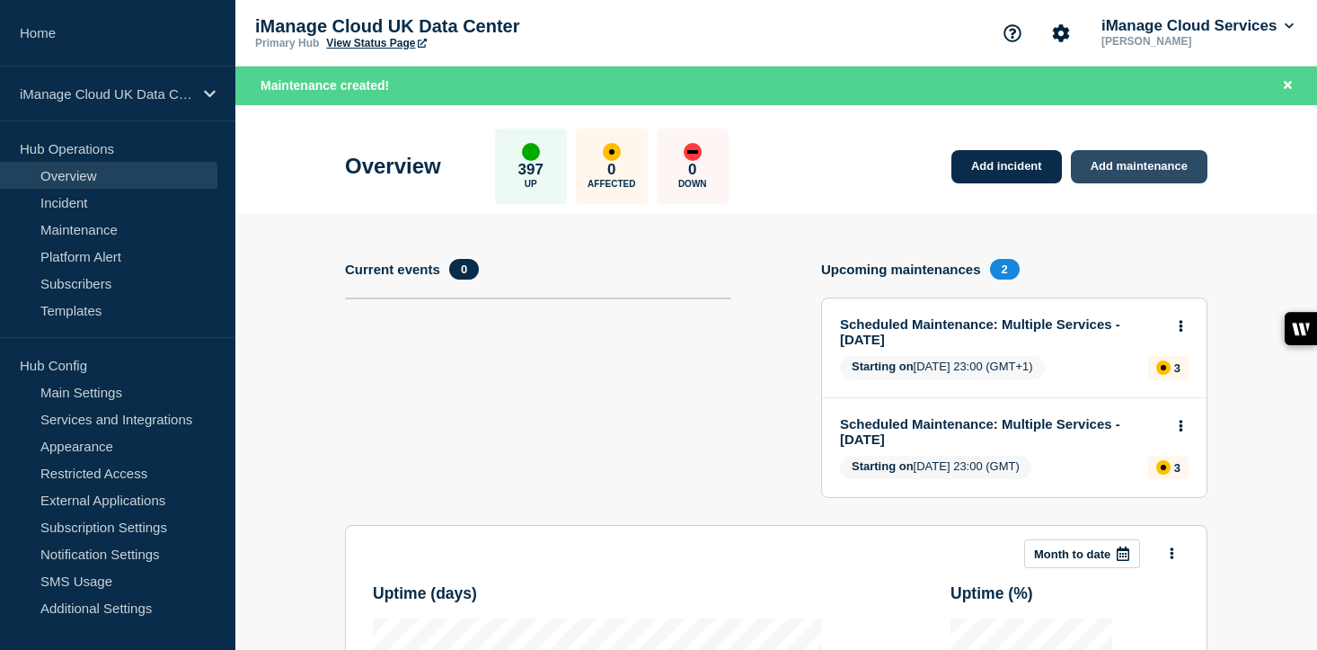
click at [1164, 163] on link "Add maintenance" at bounding box center [1139, 166] width 137 height 33
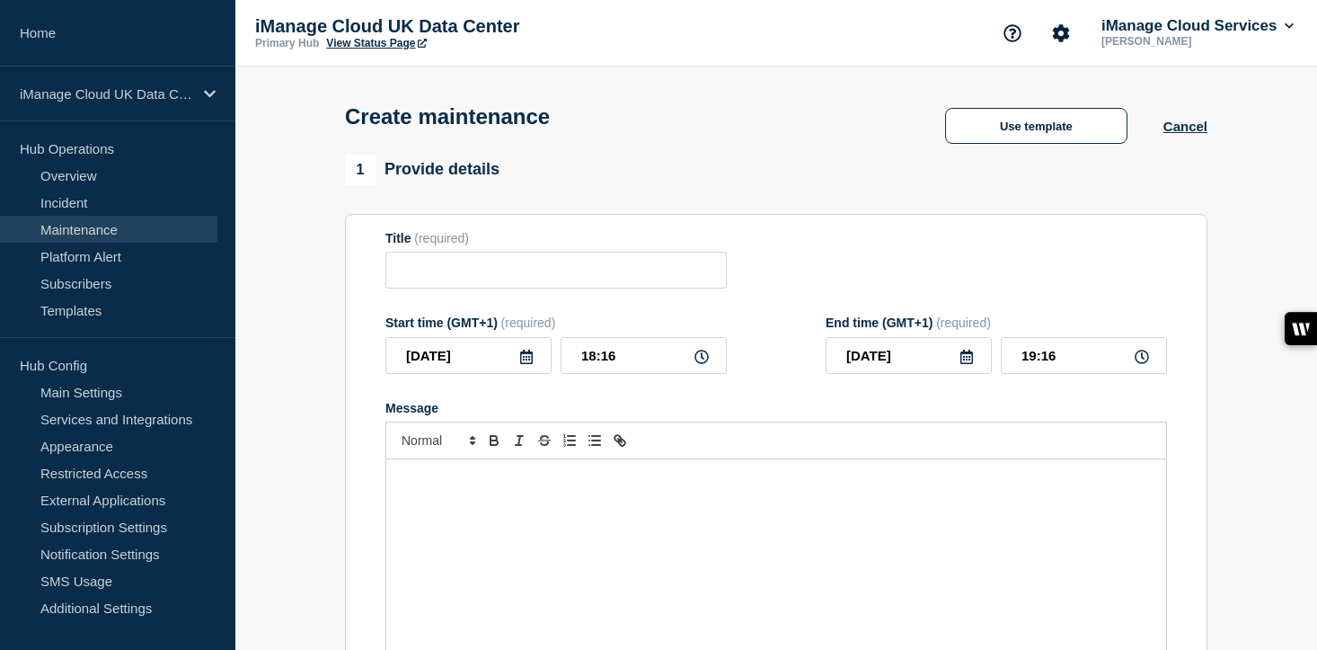
checkbox input "true"
click at [421, 523] on div "Message" at bounding box center [776, 567] width 780 height 216
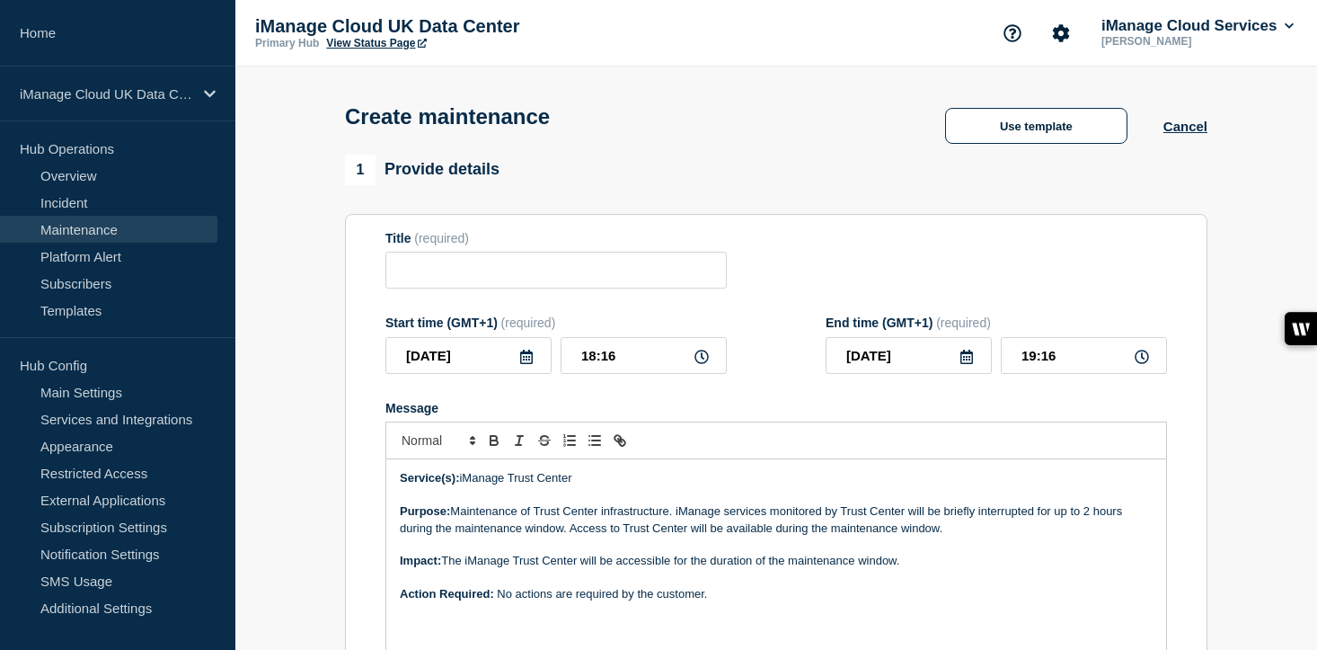
click at [522, 364] on icon at bounding box center [526, 357] width 14 height 14
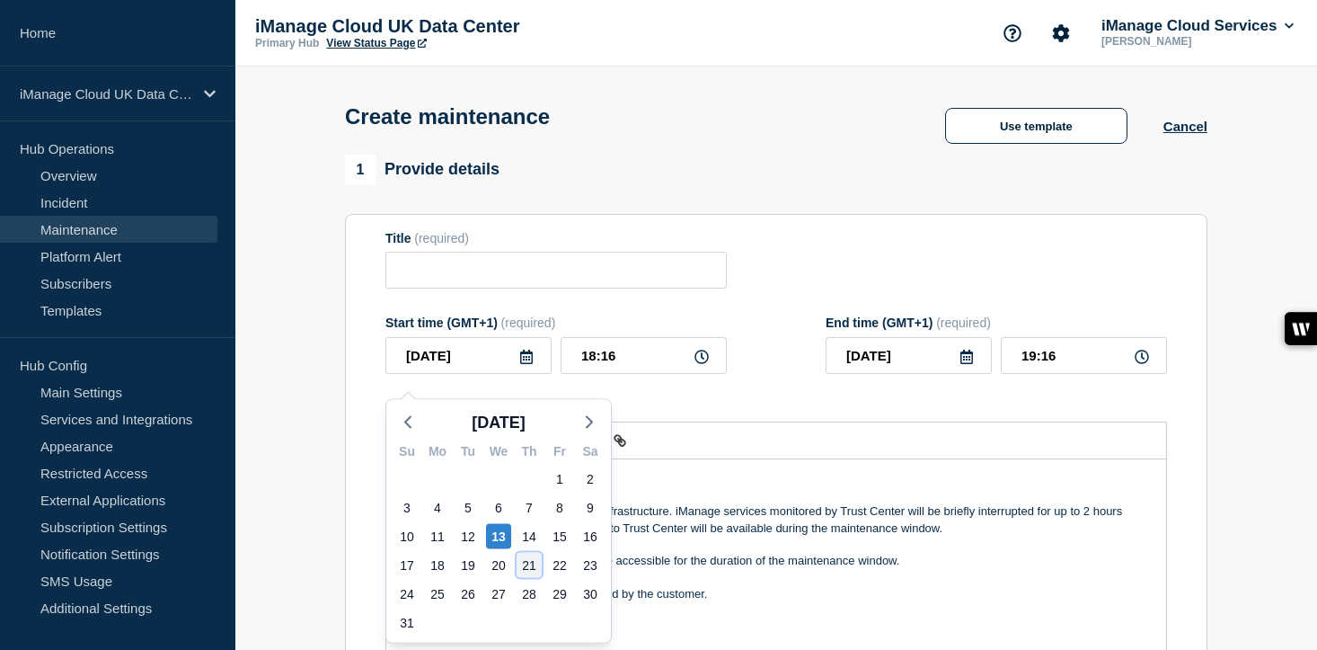
click at [532, 564] on div "21" at bounding box center [529, 565] width 25 height 25
type input "[DATE]"
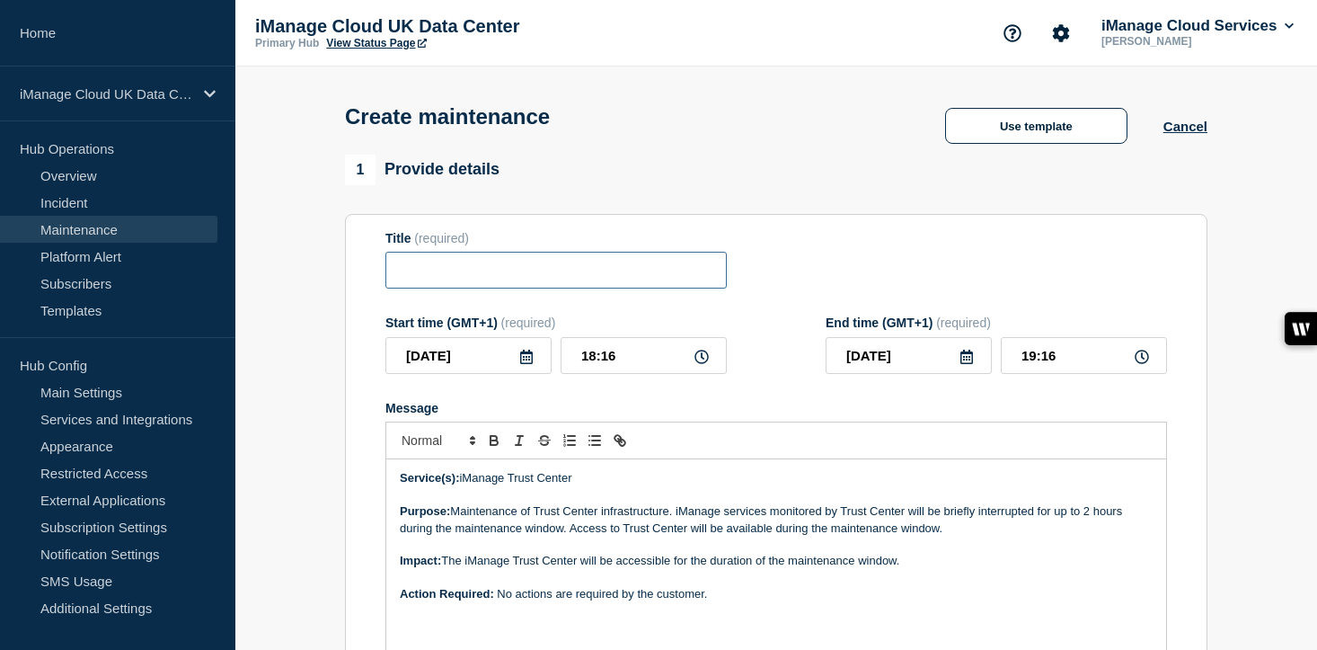
click at [427, 269] on input "Title" at bounding box center [555, 270] width 341 height 37
paste input "Scheduled Maintenance: iManage Trust Center - [DATE]"
type input "Scheduled Maintenance: iManage Trust Center - [DATE]"
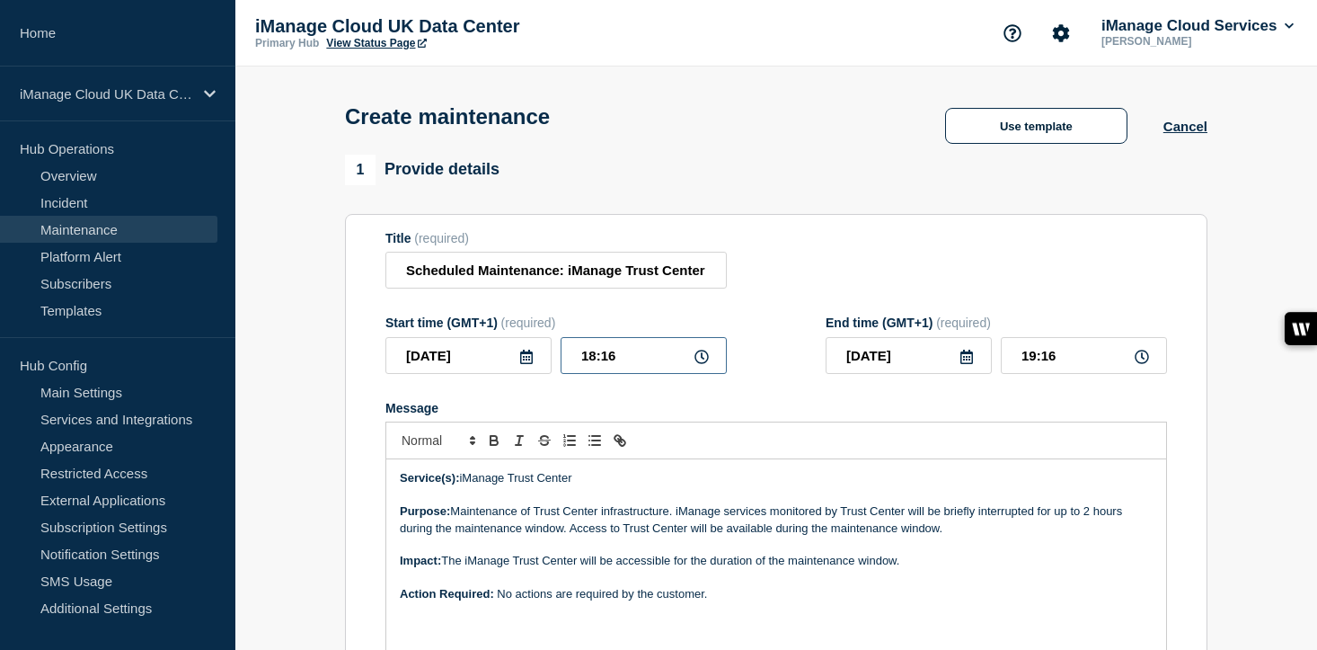
drag, startPoint x: 631, startPoint y: 372, endPoint x: 523, endPoint y: 371, distance: 107.8
click at [523, 371] on div "[DATE] 18:16" at bounding box center [555, 355] width 341 height 37
type input "19:00"
drag, startPoint x: 1068, startPoint y: 377, endPoint x: 970, endPoint y: 371, distance: 97.2
click at [970, 371] on div "[DATE] 20:00" at bounding box center [996, 355] width 341 height 37
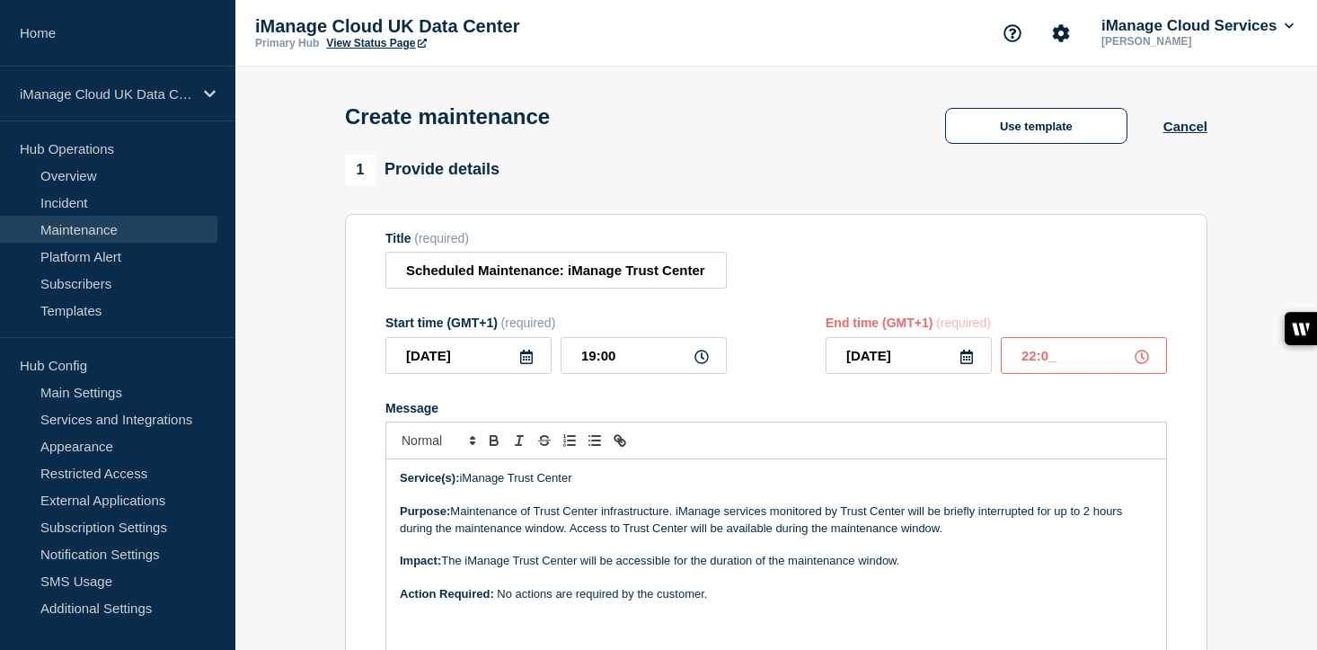
type input "22:00"
click at [856, 415] on div "Message" at bounding box center [776, 408] width 782 height 14
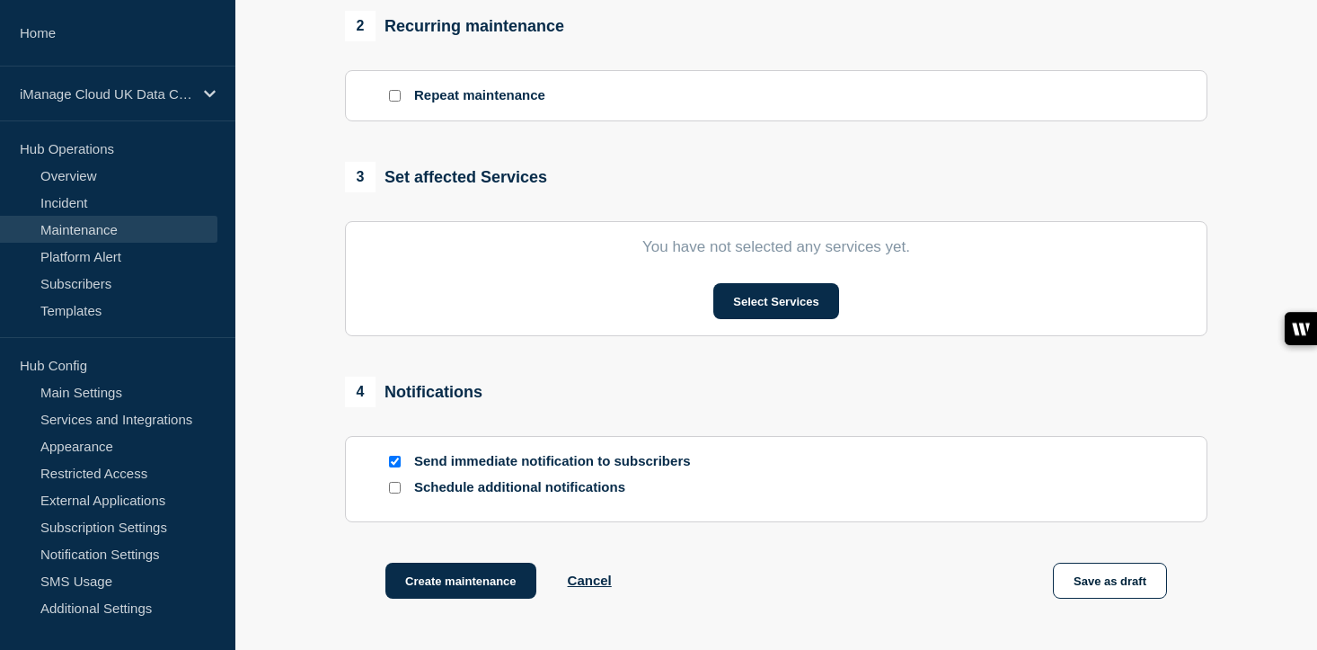
scroll to position [764, 0]
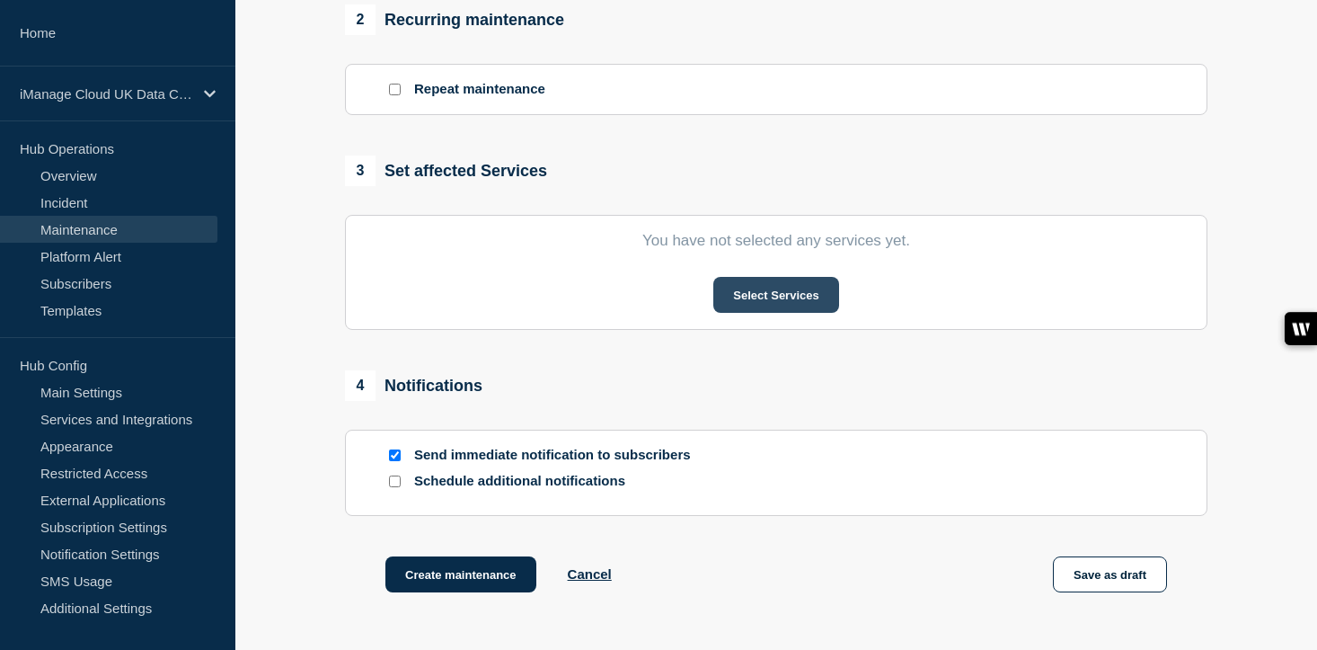
click at [782, 313] on button "Select Services" at bounding box center [775, 295] width 125 height 36
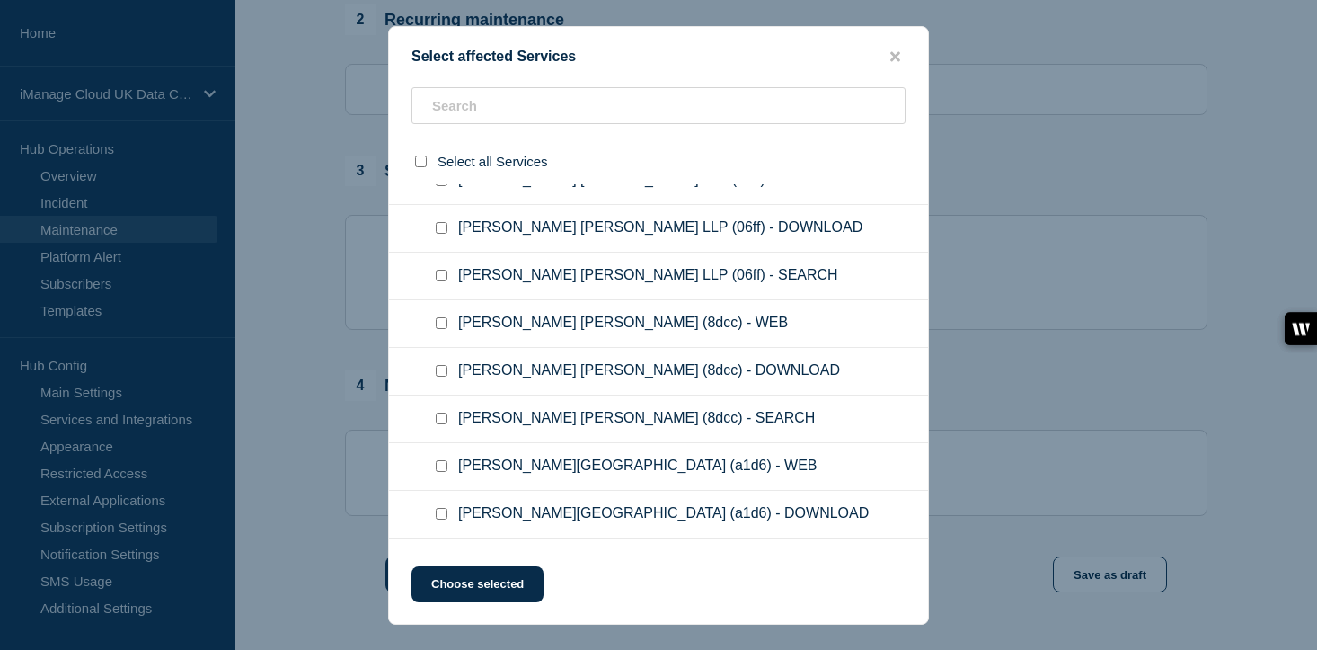
scroll to position [19677, 0]
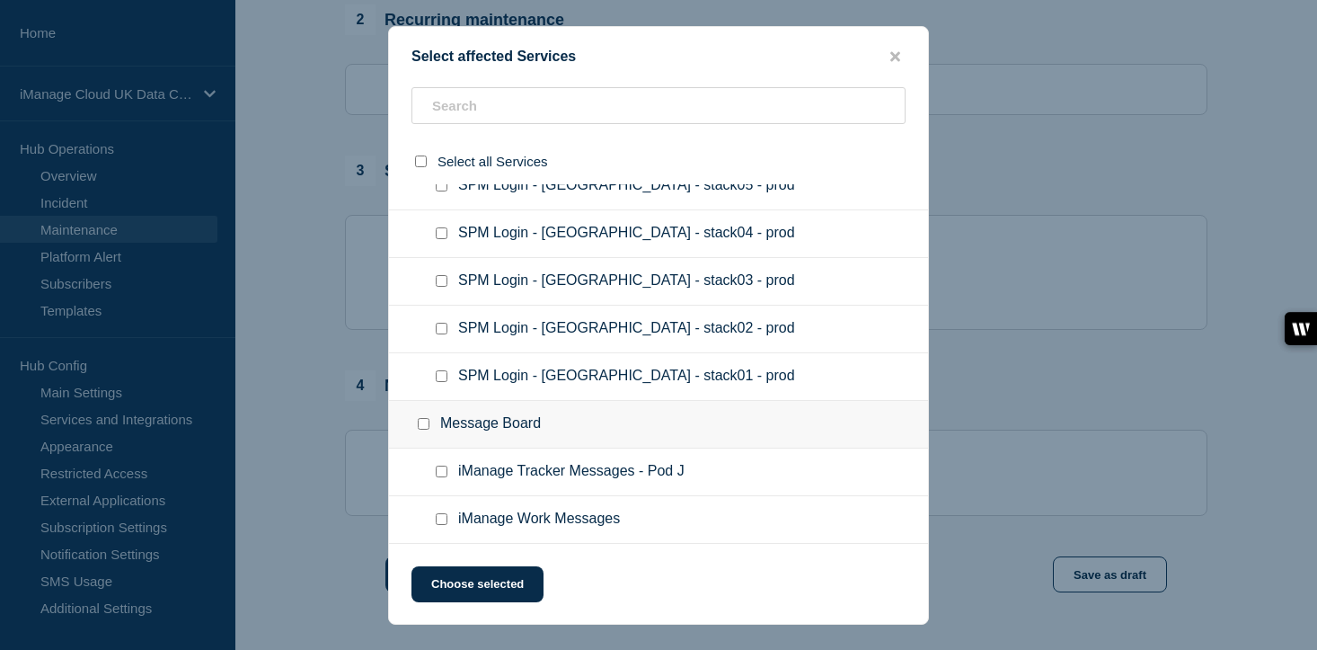
click at [442, 521] on input "iManage Work Messages checkbox" at bounding box center [442, 519] width 12 height 12
checkbox input "true"
click at [503, 598] on button "Choose selected" at bounding box center [478, 584] width 132 height 36
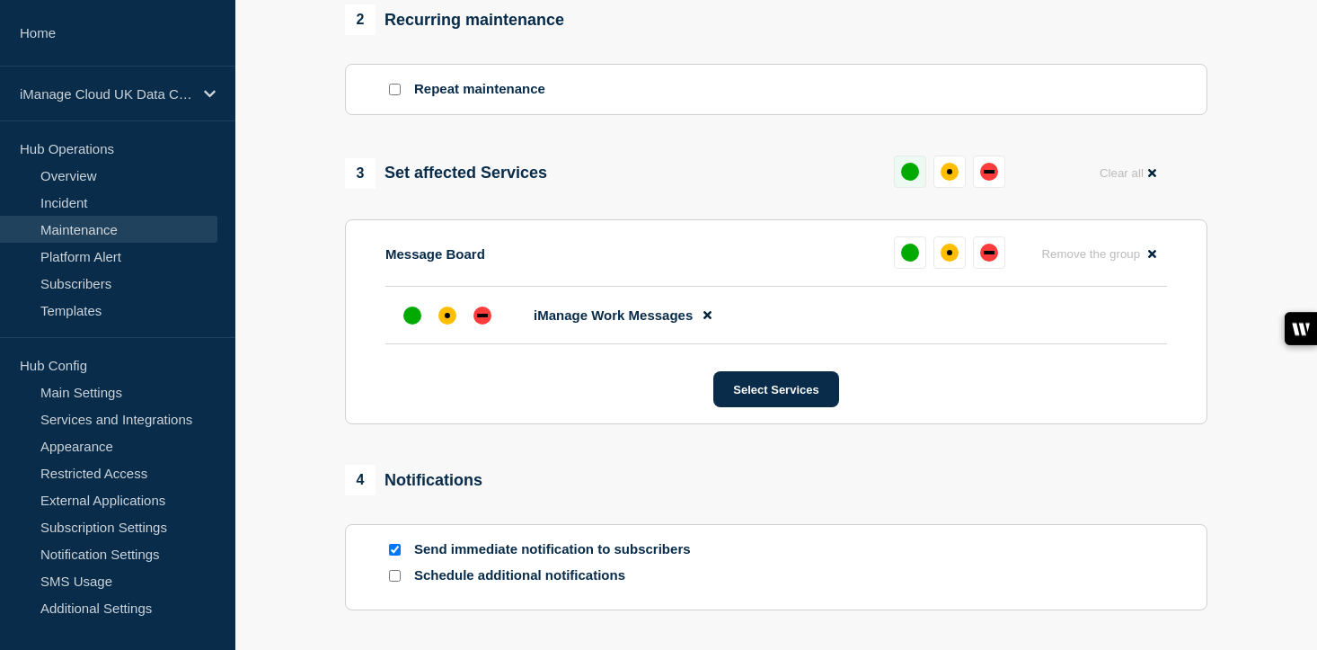
click at [907, 185] on button at bounding box center [910, 171] width 32 height 32
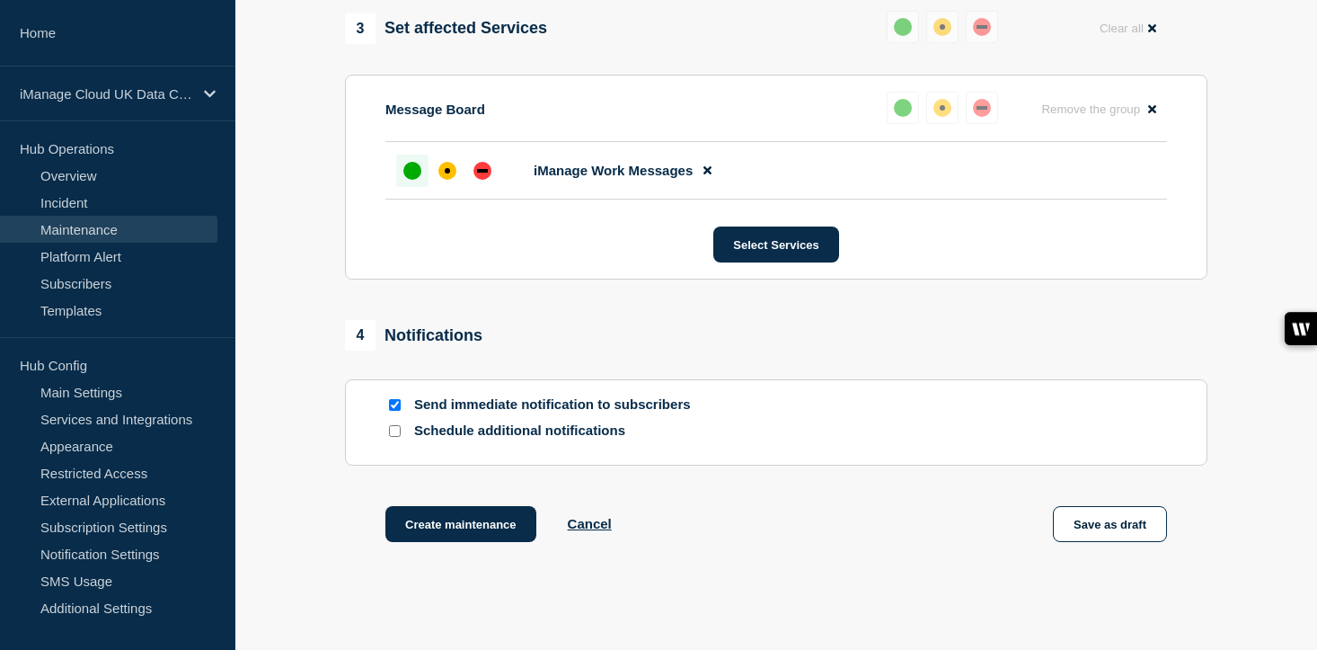
scroll to position [1007, 0]
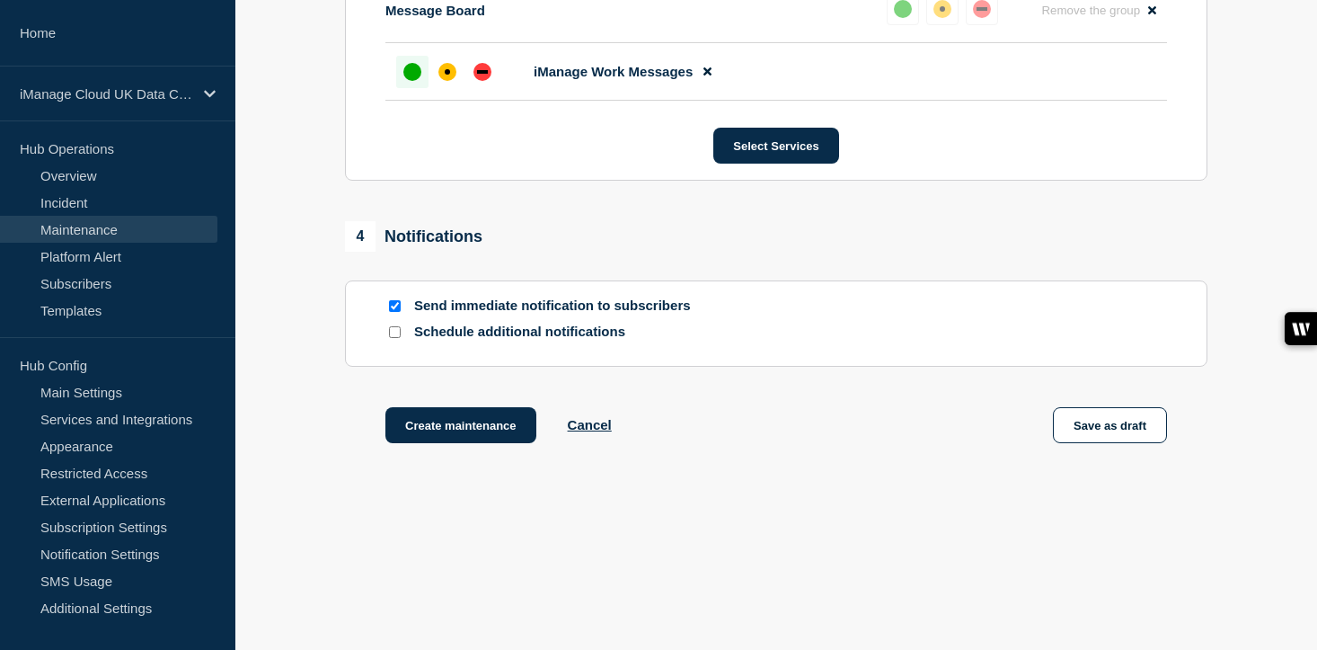
click at [396, 338] on input "Schedule additional notifications" at bounding box center [395, 332] width 12 height 12
checkbox input "true"
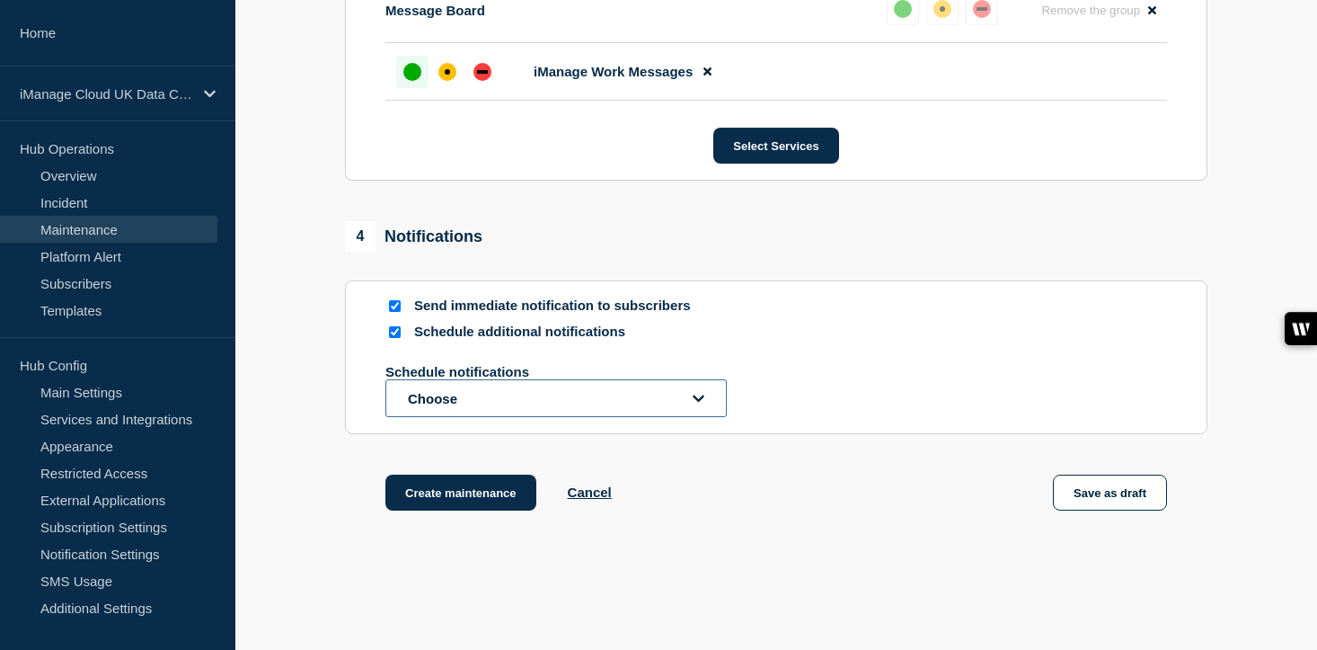
click at [428, 417] on button "Choose" at bounding box center [555, 398] width 341 height 38
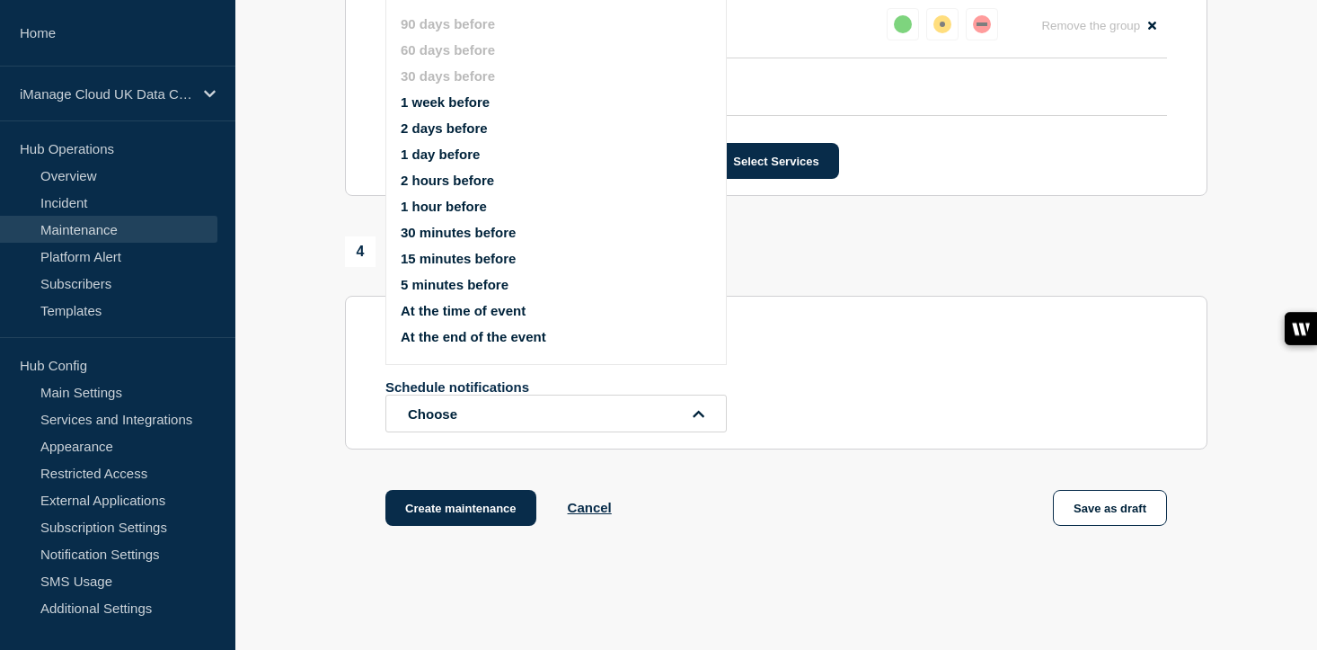
click at [439, 162] on button "1 day before" at bounding box center [440, 153] width 79 height 15
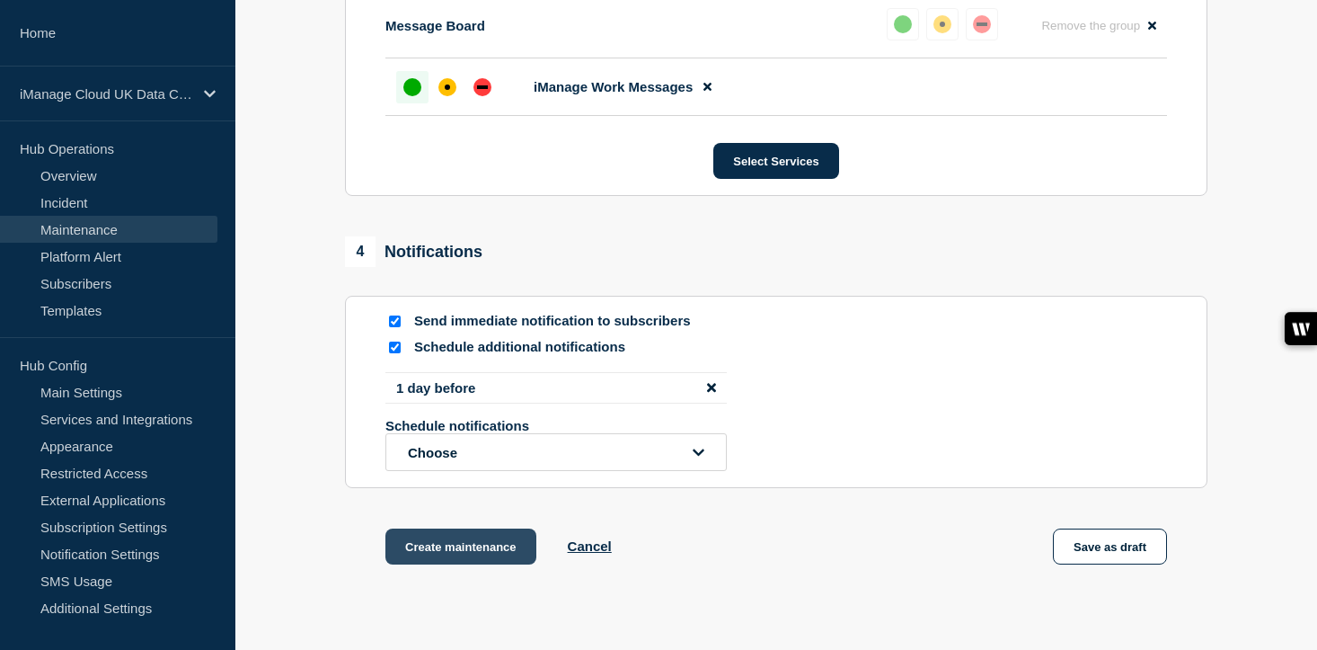
click at [469, 564] on button "Create maintenance" at bounding box center [460, 546] width 151 height 36
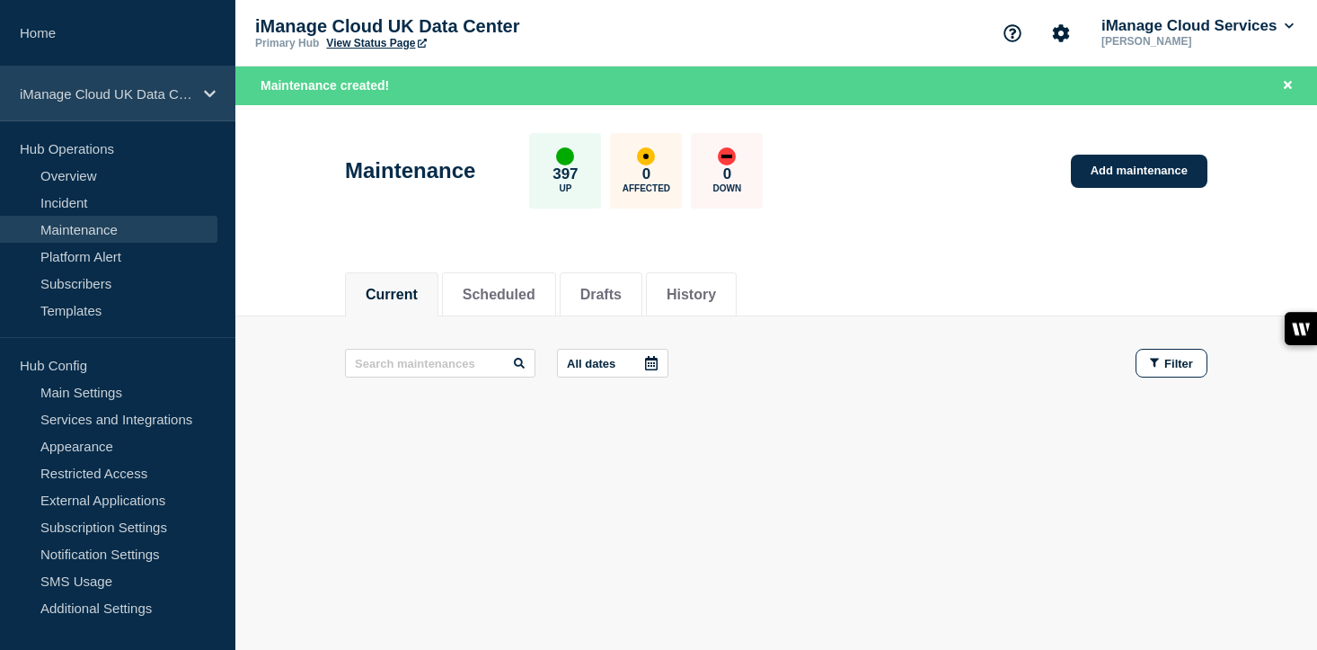
click at [194, 102] on div "iManage Cloud UK Data Center" at bounding box center [117, 93] width 235 height 55
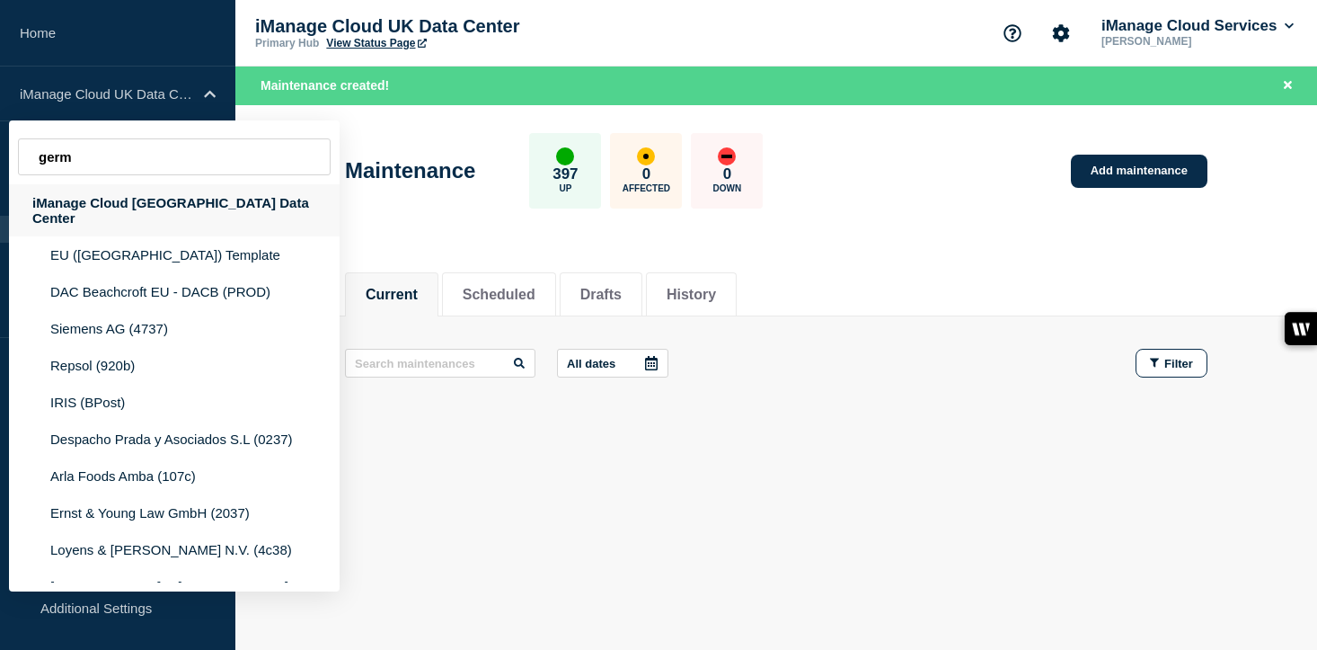
type input "germ"
click at [201, 211] on div "iManage Cloud [GEOGRAPHIC_DATA] Data Center" at bounding box center [174, 210] width 331 height 52
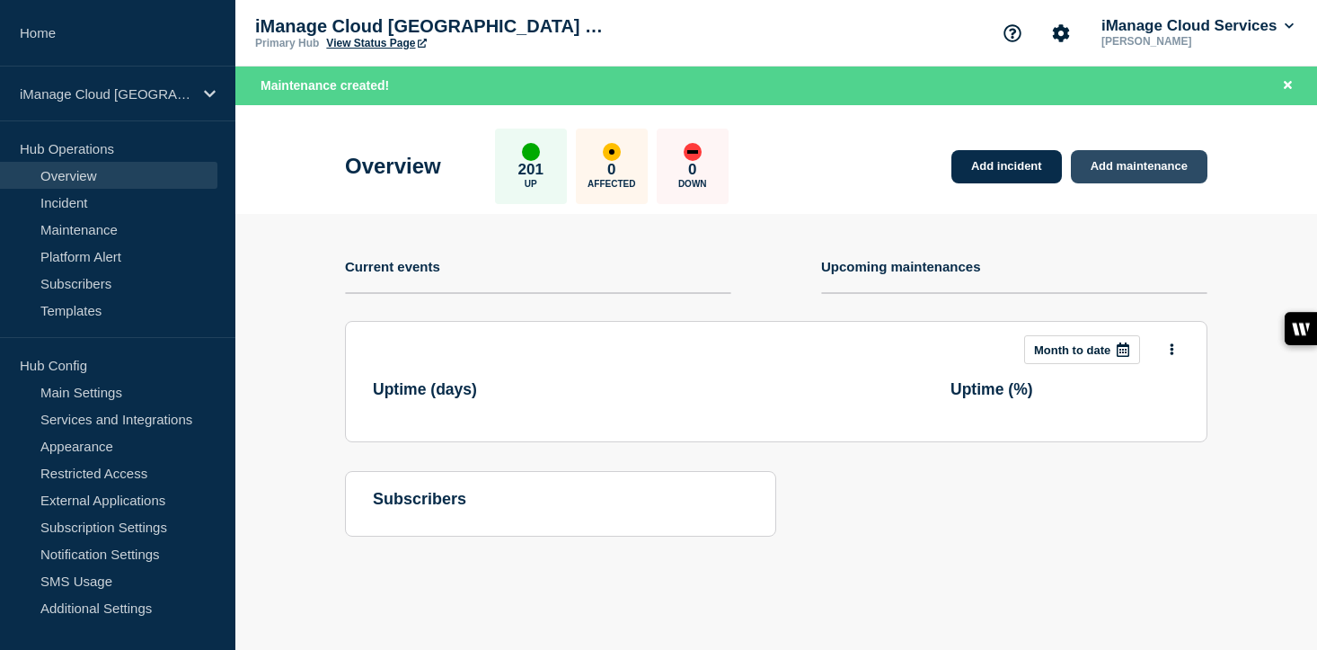
click at [1146, 165] on link "Add maintenance" at bounding box center [1139, 166] width 137 height 33
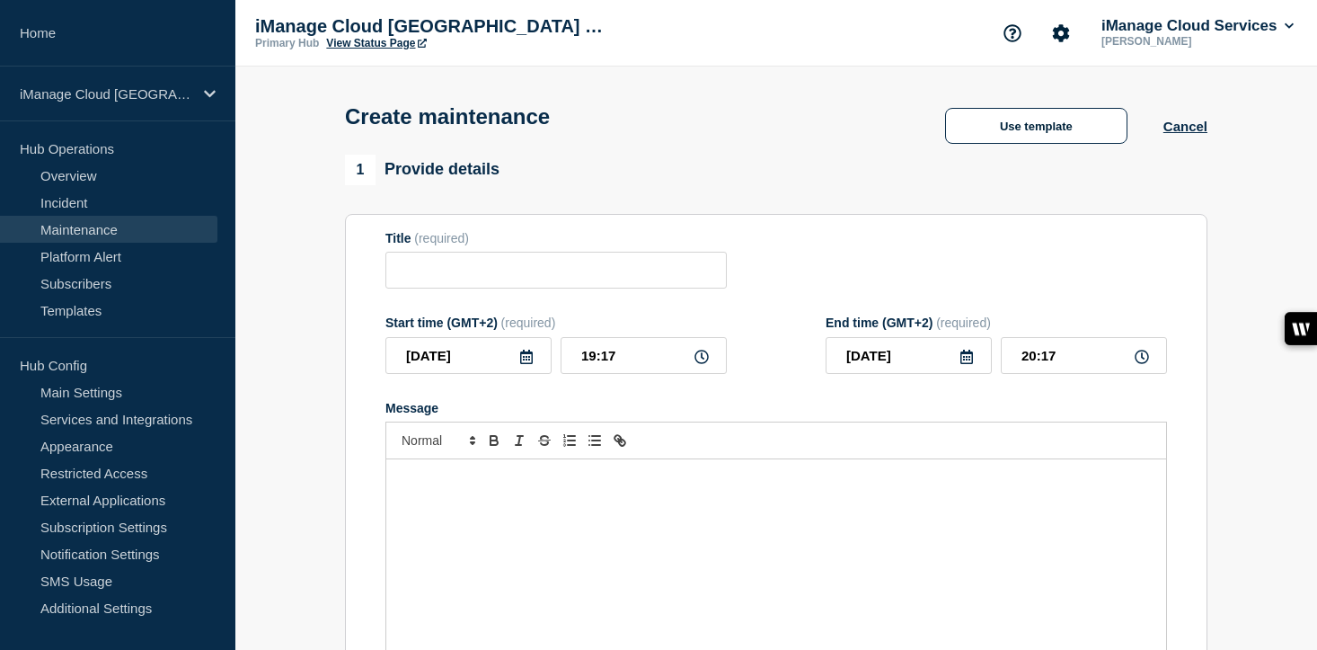
checkbox input "true"
click at [484, 284] on input "Title" at bounding box center [555, 270] width 341 height 37
paste input "Scheduled Maintenance: iManage Trust Center - [DATE]"
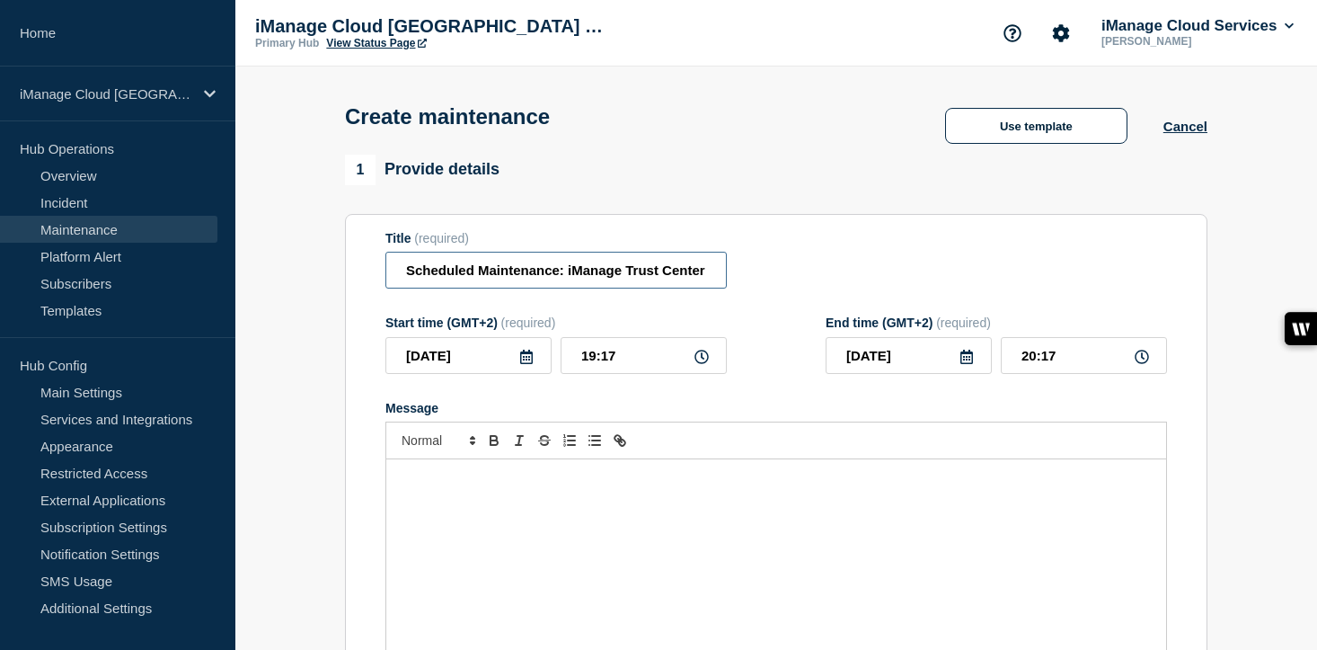
scroll to position [0, 111]
type input "Scheduled Maintenance: iManage Trust Center - [DATE]"
click at [528, 399] on form "Title (required) Scheduled Maintenance: iManage Trust Center - [DATE] Start tim…" at bounding box center [776, 471] width 782 height 481
click at [527, 374] on input "[DATE]" at bounding box center [468, 355] width 166 height 37
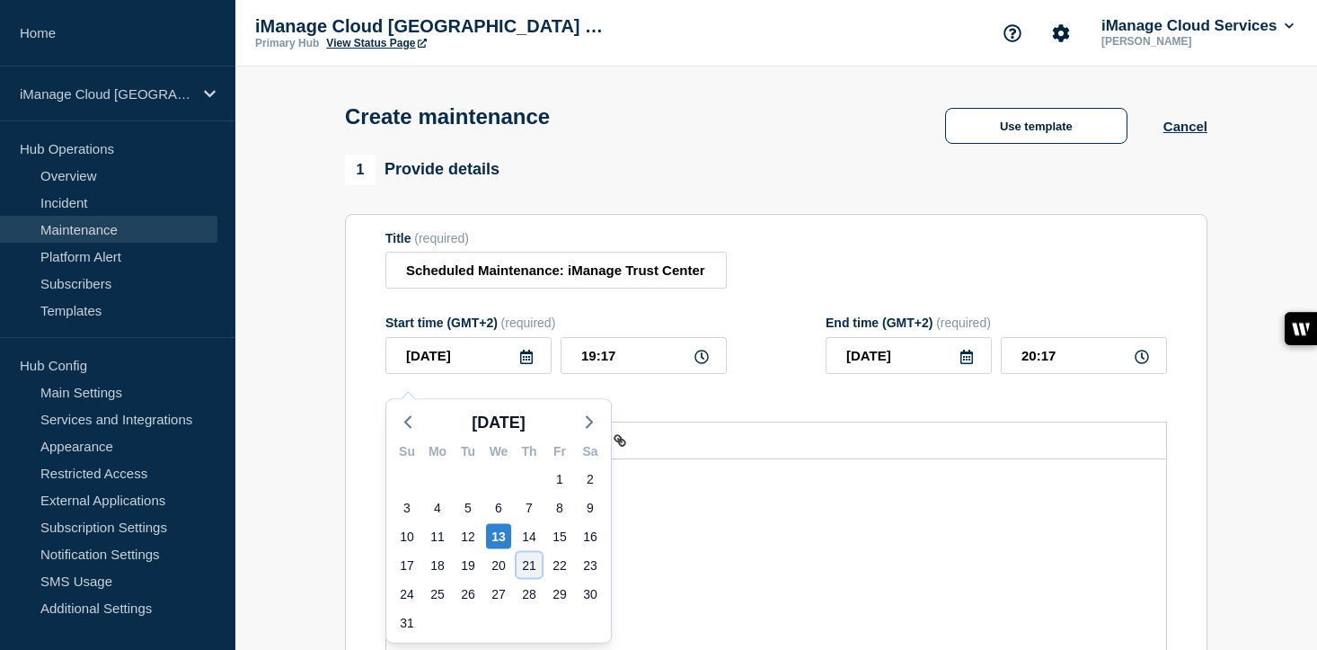
click at [528, 567] on div "21" at bounding box center [529, 565] width 25 height 25
type input "[DATE]"
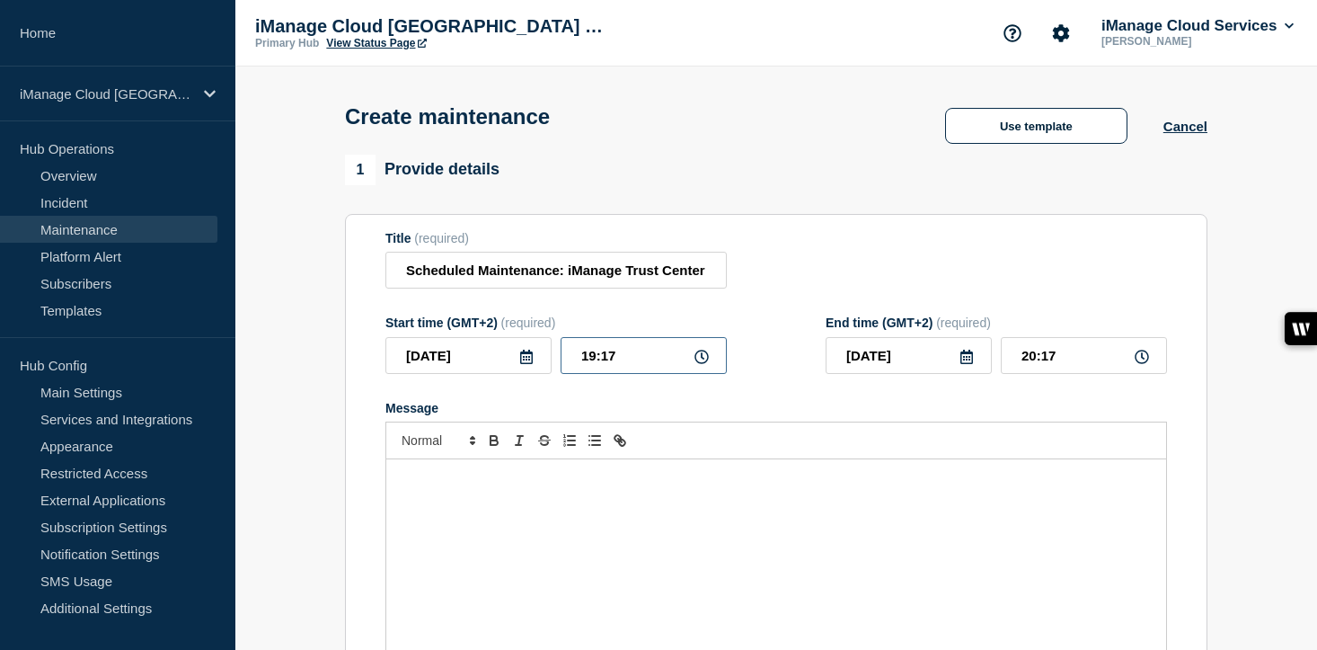
drag, startPoint x: 629, startPoint y: 365, endPoint x: 530, endPoint y: 362, distance: 98.9
click at [530, 362] on div "[DATE] 19:17" at bounding box center [555, 355] width 341 height 37
type input "20:00"
drag, startPoint x: 1072, startPoint y: 366, endPoint x: 984, endPoint y: 366, distance: 88.1
click at [984, 366] on div "[DATE] 21:00" at bounding box center [996, 355] width 341 height 37
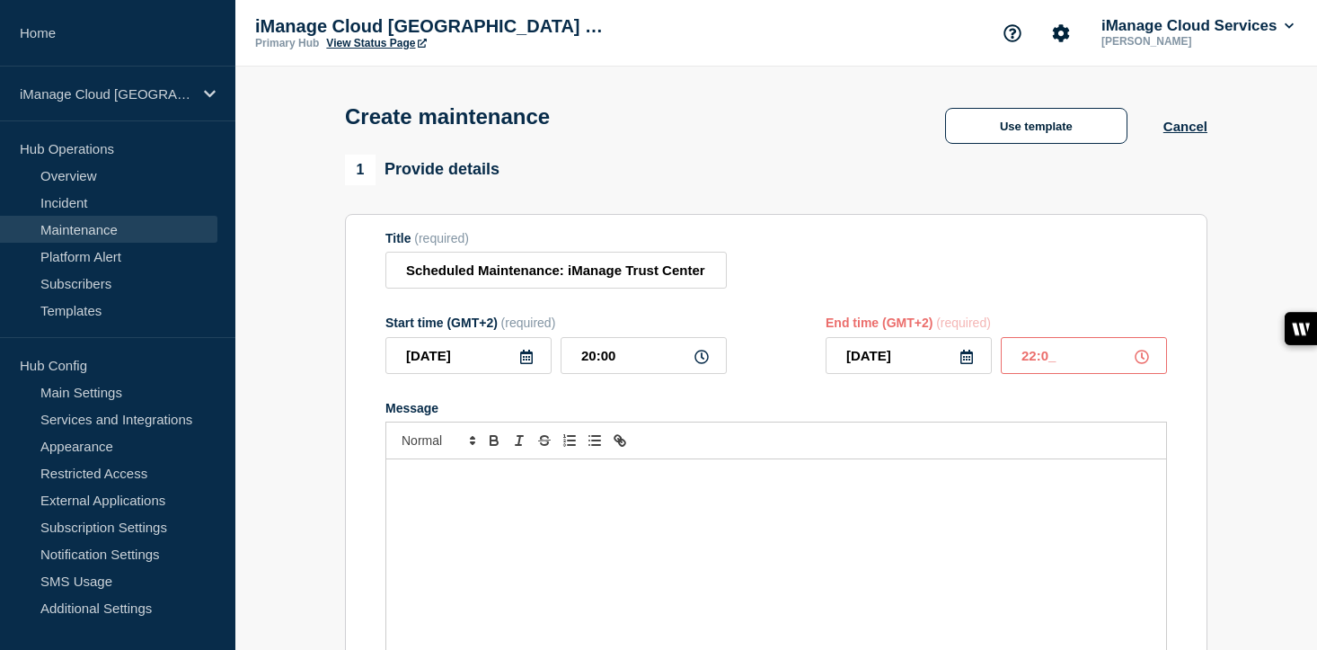
type input "22:00"
click at [454, 510] on div "Message" at bounding box center [776, 567] width 780 height 216
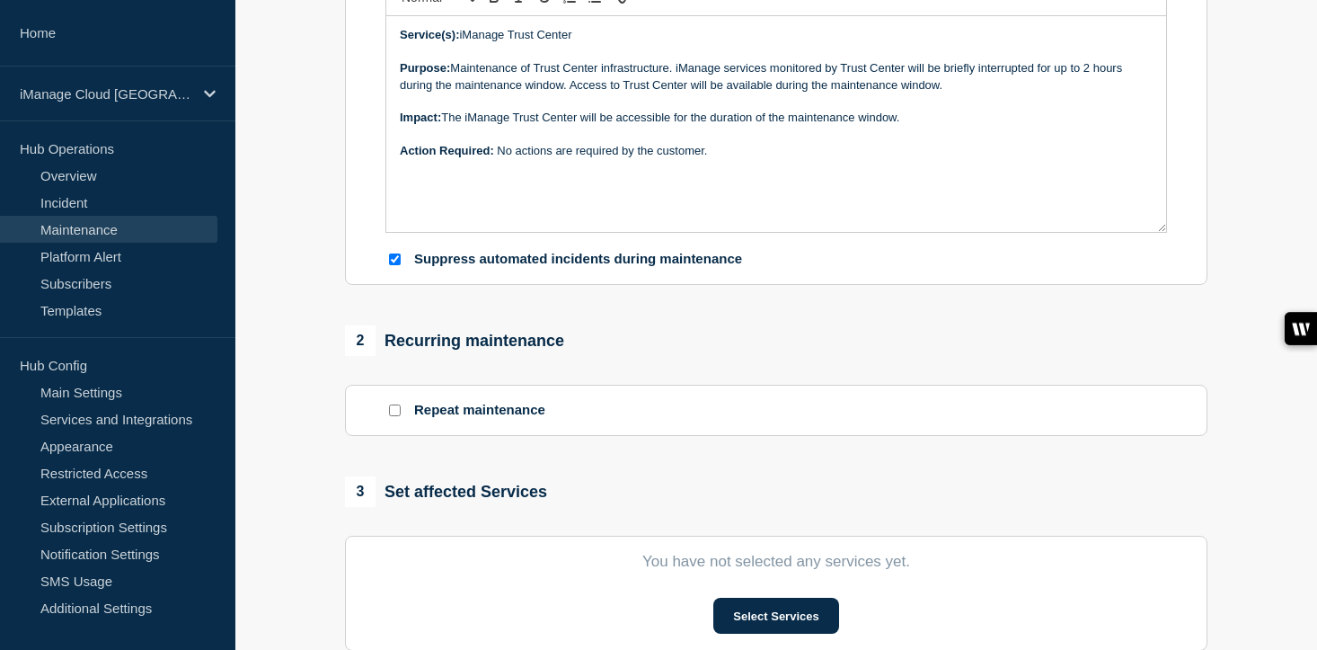
scroll to position [466, 0]
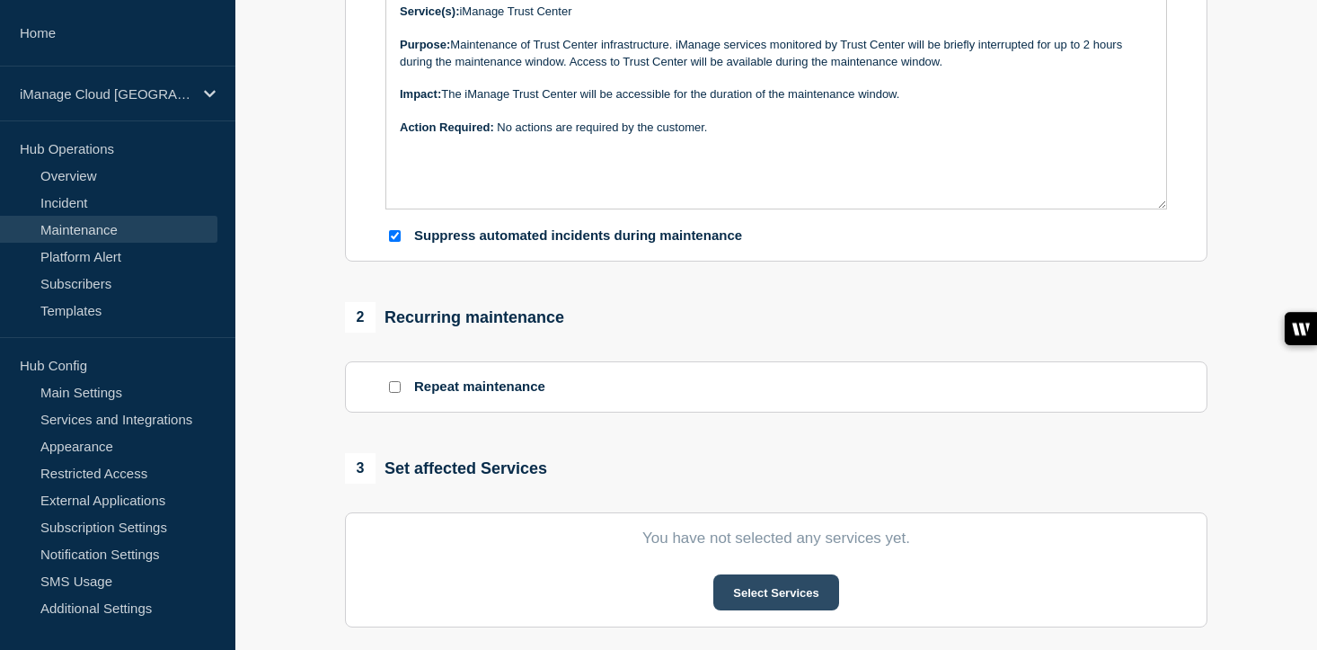
click at [781, 610] on button "Select Services" at bounding box center [775, 592] width 125 height 36
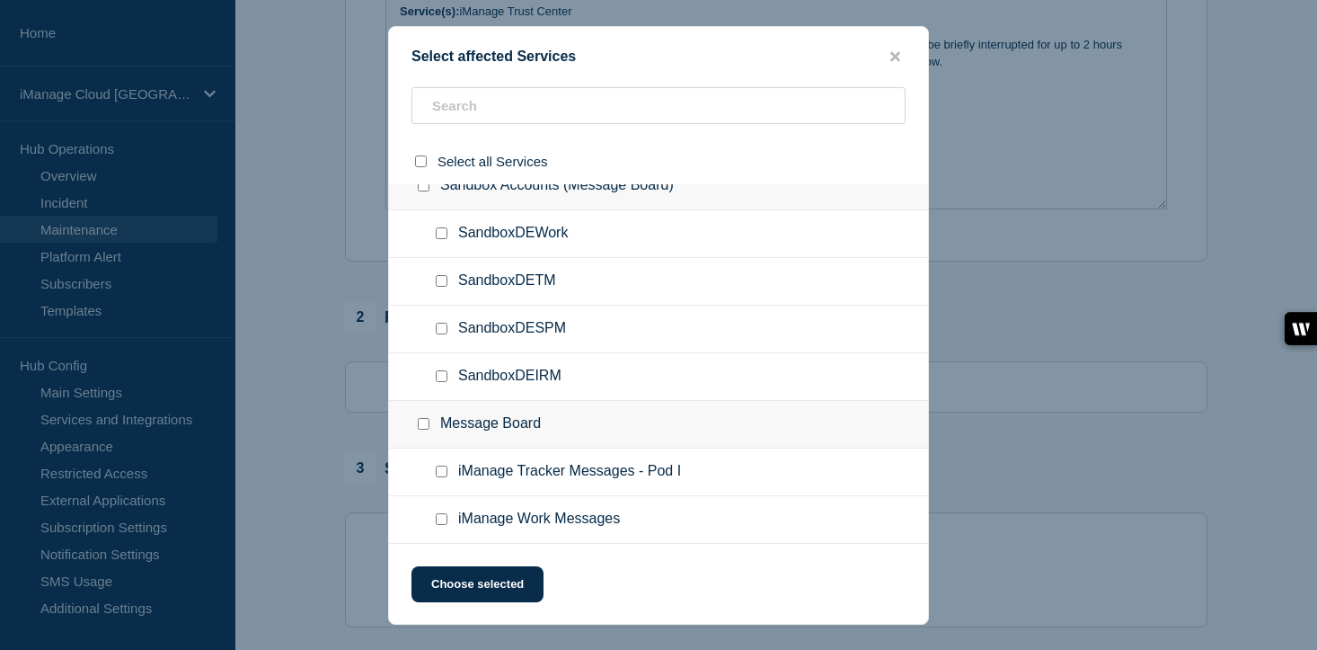
scroll to position [9971, 0]
click at [444, 522] on input "iManage Work Messages checkbox" at bounding box center [442, 519] width 12 height 12
checkbox input "true"
click at [473, 601] on button "Choose selected" at bounding box center [478, 584] width 132 height 36
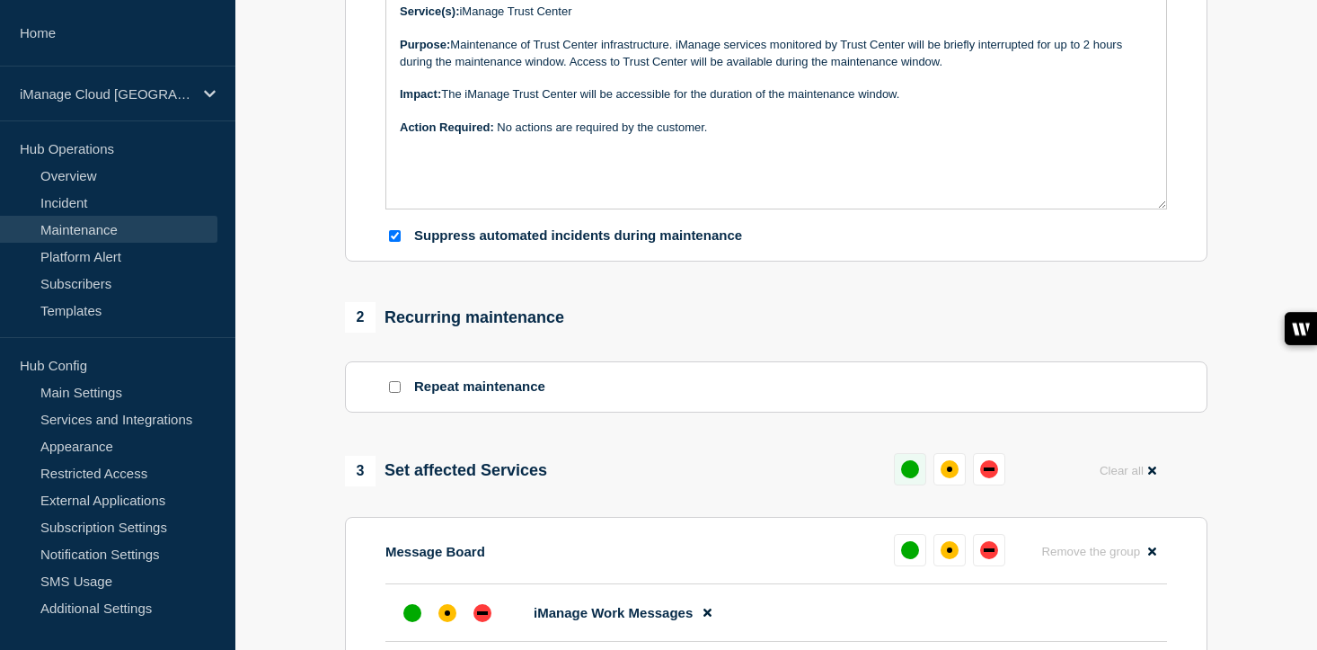
click at [906, 478] on div "up" at bounding box center [910, 469] width 18 height 18
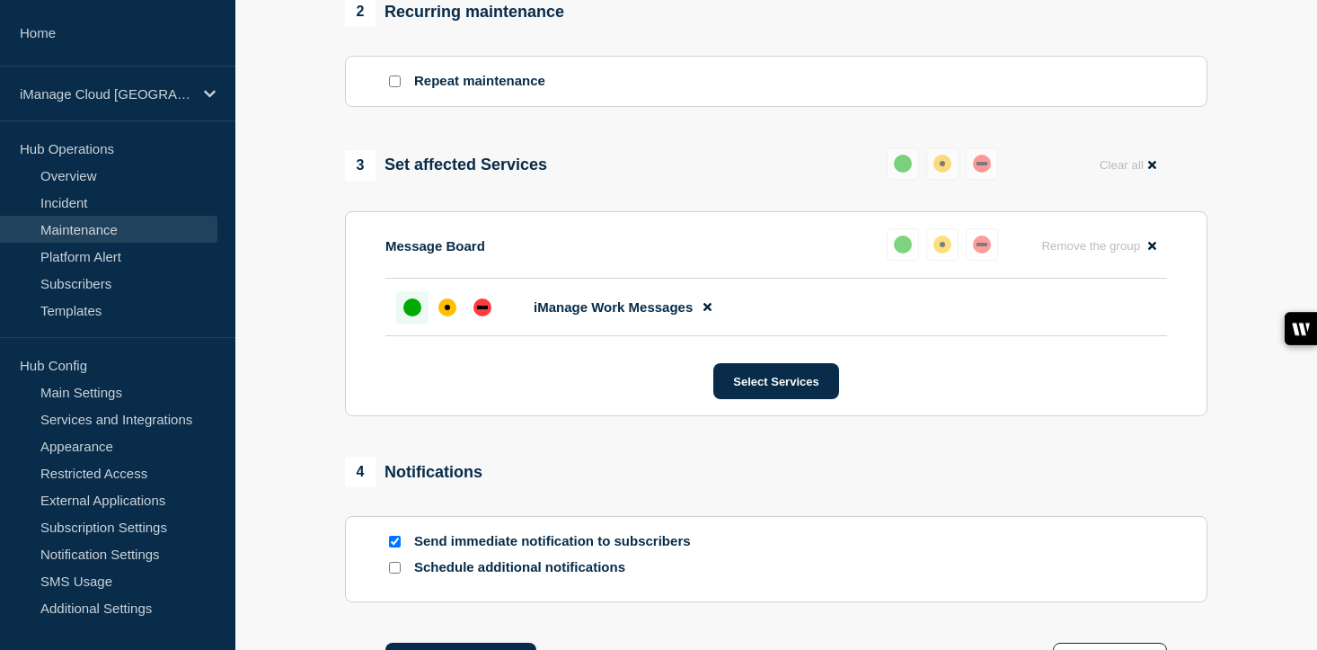
scroll to position [1042, 0]
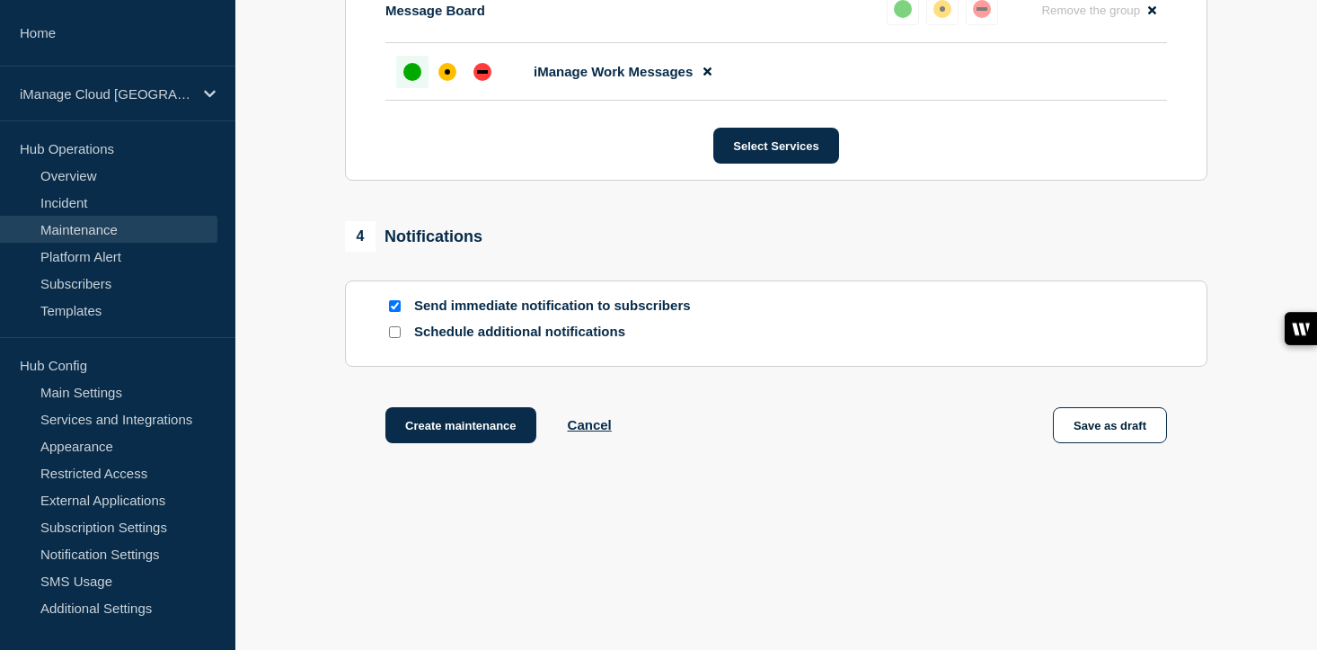
click at [398, 335] on input "Schedule additional notifications" at bounding box center [395, 332] width 12 height 12
checkbox input "true"
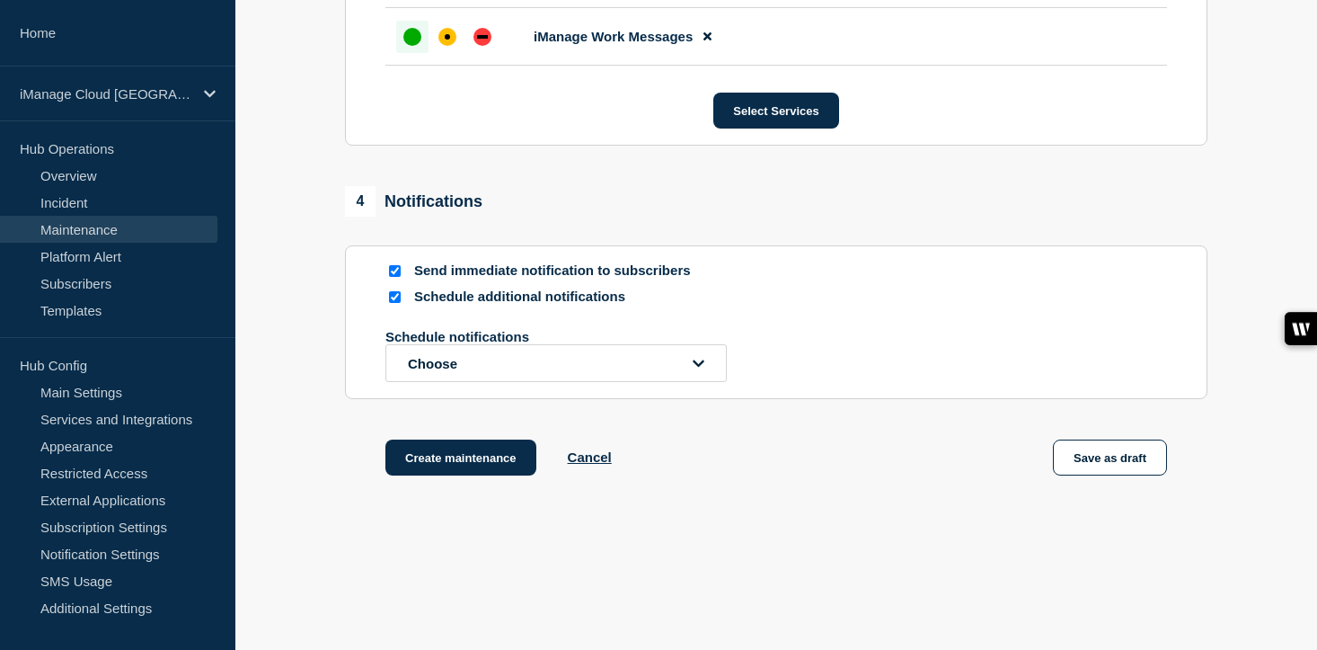
click at [447, 399] on section "Send immediate notification to subscribers Schedule additional notifications Sc…" at bounding box center [776, 322] width 863 height 154
click at [461, 382] on button "Choose" at bounding box center [555, 363] width 341 height 38
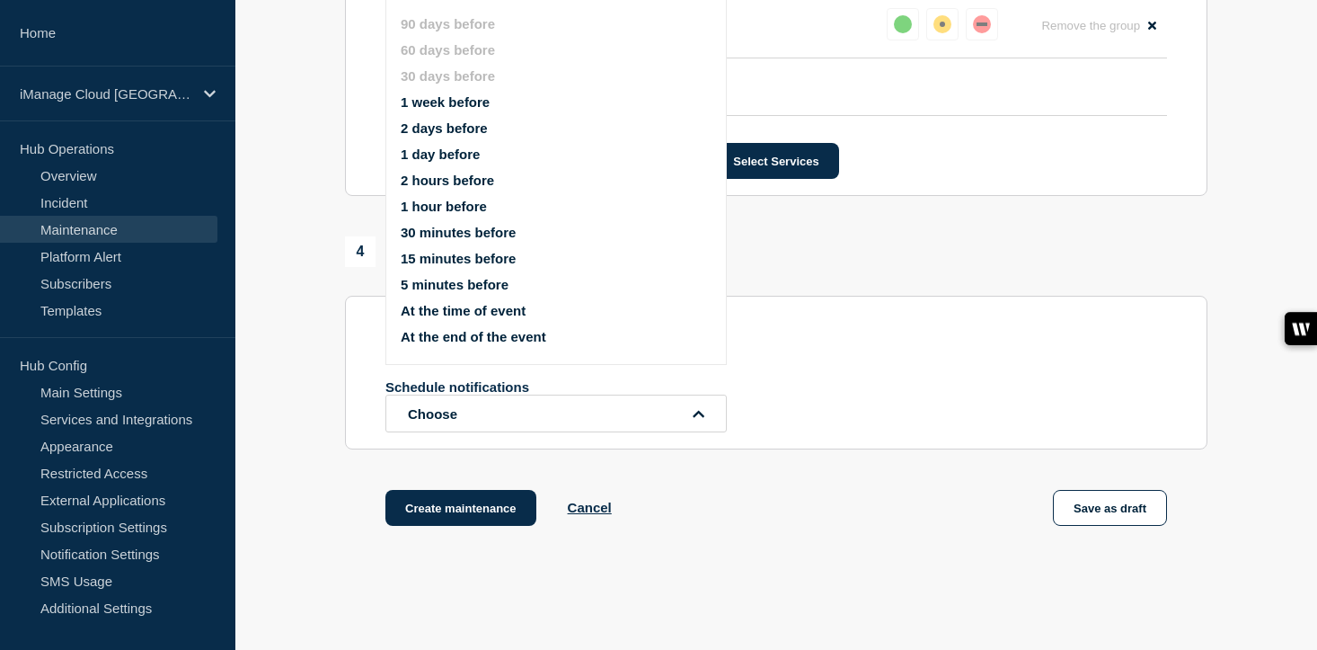
click at [433, 162] on button "1 day before" at bounding box center [440, 153] width 79 height 15
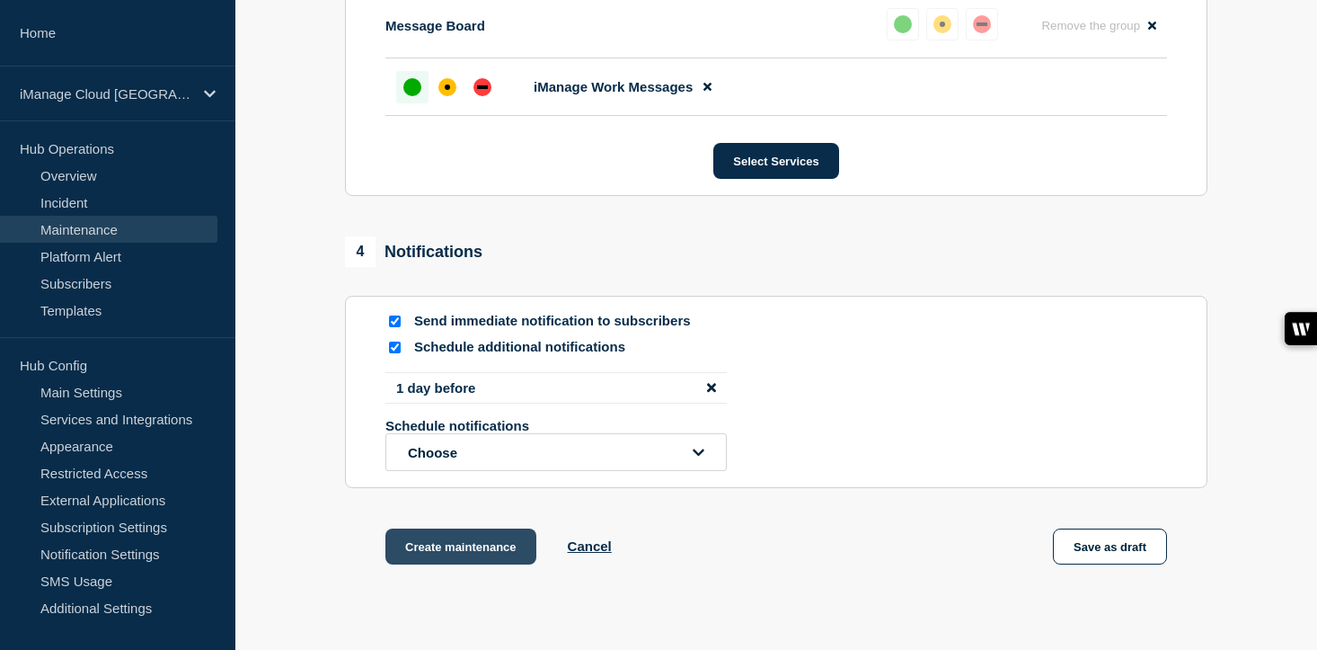
click at [482, 564] on button "Create maintenance" at bounding box center [460, 546] width 151 height 36
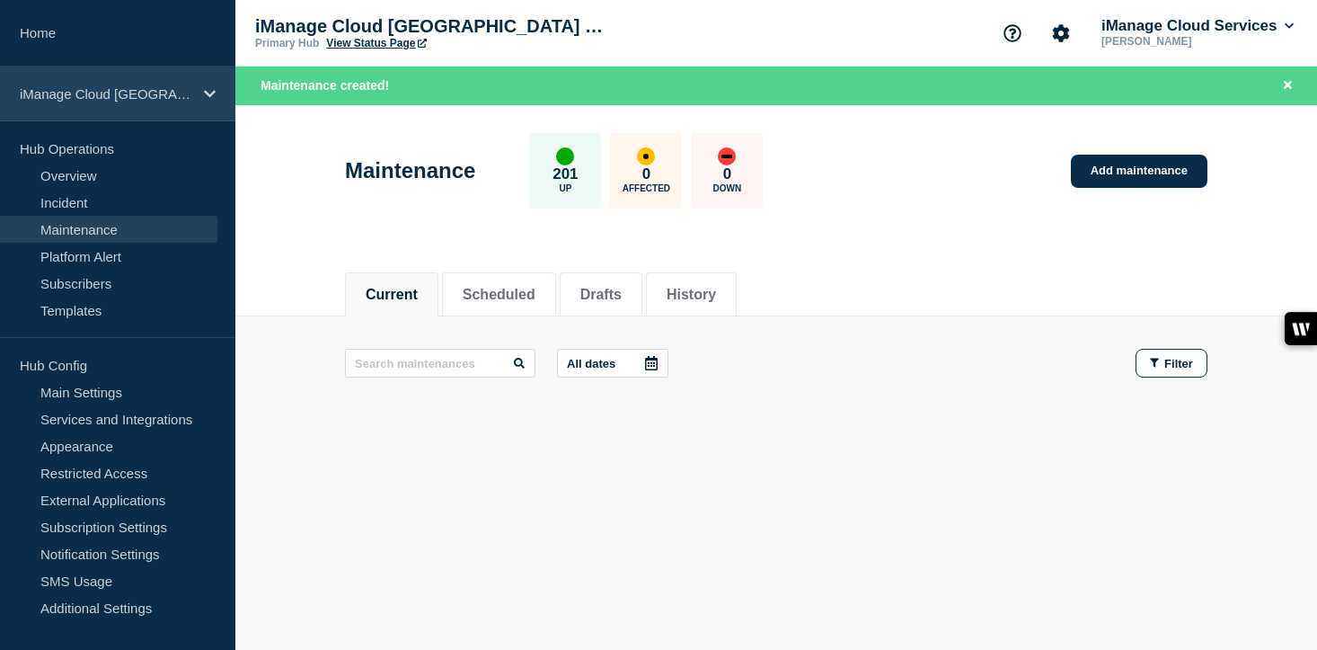
click at [216, 79] on div "iManage Cloud [GEOGRAPHIC_DATA] Data Center" at bounding box center [117, 93] width 235 height 55
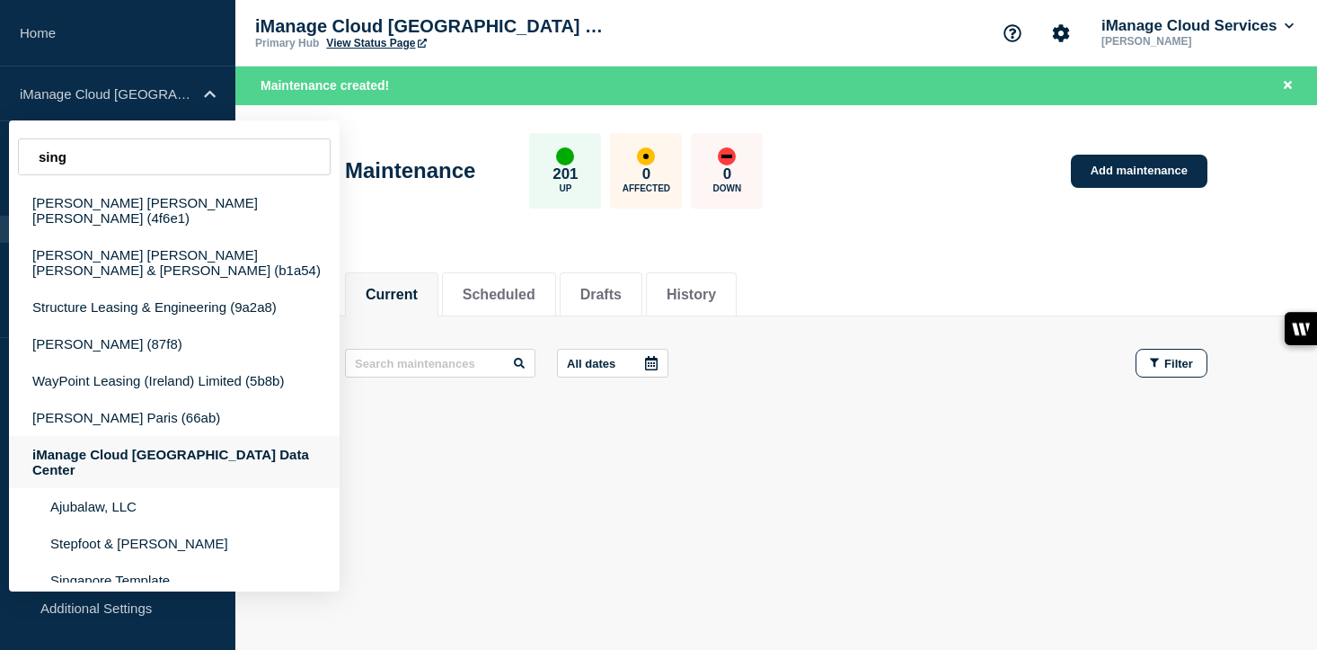
type input "sing"
click at [205, 449] on div "iManage Cloud [GEOGRAPHIC_DATA] Data Center" at bounding box center [174, 462] width 331 height 52
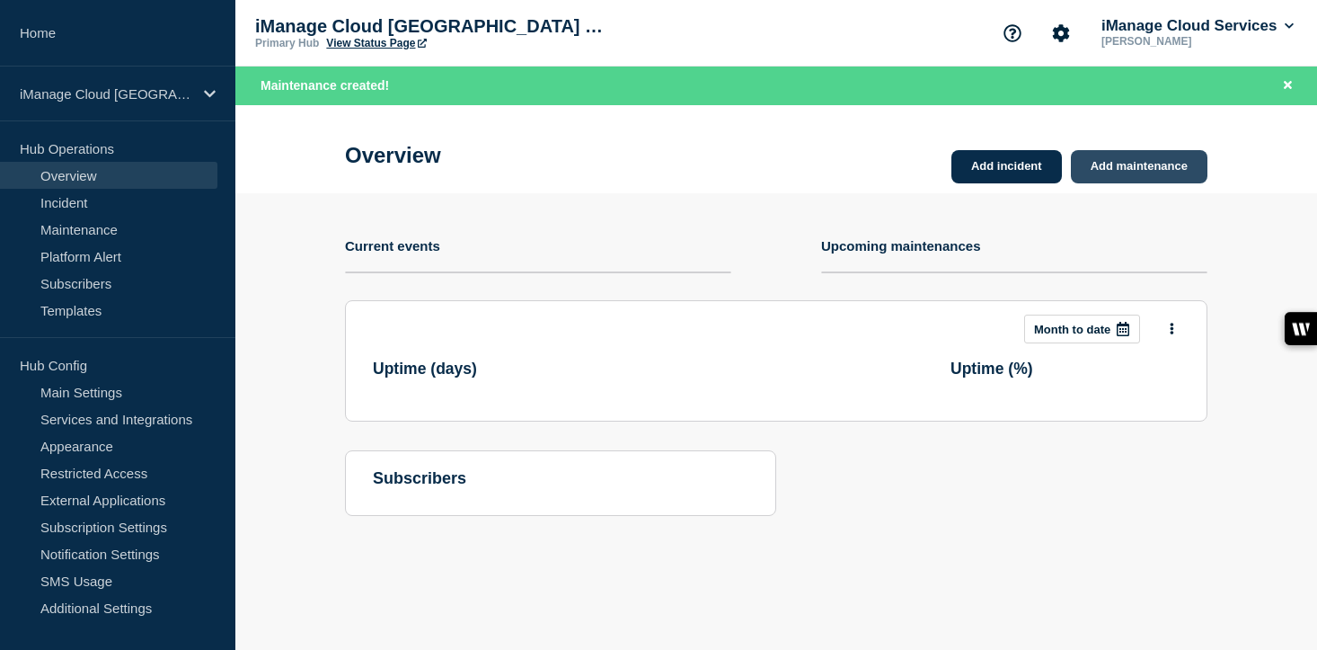
click at [1156, 167] on link "Add maintenance" at bounding box center [1139, 166] width 137 height 33
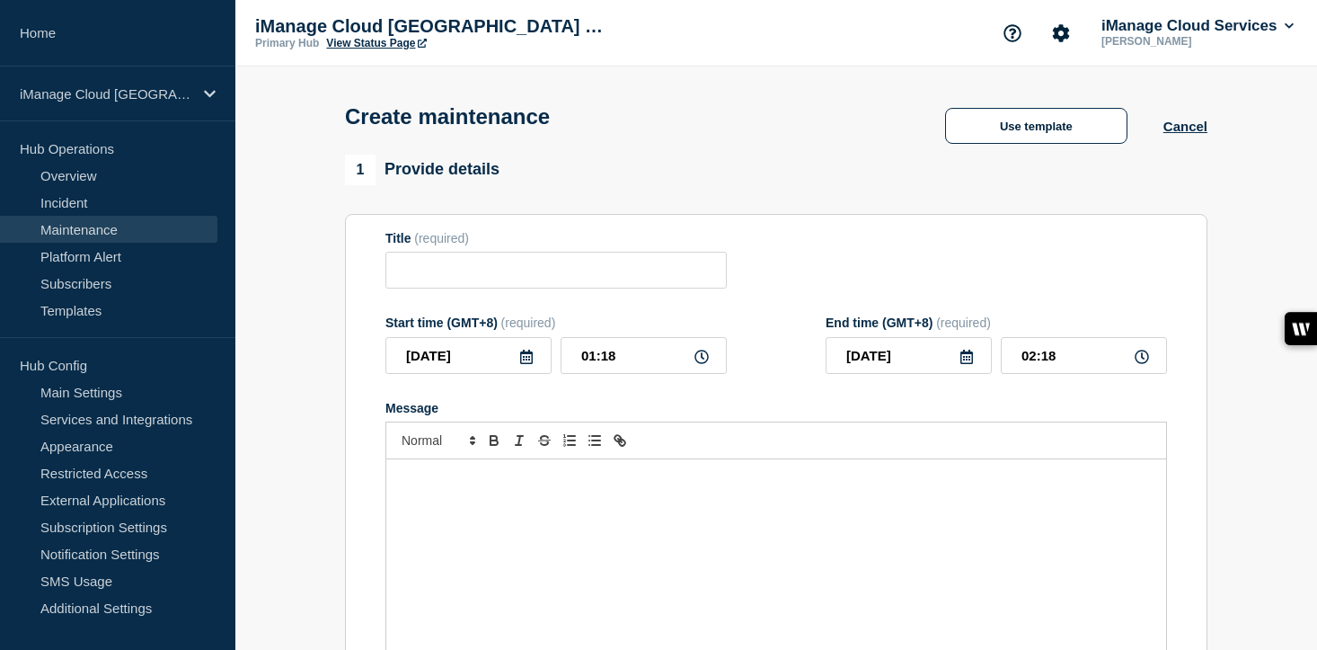
click at [419, 536] on div "Message" at bounding box center [776, 567] width 780 height 216
checkbox input "true"
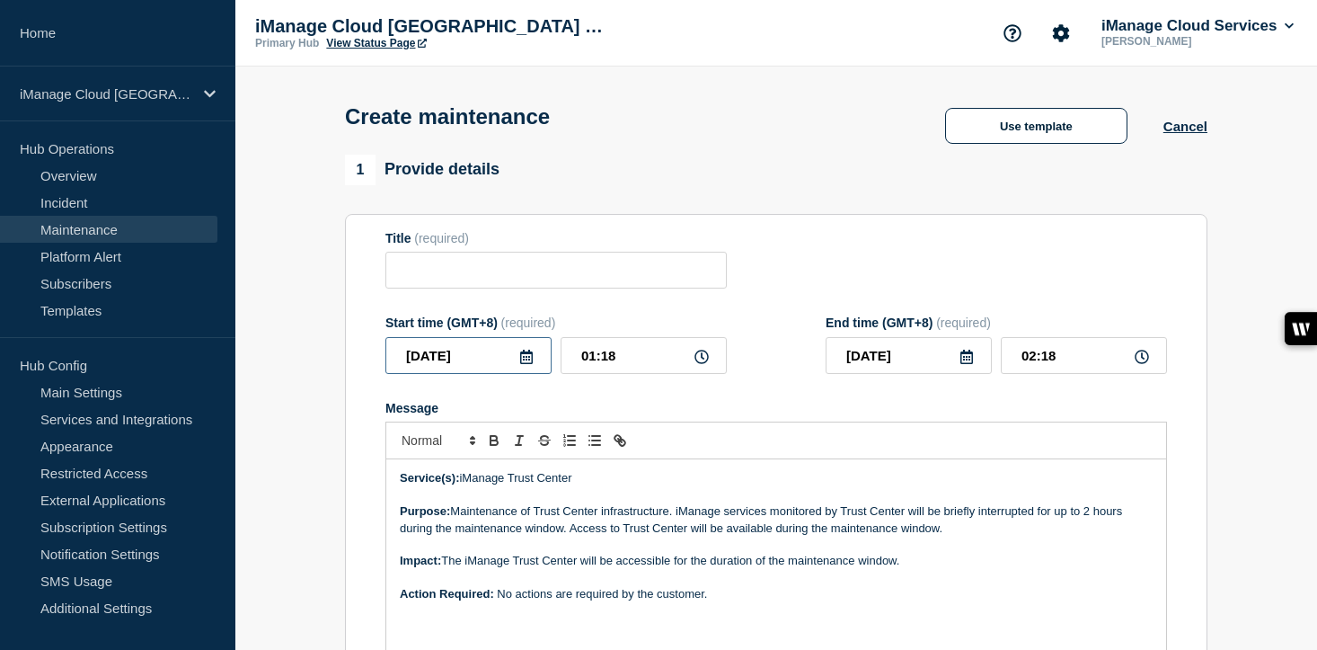
click at [518, 364] on input "[DATE]" at bounding box center [468, 355] width 166 height 37
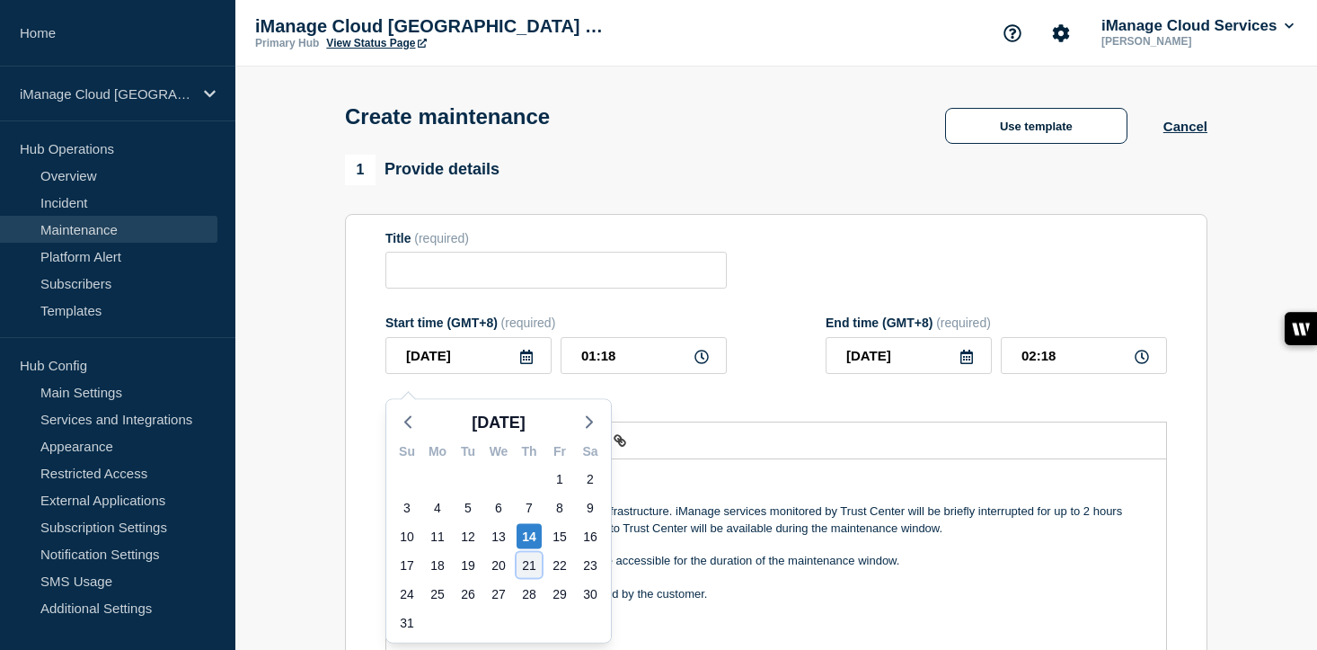
click at [536, 563] on div "21" at bounding box center [529, 565] width 25 height 25
type input "[DATE]"
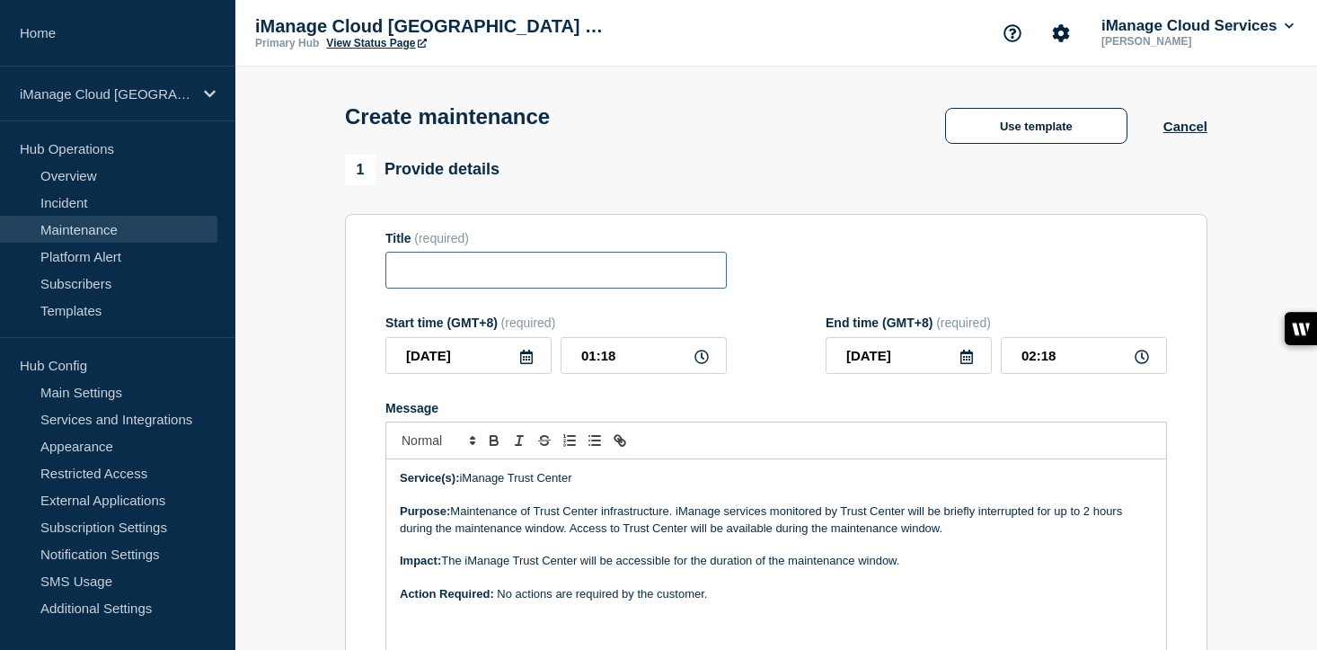
click at [433, 276] on input "Title" at bounding box center [555, 270] width 341 height 37
paste input "Scheduled Maintenance: iManage Trust Center - [DATE]"
click at [617, 274] on input "Scheduled Maintenance: iManage Trust Center - [DATE]" at bounding box center [555, 270] width 341 height 37
click at [663, 279] on input "Scheduled Maintenance: iManage Trust Center - [DATE]" at bounding box center [555, 270] width 341 height 37
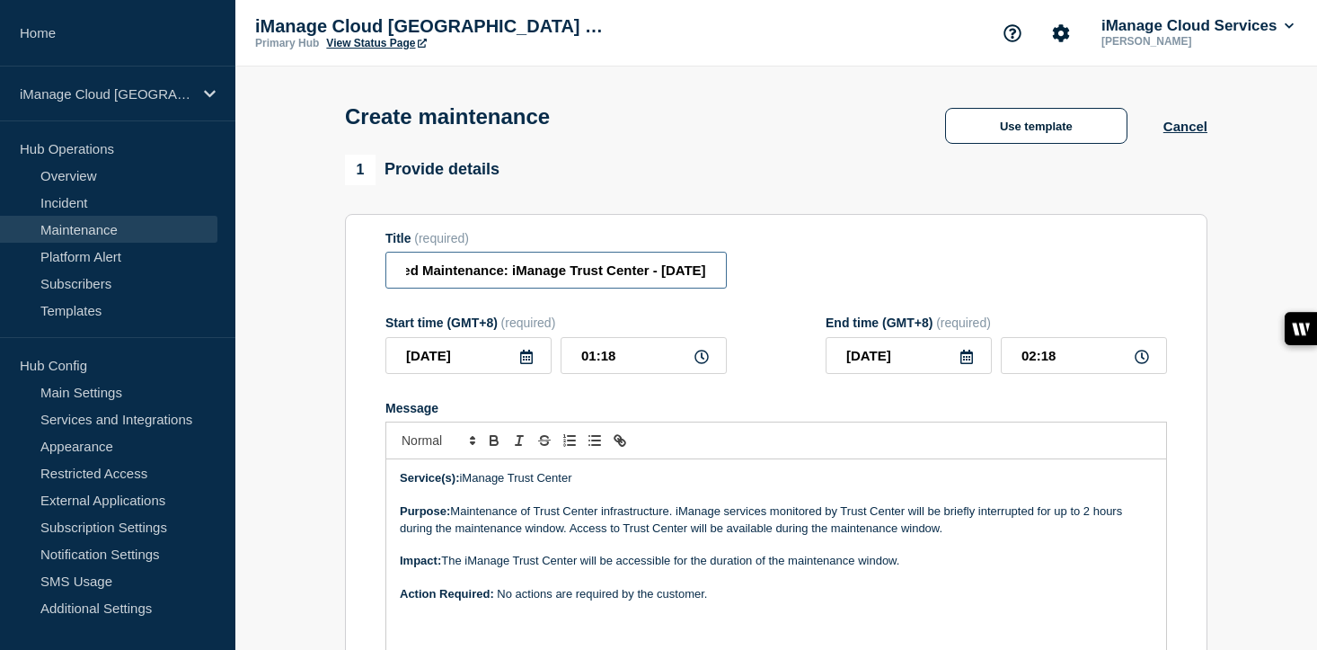
scroll to position [0, 103]
type input "Scheduled Maintenance: iManage Trust Center - [DATE]"
click at [513, 365] on input "[DATE]" at bounding box center [468, 355] width 166 height 37
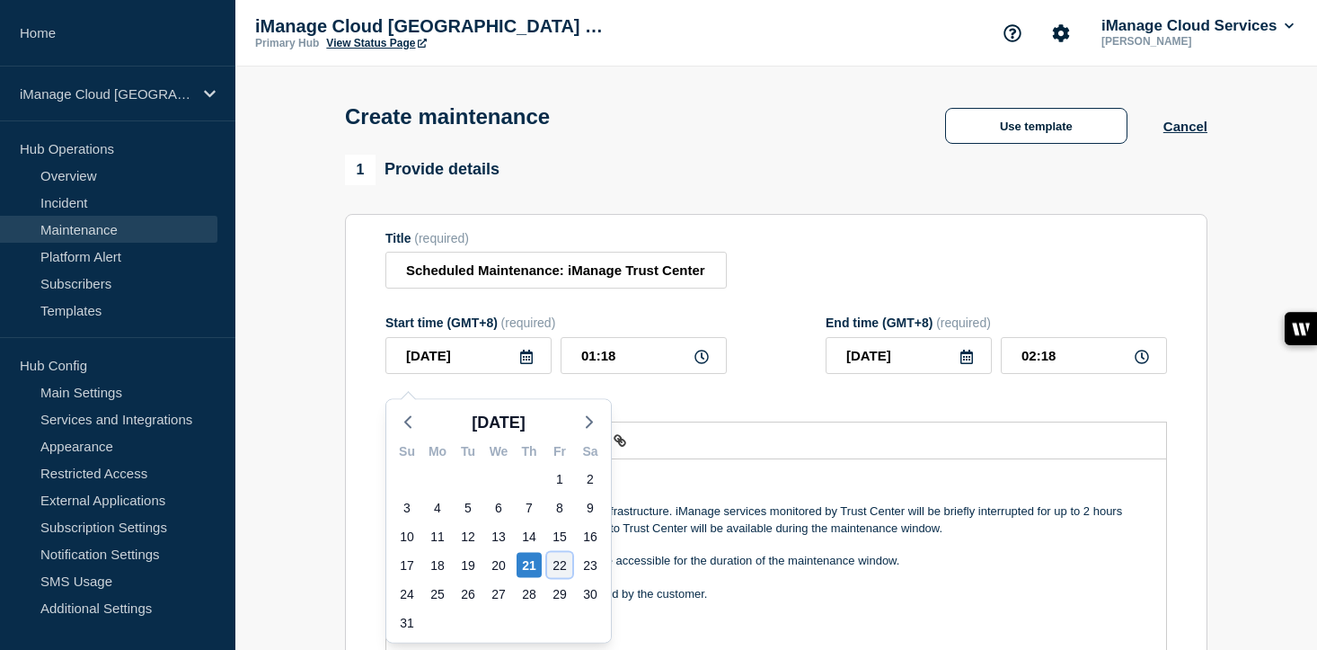
click at [563, 560] on div "22" at bounding box center [559, 565] width 25 height 25
type input "[DATE]"
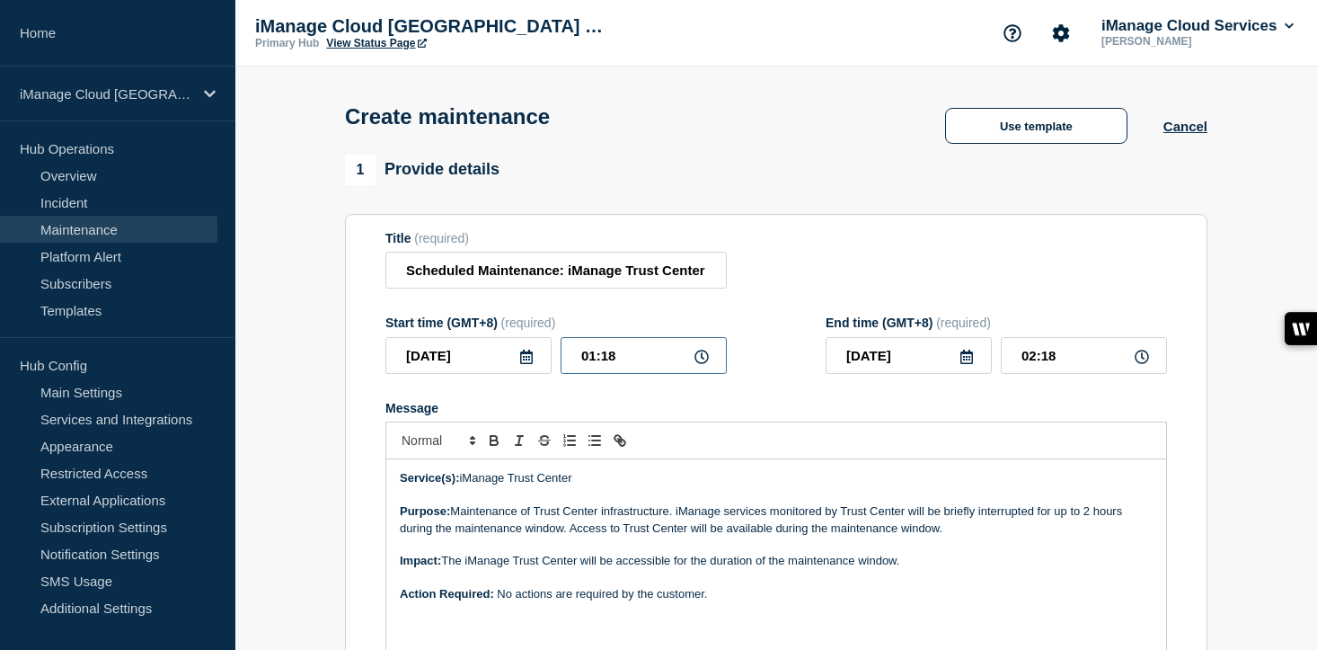
drag, startPoint x: 624, startPoint y: 370, endPoint x: 508, endPoint y: 369, distance: 115.9
click at [508, 369] on div "[DATE] 01:18" at bounding box center [555, 355] width 341 height 37
type input "02:00"
click at [1064, 353] on input "03:00" at bounding box center [1084, 355] width 166 height 37
drag, startPoint x: 1063, startPoint y: 369, endPoint x: 927, endPoint y: 368, distance: 135.7
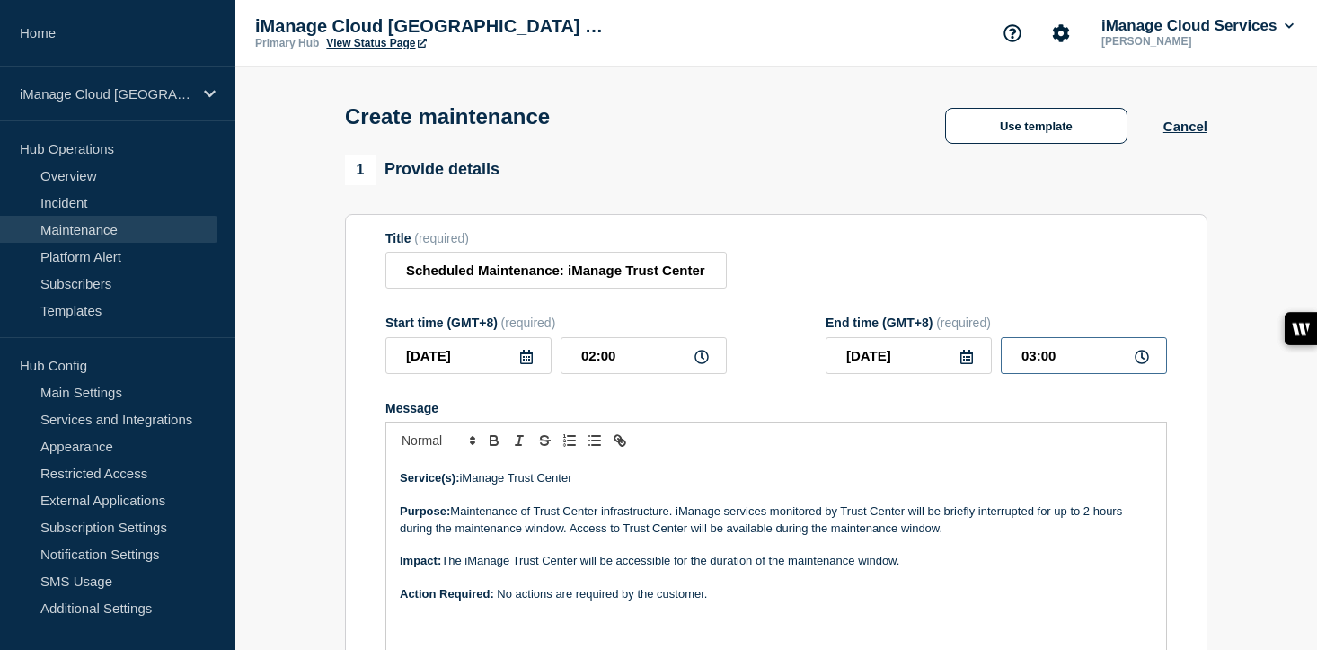
click at [927, 368] on div "[DATE] 03:00" at bounding box center [996, 355] width 341 height 37
type input "04:00"
click at [760, 444] on div at bounding box center [776, 440] width 782 height 38
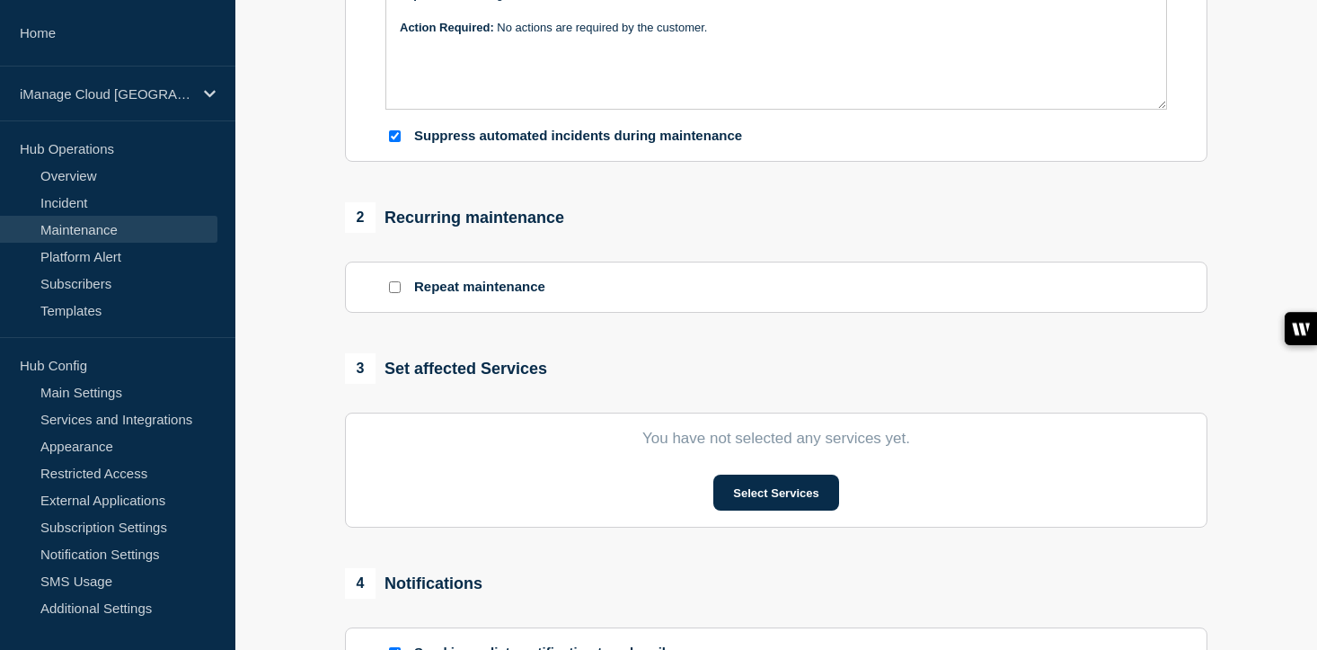
scroll to position [617, 0]
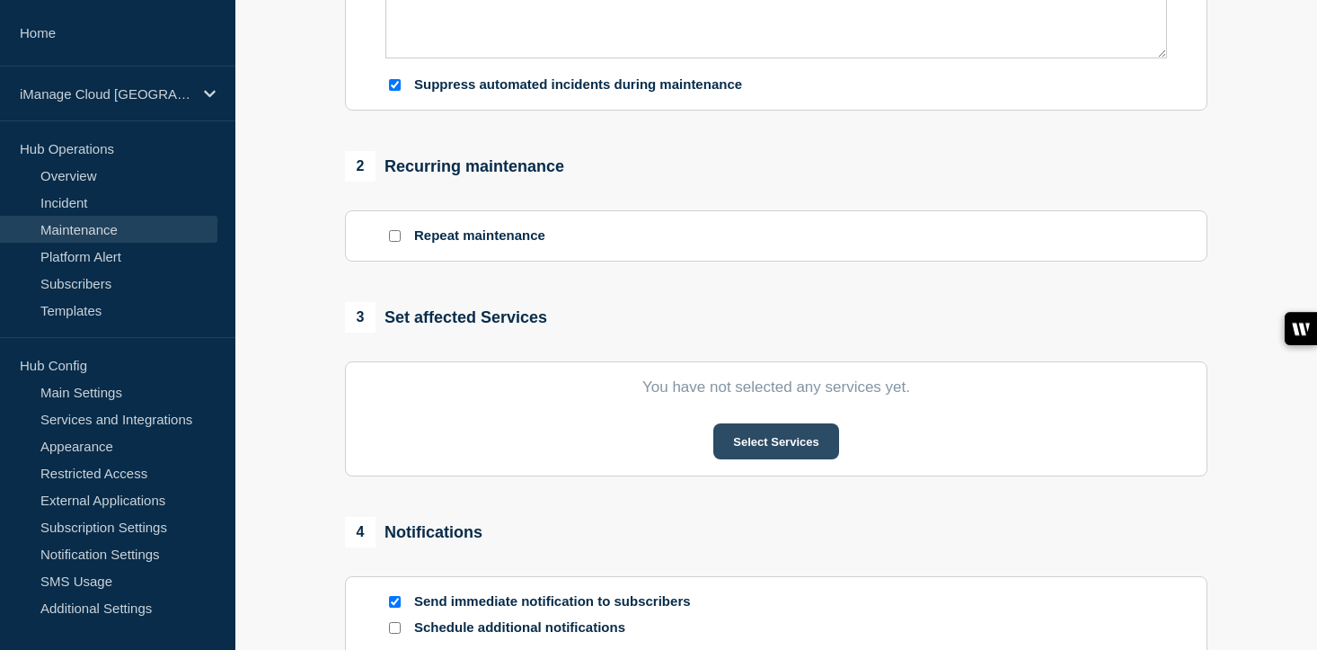
click at [775, 455] on button "Select Services" at bounding box center [775, 441] width 125 height 36
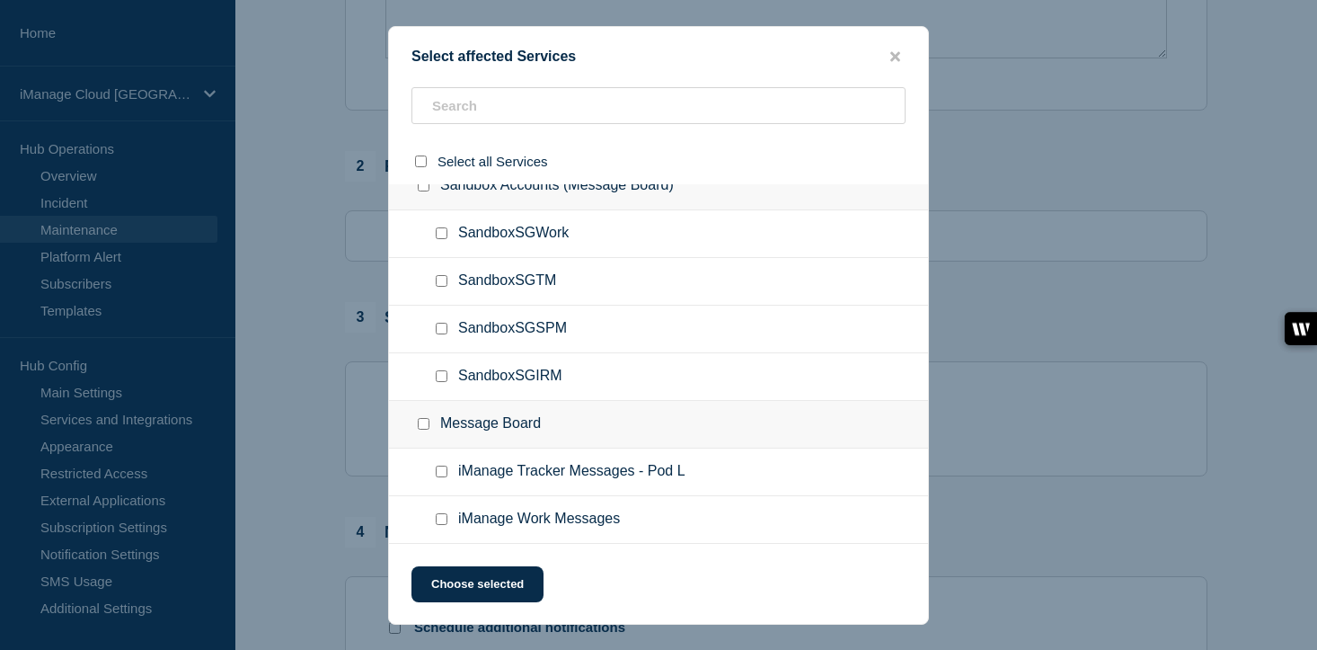
scroll to position [4089, 0]
click at [437, 522] on input "iManage Work Messages checkbox" at bounding box center [442, 519] width 12 height 12
checkbox input "true"
click at [467, 595] on button "Choose selected" at bounding box center [478, 584] width 132 height 36
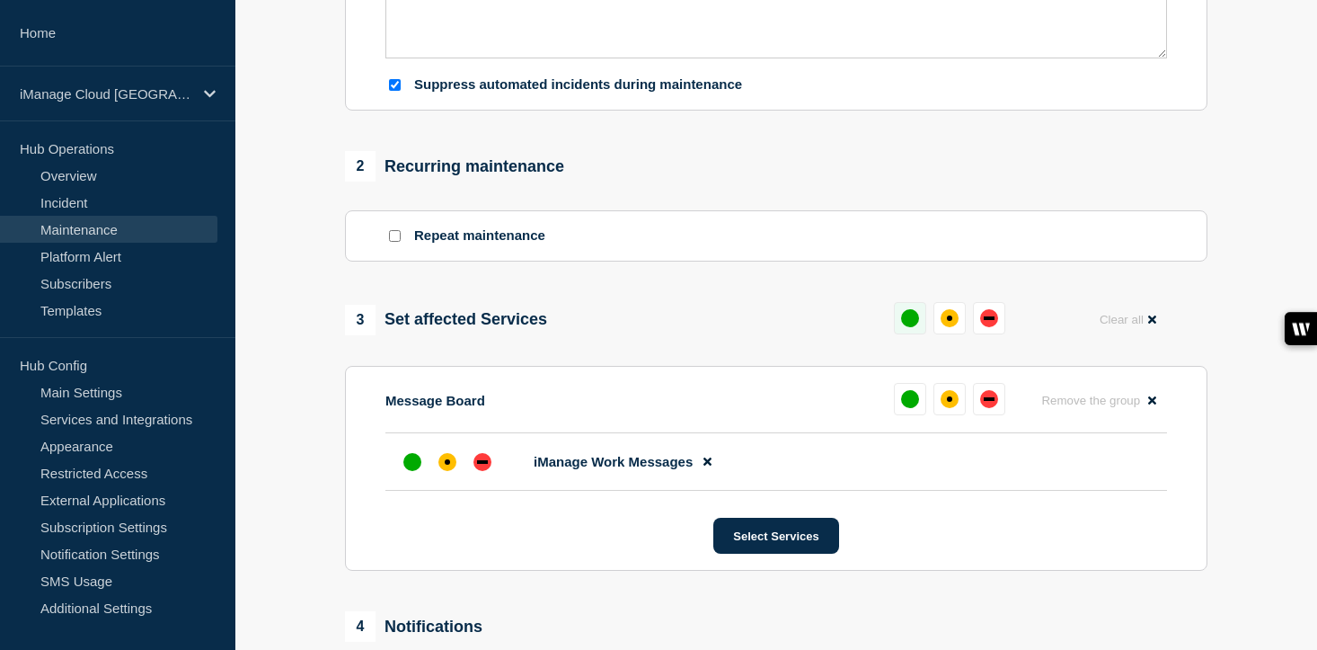
click at [923, 334] on button at bounding box center [910, 318] width 32 height 32
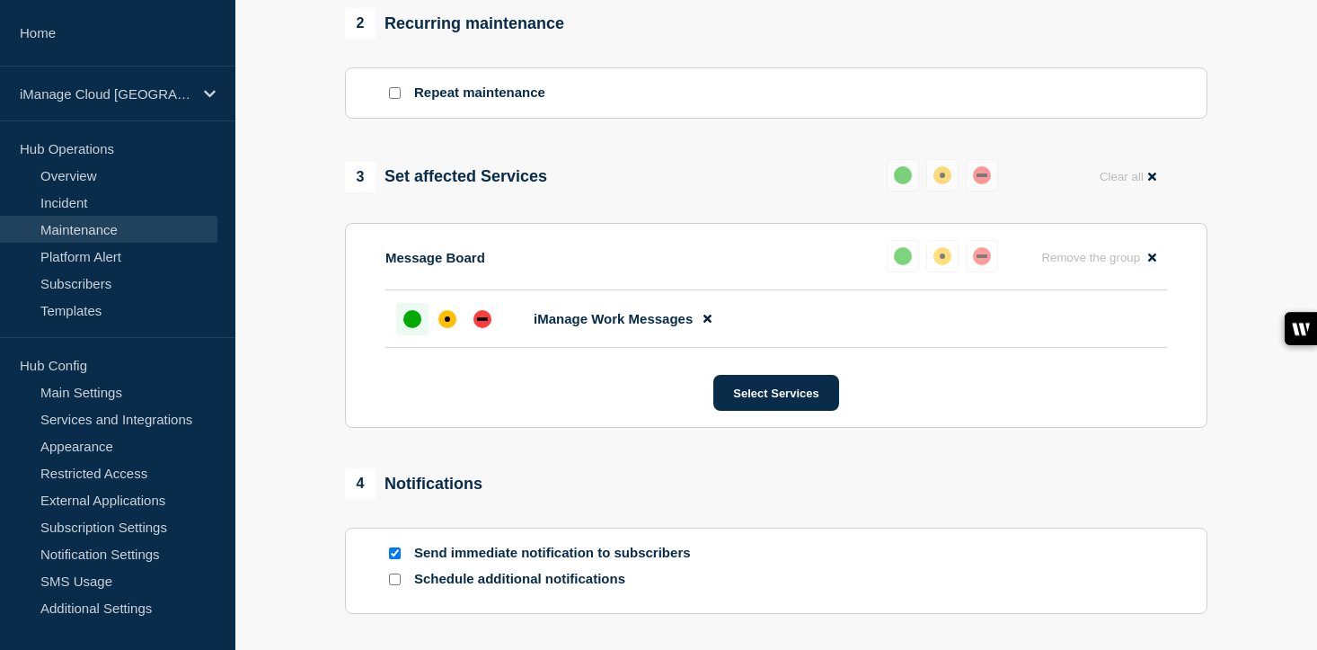
scroll to position [940, 0]
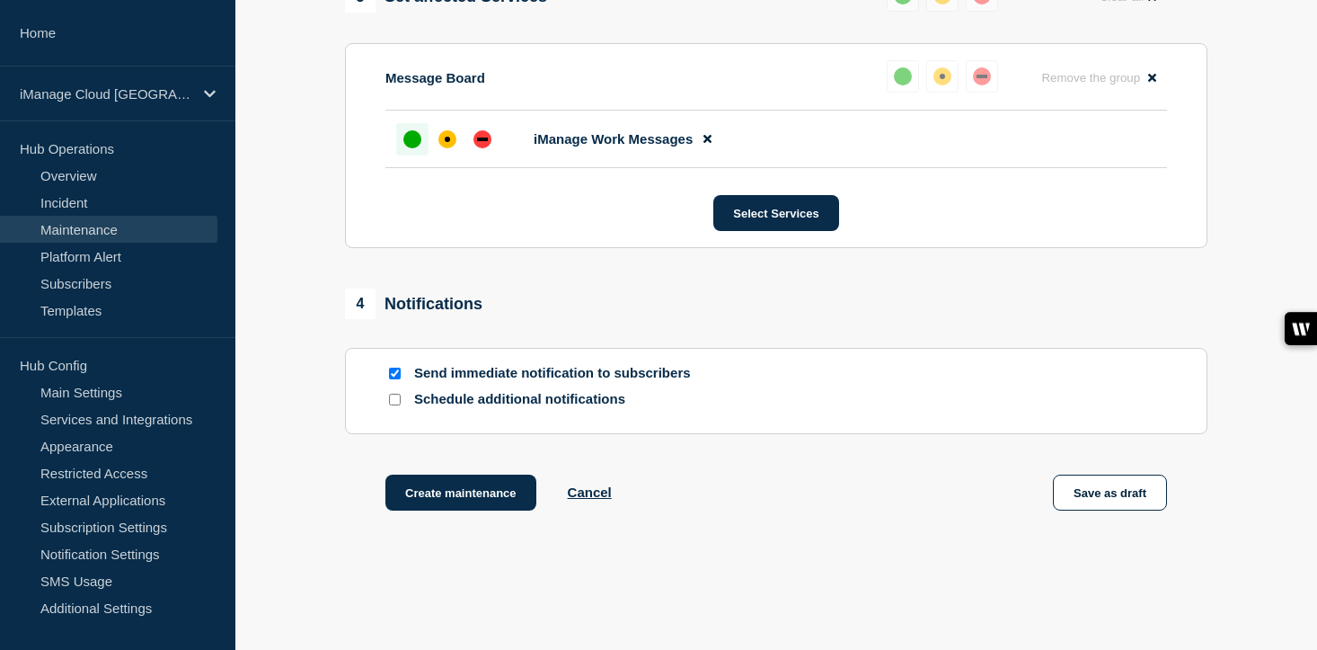
click at [395, 405] on input "Schedule additional notifications" at bounding box center [395, 400] width 12 height 12
checkbox input "true"
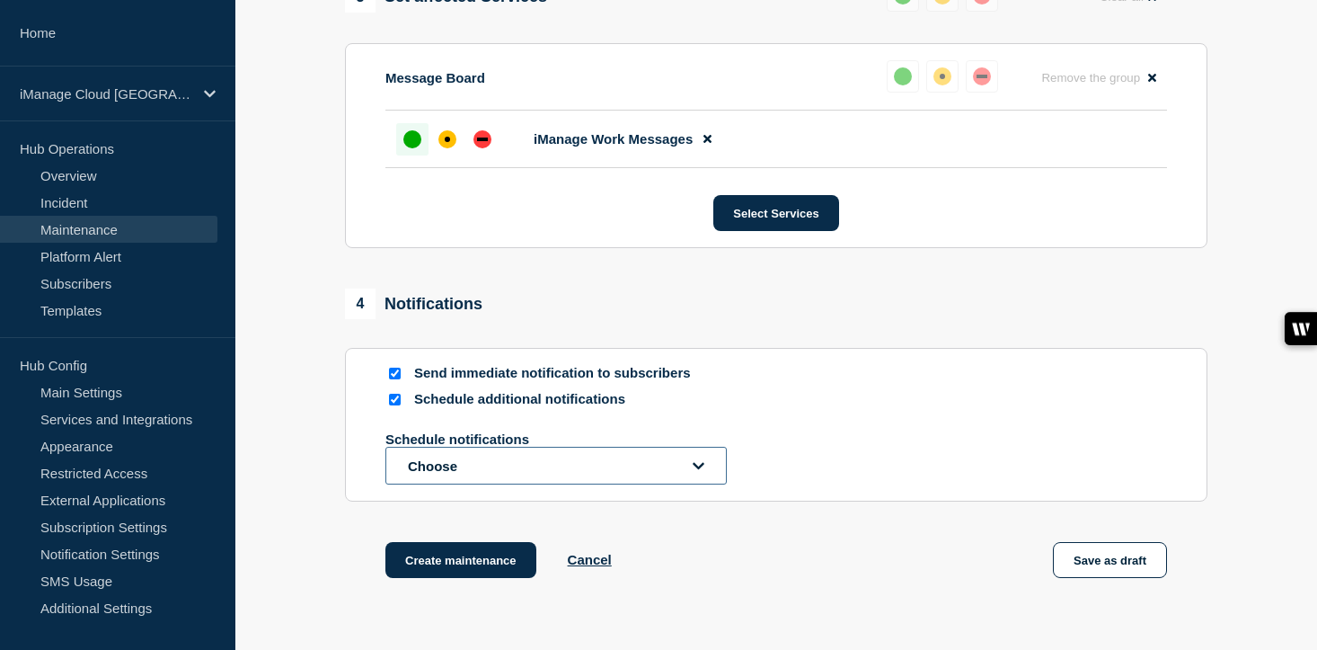
click at [453, 484] on button "Choose" at bounding box center [555, 466] width 341 height 38
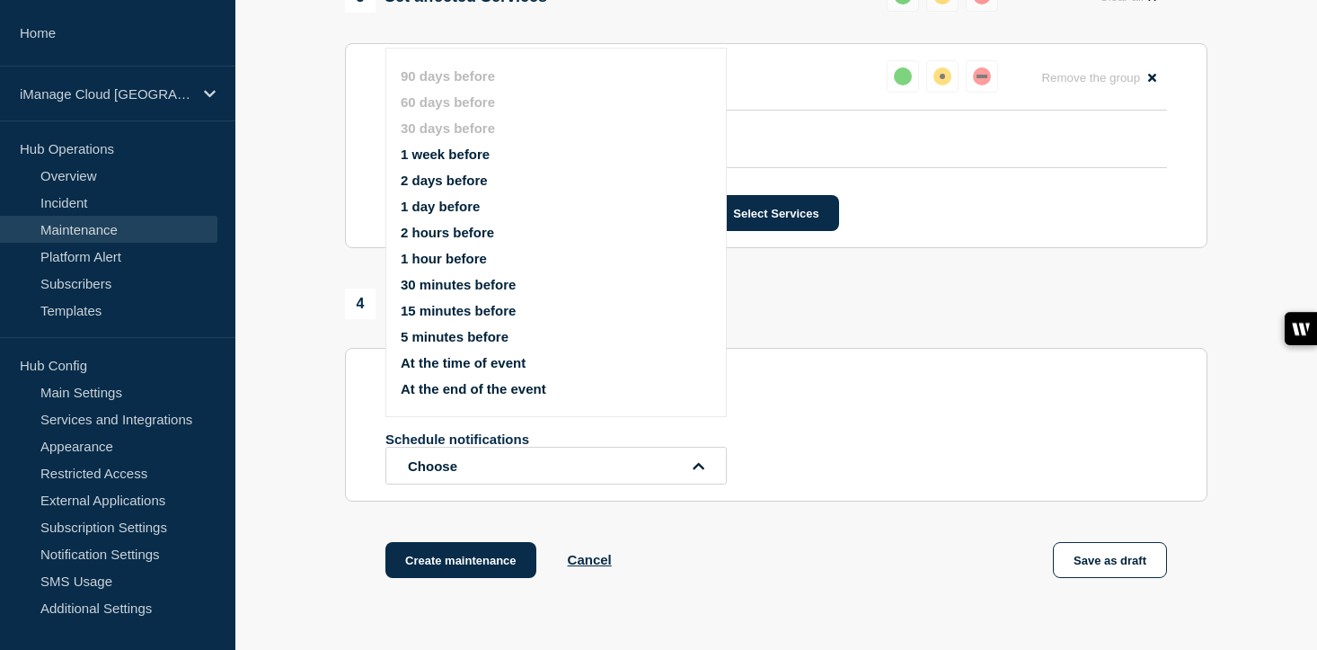
click at [454, 214] on button "1 day before" at bounding box center [440, 206] width 79 height 15
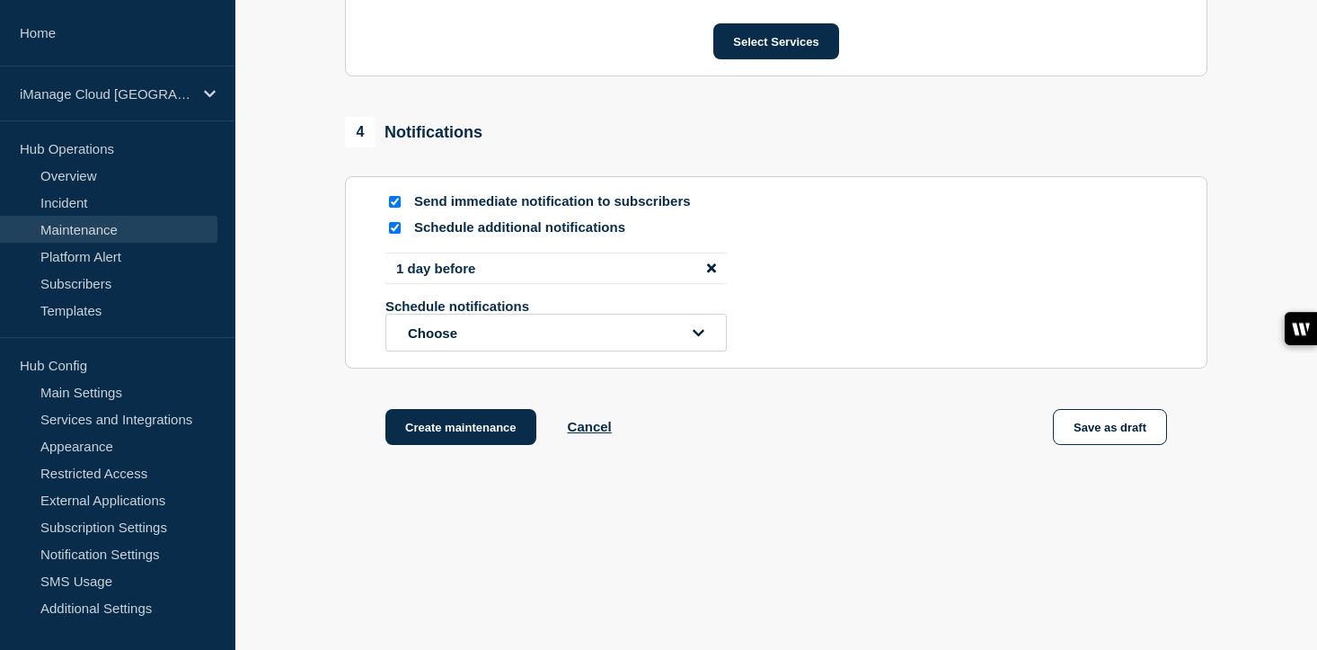
scroll to position [1155, 0]
click at [476, 422] on button "Create maintenance" at bounding box center [460, 425] width 151 height 36
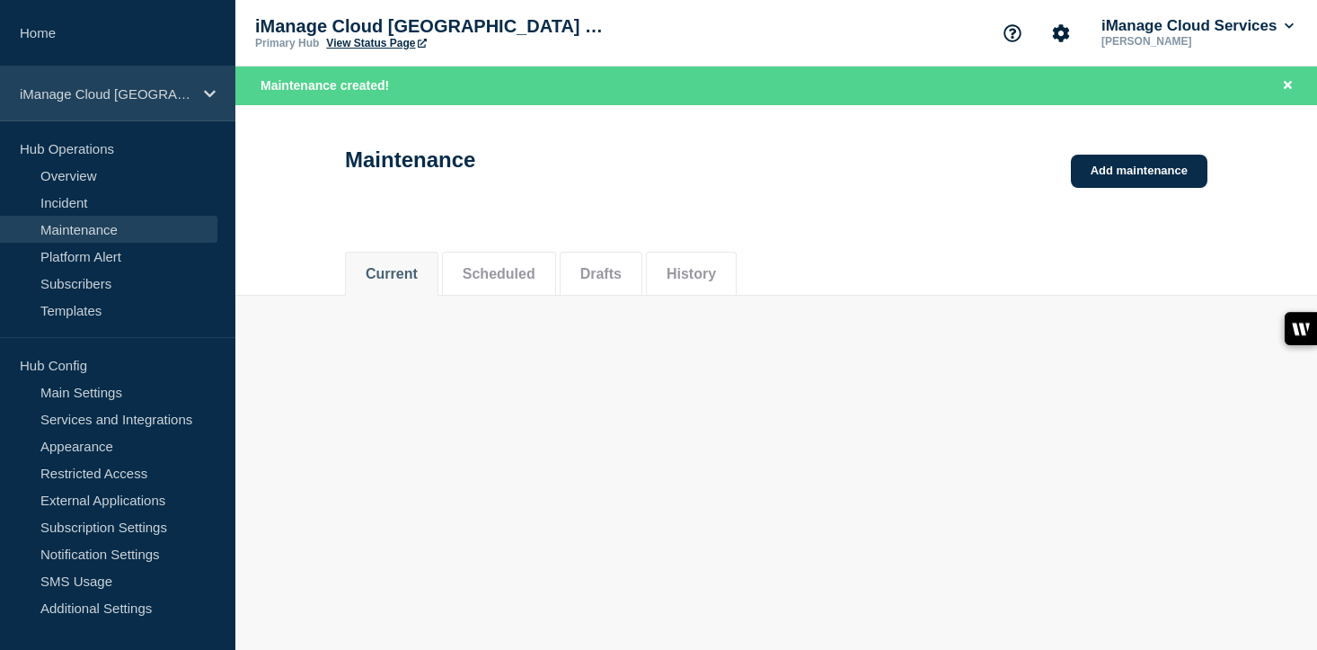
click at [188, 94] on p "iManage Cloud [GEOGRAPHIC_DATA] Data Center" at bounding box center [106, 93] width 173 height 15
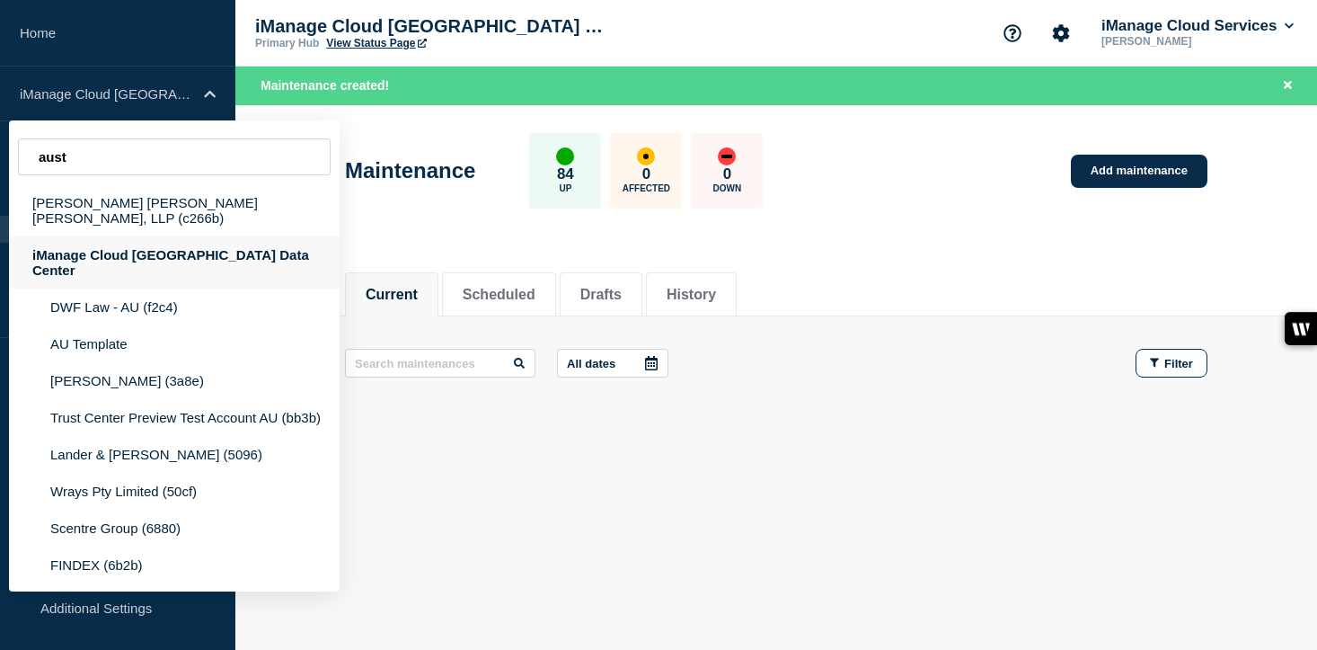
type input "aust"
click at [240, 242] on div "iManage Cloud [GEOGRAPHIC_DATA] Data Center" at bounding box center [174, 262] width 331 height 52
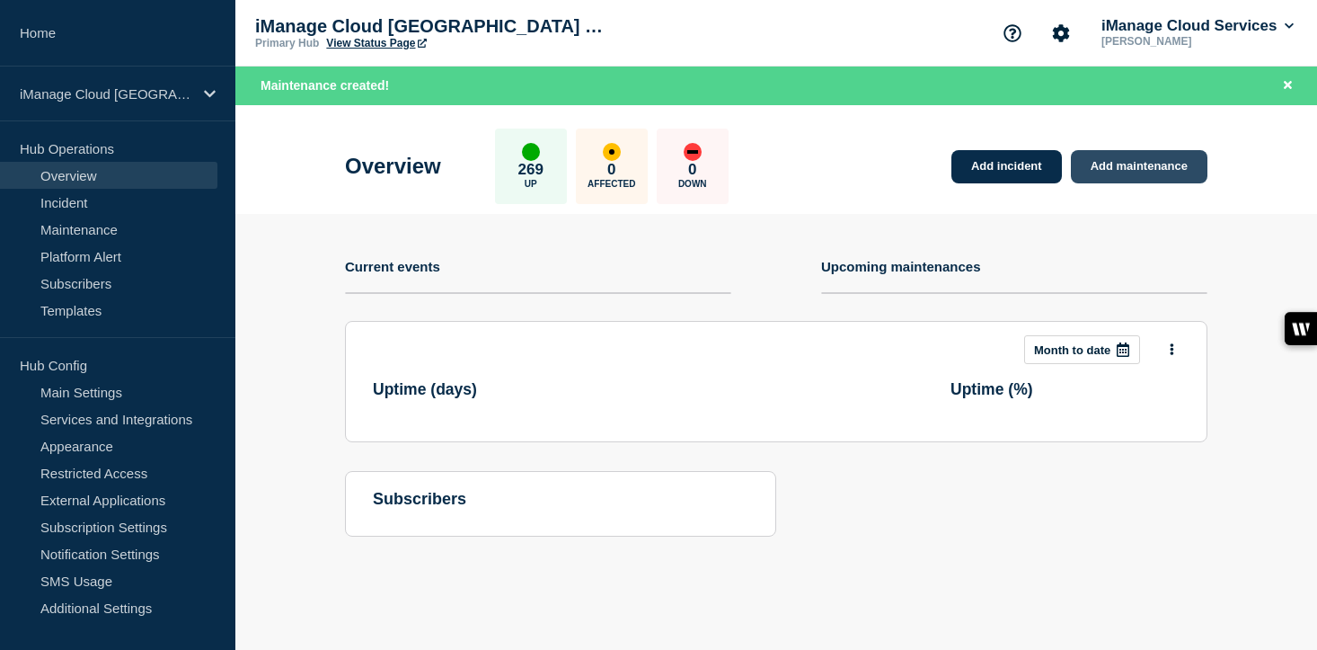
click at [1184, 177] on link "Add maintenance" at bounding box center [1139, 166] width 137 height 33
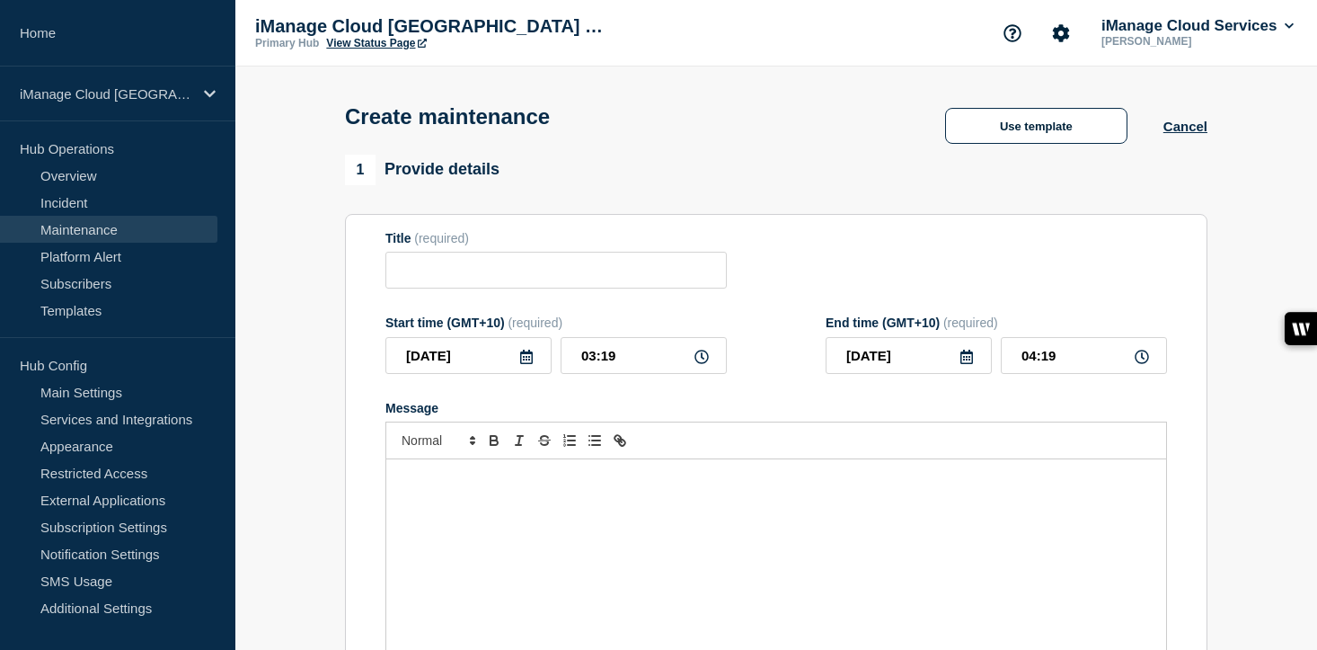
checkbox input "true"
click at [470, 273] on input "Title" at bounding box center [555, 270] width 341 height 37
paste input "Scheduled Maintenance: iManage Trust Center - [DATE]"
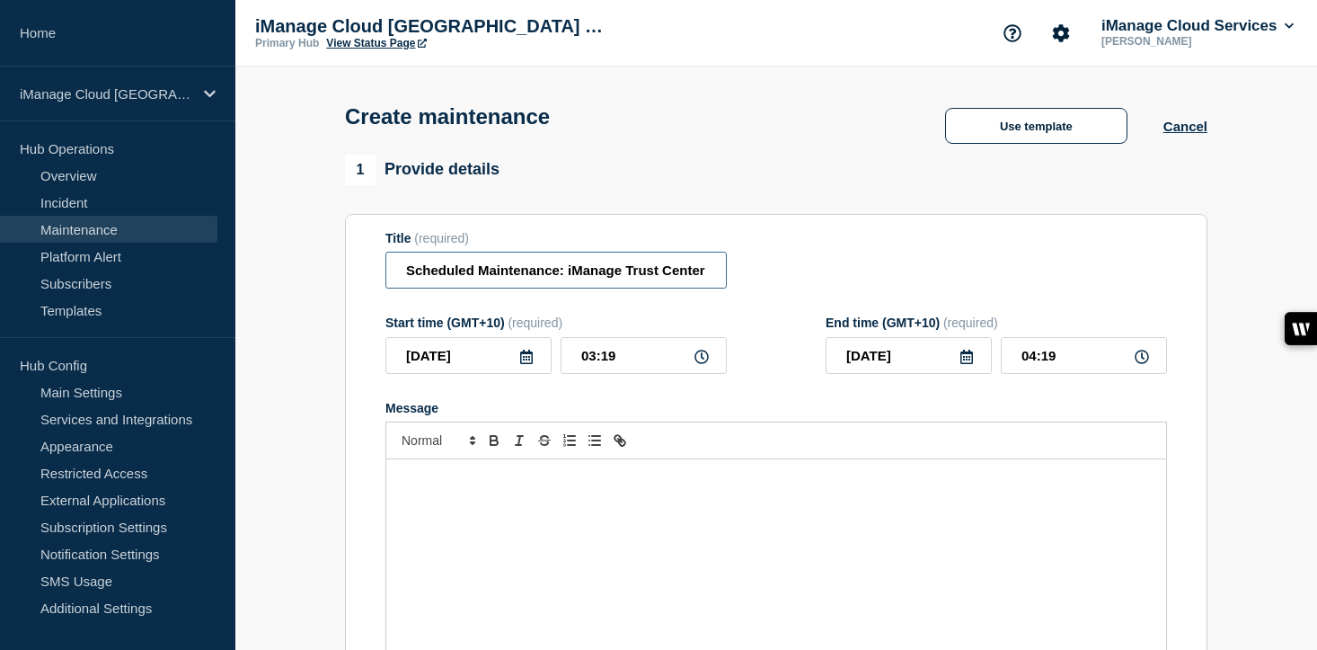
scroll to position [0, 111]
click at [666, 275] on input "Scheduled Maintenance: iManage Trust Center - [DATE]" at bounding box center [555, 270] width 341 height 37
type input "Scheduled Maintenance: iManage Trust Center - [DATE]"
click at [511, 359] on input "[DATE]" at bounding box center [468, 355] width 166 height 37
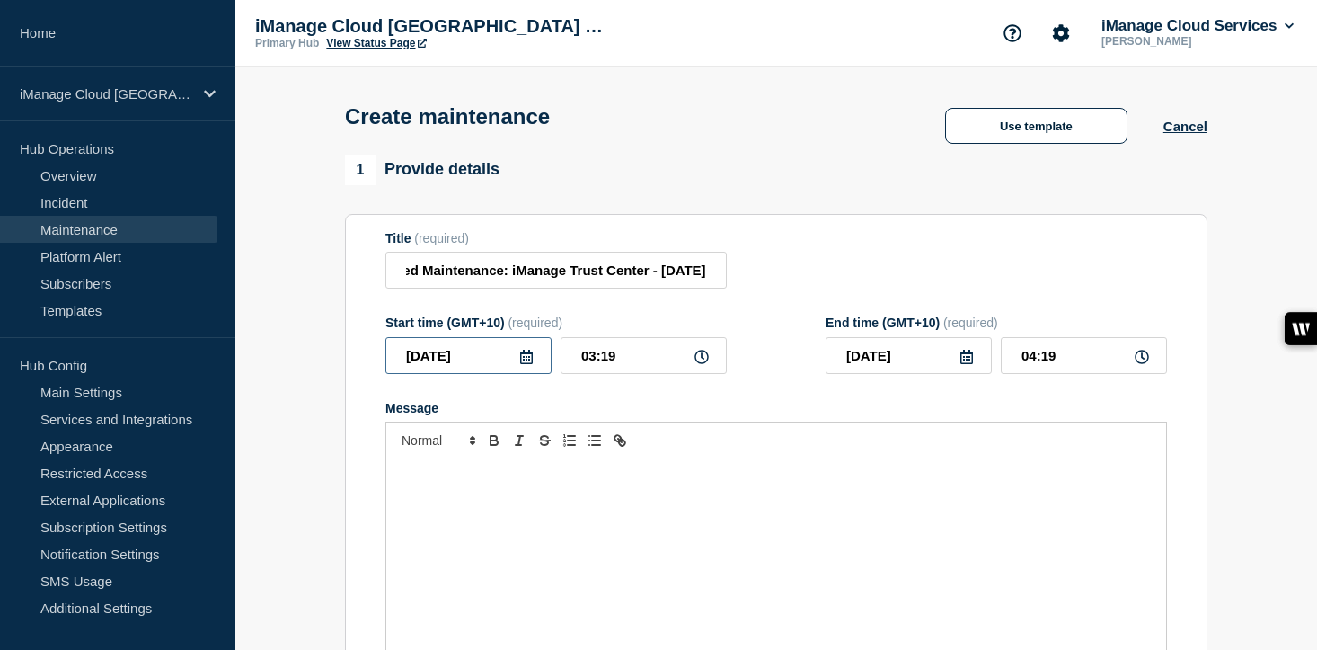
scroll to position [0, 0]
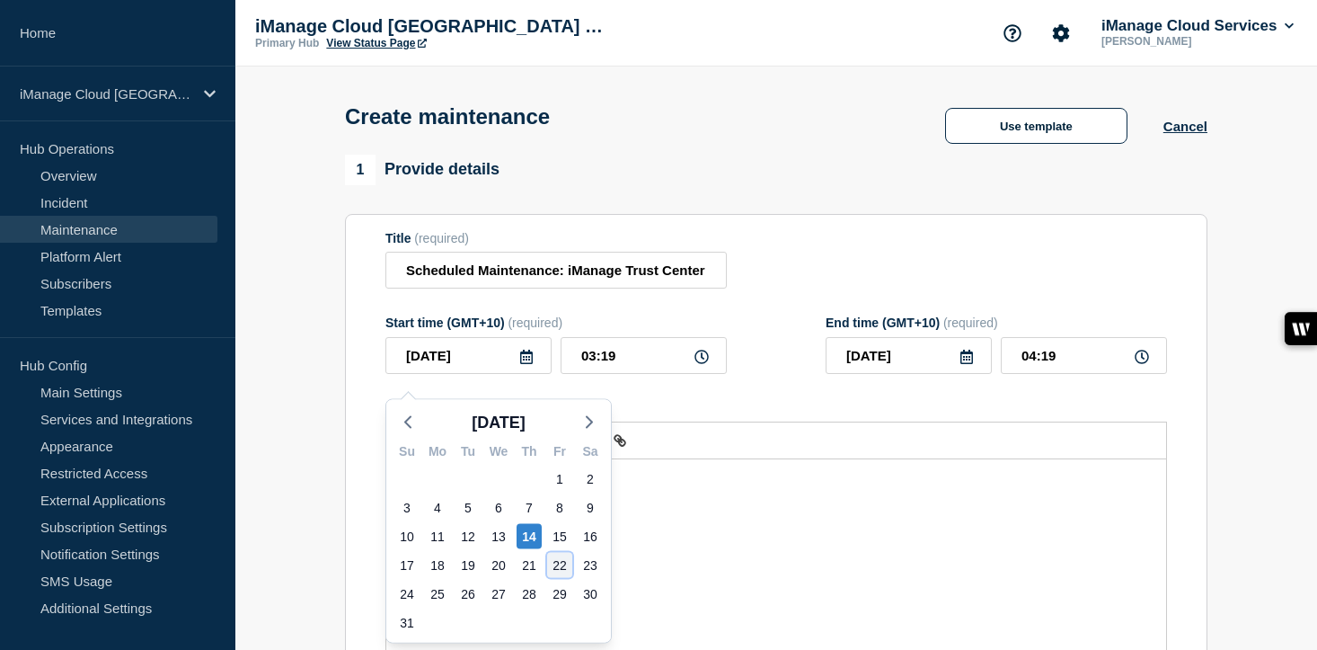
click at [557, 565] on div "22" at bounding box center [559, 565] width 25 height 25
type input "[DATE]"
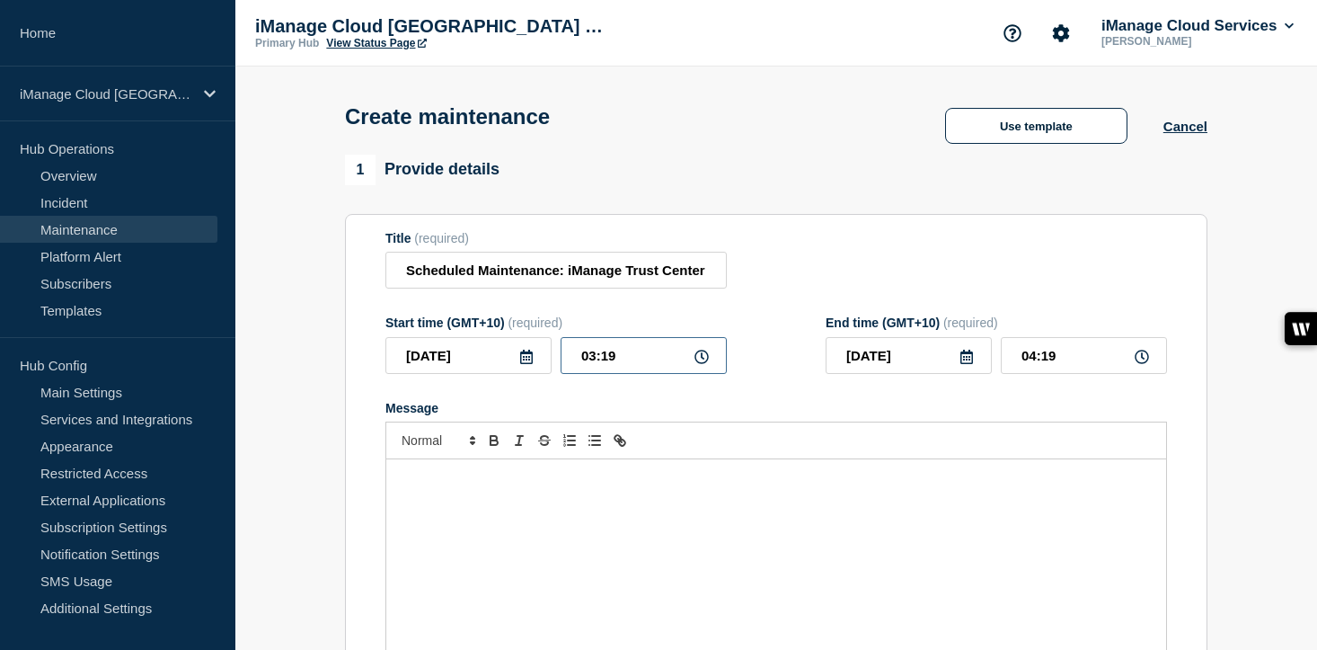
drag, startPoint x: 638, startPoint y: 373, endPoint x: 517, endPoint y: 371, distance: 121.3
click at [517, 371] on div "[DATE] 03:19" at bounding box center [555, 355] width 341 height 37
type input "04:00"
drag, startPoint x: 1063, startPoint y: 368, endPoint x: 934, endPoint y: 368, distance: 129.4
click at [934, 368] on div "[DATE] 05:00" at bounding box center [996, 355] width 341 height 37
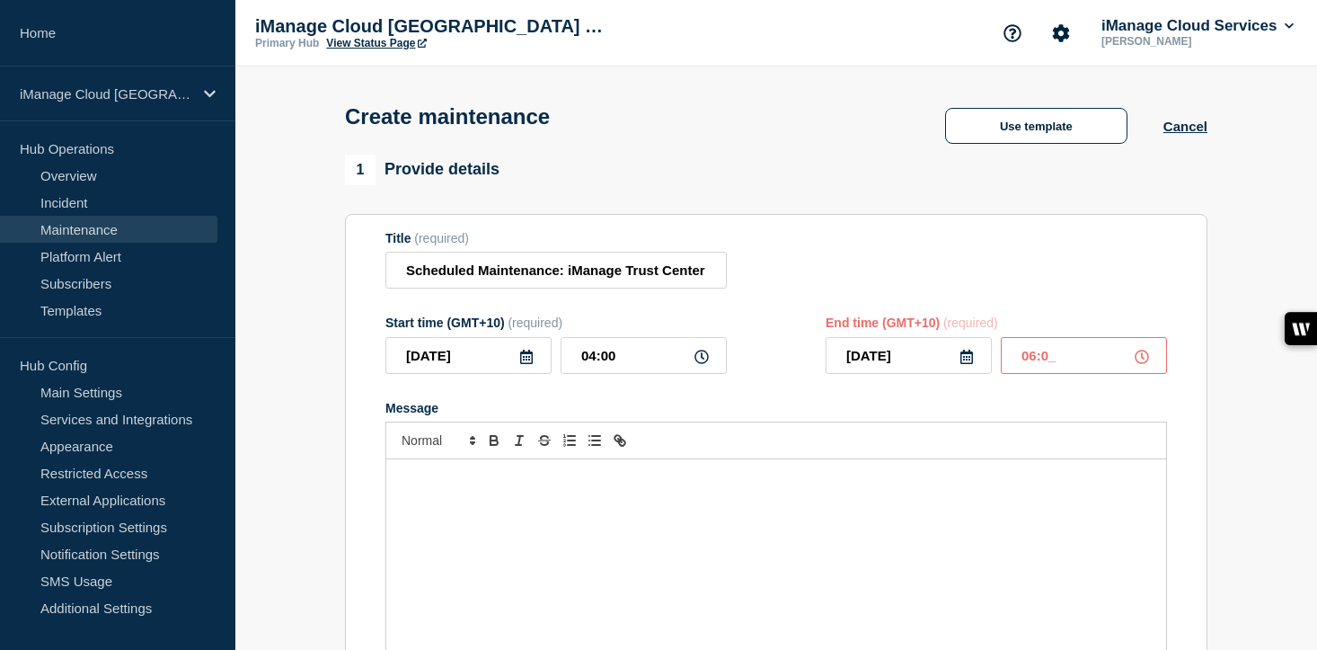
type input "06:00"
click at [457, 486] on p "Message" at bounding box center [776, 478] width 753 height 16
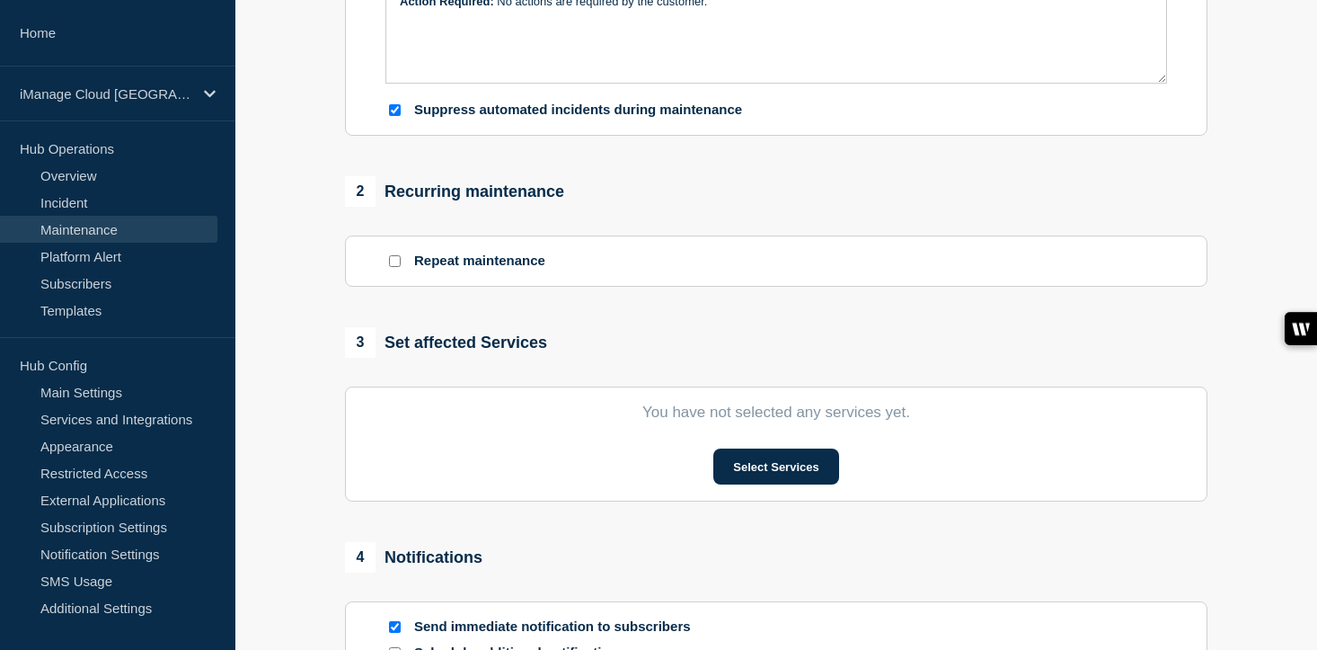
scroll to position [630, 0]
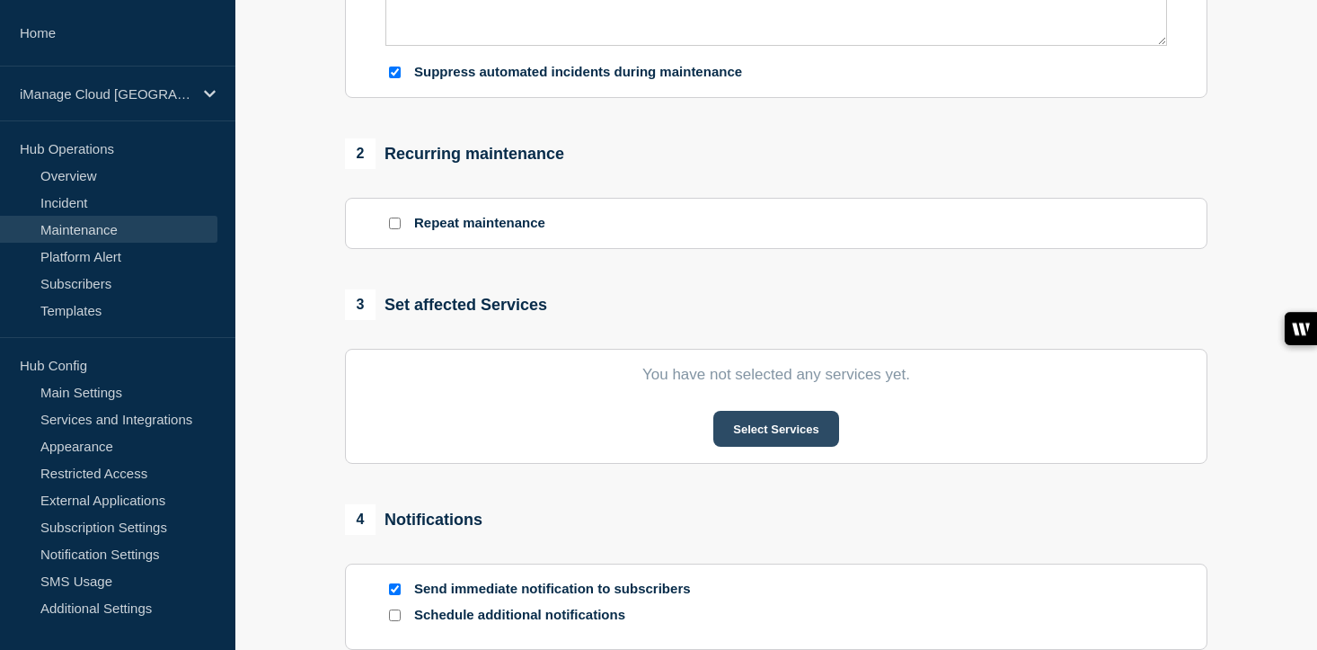
click at [774, 447] on button "Select Services" at bounding box center [775, 429] width 125 height 36
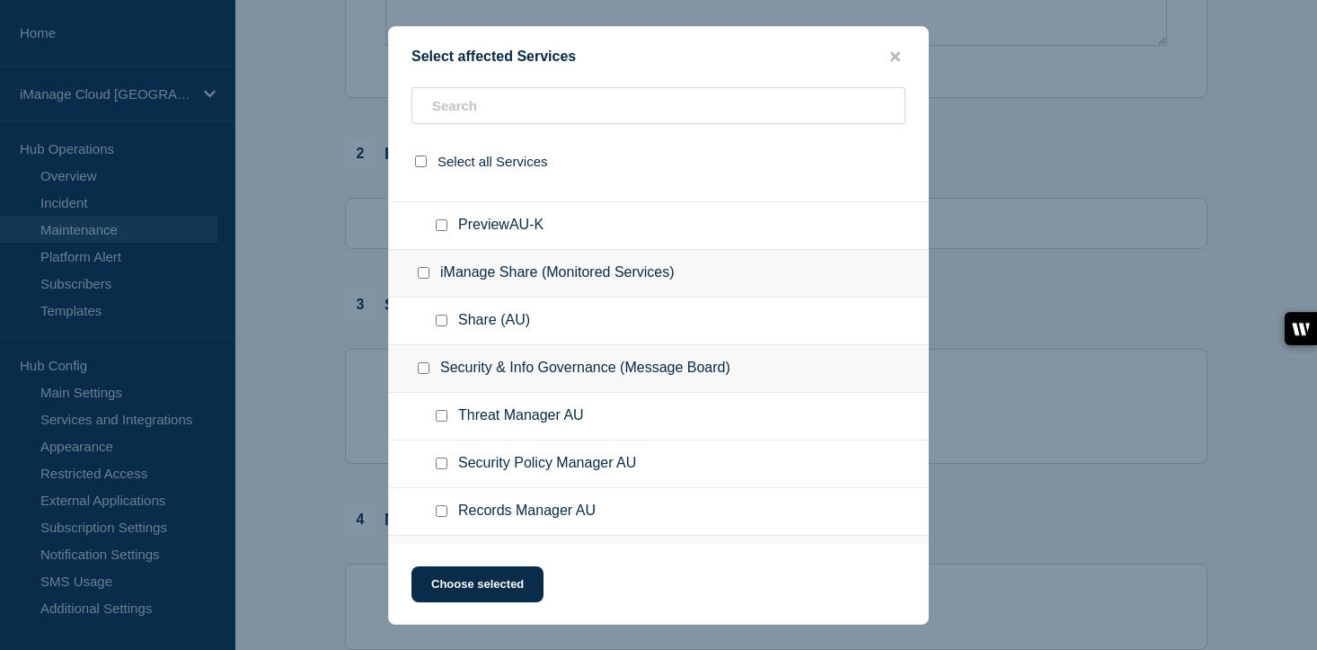
scroll to position [13292, 0]
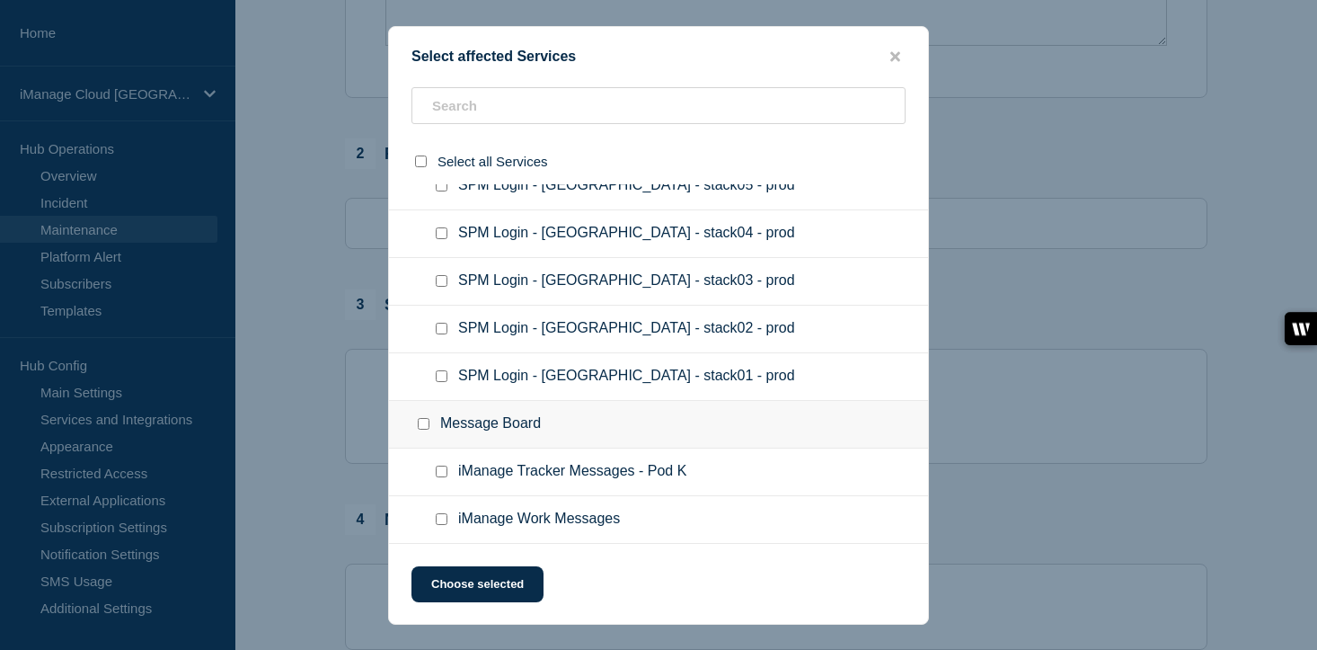
click at [444, 525] on input "iManage Work Messages checkbox" at bounding box center [442, 519] width 12 height 12
checkbox input "true"
click at [466, 594] on button "Choose selected" at bounding box center [478, 584] width 132 height 36
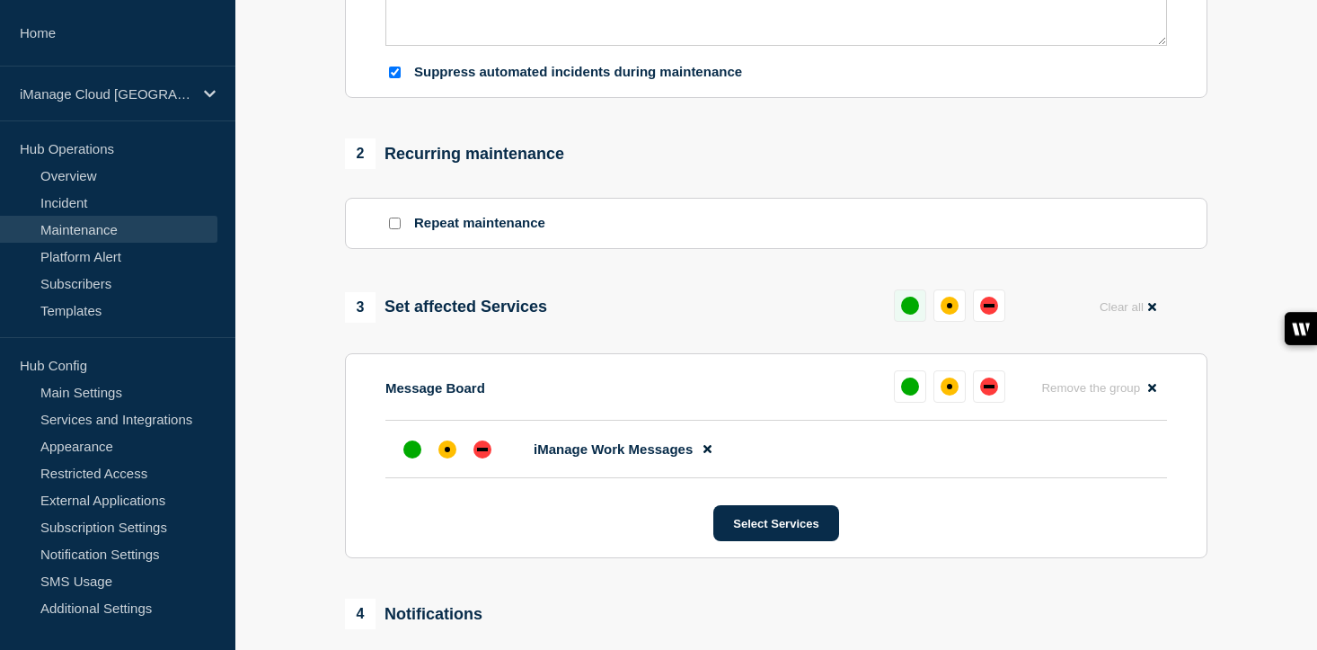
click at [905, 315] on div "up" at bounding box center [910, 306] width 18 height 18
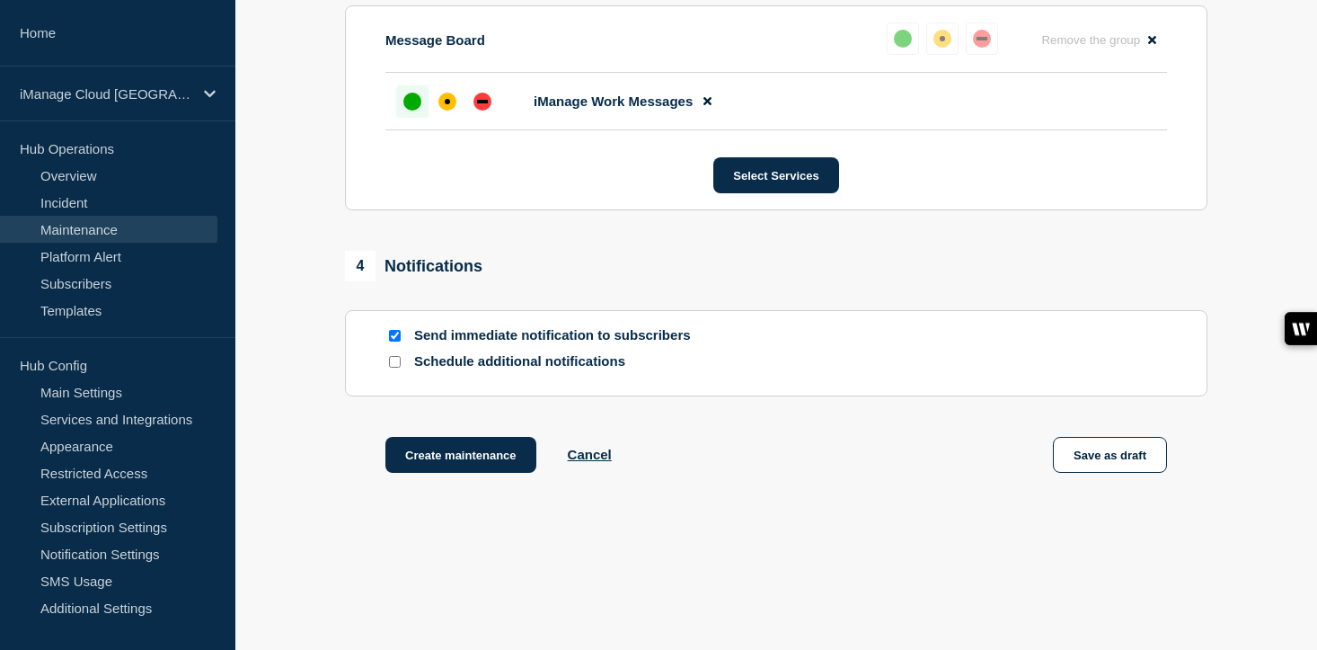
scroll to position [1033, 0]
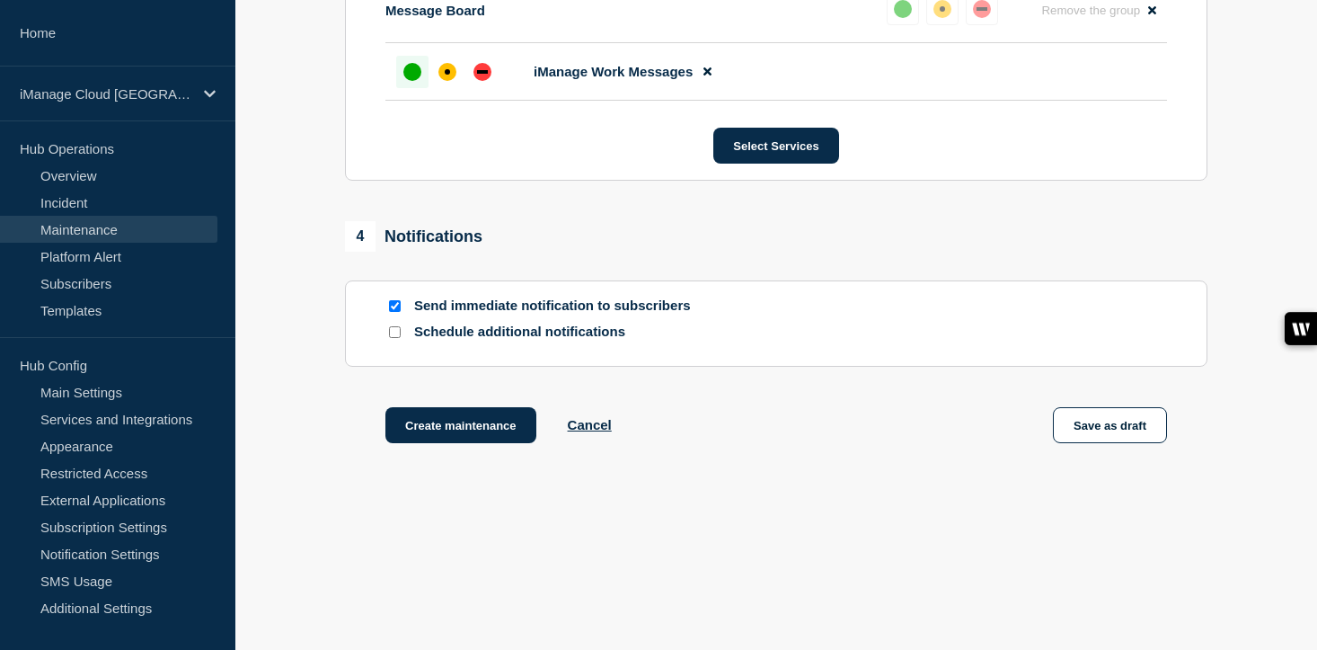
click at [393, 336] on input "Schedule additional notifications" at bounding box center [395, 332] width 12 height 12
checkbox input "true"
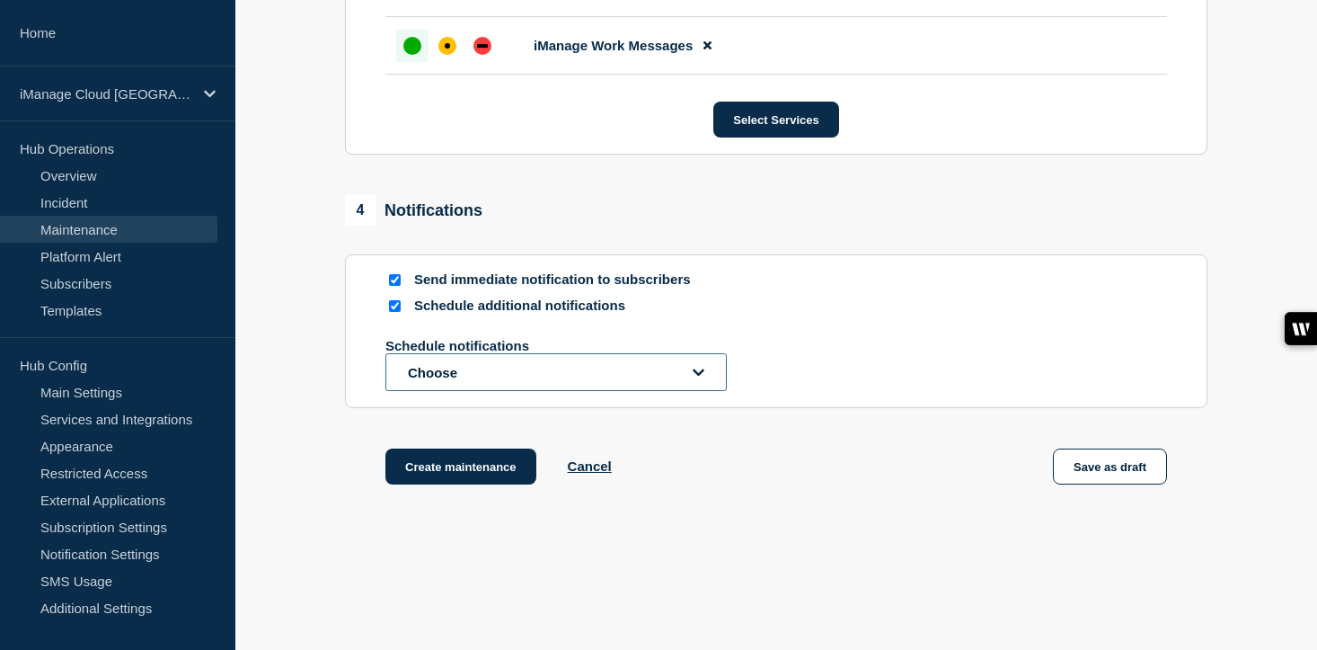
click at [453, 391] on button "Choose" at bounding box center [555, 372] width 341 height 38
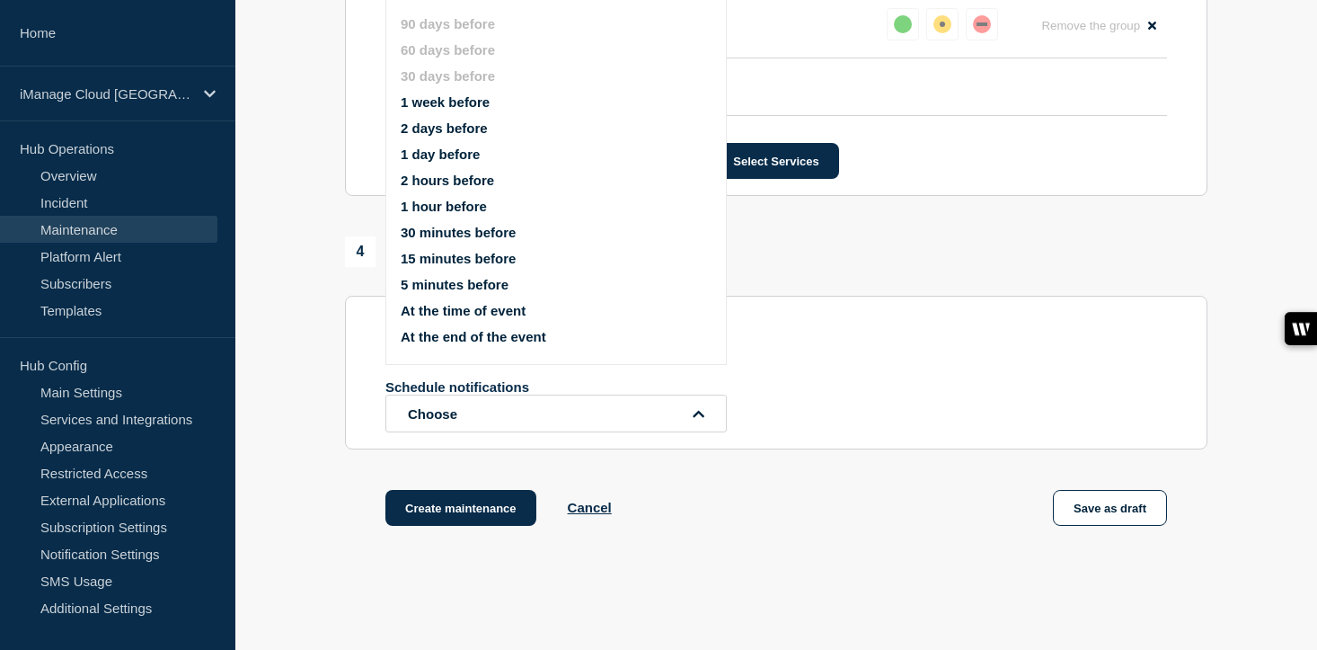
click at [441, 162] on button "1 day before" at bounding box center [440, 153] width 79 height 15
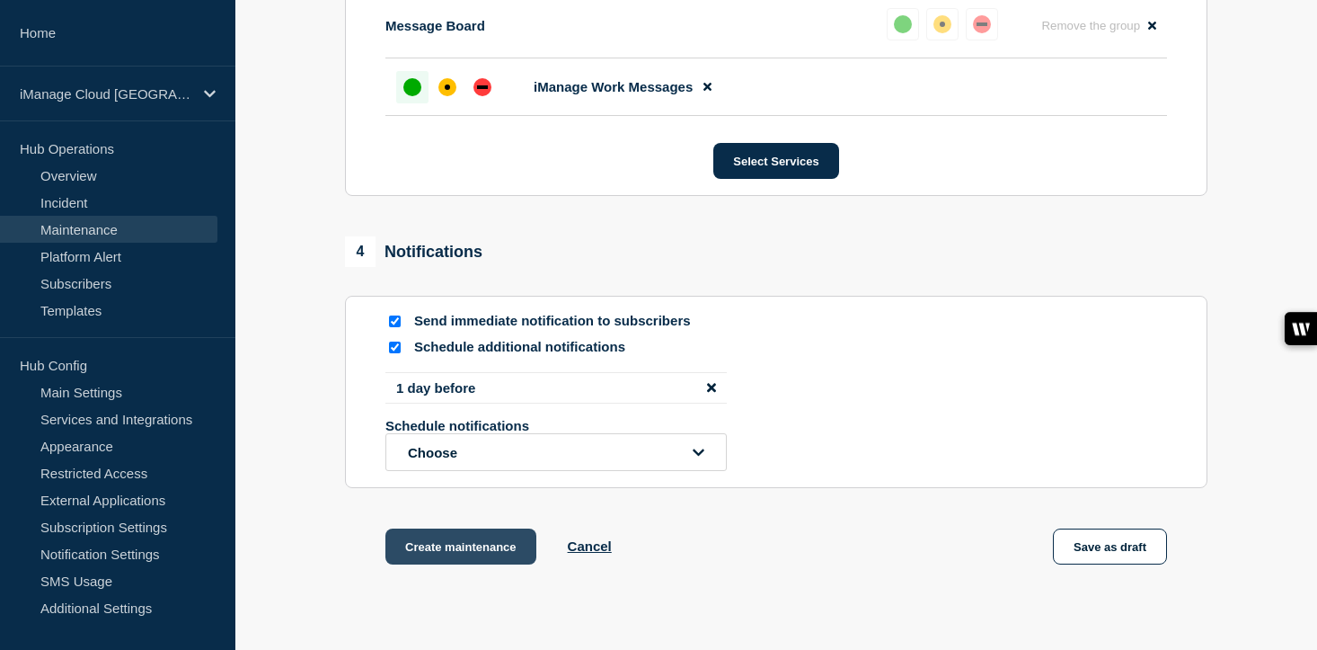
click at [478, 564] on button "Create maintenance" at bounding box center [460, 546] width 151 height 36
